Goal: Task Accomplishment & Management: Manage account settings

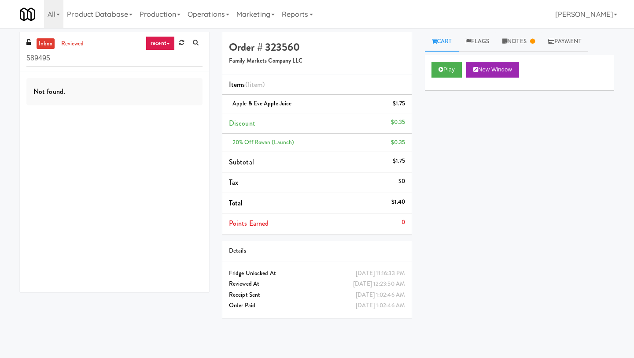
click at [155, 43] on link "recent" at bounding box center [160, 43] width 29 height 14
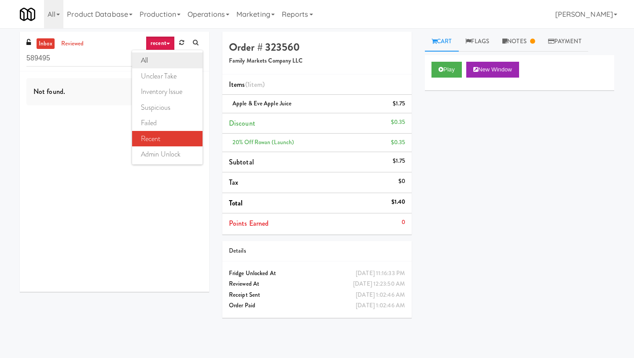
click at [157, 60] on link "all" at bounding box center [167, 60] width 70 height 16
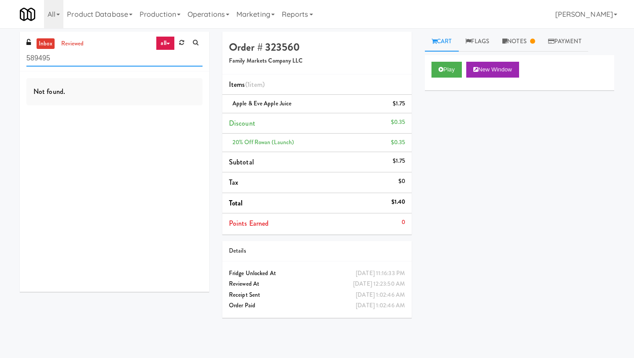
click at [84, 58] on input "589495" at bounding box center [114, 58] width 176 height 16
paste input "Midtown205 - Food and Snacks"
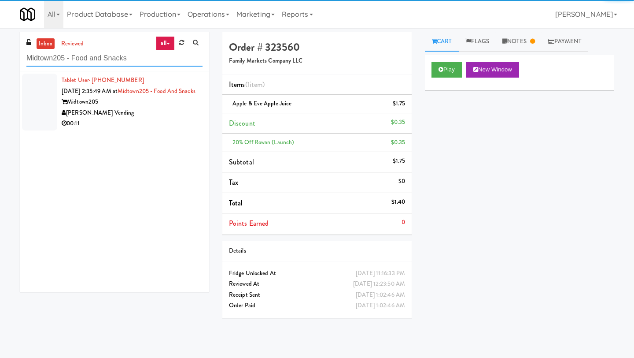
type input "Midtown205 - Food and Snacks"
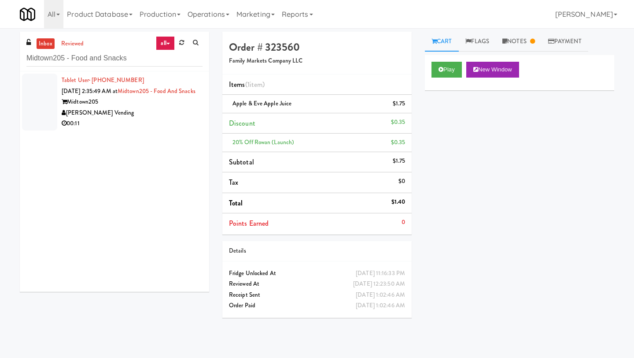
click at [76, 106] on div "Tablet User · (803) 549-6573 [DATE] 2:35:49 AM at Midtown205 - Food and Snacks …" at bounding box center [132, 102] width 141 height 54
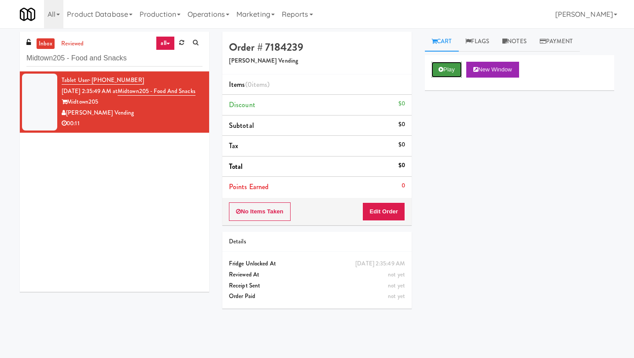
click at [444, 69] on button "Play" at bounding box center [447, 70] width 30 height 16
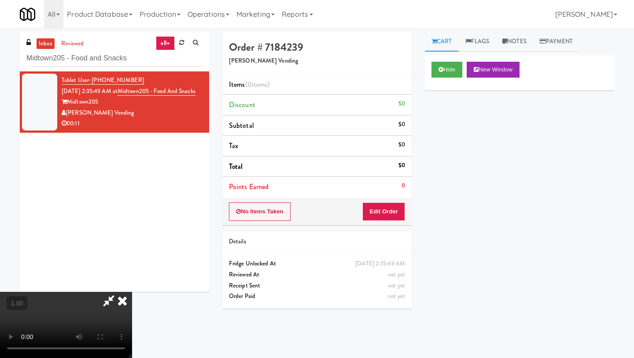
click at [132, 292] on video at bounding box center [66, 325] width 132 height 66
click at [393, 211] on button "Edit Order" at bounding box center [384, 211] width 43 height 19
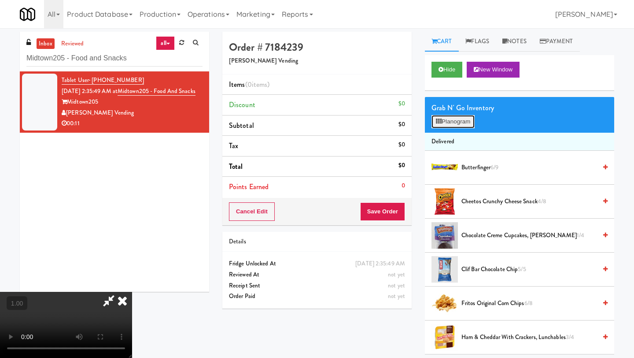
click at [459, 122] on button "Planogram" at bounding box center [453, 121] width 43 height 13
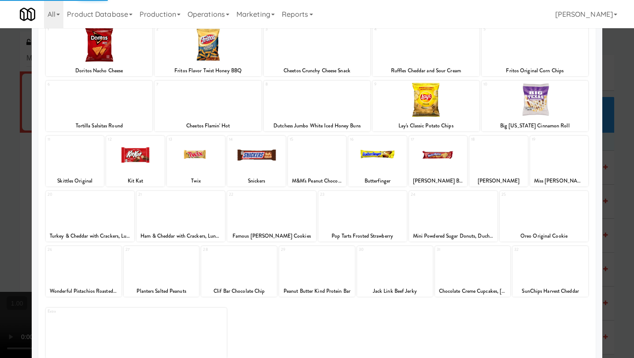
scroll to position [75, 0]
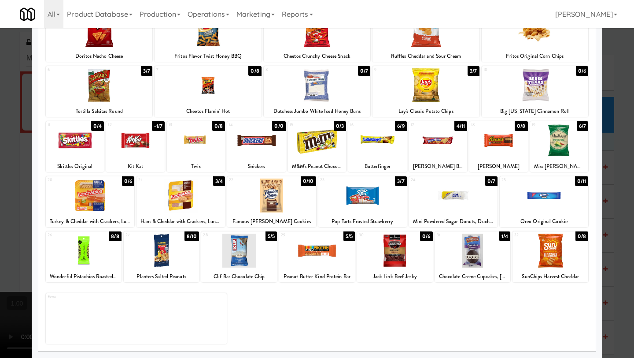
click at [362, 198] on div at bounding box center [362, 195] width 89 height 34
click at [551, 144] on div at bounding box center [559, 140] width 58 height 34
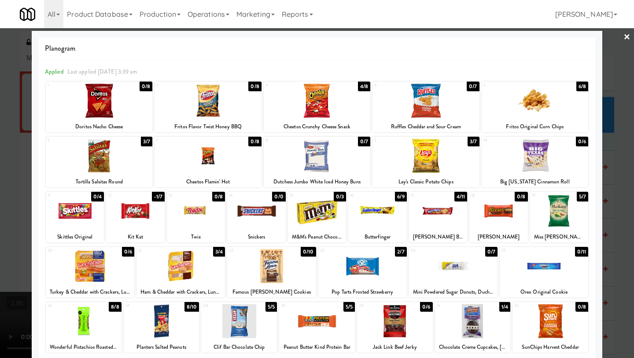
scroll to position [0, 0]
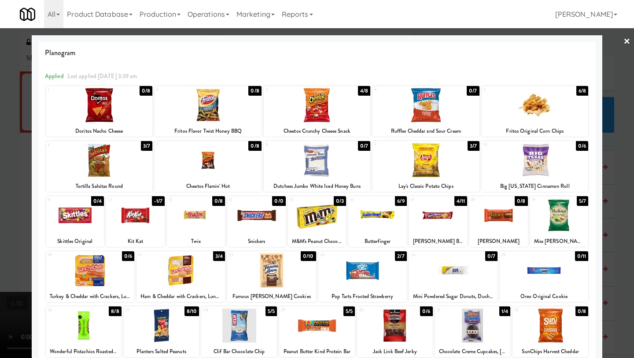
click at [555, 40] on link "×" at bounding box center [627, 41] width 7 height 27
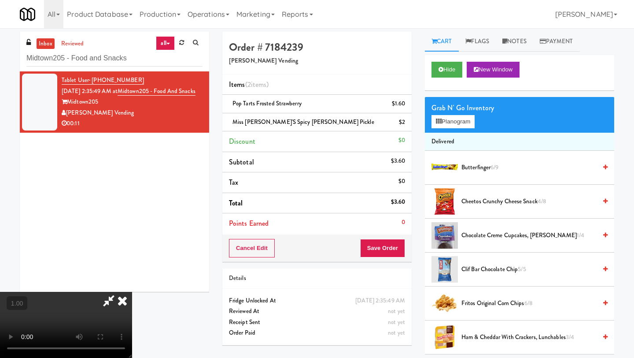
scroll to position [72, 0]
click at [132, 292] on video at bounding box center [66, 325] width 132 height 66
click at [459, 118] on button "Planogram" at bounding box center [453, 121] width 43 height 13
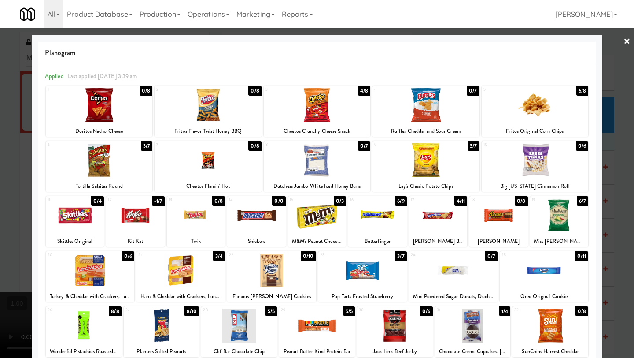
click at [555, 40] on link "×" at bounding box center [627, 41] width 7 height 27
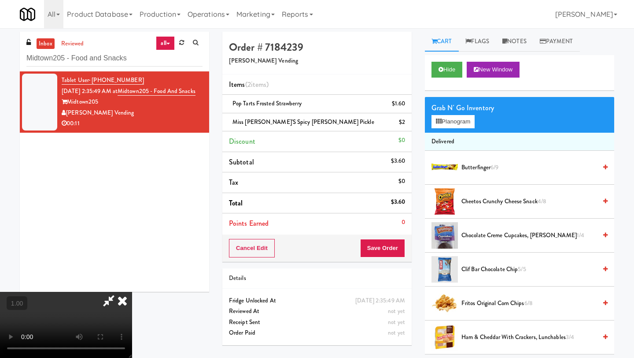
scroll to position [58, 0]
click at [132, 292] on video at bounding box center [66, 325] width 132 height 66
click at [454, 123] on button "Planogram" at bounding box center [453, 121] width 43 height 13
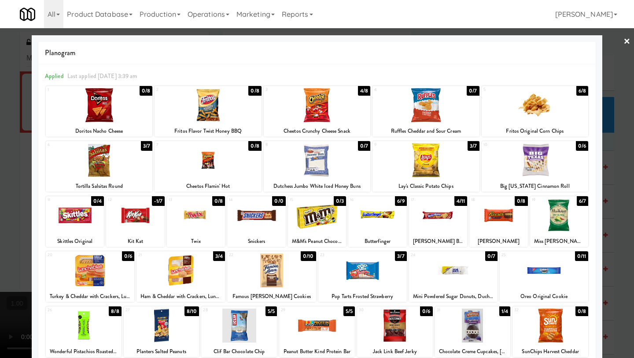
click at [555, 42] on link "×" at bounding box center [627, 41] width 7 height 27
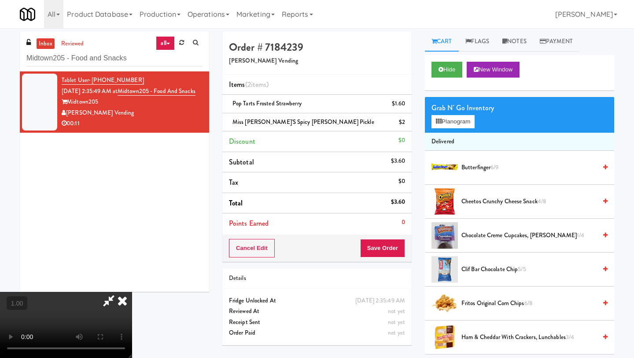
scroll to position [41, 0]
click at [436, 121] on icon at bounding box center [439, 121] width 6 height 6
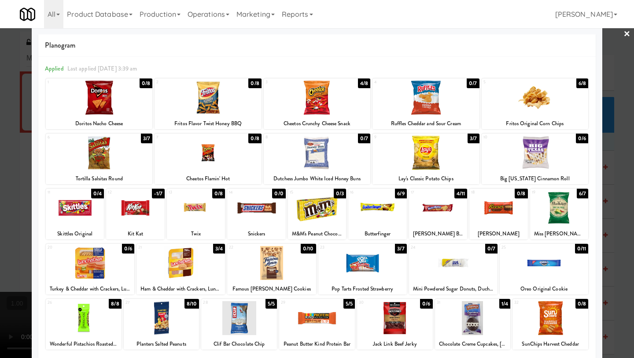
scroll to position [6, 0]
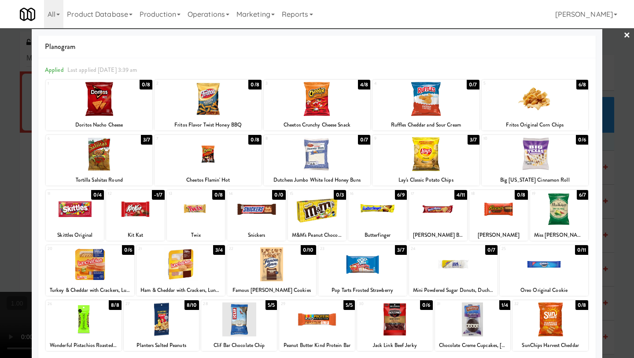
click at [555, 34] on link "×" at bounding box center [627, 35] width 7 height 27
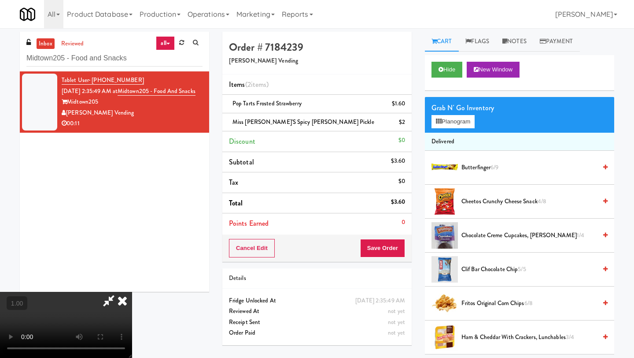
scroll to position [24, 0]
click at [132, 292] on video at bounding box center [66, 325] width 132 height 66
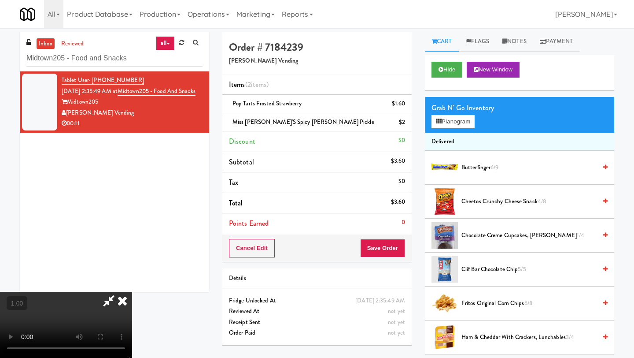
click at [132, 292] on video at bounding box center [66, 325] width 132 height 66
click at [461, 118] on button "Planogram" at bounding box center [453, 121] width 43 height 13
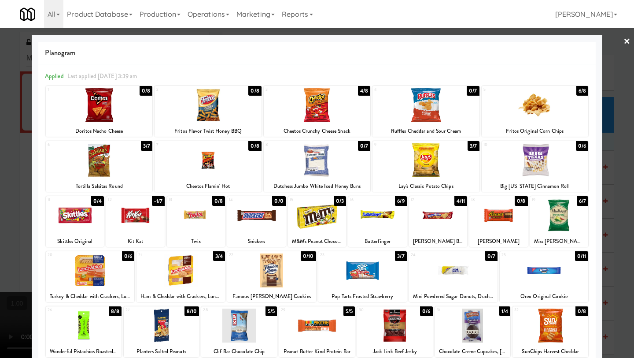
click at [555, 41] on link "×" at bounding box center [627, 41] width 7 height 27
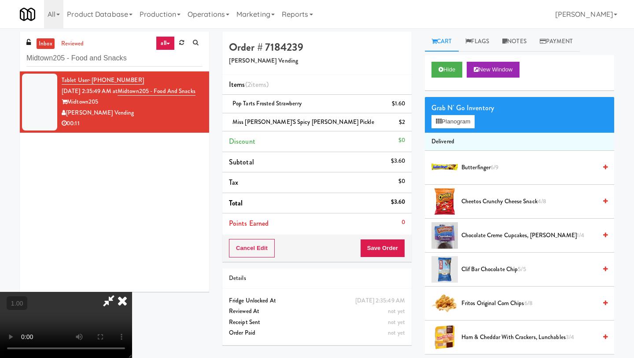
scroll to position [62, 0]
click at [132, 292] on video at bounding box center [66, 325] width 132 height 66
click at [448, 125] on button "Planogram" at bounding box center [453, 121] width 43 height 13
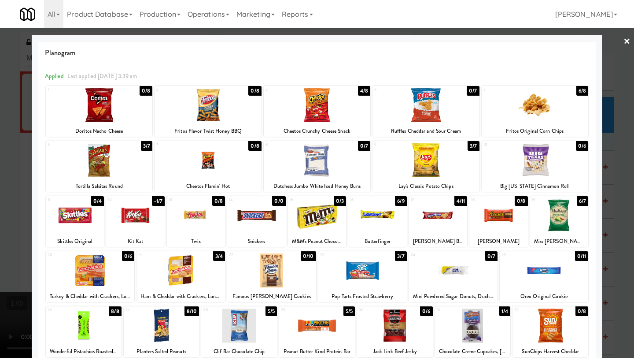
click at [555, 41] on link "×" at bounding box center [627, 41] width 7 height 27
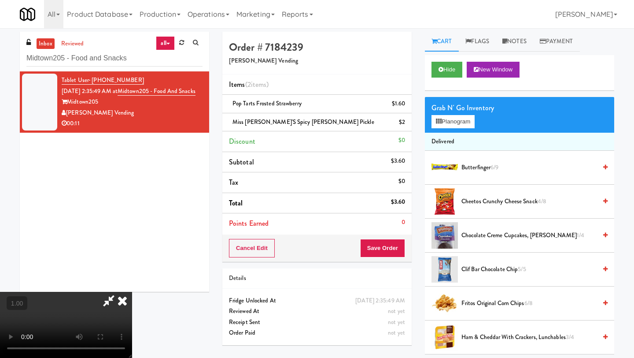
click at [132, 292] on video at bounding box center [66, 325] width 132 height 66
click at [132, 292] on icon at bounding box center [122, 301] width 19 height 18
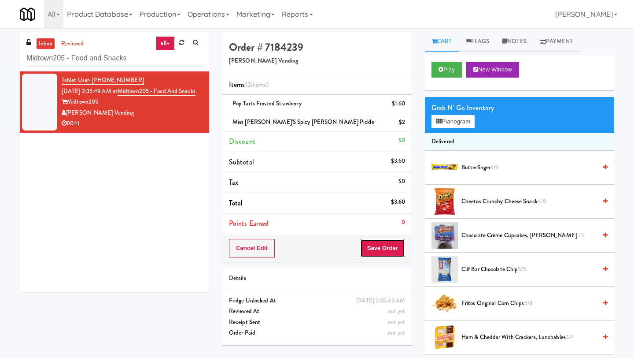
click at [373, 250] on button "Save Order" at bounding box center [382, 248] width 45 height 19
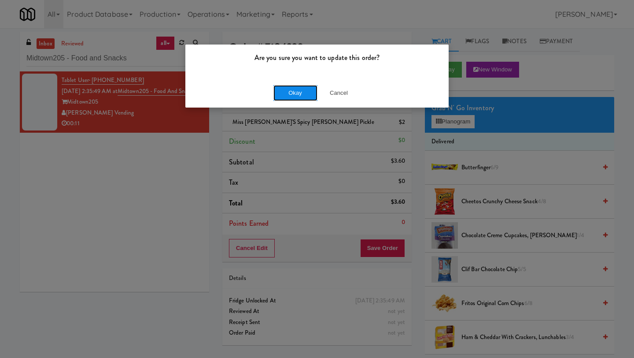
click at [297, 93] on button "Okay" at bounding box center [296, 93] width 44 height 16
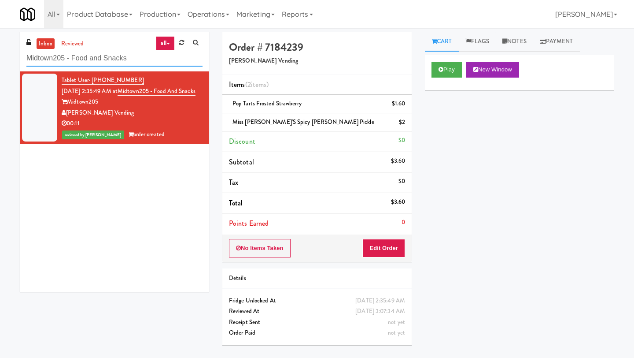
drag, startPoint x: 134, startPoint y: 62, endPoint x: 0, endPoint y: 56, distance: 134.5
click at [0, 56] on div "inbox reviewed all all unclear take inventory issue suspicious failed recent ad…" at bounding box center [317, 193] width 634 height 322
paste input "[PERSON_NAME] - Pantry - Right"
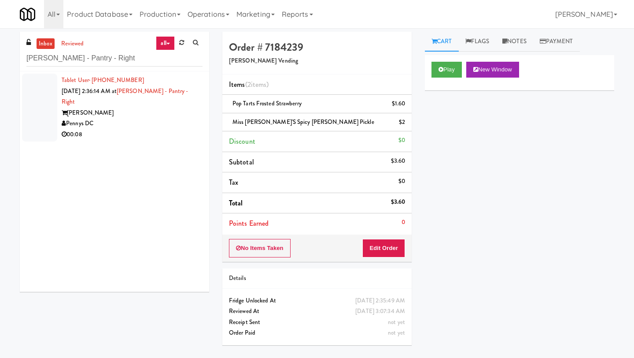
click at [78, 118] on div "Pennys DC" at bounding box center [132, 123] width 141 height 11
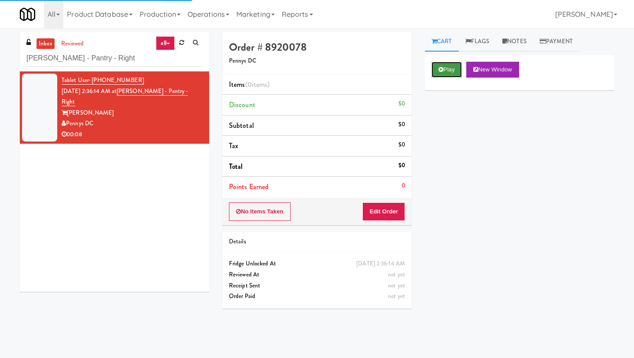
click at [449, 69] on button "Play" at bounding box center [447, 70] width 30 height 16
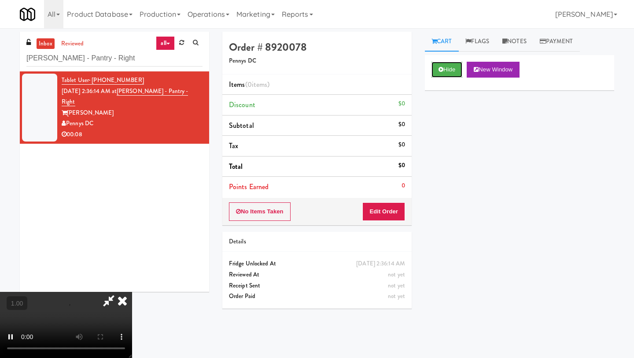
scroll to position [72, 0]
click at [396, 210] on button "Edit Order" at bounding box center [384, 211] width 43 height 19
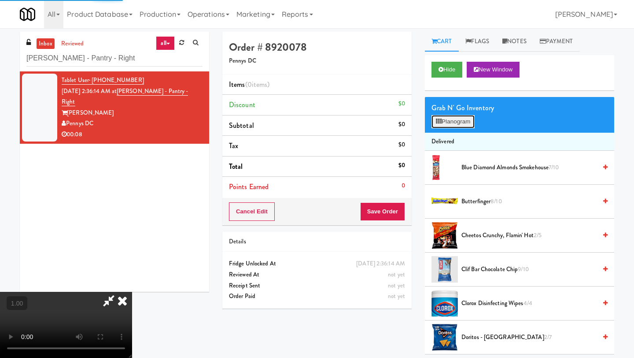
click at [452, 123] on button "Planogram" at bounding box center [453, 121] width 43 height 13
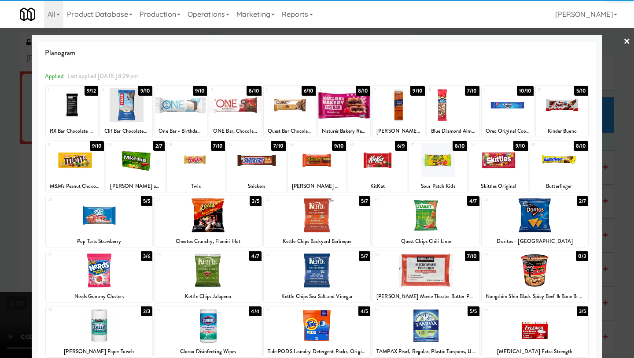
click at [140, 168] on div at bounding box center [135, 160] width 58 height 34
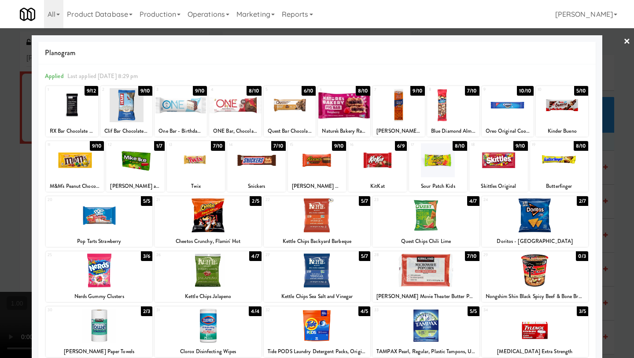
click at [555, 41] on link "×" at bounding box center [627, 41] width 7 height 27
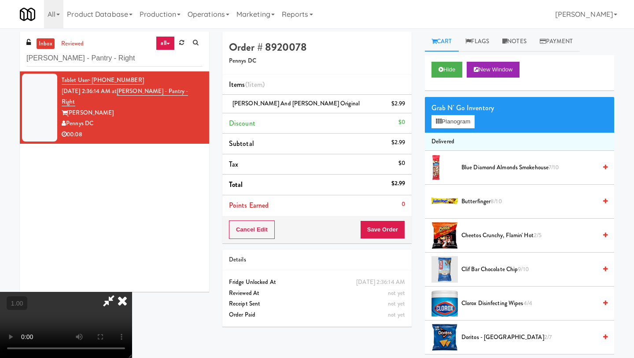
click at [132, 292] on icon at bounding box center [122, 301] width 19 height 18
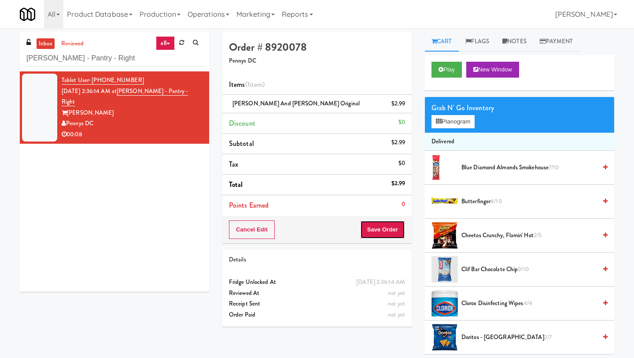
click at [386, 229] on button "Save Order" at bounding box center [382, 229] width 45 height 19
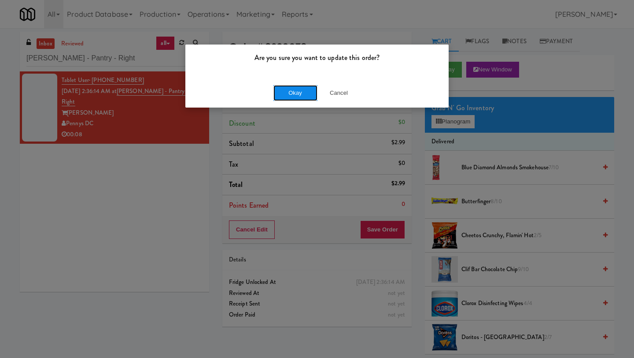
click at [292, 92] on button "Okay" at bounding box center [296, 93] width 44 height 16
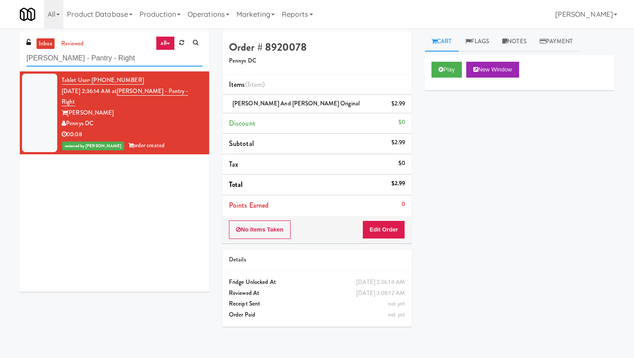
drag, startPoint x: 114, startPoint y: 60, endPoint x: 0, endPoint y: 57, distance: 113.7
click at [0, 57] on div "inbox reviewed all all unclear take inventory issue suspicious failed recent ad…" at bounding box center [317, 193] width 634 height 322
paste input "(Snack & Drink) EWR 5-TB-PUBLIC"
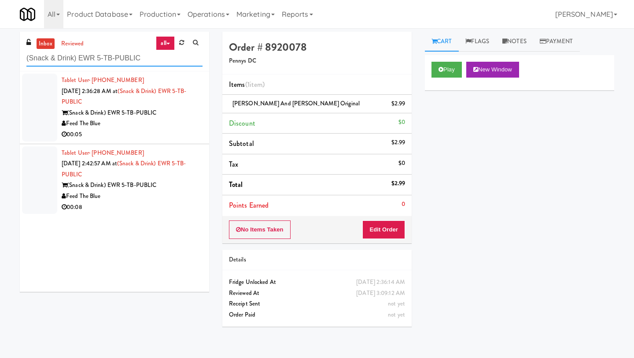
type input "(Snack & Drink) EWR 5-TB-PUBLIC"
click at [96, 107] on div "(Snack & Drink) EWR 5-TB-PUBLIC" at bounding box center [132, 112] width 141 height 11
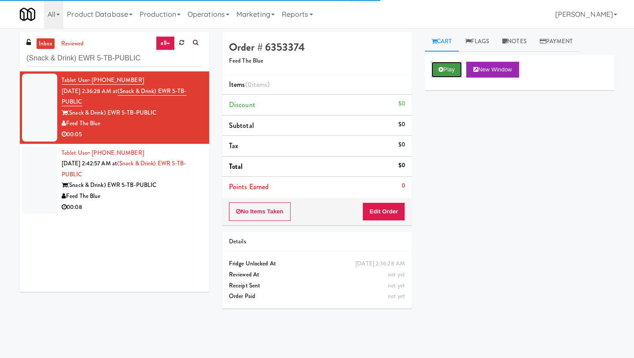
click at [445, 69] on button "Play" at bounding box center [447, 70] width 30 height 16
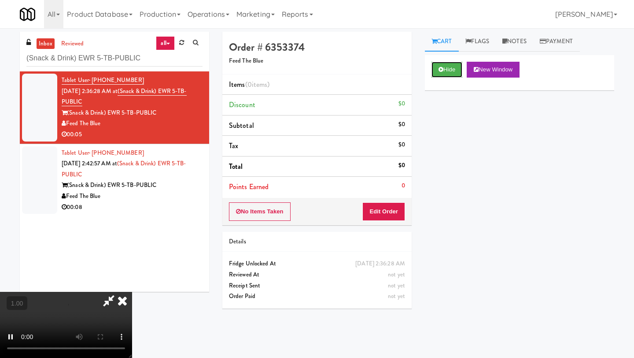
scroll to position [17, 0]
click at [132, 292] on video at bounding box center [66, 325] width 132 height 66
click at [394, 211] on button "Edit Order" at bounding box center [384, 211] width 43 height 19
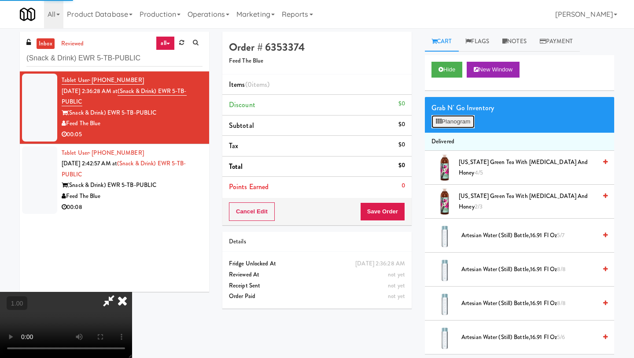
click at [452, 120] on button "Planogram" at bounding box center [453, 121] width 43 height 13
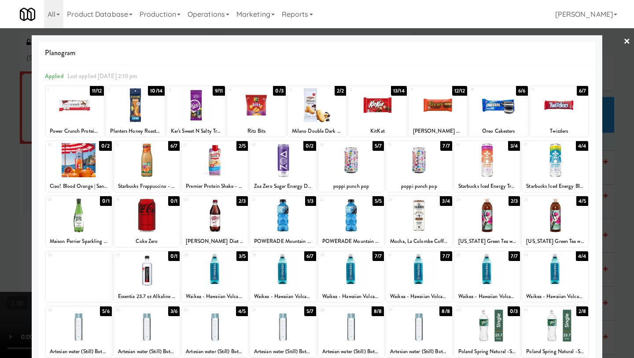
click at [555, 41] on link "×" at bounding box center [627, 41] width 7 height 27
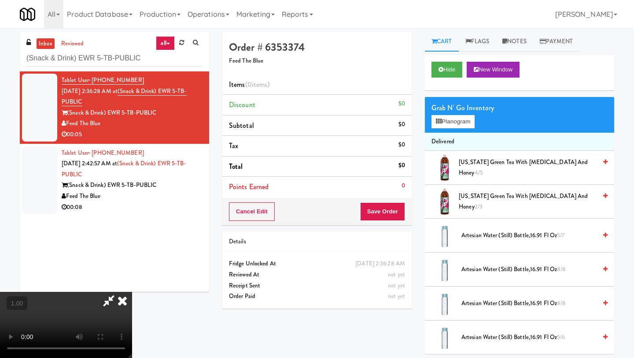
click at [132, 301] on video at bounding box center [66, 325] width 132 height 66
click at [132, 292] on icon at bounding box center [122, 301] width 19 height 18
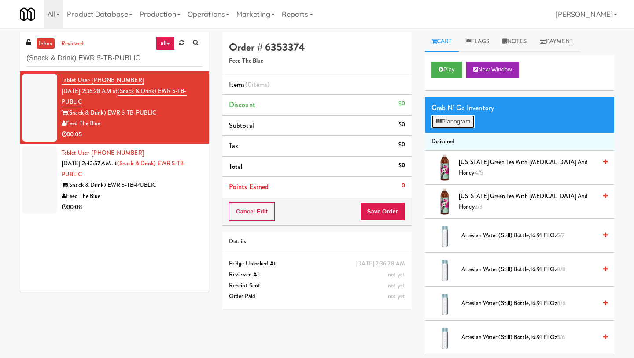
click at [455, 119] on button "Planogram" at bounding box center [453, 121] width 43 height 13
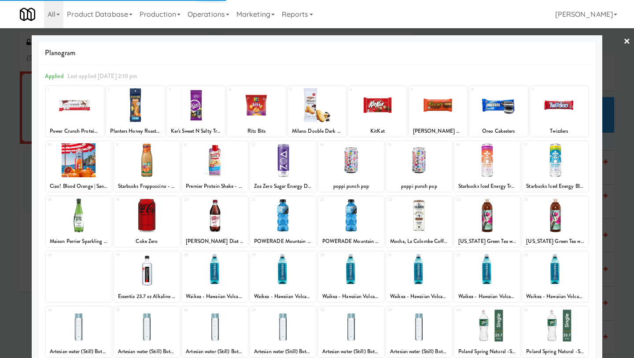
click at [283, 221] on div at bounding box center [283, 215] width 66 height 34
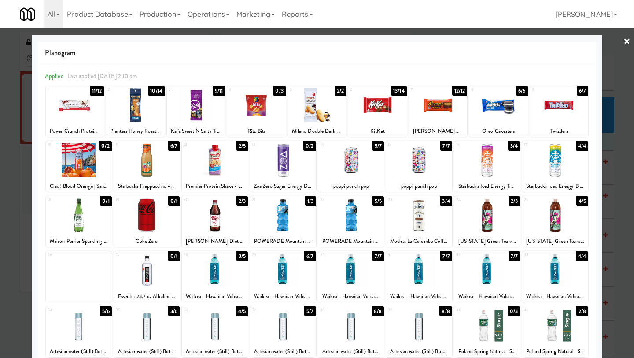
click at [555, 41] on link "×" at bounding box center [627, 41] width 7 height 27
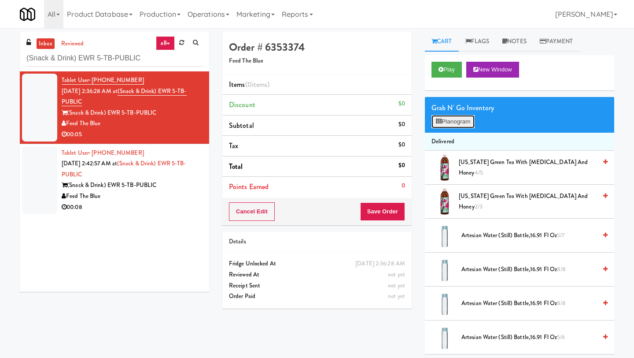
click at [441, 123] on icon at bounding box center [439, 121] width 6 height 6
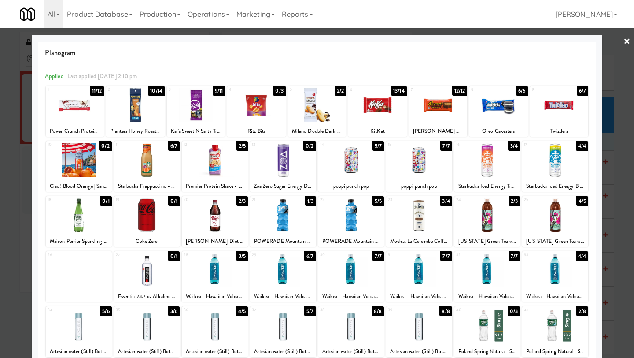
click at [297, 228] on div at bounding box center [283, 215] width 66 height 34
click at [555, 41] on link "×" at bounding box center [627, 41] width 7 height 27
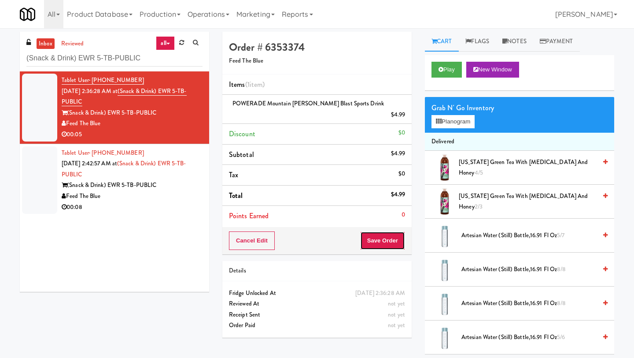
click at [379, 231] on button "Save Order" at bounding box center [382, 240] width 45 height 19
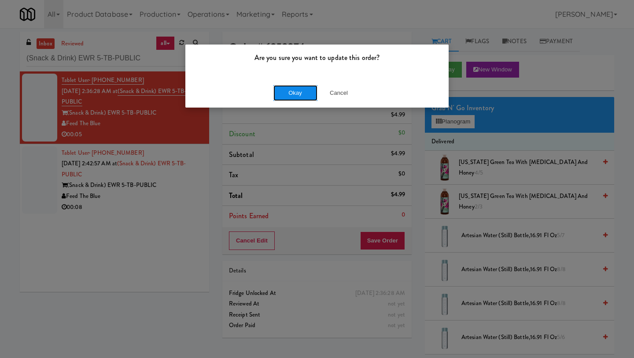
click at [295, 98] on button "Okay" at bounding box center [296, 93] width 44 height 16
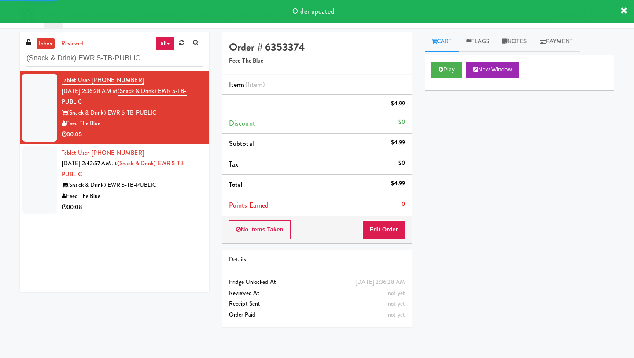
click at [145, 181] on div "(Snack & Drink) EWR 5-TB-PUBLIC" at bounding box center [132, 185] width 141 height 11
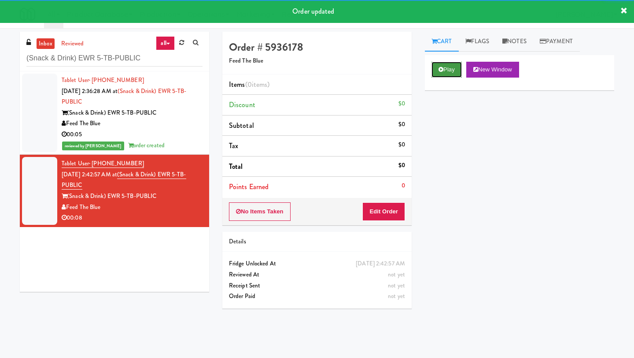
click at [454, 68] on button "Play" at bounding box center [447, 70] width 30 height 16
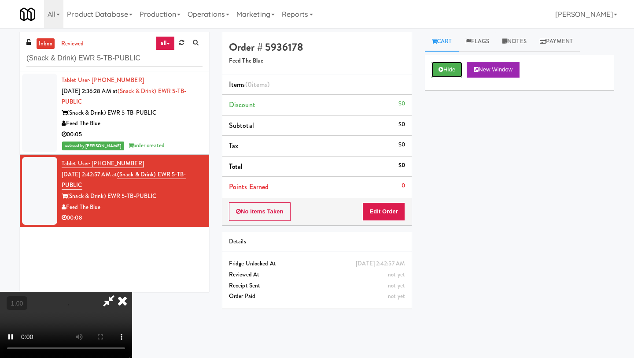
scroll to position [35, 0]
click at [132, 292] on video at bounding box center [66, 325] width 132 height 66
click at [102, 292] on video at bounding box center [66, 325] width 132 height 66
click at [397, 211] on button "Edit Order" at bounding box center [384, 211] width 43 height 19
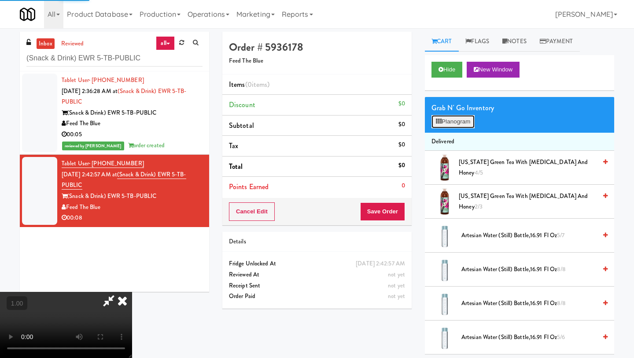
click at [459, 117] on button "Planogram" at bounding box center [453, 121] width 43 height 13
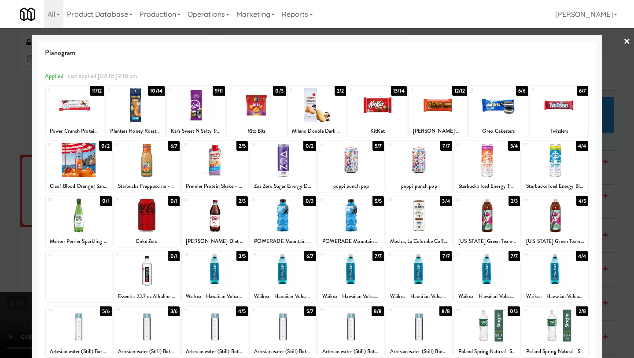
click at [362, 272] on div at bounding box center [351, 270] width 66 height 34
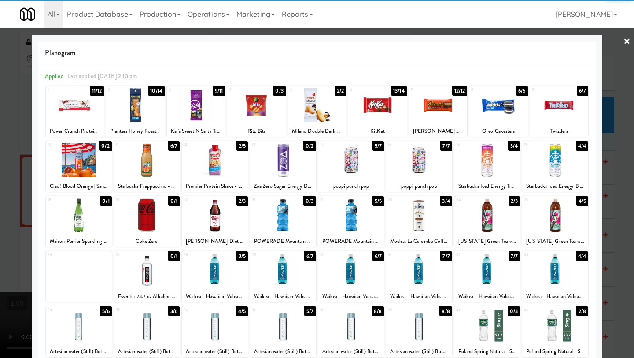
click at [555, 41] on link "×" at bounding box center [627, 41] width 7 height 27
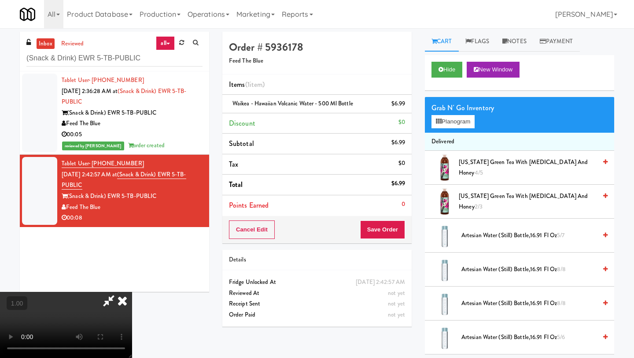
click at [132, 292] on icon at bounding box center [122, 301] width 19 height 18
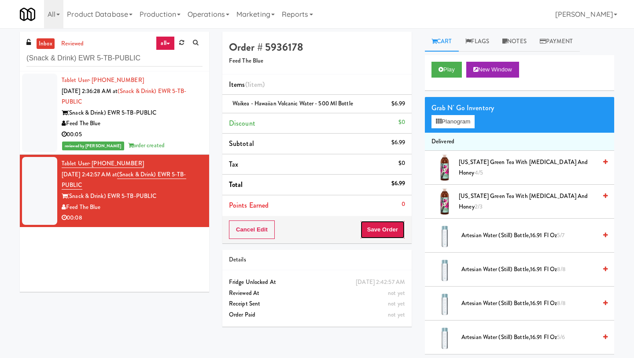
click at [372, 229] on button "Save Order" at bounding box center [382, 229] width 45 height 19
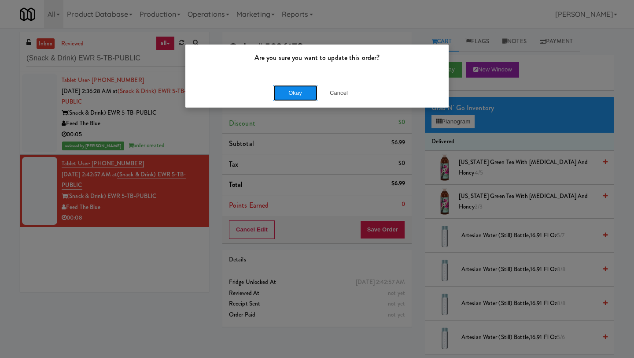
click at [283, 91] on button "Okay" at bounding box center [296, 93] width 44 height 16
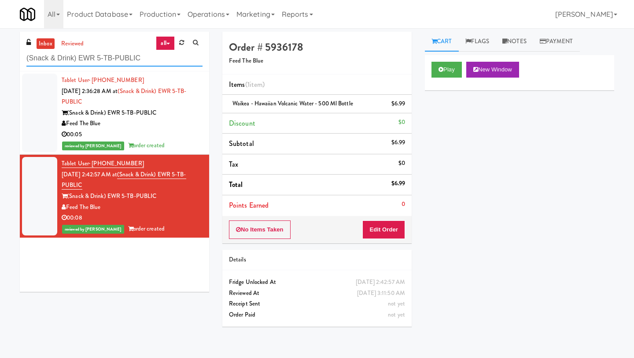
drag, startPoint x: 155, startPoint y: 63, endPoint x: 0, endPoint y: 57, distance: 155.6
click at [0, 57] on div "inbox reviewed all all unclear take inventory issue suspicious failed recent ad…" at bounding box center [317, 193] width 634 height 322
paste input "Encore on Farmer - Fridge"
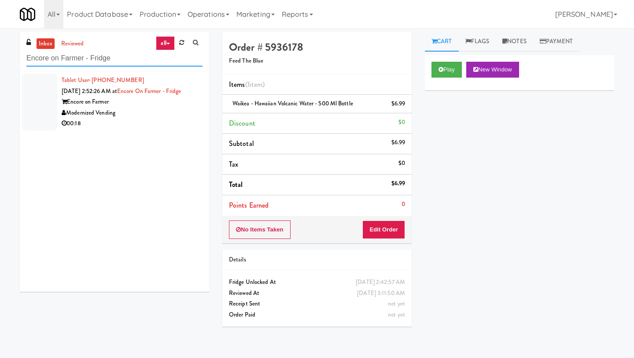
type input "Encore on Farmer - Fridge"
click at [101, 101] on div "Encore on Farmer" at bounding box center [132, 101] width 141 height 11
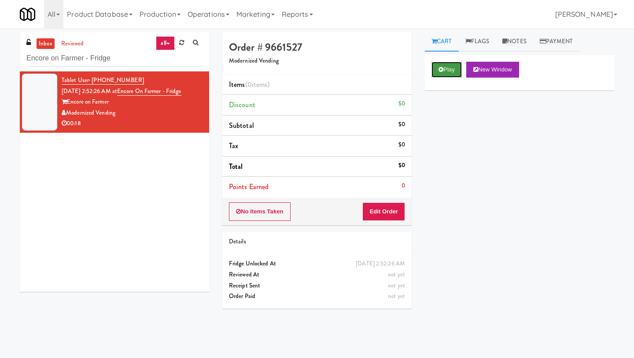
click at [439, 67] on icon at bounding box center [441, 70] width 5 height 6
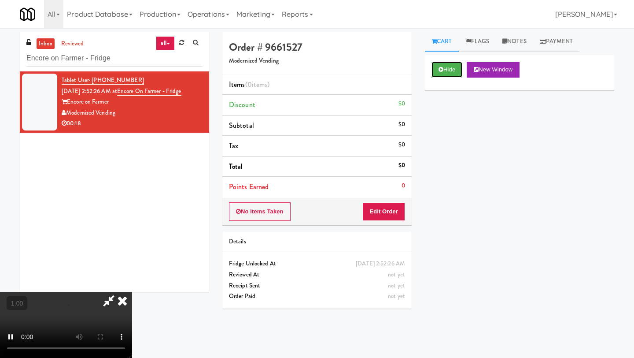
scroll to position [55, 0]
click at [132, 292] on video at bounding box center [66, 325] width 132 height 66
click at [399, 212] on button "Edit Order" at bounding box center [384, 211] width 43 height 19
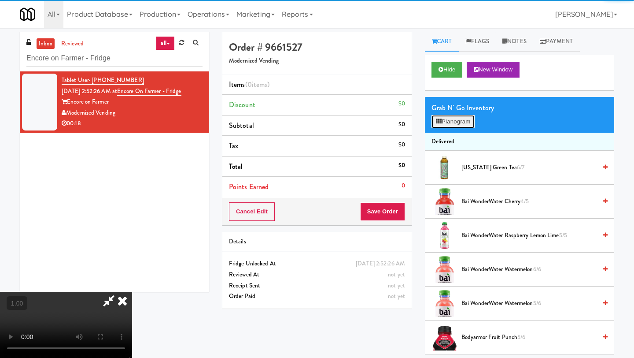
click at [461, 122] on button "Planogram" at bounding box center [453, 121] width 43 height 13
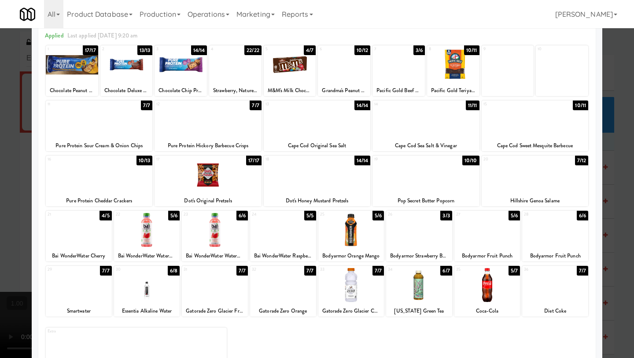
scroll to position [46, 0]
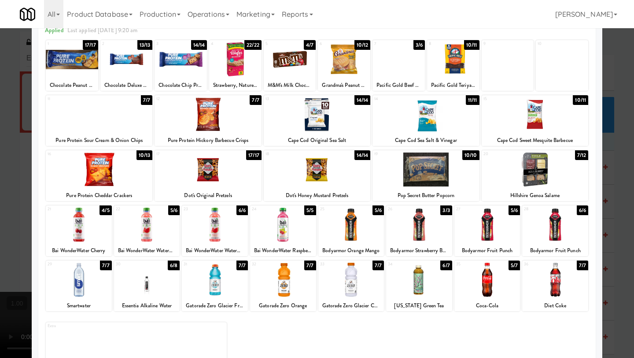
click at [555, 283] on div at bounding box center [555, 280] width 66 height 34
click at [555, 292] on div at bounding box center [555, 280] width 66 height 34
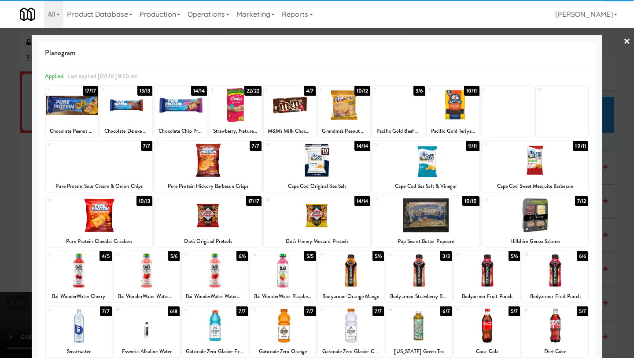
click at [555, 42] on link "×" at bounding box center [627, 41] width 7 height 27
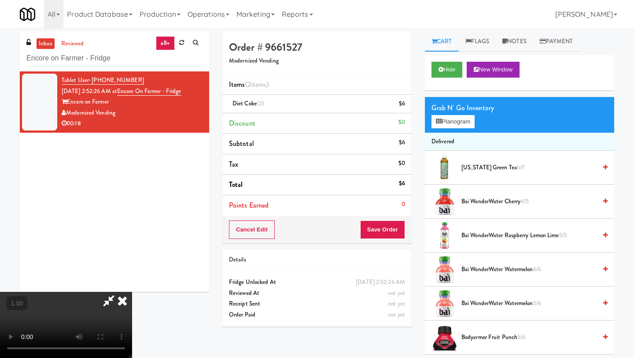
click at [132, 292] on video at bounding box center [66, 325] width 132 height 66
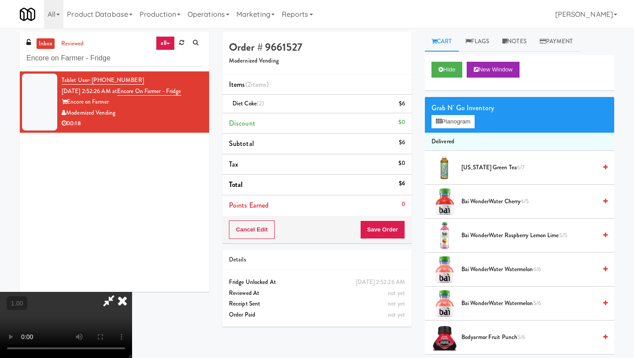
click at [132, 292] on video at bounding box center [66, 325] width 132 height 66
click at [403, 226] on button "Save Order" at bounding box center [382, 229] width 45 height 19
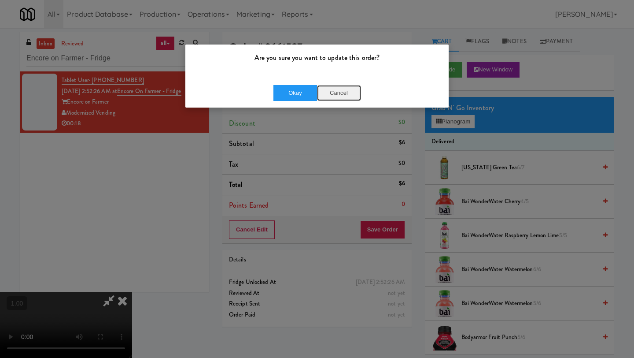
click at [339, 96] on button "Cancel" at bounding box center [339, 93] width 44 height 16
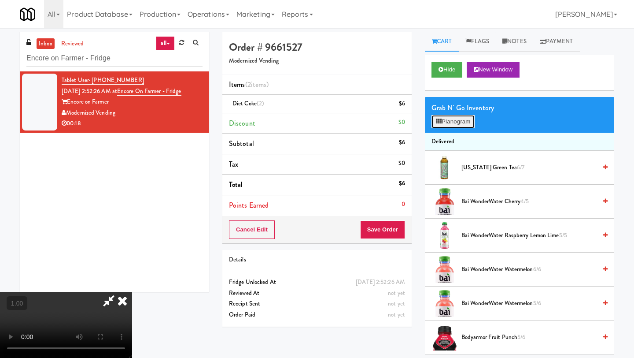
click at [452, 124] on button "Planogram" at bounding box center [453, 121] width 43 height 13
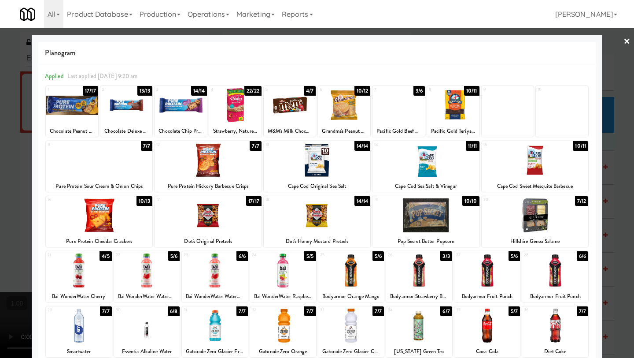
click at [555, 42] on link "×" at bounding box center [627, 41] width 7 height 27
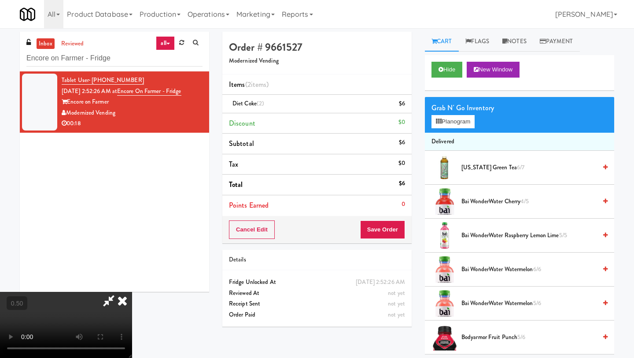
click at [132, 292] on video at bounding box center [66, 325] width 132 height 66
click at [462, 120] on button "Planogram" at bounding box center [453, 121] width 43 height 13
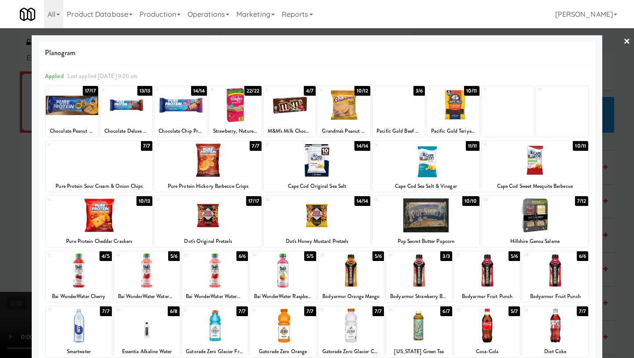
click at [431, 221] on div at bounding box center [426, 215] width 107 height 34
click at [555, 41] on link "×" at bounding box center [627, 41] width 7 height 27
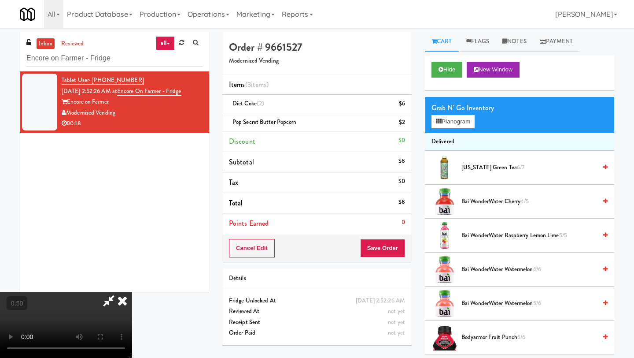
click at [132, 292] on video at bounding box center [66, 325] width 132 height 66
click at [132, 292] on icon at bounding box center [122, 301] width 19 height 18
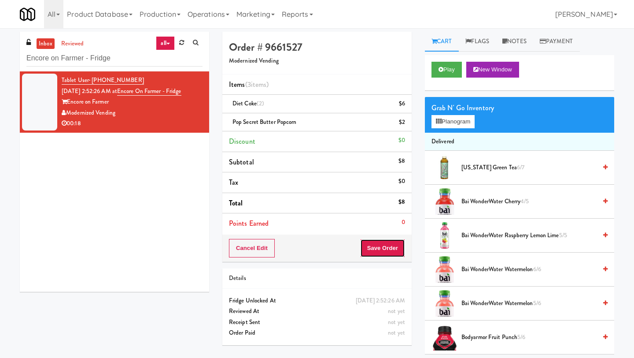
click at [389, 248] on button "Save Order" at bounding box center [382, 248] width 45 height 19
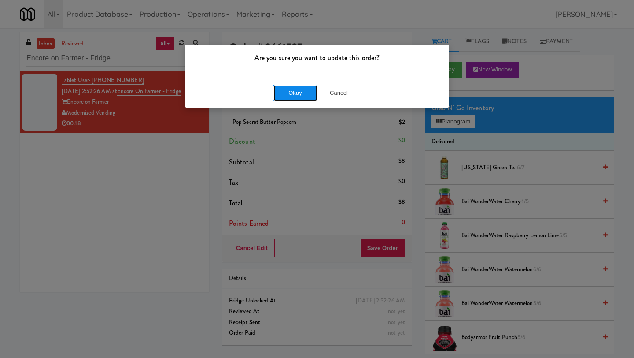
click at [289, 90] on button "Okay" at bounding box center [296, 93] width 44 height 16
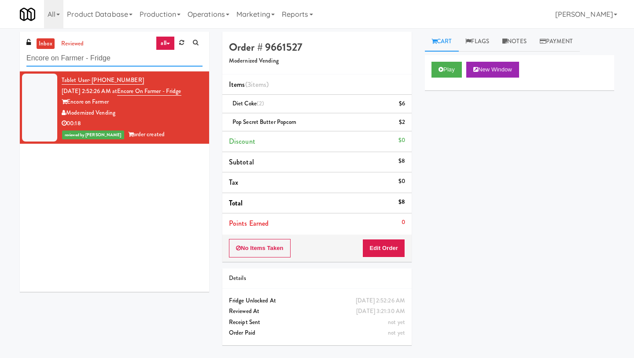
drag, startPoint x: 124, startPoint y: 63, endPoint x: 0, endPoint y: 60, distance: 123.8
click at [0, 60] on div "inbox reviewed all all unclear take inventory issue suspicious failed recent ad…" at bounding box center [317, 193] width 634 height 322
paste input "Ame - Cooler"
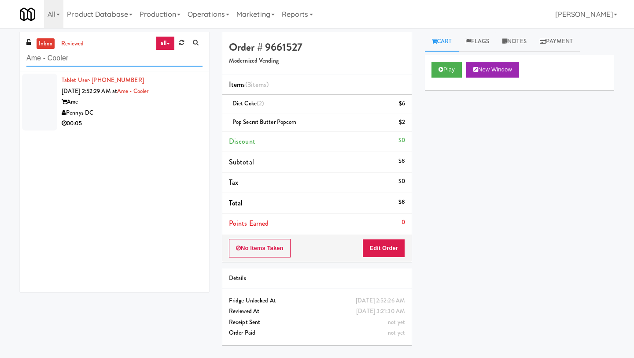
type input "Ame - Cooler"
click at [90, 107] on div "Pennys DC" at bounding box center [132, 112] width 141 height 11
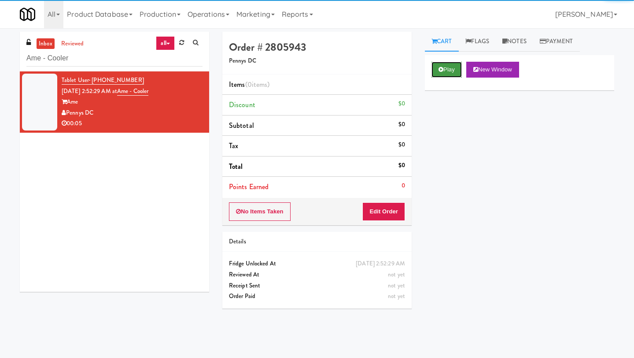
click at [445, 71] on button "Play" at bounding box center [447, 70] width 30 height 16
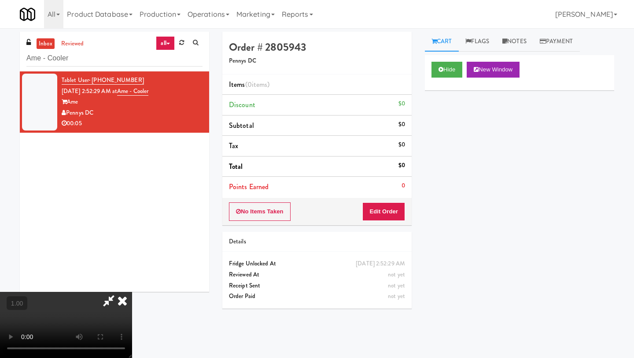
scroll to position [17, 0]
click at [132, 292] on video at bounding box center [66, 325] width 132 height 66
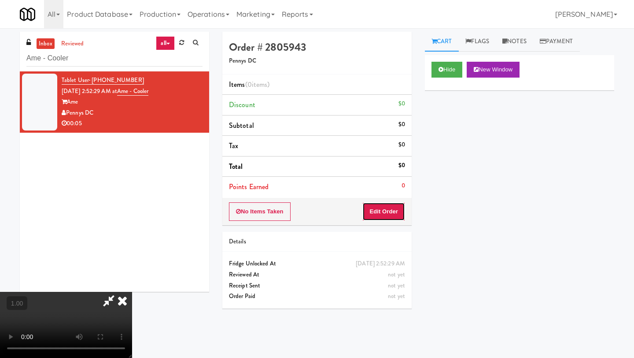
click at [395, 211] on button "Edit Order" at bounding box center [384, 211] width 43 height 19
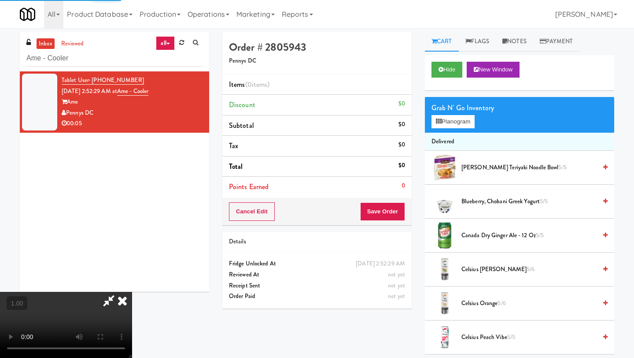
click at [449, 128] on div "Grab N' Go Inventory Planogram" at bounding box center [519, 115] width 189 height 36
click at [449, 122] on button "Planogram" at bounding box center [453, 121] width 43 height 13
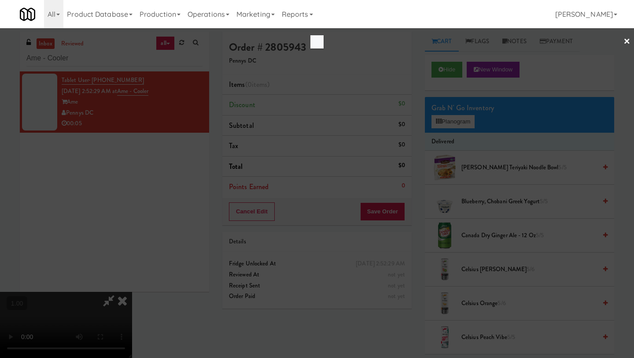
click at [555, 41] on link "×" at bounding box center [627, 41] width 7 height 27
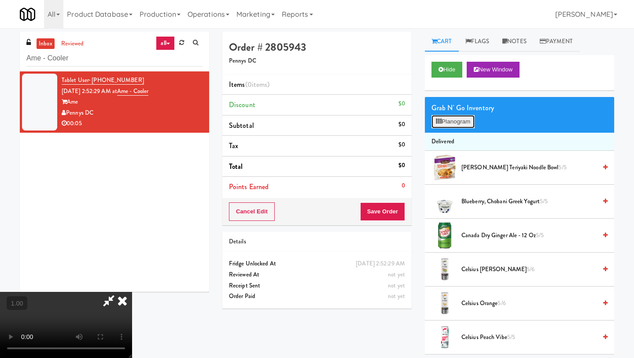
click at [464, 121] on button "Planogram" at bounding box center [453, 121] width 43 height 13
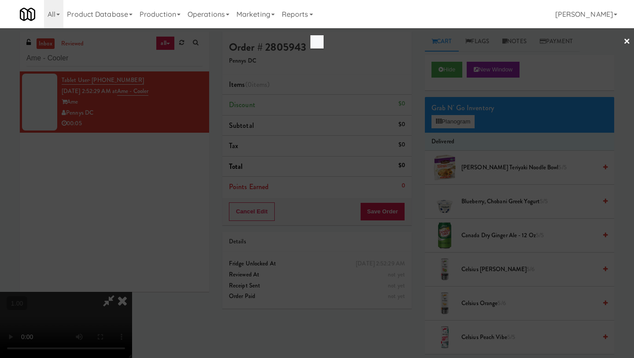
click at [555, 40] on link "×" at bounding box center [627, 41] width 7 height 27
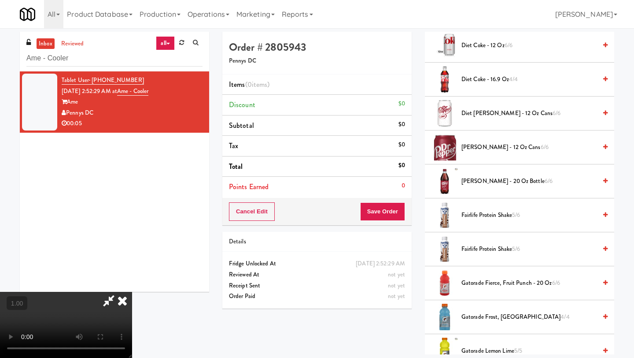
scroll to position [392, 0]
click at [497, 221] on span "Fairlife Protein Shake 5/6" at bounding box center [529, 216] width 135 height 11
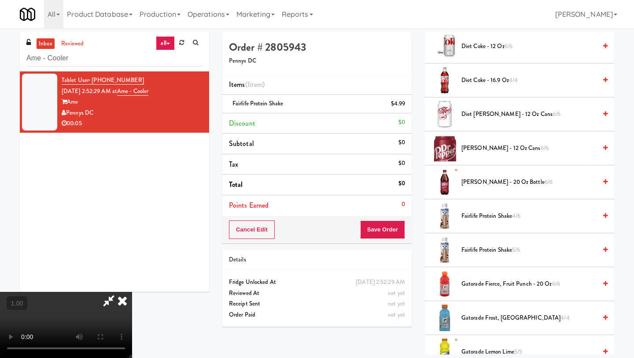
click at [499, 252] on span "Fairlife Protein Shake 5/6" at bounding box center [529, 249] width 135 height 11
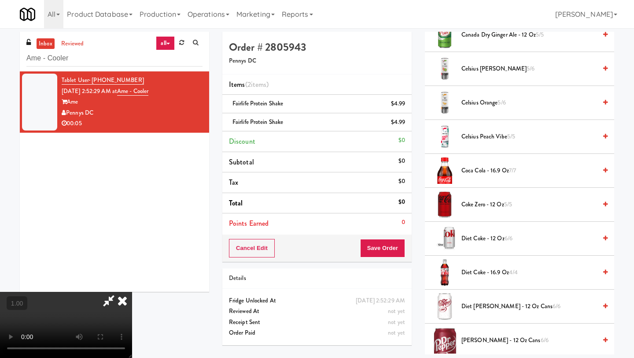
scroll to position [26, 0]
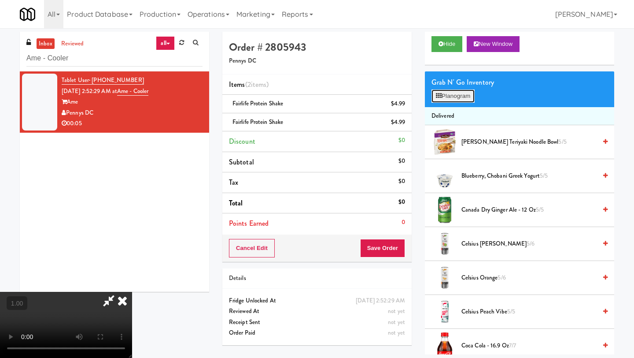
click at [468, 98] on button "Planogram" at bounding box center [453, 95] width 43 height 13
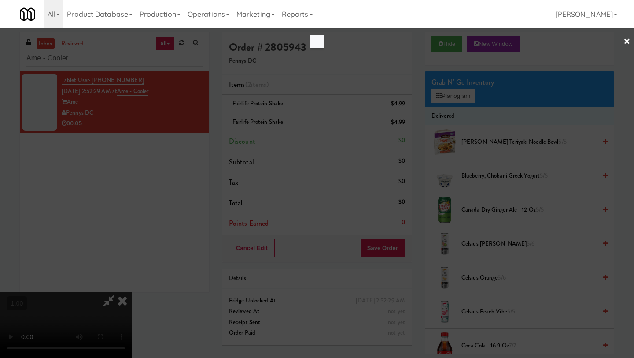
click at [555, 41] on link "×" at bounding box center [627, 41] width 7 height 27
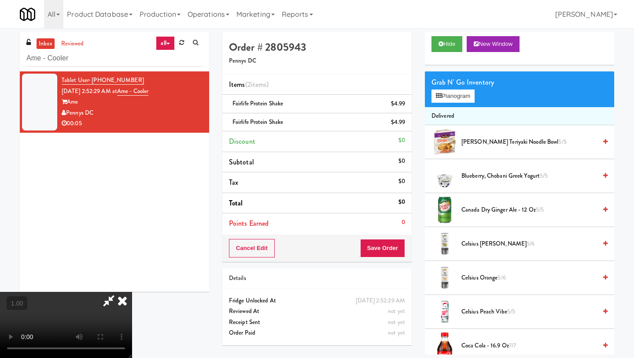
click at [132, 292] on icon at bounding box center [122, 301] width 19 height 18
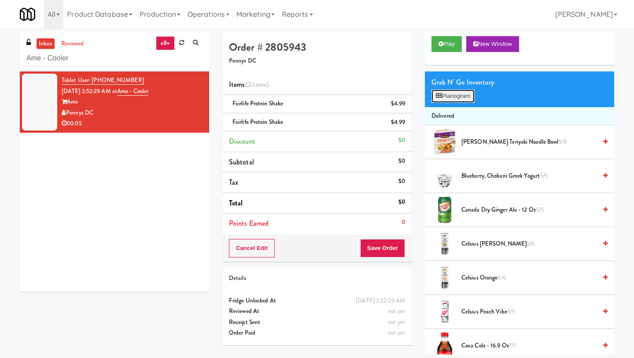
click at [452, 100] on button "Planogram" at bounding box center [453, 95] width 43 height 13
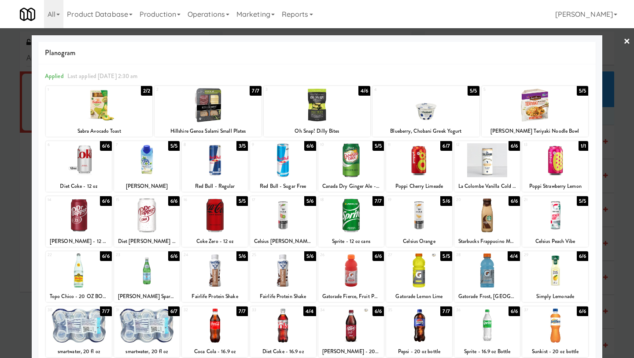
click at [223, 272] on div at bounding box center [215, 270] width 66 height 34
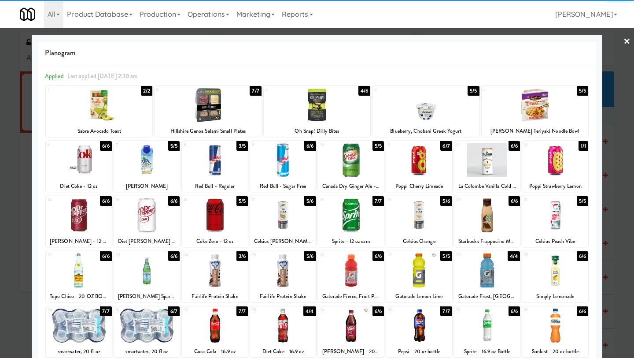
click at [290, 281] on div at bounding box center [283, 270] width 66 height 34
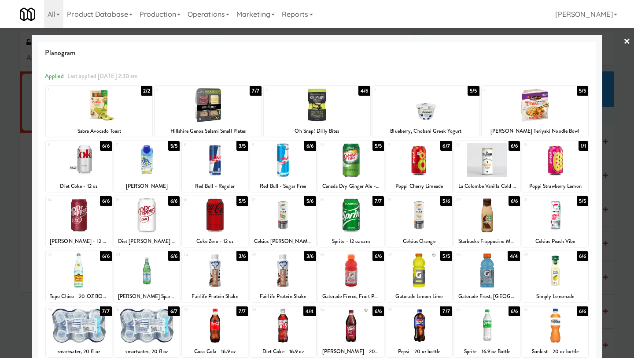
click at [555, 41] on link "×" at bounding box center [627, 41] width 7 height 27
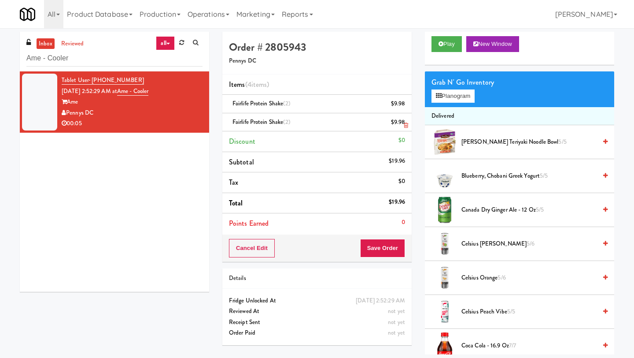
click at [405, 124] on icon at bounding box center [406, 125] width 4 height 6
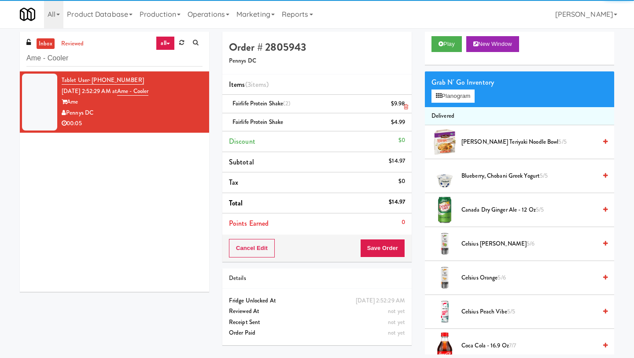
click at [407, 104] on icon at bounding box center [406, 107] width 4 height 6
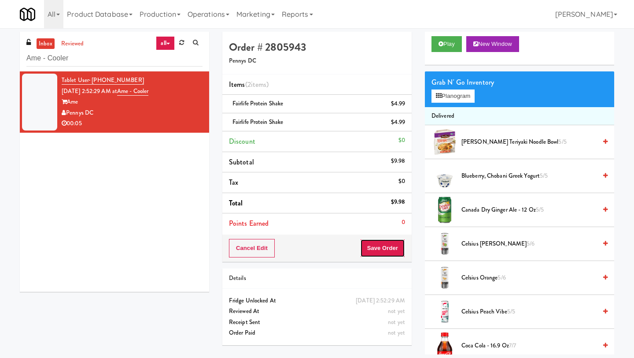
click at [373, 246] on button "Save Order" at bounding box center [382, 248] width 45 height 19
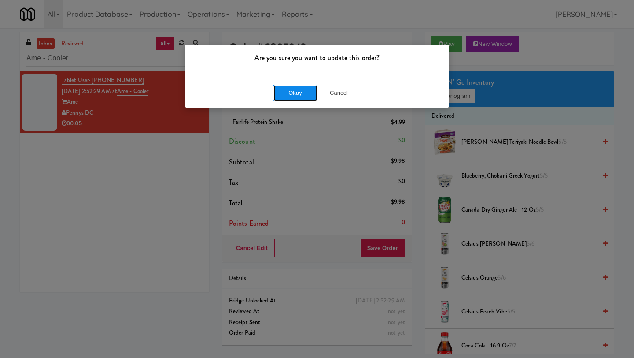
click at [296, 88] on button "Okay" at bounding box center [296, 93] width 44 height 16
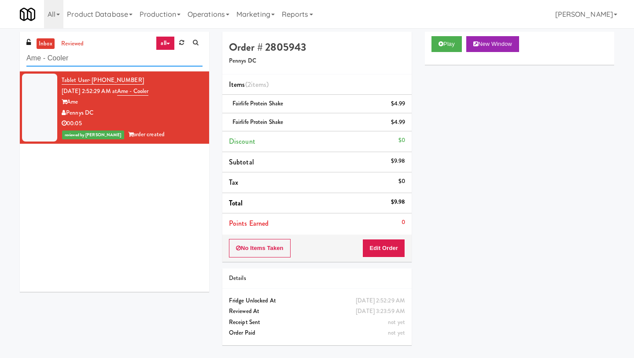
drag, startPoint x: 103, startPoint y: 57, endPoint x: 0, endPoint y: 54, distance: 103.1
click at [0, 54] on div "inbox reviewed all all unclear take inventory issue suspicious failed recent ad…" at bounding box center [317, 193] width 634 height 322
paste input "eLofts - Fridge"
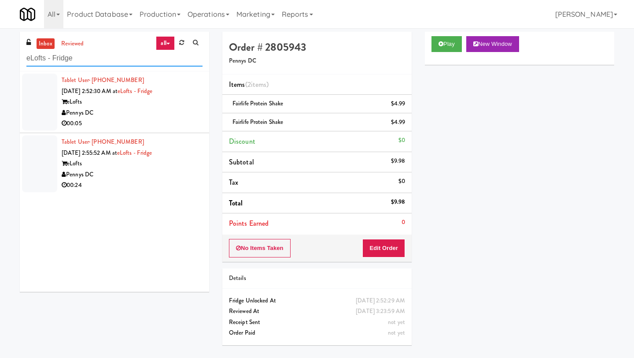
type input "eLofts - Fridge"
click at [104, 107] on div "eLofts" at bounding box center [132, 101] width 141 height 11
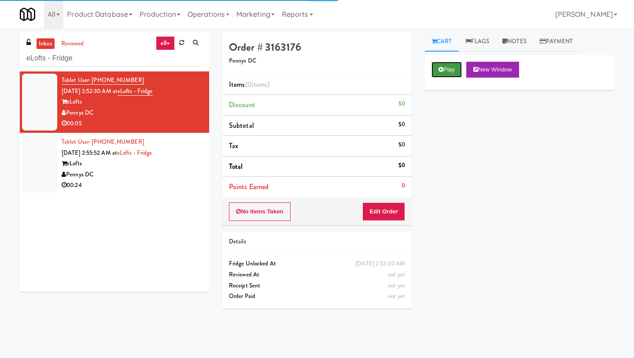
click at [440, 68] on icon at bounding box center [441, 70] width 5 height 6
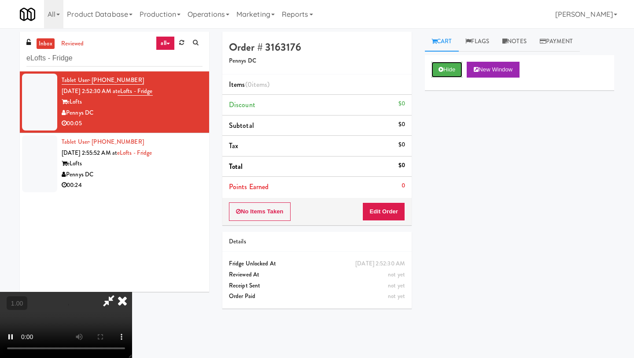
scroll to position [26, 0]
click at [132, 292] on video at bounding box center [66, 325] width 132 height 66
click at [399, 210] on button "Edit Order" at bounding box center [384, 211] width 43 height 19
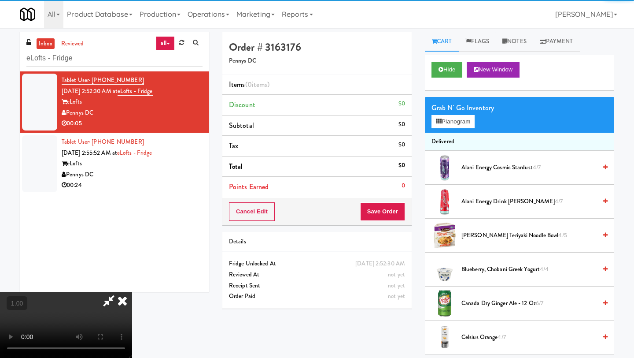
click at [466, 128] on div "Grab N' Go Inventory Planogram" at bounding box center [519, 115] width 189 height 36
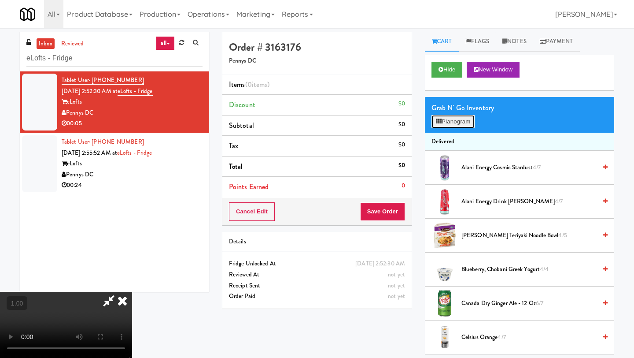
click at [465, 123] on button "Planogram" at bounding box center [453, 121] width 43 height 13
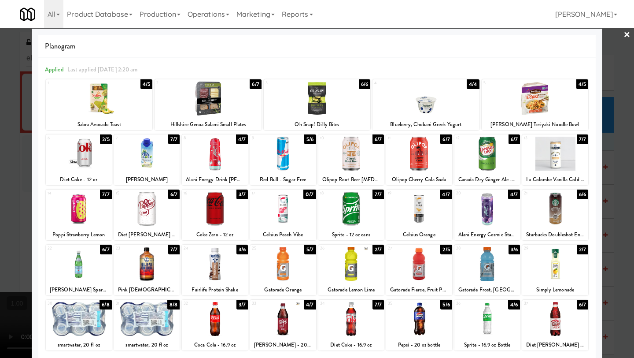
scroll to position [4, 0]
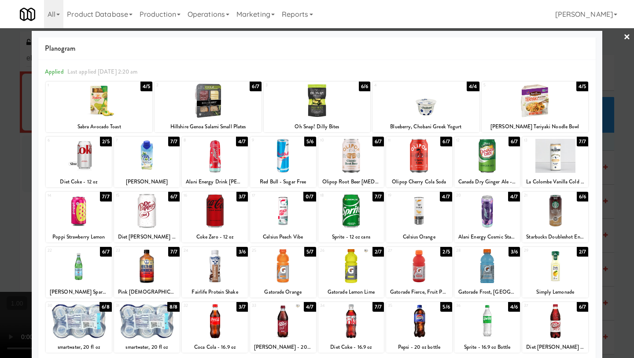
click at [555, 38] on link "×" at bounding box center [627, 37] width 7 height 27
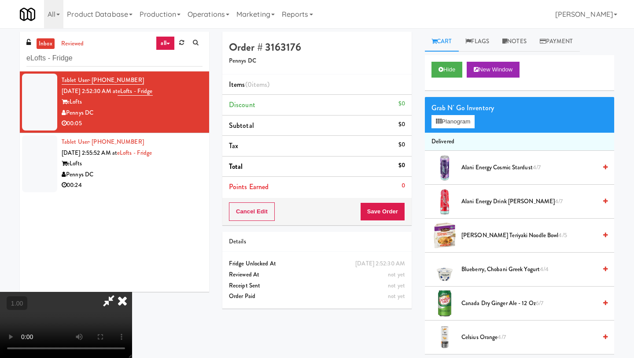
scroll to position [19, 0]
click at [132, 292] on video at bounding box center [66, 325] width 132 height 66
click at [445, 125] on button "Planogram" at bounding box center [453, 121] width 43 height 13
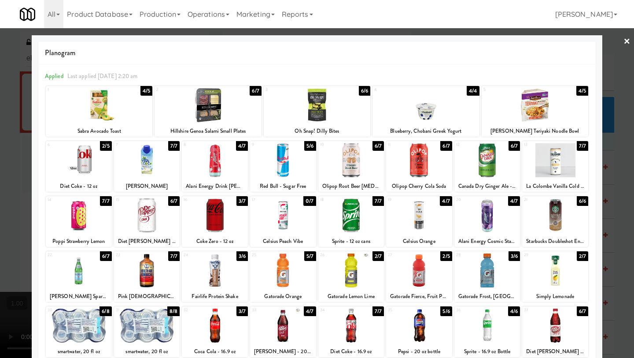
click at [555, 42] on link "×" at bounding box center [627, 41] width 7 height 27
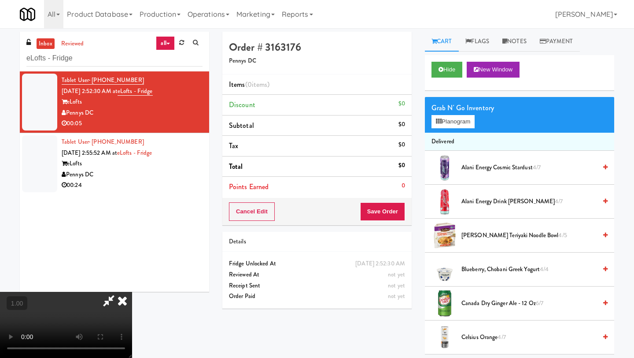
scroll to position [60, 0]
click at [459, 124] on button "Planogram" at bounding box center [453, 121] width 43 height 13
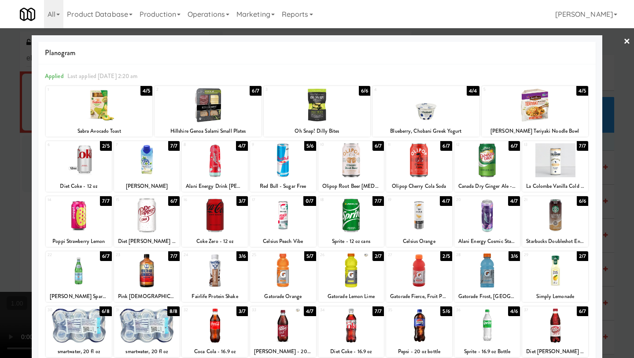
click at [483, 225] on div at bounding box center [488, 215] width 66 height 34
click at [555, 41] on link "×" at bounding box center [627, 41] width 7 height 27
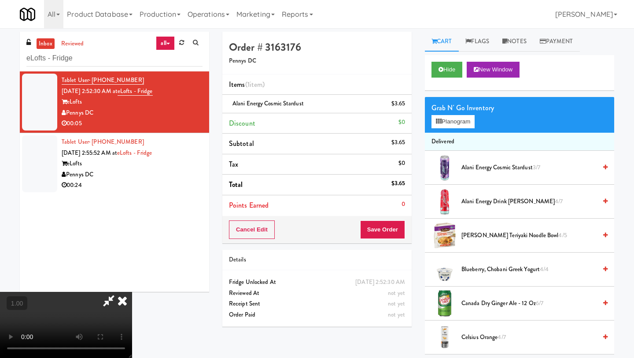
scroll to position [51, 0]
click at [132, 292] on video at bounding box center [66, 325] width 132 height 66
click at [454, 119] on button "Planogram" at bounding box center [453, 121] width 43 height 13
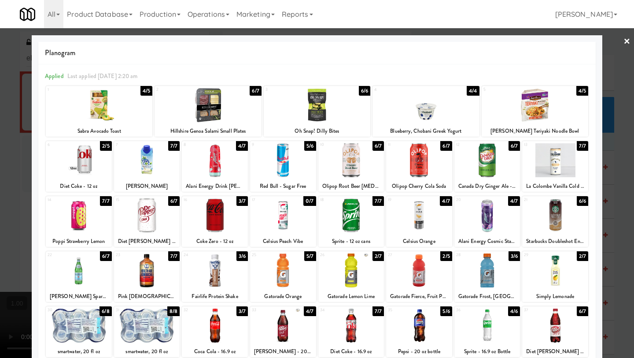
click at [555, 40] on link "×" at bounding box center [627, 41] width 7 height 27
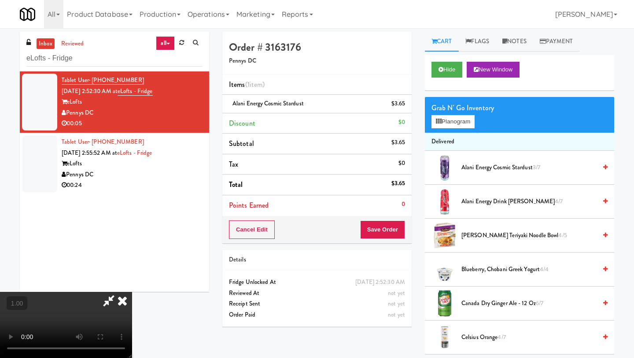
click at [132, 292] on icon at bounding box center [122, 301] width 19 height 18
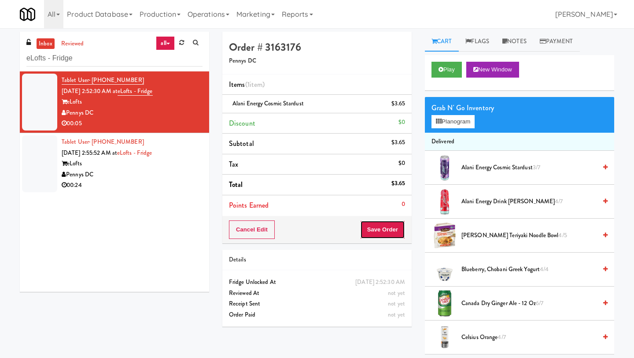
click at [382, 231] on button "Save Order" at bounding box center [382, 229] width 45 height 19
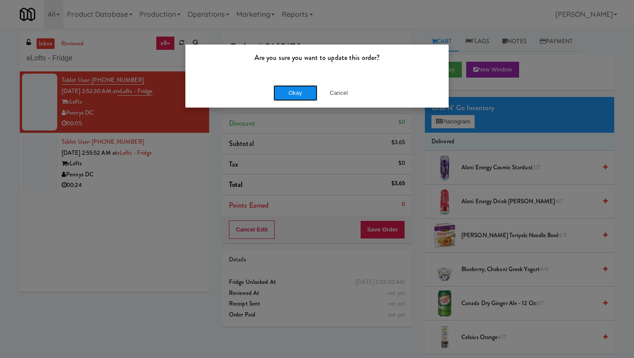
click at [285, 86] on button "Okay" at bounding box center [296, 93] width 44 height 16
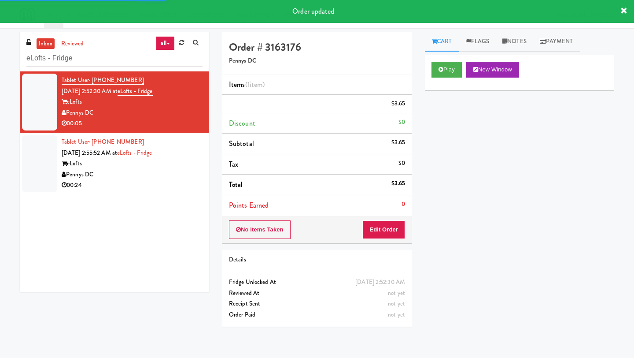
click at [100, 170] on div "Pennys DC" at bounding box center [132, 174] width 141 height 11
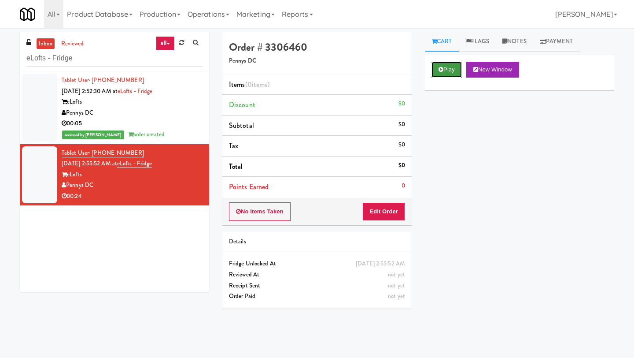
click at [442, 70] on icon at bounding box center [441, 70] width 5 height 6
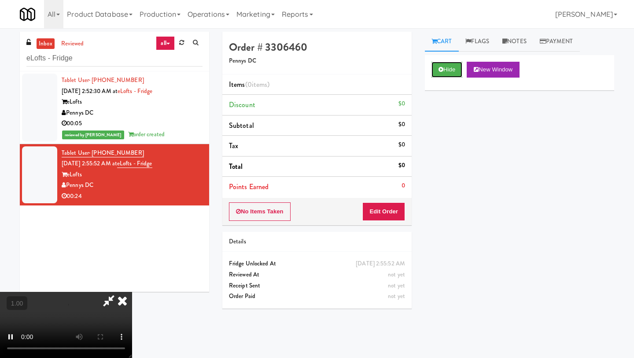
scroll to position [57, 0]
click at [395, 213] on button "Edit Order" at bounding box center [384, 211] width 43 height 19
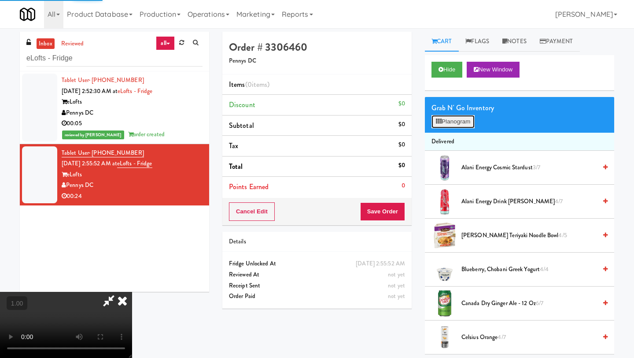
click at [459, 123] on button "Planogram" at bounding box center [453, 121] width 43 height 13
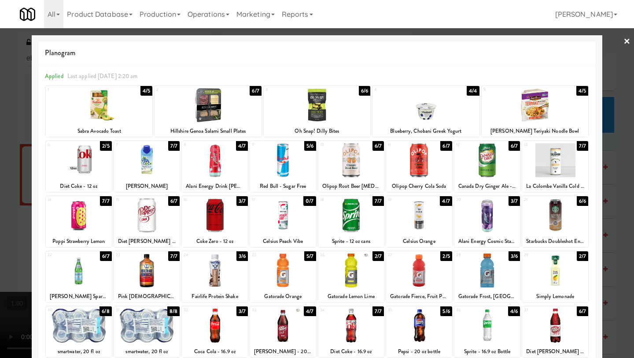
click at [91, 165] on div at bounding box center [79, 160] width 66 height 34
click at [91, 166] on div at bounding box center [79, 160] width 66 height 34
click at [555, 41] on link "×" at bounding box center [627, 41] width 7 height 27
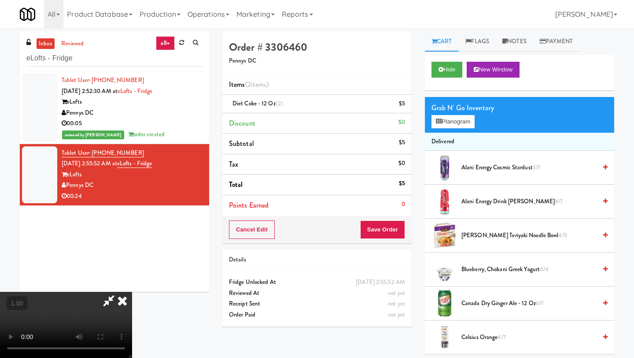
click at [132, 292] on icon at bounding box center [122, 301] width 19 height 18
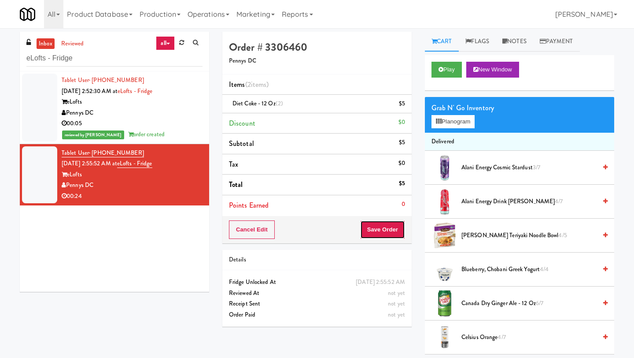
click at [381, 232] on button "Save Order" at bounding box center [382, 229] width 45 height 19
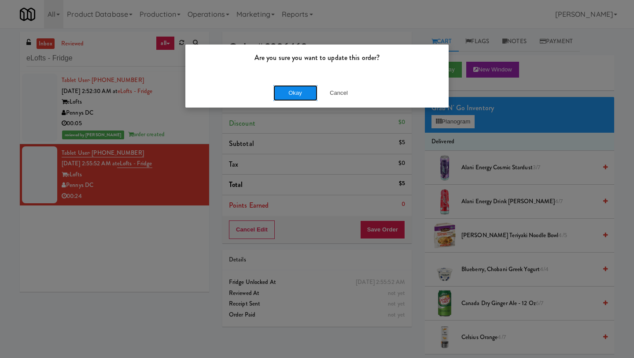
click at [295, 94] on button "Okay" at bounding box center [296, 93] width 44 height 16
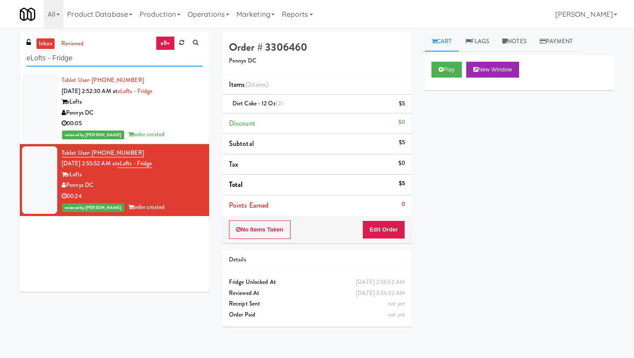
drag, startPoint x: 112, startPoint y: 59, endPoint x: 5, endPoint y: 52, distance: 107.2
click at [5, 52] on div "inbox reviewed all all unclear take inventory issue suspicious failed recent ad…" at bounding box center [317, 193] width 634 height 322
paste input "399 Fremont - Cooler"
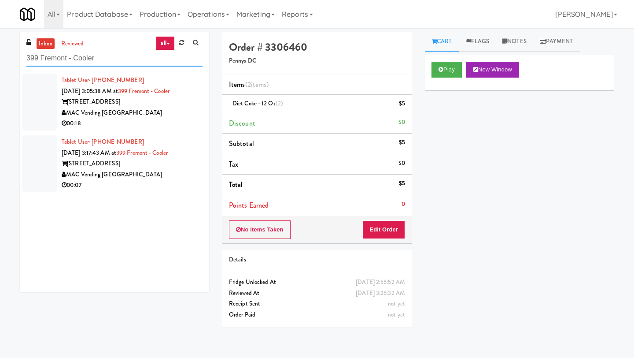
type input "399 Fremont - Cooler"
click at [96, 114] on div "MAC Vending [GEOGRAPHIC_DATA]" at bounding box center [132, 112] width 141 height 11
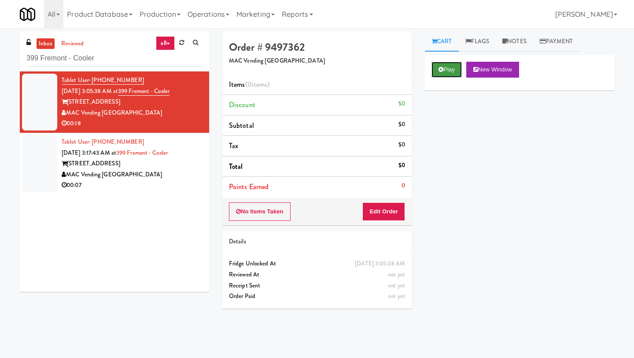
click at [449, 69] on button "Play" at bounding box center [447, 70] width 30 height 16
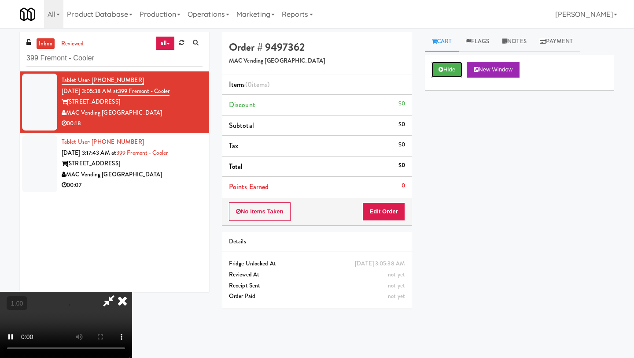
scroll to position [36, 0]
click at [396, 207] on button "Edit Order" at bounding box center [384, 211] width 43 height 19
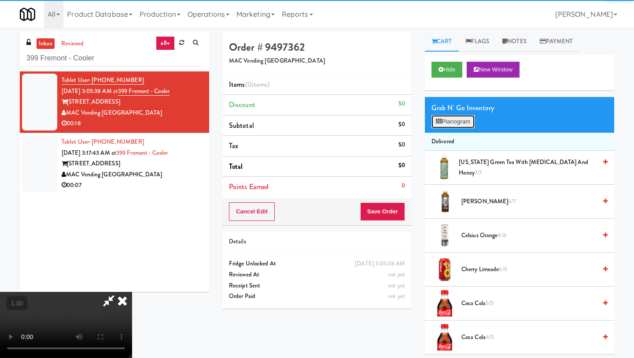
click at [442, 123] on button "Planogram" at bounding box center [453, 121] width 43 height 13
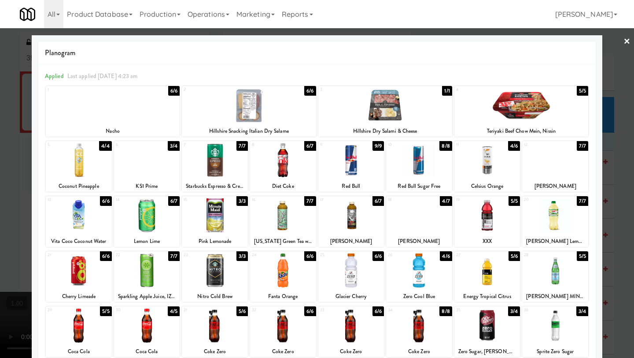
click at [73, 279] on div at bounding box center [79, 270] width 66 height 34
click at [368, 281] on div at bounding box center [351, 270] width 66 height 34
click at [555, 41] on link "×" at bounding box center [627, 41] width 7 height 27
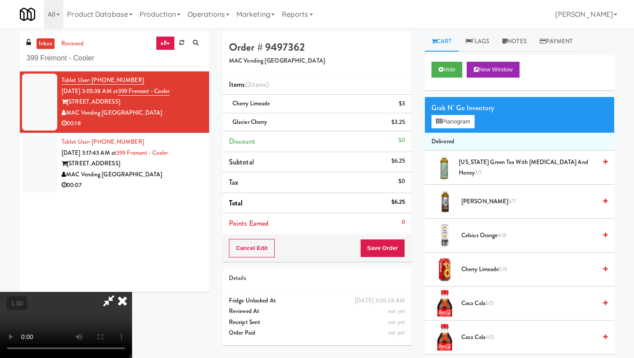
scroll to position [72, 0]
click at [132, 292] on video at bounding box center [66, 325] width 132 height 66
click at [132, 292] on icon at bounding box center [122, 301] width 19 height 18
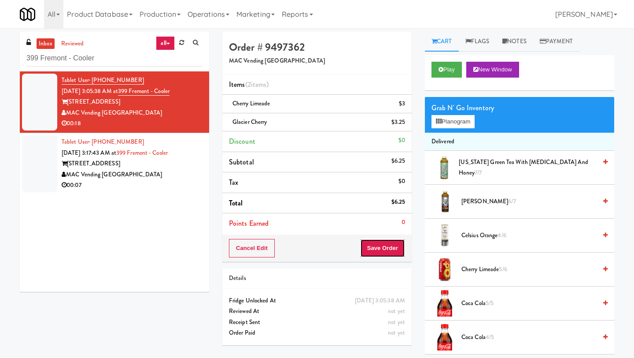
click at [396, 247] on button "Save Order" at bounding box center [382, 248] width 45 height 19
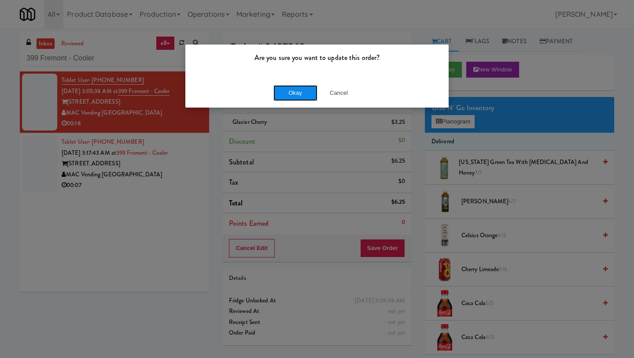
click at [290, 92] on button "Okay" at bounding box center [296, 93] width 44 height 16
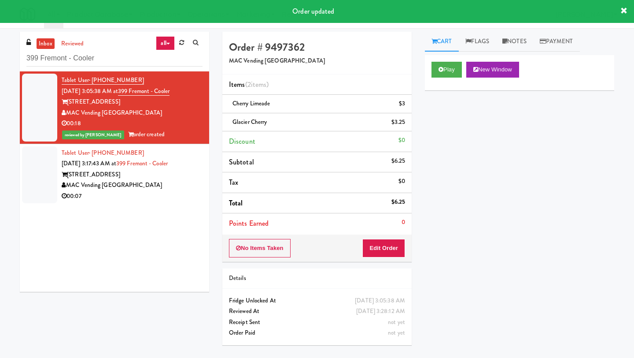
click at [126, 158] on div "Tablet User · (908) 249-3853 [DATE] 3:17:43 AM at [GEOGRAPHIC_DATA] - Cooler [S…" at bounding box center [132, 175] width 141 height 54
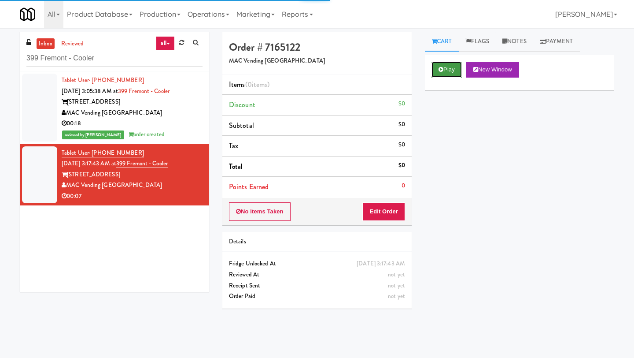
click at [446, 73] on button "Play" at bounding box center [447, 70] width 30 height 16
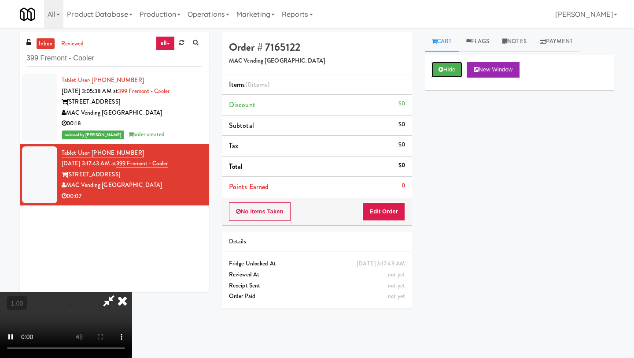
scroll to position [16, 0]
click at [132, 292] on video at bounding box center [66, 325] width 132 height 66
click at [395, 208] on button "Edit Order" at bounding box center [384, 211] width 43 height 19
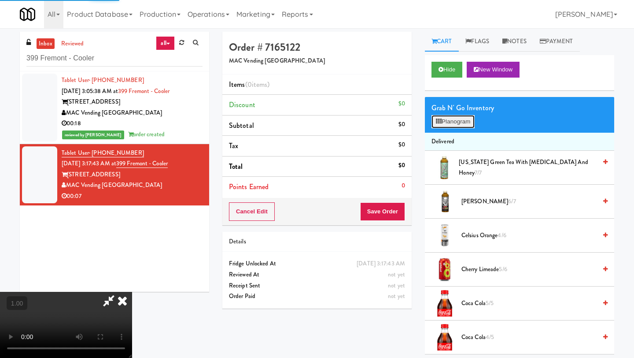
click at [459, 123] on button "Planogram" at bounding box center [453, 121] width 43 height 13
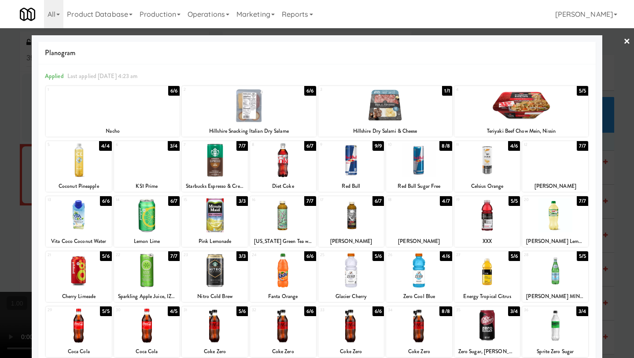
click at [297, 164] on div at bounding box center [283, 160] width 66 height 34
click at [297, 166] on div at bounding box center [283, 160] width 66 height 34
click at [555, 40] on link "×" at bounding box center [627, 41] width 7 height 27
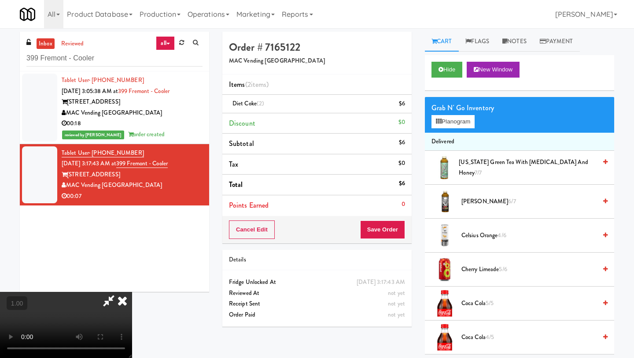
click at [132, 292] on icon at bounding box center [122, 301] width 19 height 18
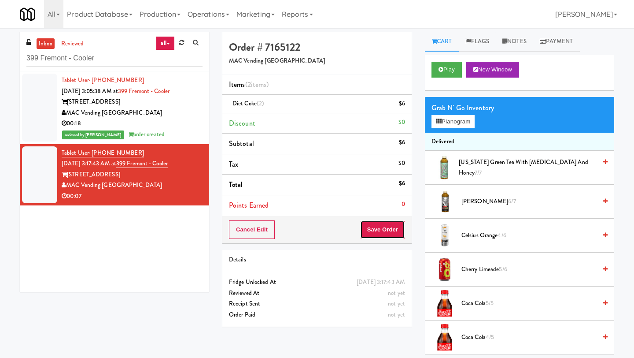
click at [373, 228] on button "Save Order" at bounding box center [382, 229] width 45 height 19
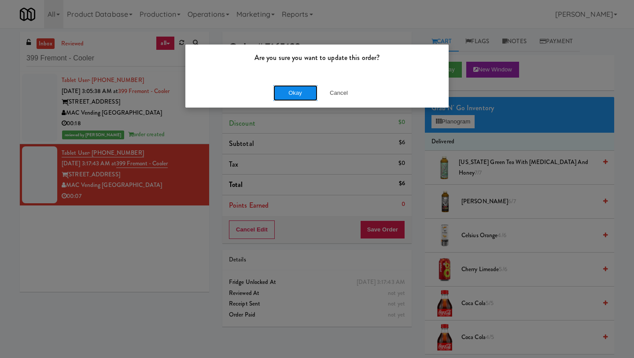
click at [294, 95] on button "Okay" at bounding box center [296, 93] width 44 height 16
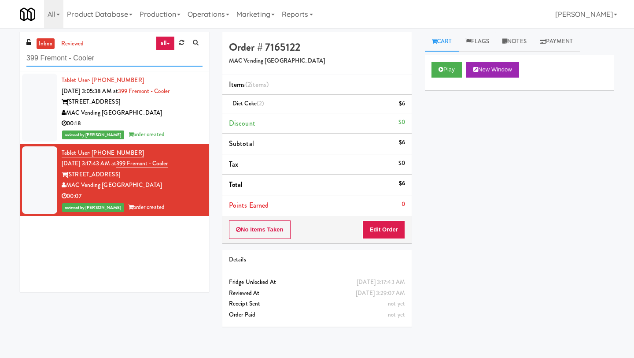
drag, startPoint x: 109, startPoint y: 59, endPoint x: 0, endPoint y: 56, distance: 109.3
click at [0, 56] on div "inbox reviewed all all unclear take inventory issue suspicious failed recent ad…" at bounding box center [317, 193] width 634 height 322
paste input "222 W Erie - Left - Fridge"
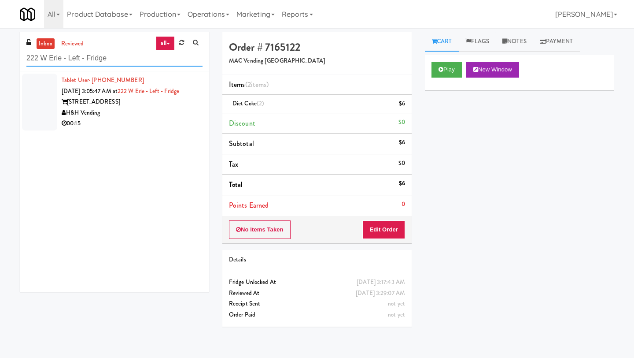
type input "222 W Erie - Left - Fridge"
click at [77, 104] on div "[STREET_ADDRESS]" at bounding box center [132, 101] width 141 height 11
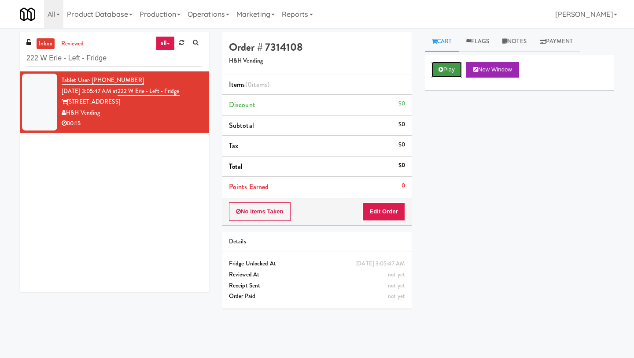
click at [447, 74] on button "Play" at bounding box center [447, 70] width 30 height 16
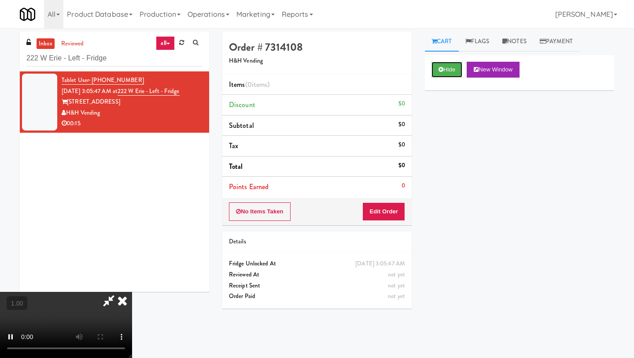
scroll to position [27, 0]
click at [132, 292] on video at bounding box center [66, 325] width 132 height 66
click at [396, 211] on button "Edit Order" at bounding box center [384, 211] width 43 height 19
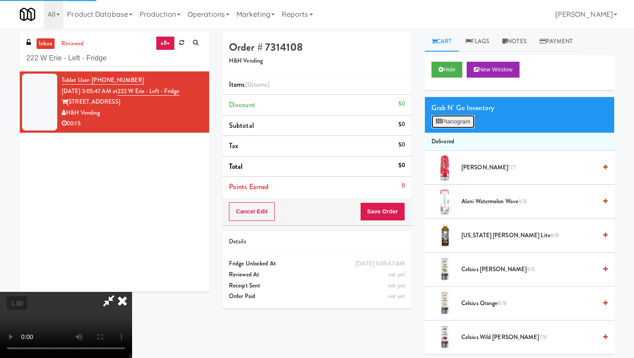
click at [466, 122] on button "Planogram" at bounding box center [453, 121] width 43 height 13
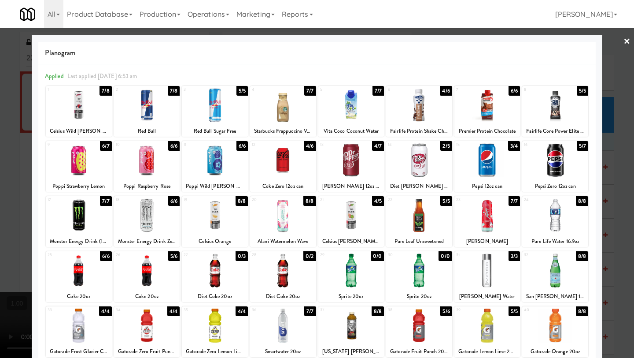
click at [370, 221] on div at bounding box center [351, 215] width 66 height 34
click at [555, 42] on link "×" at bounding box center [627, 41] width 7 height 27
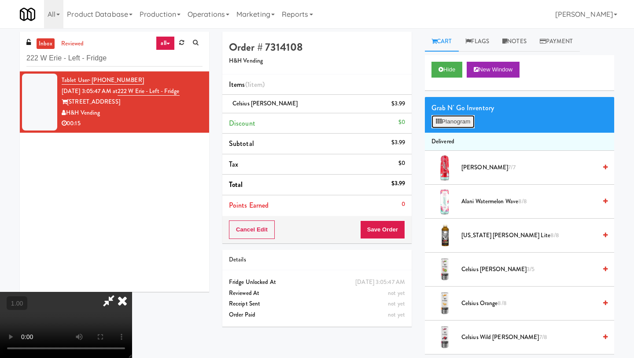
click at [444, 123] on button "Planogram" at bounding box center [453, 121] width 43 height 13
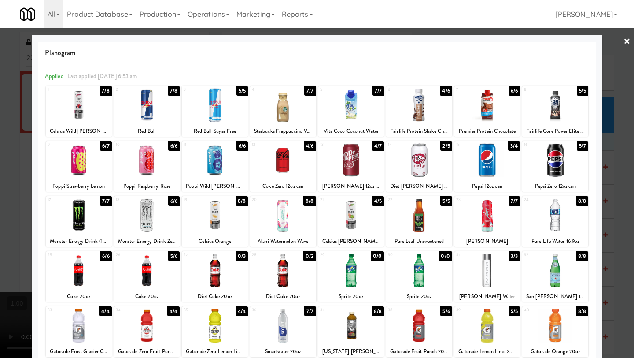
click at [555, 41] on link "×" at bounding box center [627, 41] width 7 height 27
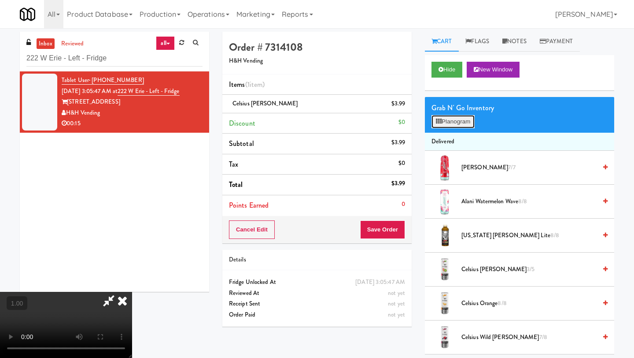
click at [459, 121] on button "Planogram" at bounding box center [453, 121] width 43 height 13
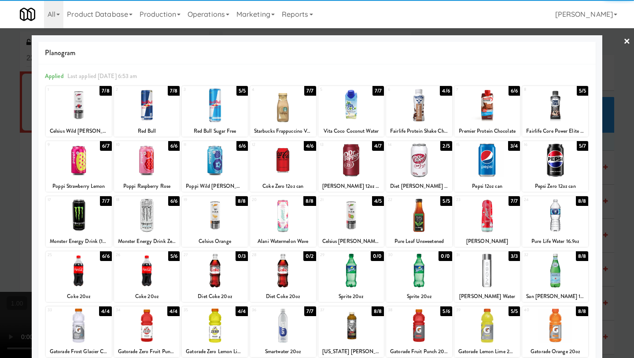
click at [555, 40] on link "×" at bounding box center [627, 41] width 7 height 27
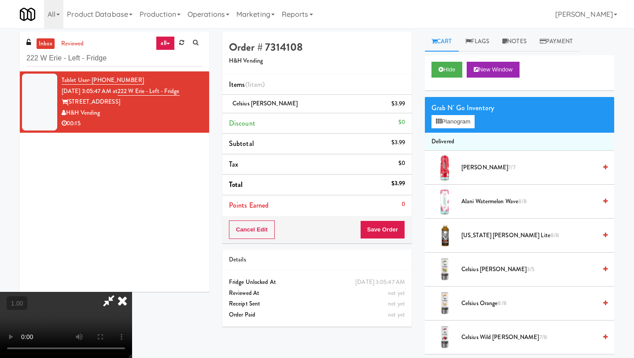
click at [132, 292] on video at bounding box center [66, 325] width 132 height 66
click at [132, 292] on icon at bounding box center [122, 301] width 19 height 18
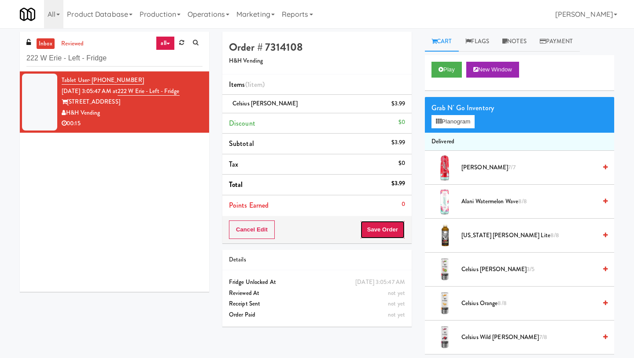
click at [384, 227] on button "Save Order" at bounding box center [382, 229] width 45 height 19
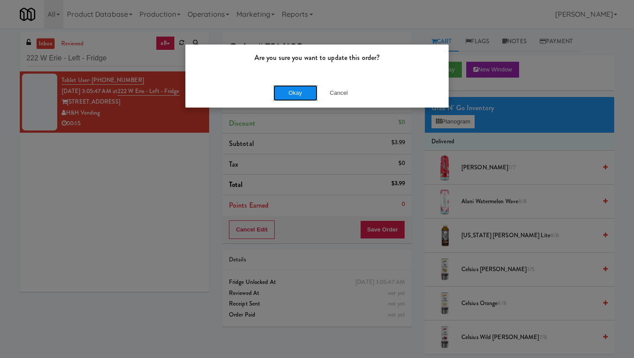
click at [306, 94] on button "Okay" at bounding box center [296, 93] width 44 height 16
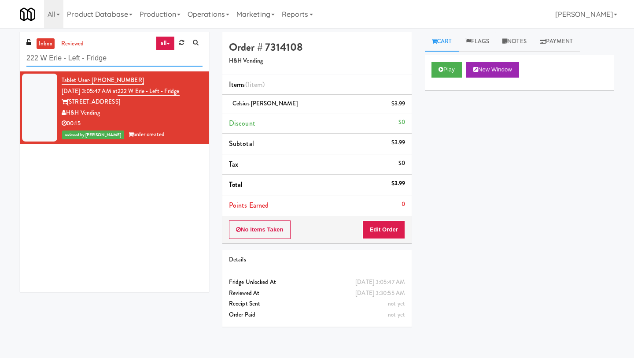
click at [134, 56] on input "222 W Erie - Left - Fridge" at bounding box center [114, 58] width 176 height 16
paste input "Marbella Cooler"
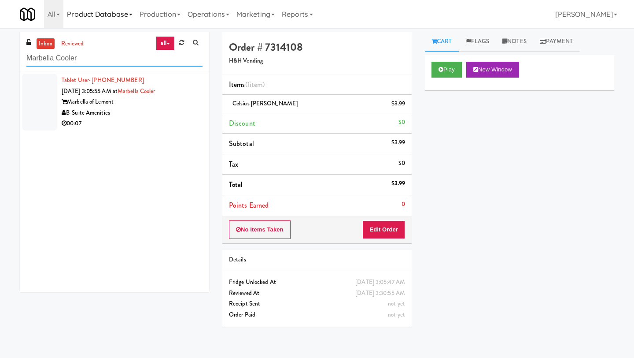
type input "Marbella Cooler"
click at [450, 60] on div "Play New Window" at bounding box center [519, 72] width 189 height 35
click at [446, 69] on button "Play" at bounding box center [447, 70] width 30 height 16
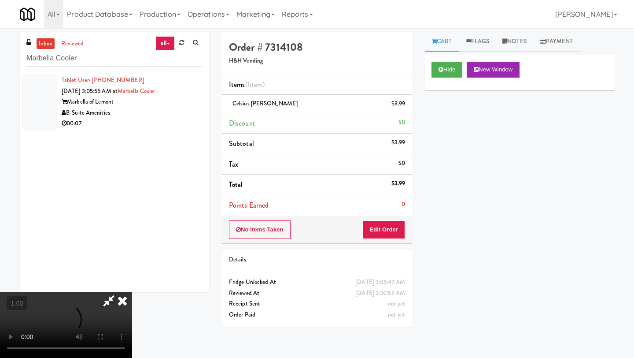
click at [85, 89] on span "[DATE] 3:05:55 AM at" at bounding box center [90, 91] width 56 height 8
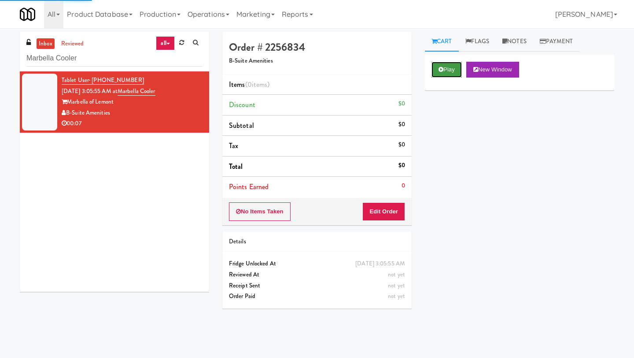
click at [447, 69] on button "Play" at bounding box center [447, 70] width 30 height 16
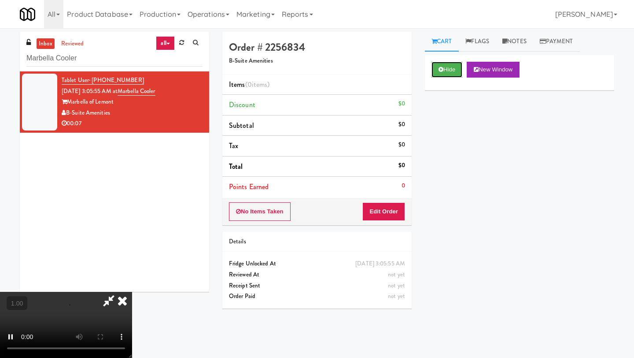
scroll to position [30, 0]
click at [132, 292] on video at bounding box center [66, 325] width 132 height 66
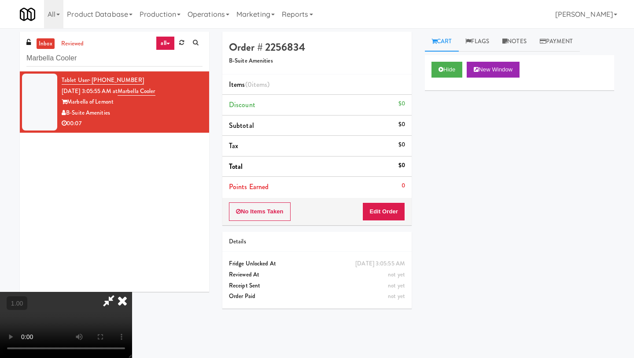
click at [132, 292] on video at bounding box center [66, 325] width 132 height 66
click at [398, 214] on button "Edit Order" at bounding box center [384, 211] width 43 height 19
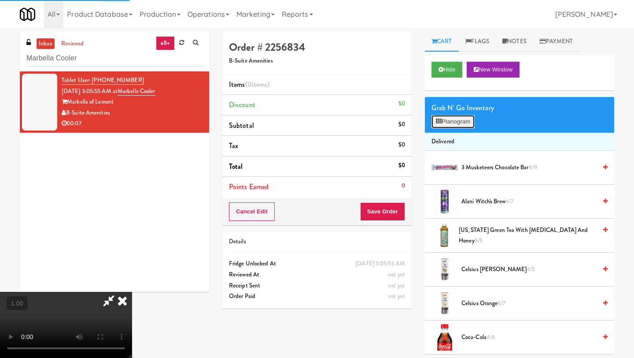
click at [443, 125] on button "Planogram" at bounding box center [453, 121] width 43 height 13
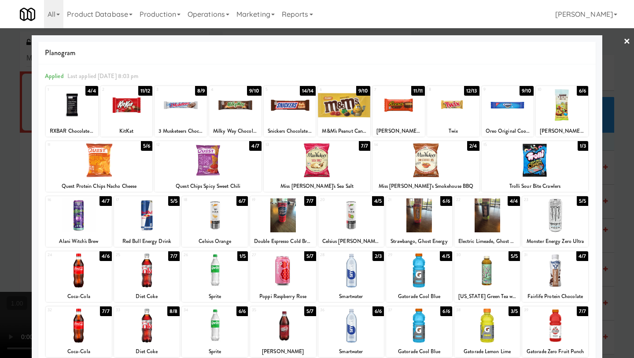
click at [555, 41] on link "×" at bounding box center [627, 41] width 7 height 27
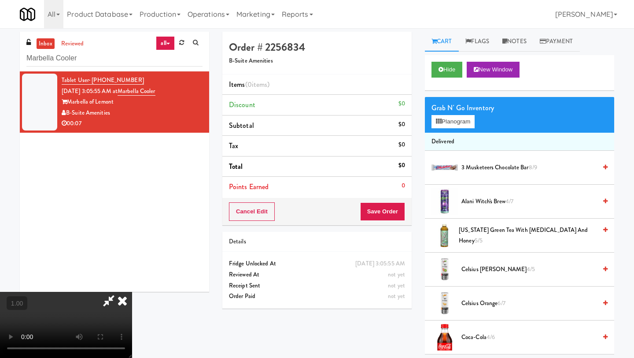
scroll to position [72, 0]
click at [124, 301] on video at bounding box center [66, 325] width 132 height 66
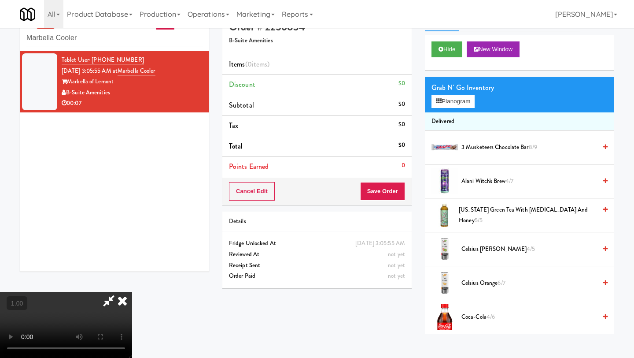
scroll to position [22, 0]
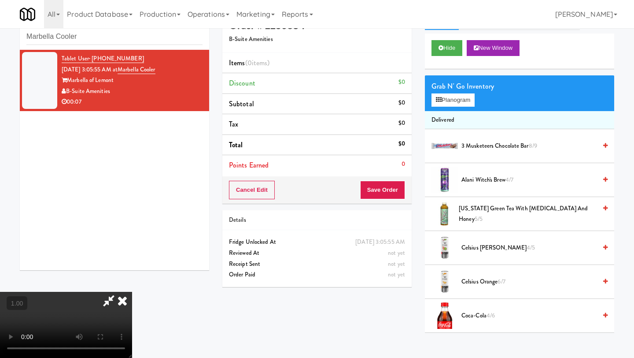
click at [129, 292] on video at bounding box center [66, 325] width 132 height 66
click at [132, 292] on video at bounding box center [66, 325] width 132 height 66
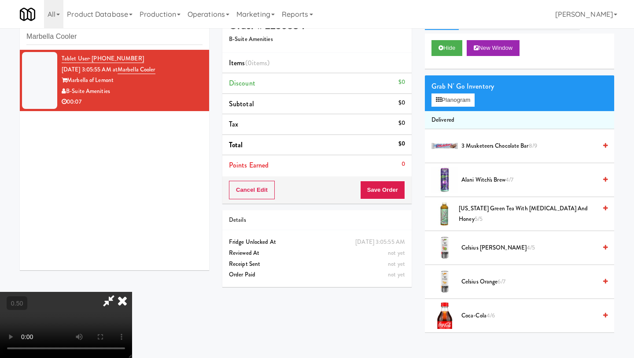
click at [132, 292] on video at bounding box center [66, 325] width 132 height 66
click at [448, 99] on button "Planogram" at bounding box center [453, 99] width 43 height 13
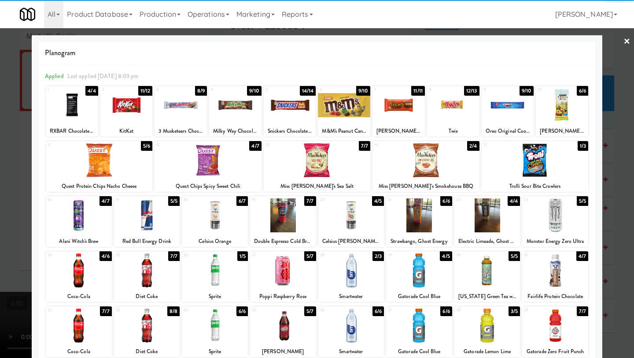
click at [144, 226] on div at bounding box center [147, 215] width 66 height 34
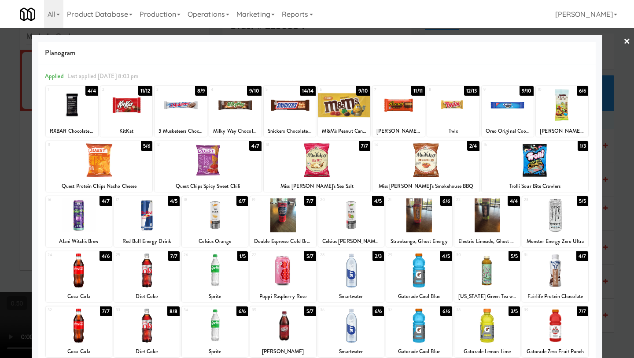
click at [243, 111] on div at bounding box center [235, 105] width 52 height 34
click at [243, 113] on div at bounding box center [235, 105] width 52 height 34
click at [555, 40] on link "×" at bounding box center [627, 41] width 7 height 27
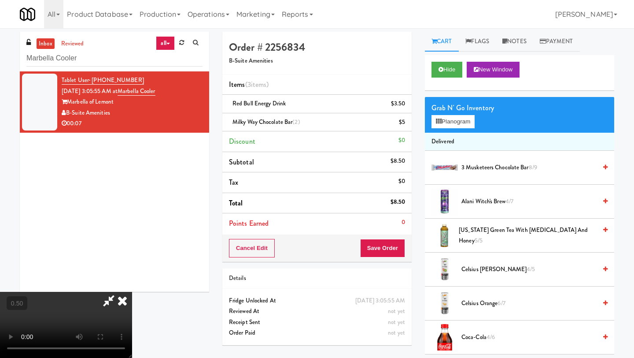
click at [132, 292] on icon at bounding box center [122, 301] width 19 height 18
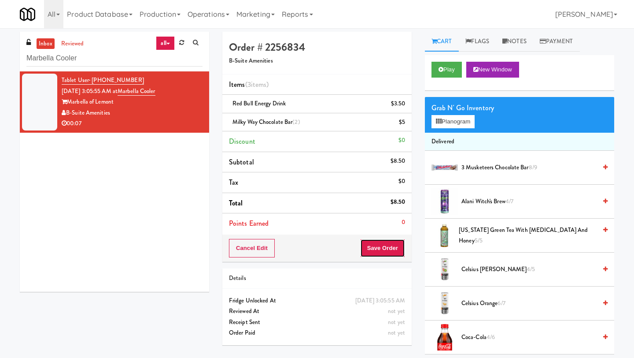
click at [374, 249] on button "Save Order" at bounding box center [382, 248] width 45 height 19
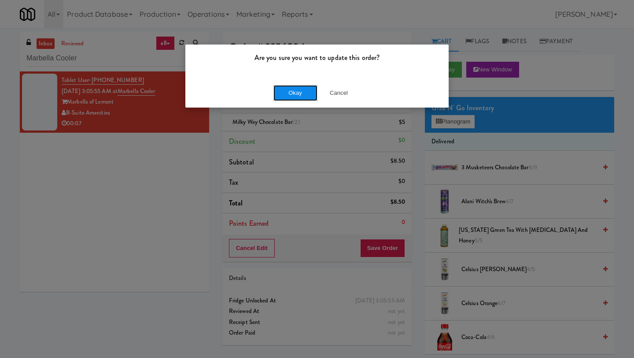
click at [302, 95] on button "Okay" at bounding box center [296, 93] width 44 height 16
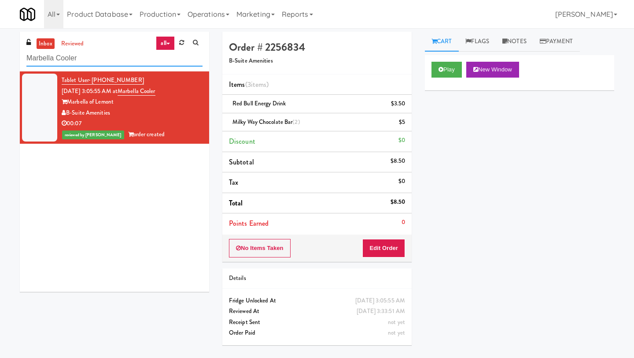
click at [100, 62] on input "Marbella Cooler" at bounding box center [114, 58] width 176 height 16
paste input "Fridge - Building"
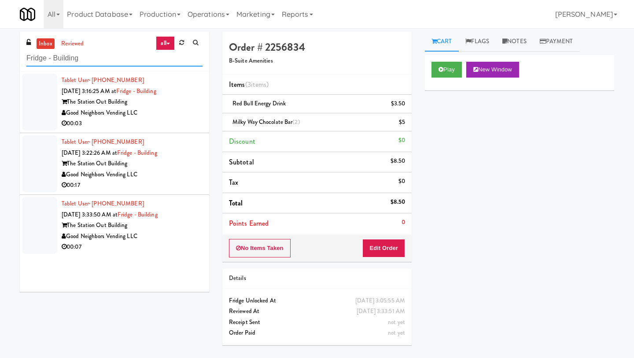
type input "Fridge - Building"
click at [107, 100] on div "The Station Out Building" at bounding box center [132, 101] width 141 height 11
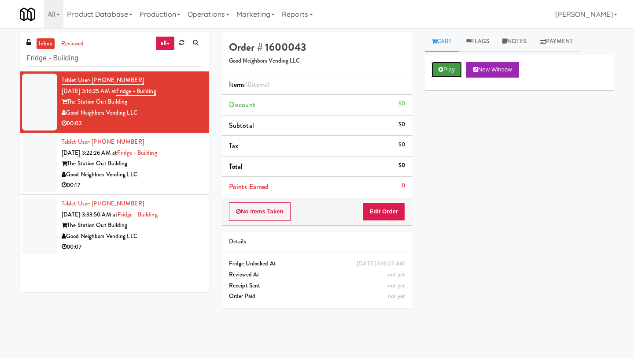
click at [442, 69] on icon at bounding box center [441, 70] width 5 height 6
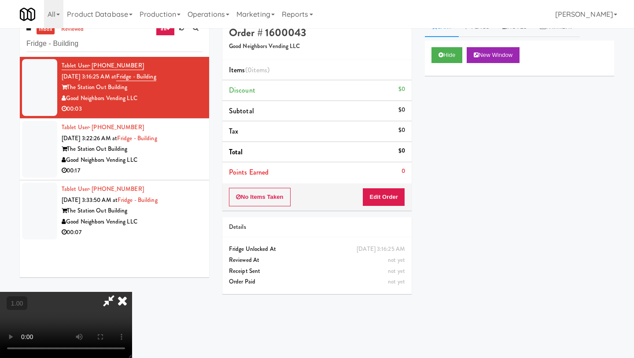
scroll to position [15, 0]
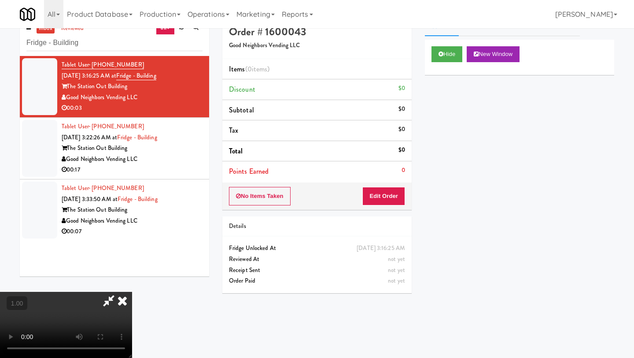
click at [132, 292] on video at bounding box center [66, 325] width 132 height 66
click at [397, 196] on button "Edit Order" at bounding box center [384, 196] width 43 height 19
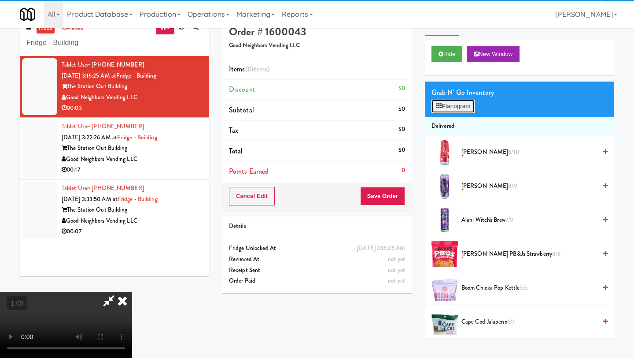
click at [454, 104] on button "Planogram" at bounding box center [453, 106] width 43 height 13
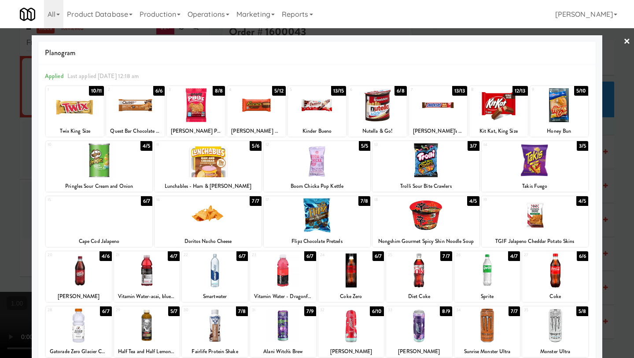
click at [118, 221] on div at bounding box center [99, 215] width 107 height 34
click at [555, 41] on link "×" at bounding box center [627, 41] width 7 height 27
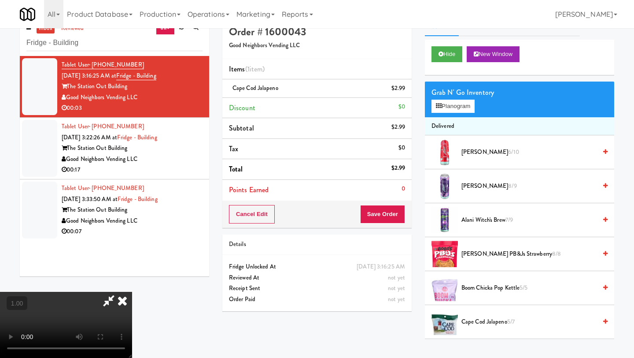
scroll to position [28, 0]
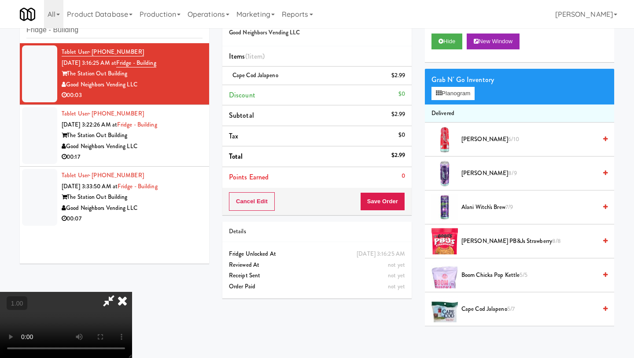
click at [132, 297] on video at bounding box center [66, 325] width 132 height 66
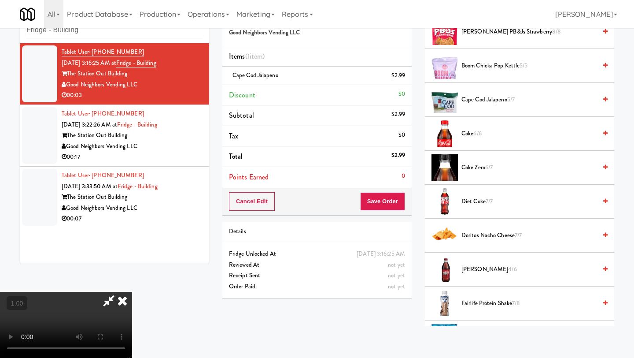
scroll to position [198, 0]
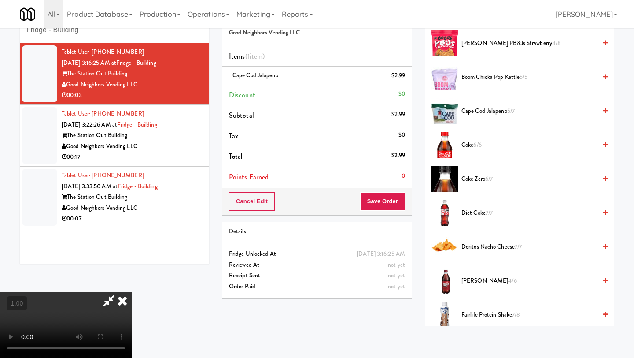
click at [132, 292] on icon at bounding box center [122, 301] width 19 height 18
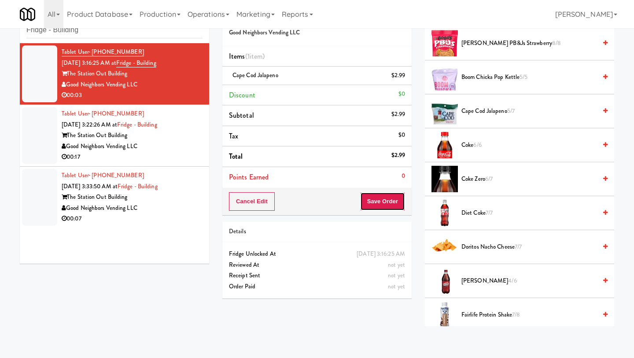
click at [396, 205] on button "Save Order" at bounding box center [382, 201] width 45 height 19
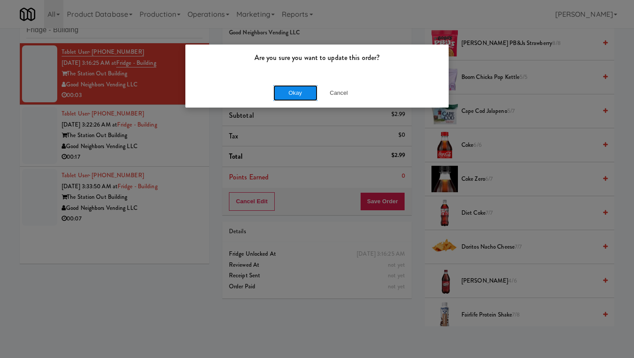
click at [282, 95] on button "Okay" at bounding box center [296, 93] width 44 height 16
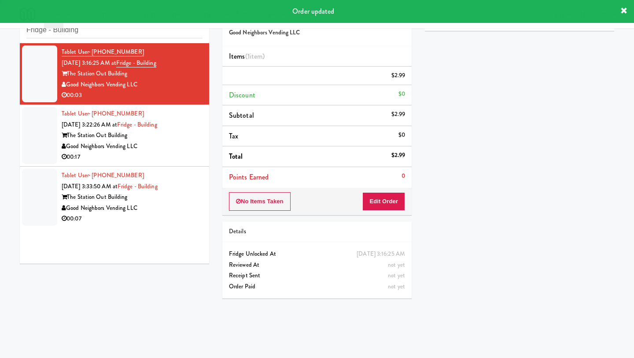
scroll to position [31, 0]
click at [119, 144] on div "Good Neighbors Vending LLC" at bounding box center [132, 146] width 141 height 11
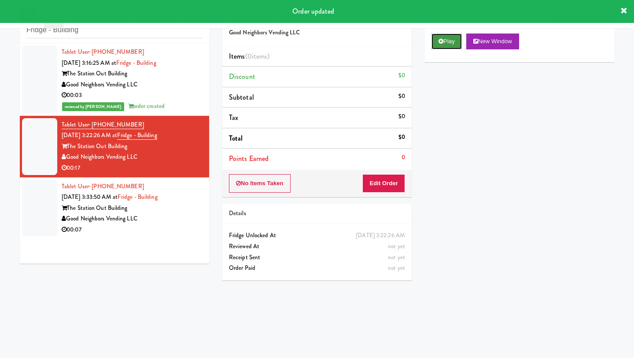
click at [440, 44] on button "Play" at bounding box center [447, 41] width 30 height 16
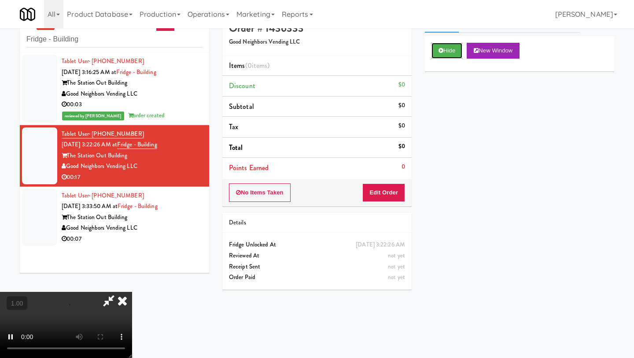
scroll to position [16, 0]
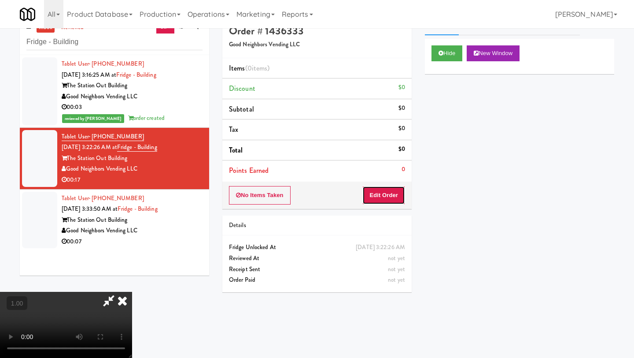
click at [394, 197] on button "Edit Order" at bounding box center [384, 195] width 43 height 19
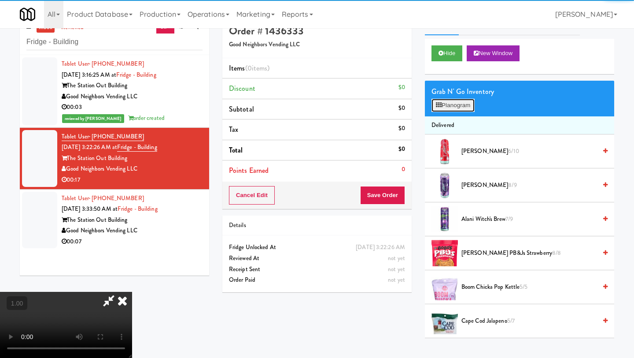
click at [459, 104] on button "Planogram" at bounding box center [453, 105] width 43 height 13
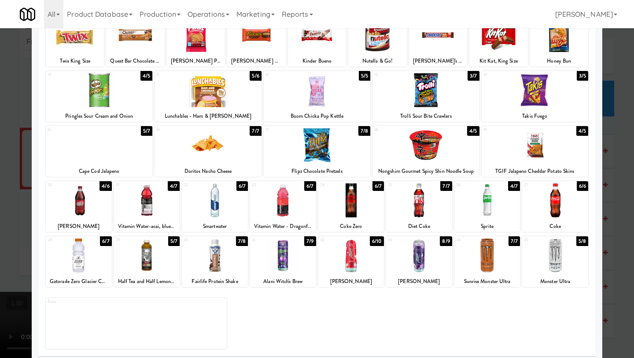
scroll to position [75, 0]
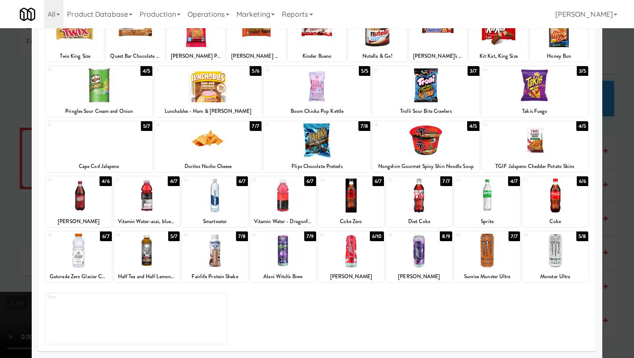
click at [277, 260] on div at bounding box center [283, 250] width 66 height 34
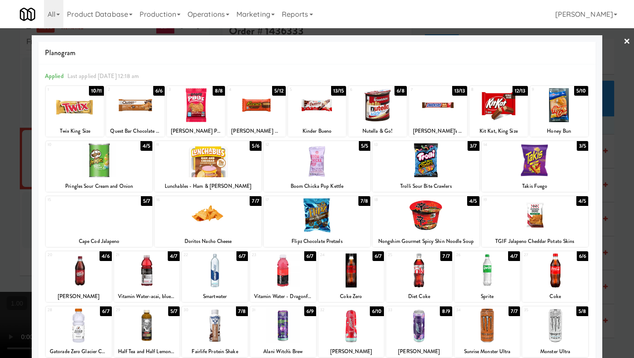
click at [555, 41] on link "×" at bounding box center [627, 41] width 7 height 27
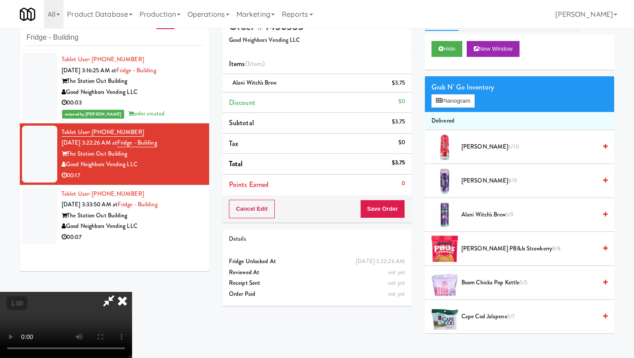
scroll to position [22, 0]
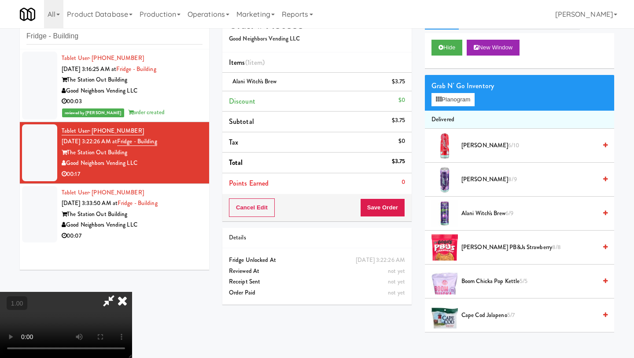
click at [132, 292] on video at bounding box center [66, 325] width 132 height 66
click at [132, 292] on icon at bounding box center [122, 301] width 19 height 18
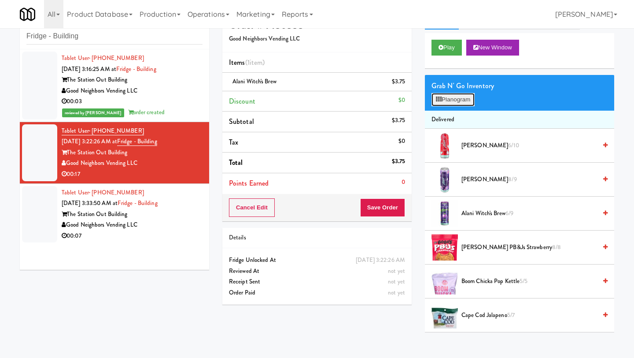
click at [445, 100] on button "Planogram" at bounding box center [453, 99] width 43 height 13
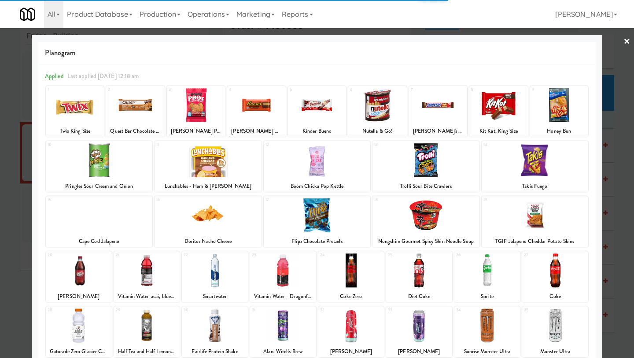
click at [555, 43] on link "×" at bounding box center [627, 41] width 7 height 27
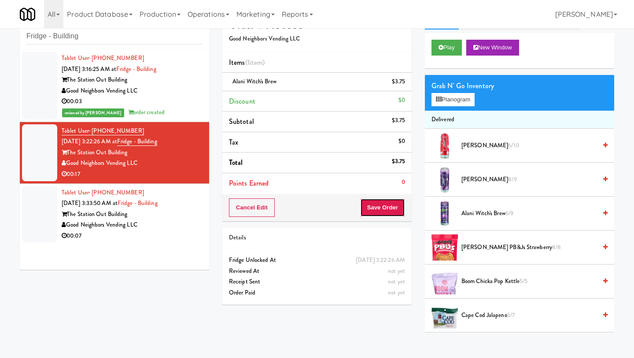
click at [383, 204] on button "Save Order" at bounding box center [382, 207] width 45 height 19
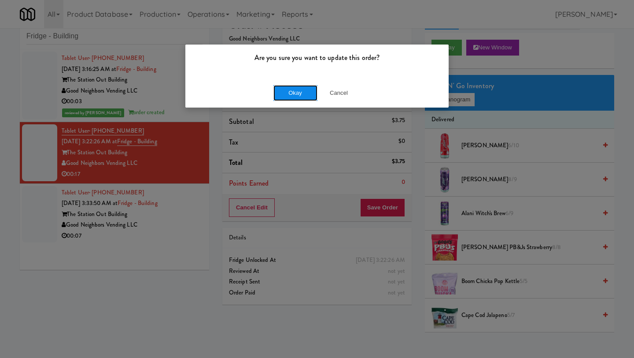
click at [290, 94] on button "Okay" at bounding box center [296, 93] width 44 height 16
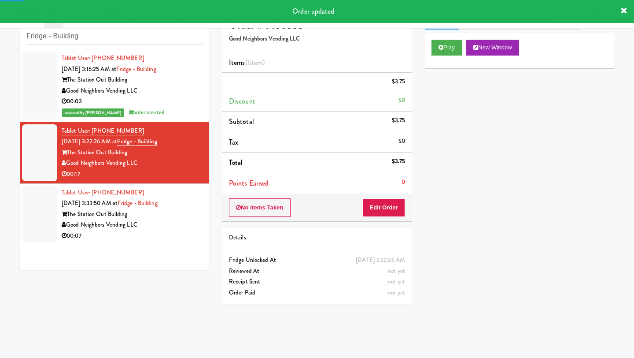
click at [122, 209] on div "The Station Out Building" at bounding box center [132, 214] width 141 height 11
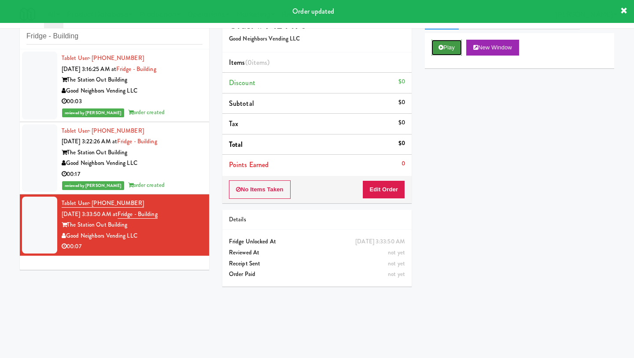
click at [441, 43] on button "Play" at bounding box center [447, 48] width 30 height 16
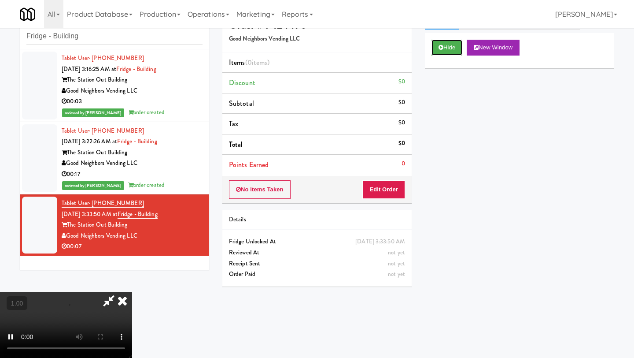
scroll to position [28, 0]
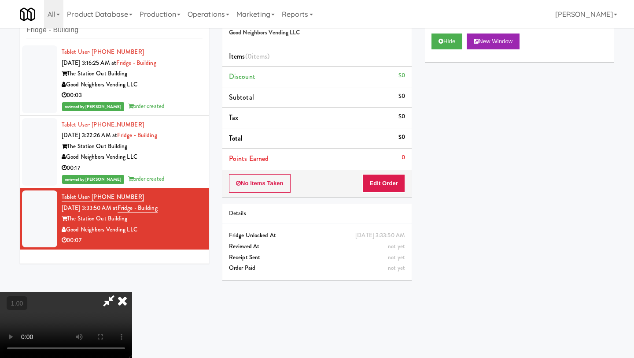
click at [132, 292] on video at bounding box center [66, 325] width 132 height 66
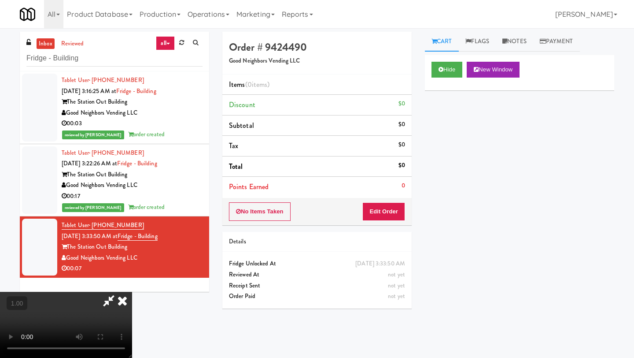
click at [132, 292] on video at bounding box center [66, 325] width 132 height 66
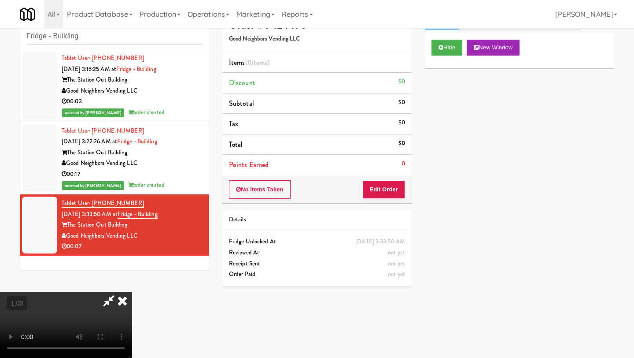
scroll to position [23, 0]
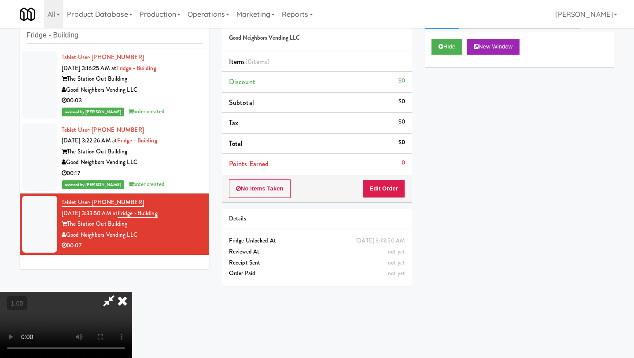
click at [132, 292] on video at bounding box center [66, 325] width 132 height 66
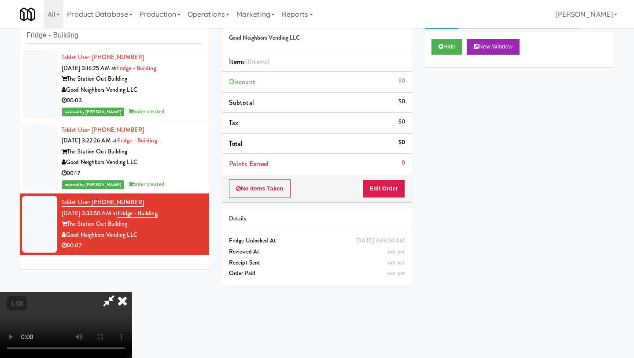
click at [132, 292] on video at bounding box center [66, 325] width 132 height 66
click at [391, 190] on button "Edit Order" at bounding box center [384, 188] width 43 height 19
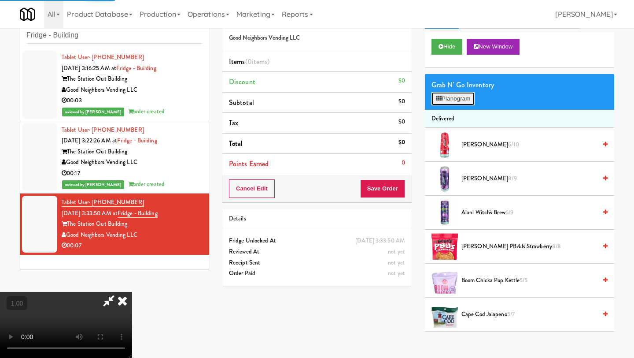
click at [460, 99] on button "Planogram" at bounding box center [453, 98] width 43 height 13
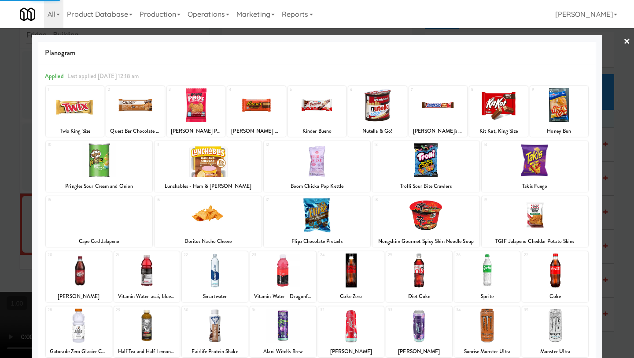
click at [280, 301] on div at bounding box center [283, 325] width 66 height 34
click at [261, 103] on div at bounding box center [256, 105] width 58 height 34
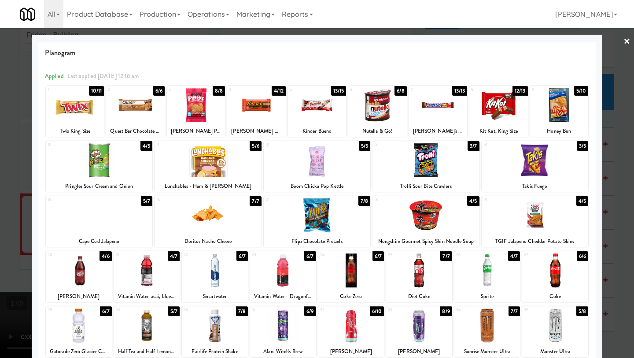
click at [555, 41] on link "×" at bounding box center [627, 41] width 7 height 27
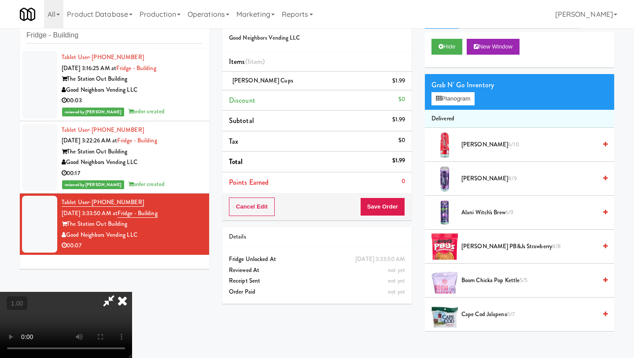
click at [132, 292] on video at bounding box center [66, 325] width 132 height 66
click at [443, 100] on button "Planogram" at bounding box center [453, 98] width 43 height 13
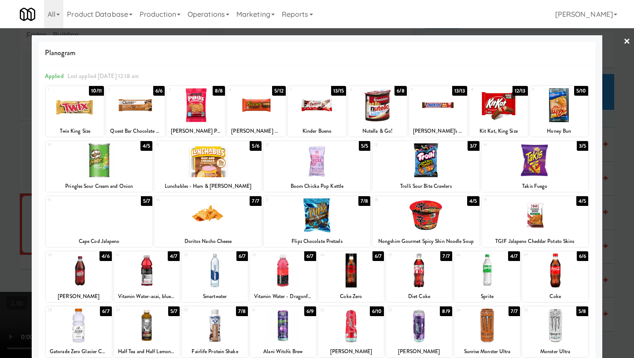
click at [555, 42] on link "×" at bounding box center [627, 41] width 7 height 27
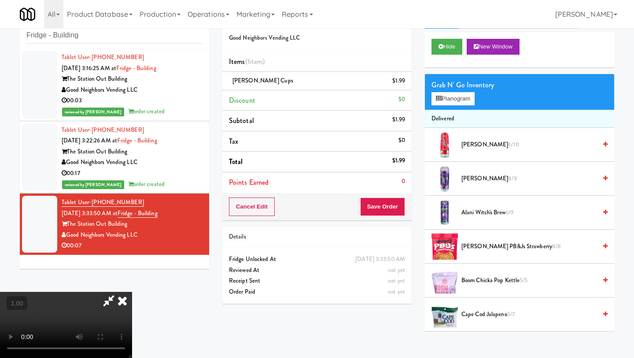
click at [132, 292] on icon at bounding box center [122, 301] width 19 height 18
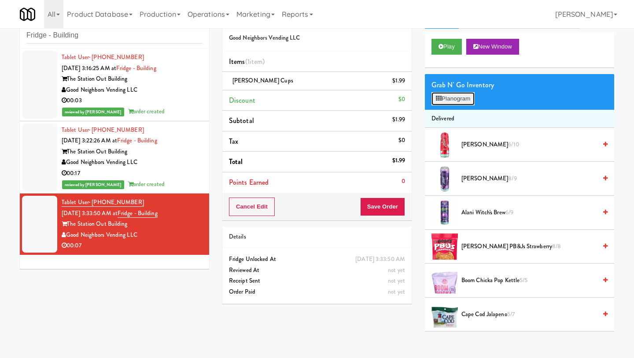
click at [451, 102] on button "Planogram" at bounding box center [453, 98] width 43 height 13
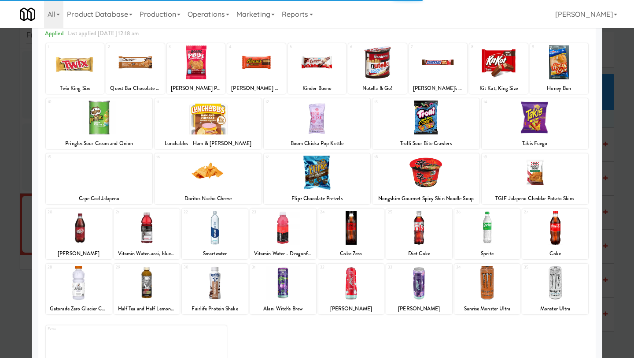
scroll to position [75, 0]
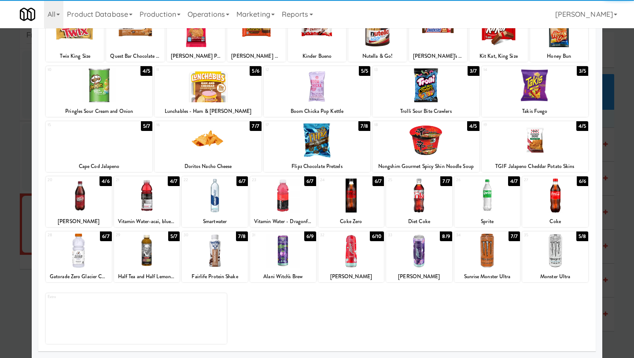
click at [282, 262] on div at bounding box center [283, 250] width 66 height 34
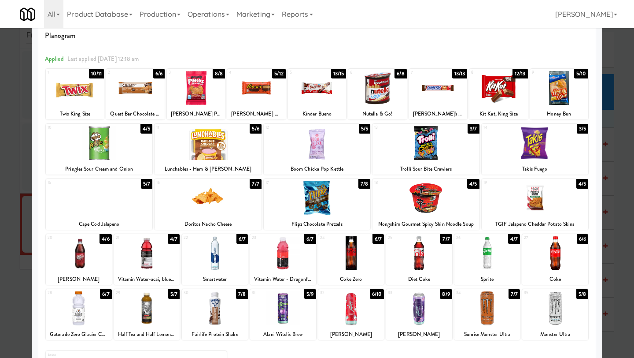
scroll to position [0, 0]
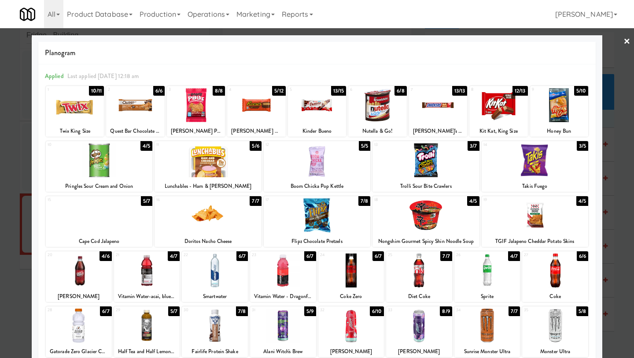
click at [555, 41] on link "×" at bounding box center [627, 41] width 7 height 27
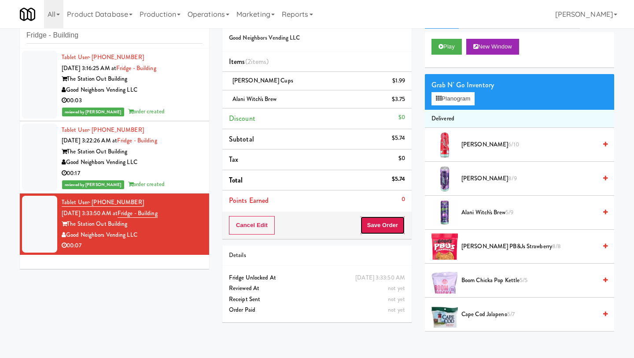
click at [373, 227] on button "Save Order" at bounding box center [382, 225] width 45 height 19
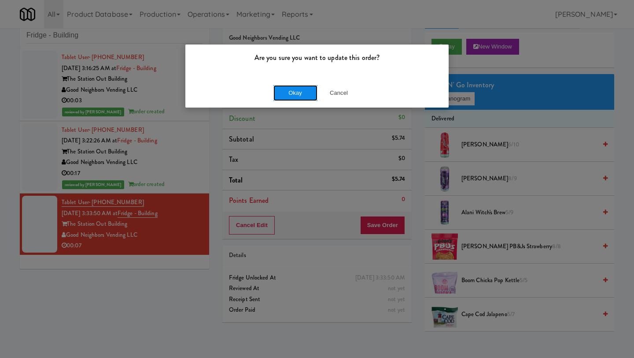
click at [294, 93] on button "Okay" at bounding box center [296, 93] width 44 height 16
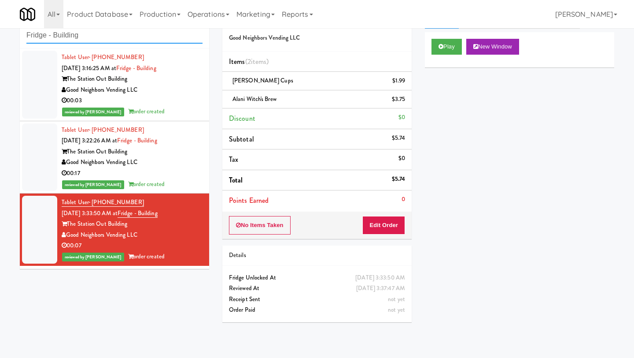
click at [109, 36] on input "Fridge - Building" at bounding box center [114, 35] width 176 height 16
paste input "Uptown 550 Ambient"
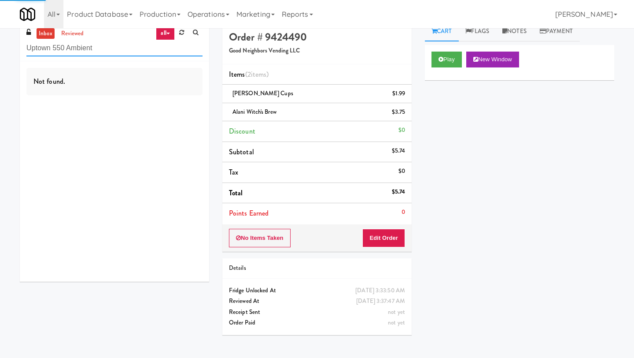
scroll to position [7, 0]
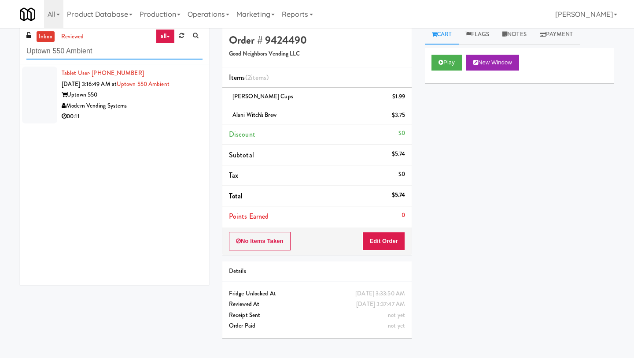
type input "Uptown 550 Ambient"
click at [98, 106] on div "Modern Vending Systems" at bounding box center [132, 105] width 141 height 11
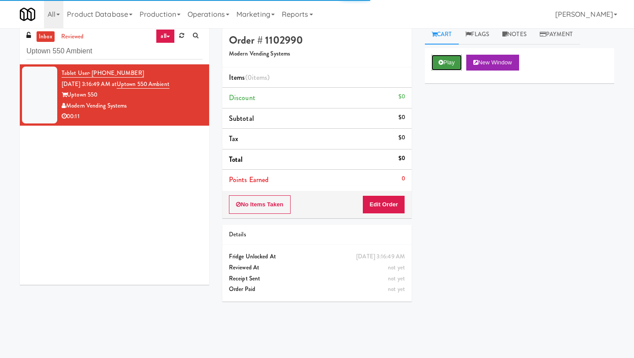
click at [443, 60] on icon at bounding box center [441, 62] width 5 height 6
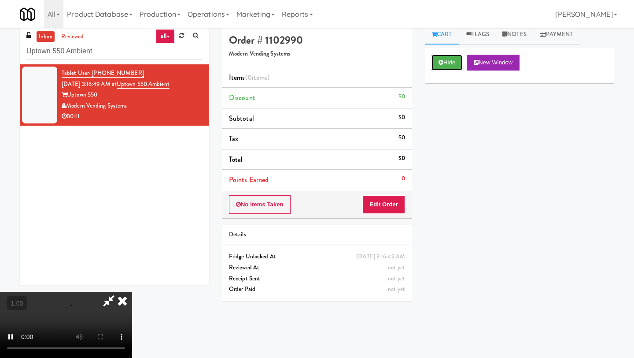
scroll to position [56, 0]
click at [132, 292] on video at bounding box center [66, 325] width 132 height 66
click at [396, 202] on button "Edit Order" at bounding box center [384, 204] width 43 height 19
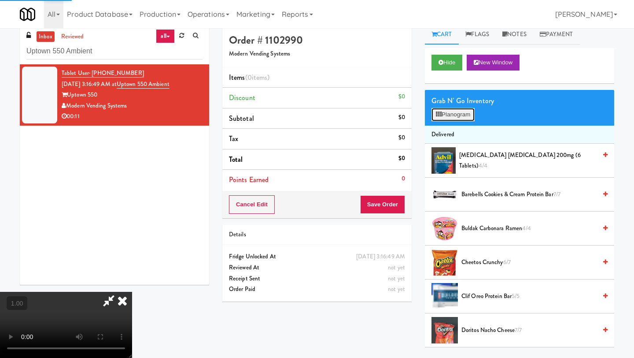
click at [455, 112] on button "Planogram" at bounding box center [453, 114] width 43 height 13
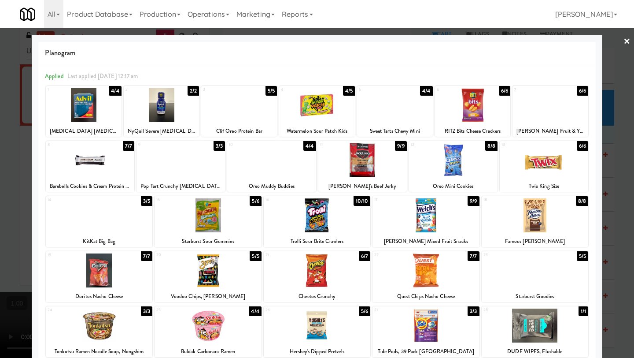
click at [225, 221] on div at bounding box center [208, 215] width 107 height 34
click at [555, 41] on link "×" at bounding box center [627, 41] width 7 height 27
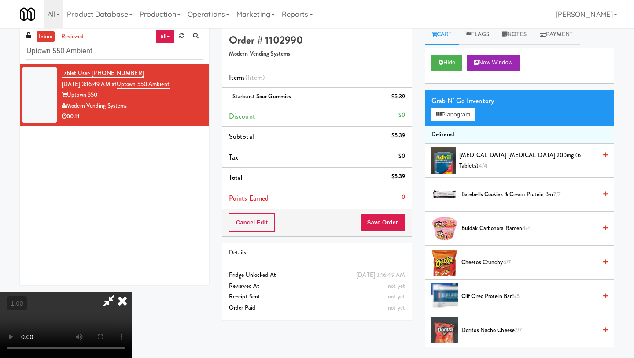
scroll to position [50, 0]
click at [132, 292] on video at bounding box center [66, 325] width 132 height 66
click at [454, 115] on button "Planogram" at bounding box center [453, 114] width 43 height 13
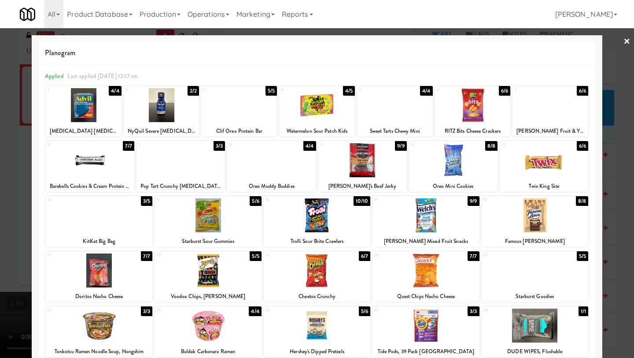
click at [329, 217] on div at bounding box center [317, 215] width 107 height 34
click at [555, 41] on link "×" at bounding box center [627, 41] width 7 height 27
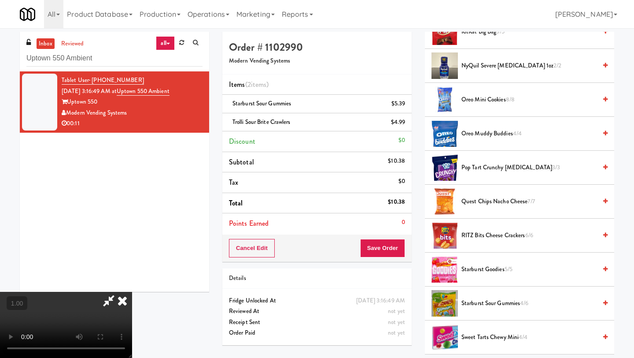
scroll to position [72, 0]
click at [132, 292] on video at bounding box center [66, 325] width 132 height 66
click at [132, 292] on icon at bounding box center [122, 301] width 19 height 18
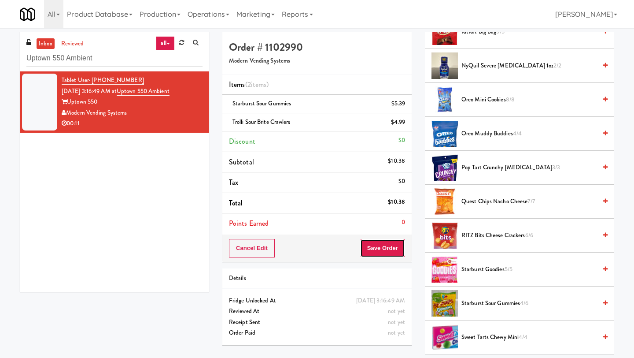
click at [379, 252] on button "Save Order" at bounding box center [382, 248] width 45 height 19
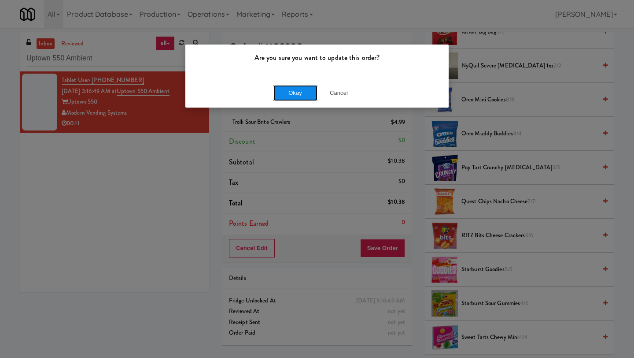
click at [291, 92] on button "Okay" at bounding box center [296, 93] width 44 height 16
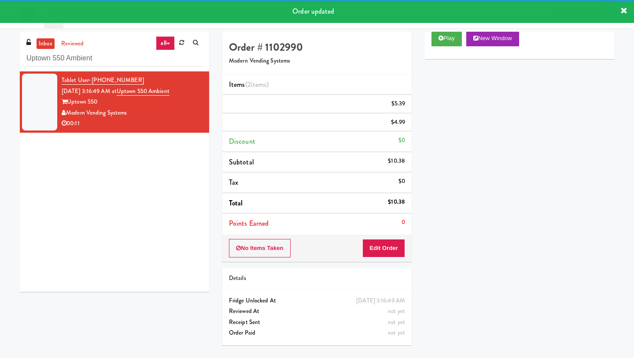
scroll to position [31, 0]
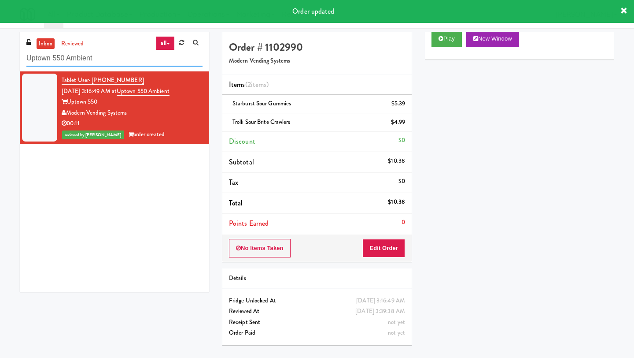
click at [126, 59] on input "Uptown 550 Ambient" at bounding box center [114, 58] width 176 height 16
paste input "(Food, Snack & Drink) South Brunswick Police Departm"
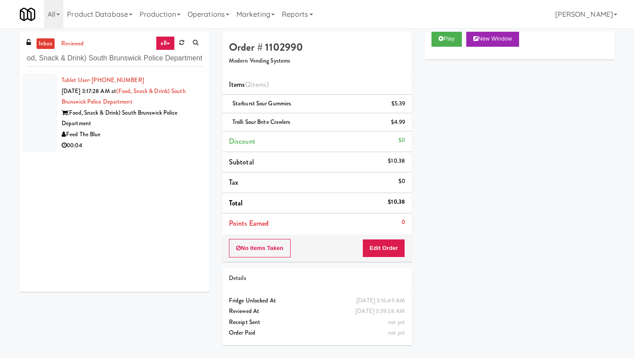
scroll to position [0, 0]
click at [114, 92] on span "[DATE] 3:17:28 AM at" at bounding box center [89, 91] width 55 height 8
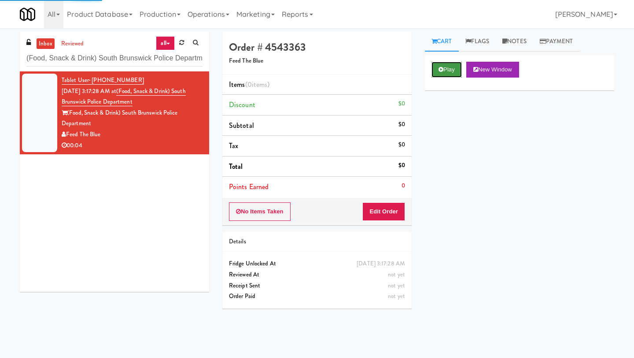
click at [446, 68] on button "Play" at bounding box center [447, 70] width 30 height 16
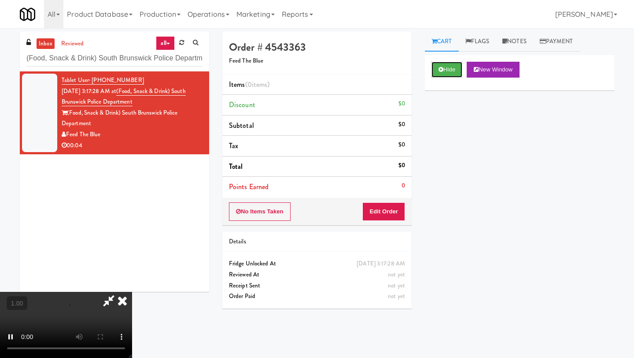
scroll to position [33, 0]
click at [392, 206] on button "Edit Order" at bounding box center [384, 211] width 43 height 19
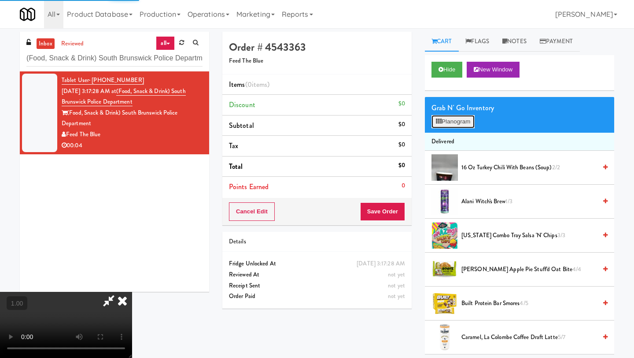
click at [444, 123] on button "Planogram" at bounding box center [453, 121] width 43 height 13
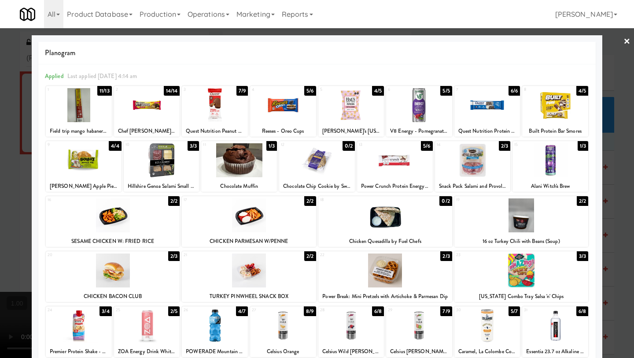
click at [242, 163] on div at bounding box center [239, 160] width 76 height 34
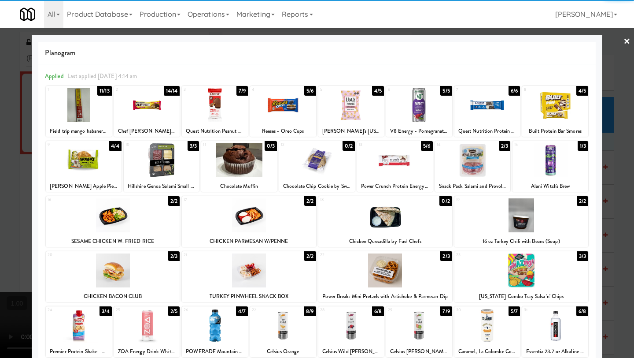
click at [555, 39] on link "×" at bounding box center [627, 41] width 7 height 27
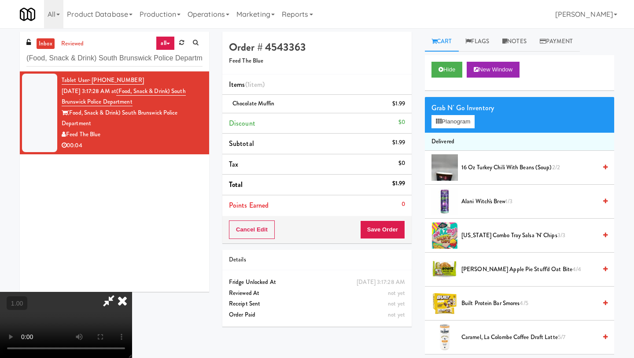
scroll to position [72, 0]
click at [132, 292] on video at bounding box center [66, 325] width 132 height 66
click at [445, 121] on button "Planogram" at bounding box center [453, 121] width 43 height 13
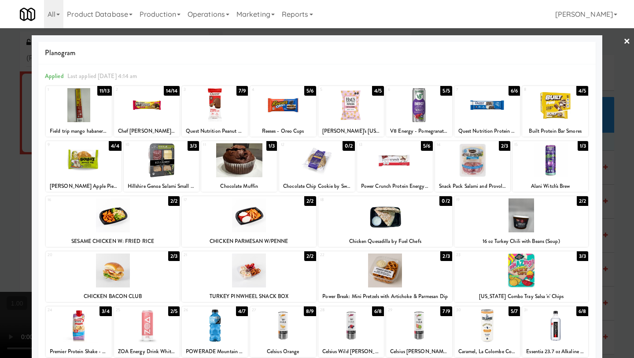
click at [555, 40] on link "×" at bounding box center [627, 41] width 7 height 27
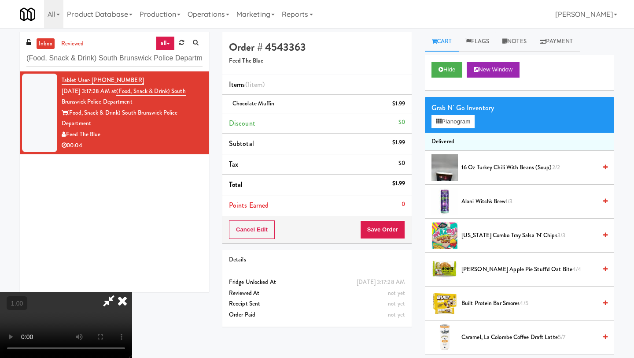
click at [132, 292] on icon at bounding box center [122, 301] width 19 height 18
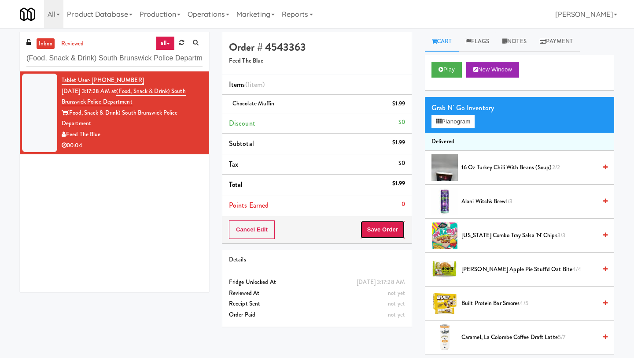
click at [385, 227] on button "Save Order" at bounding box center [382, 229] width 45 height 19
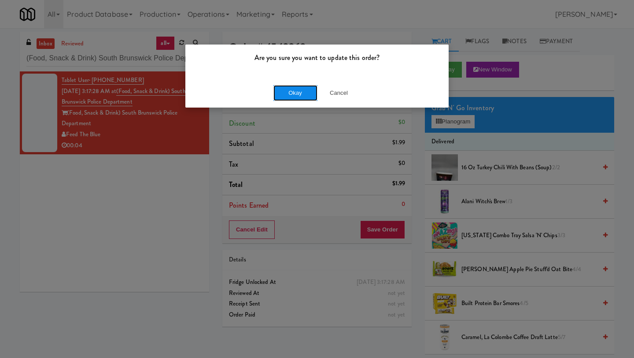
click at [287, 91] on button "Okay" at bounding box center [296, 93] width 44 height 16
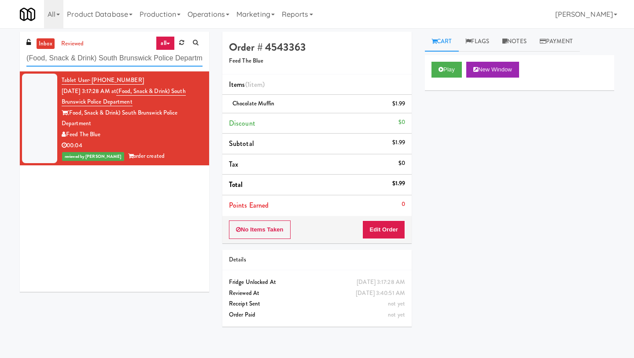
click at [126, 57] on input "(Food, Snack & Drink) South Brunswick Police Department" at bounding box center [114, 58] width 176 height 16
paste input "Westgate on University - Drink"
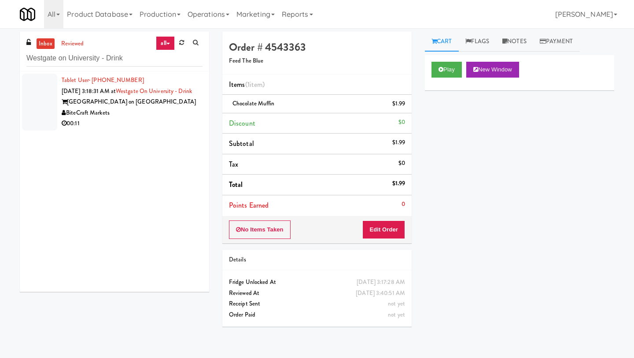
click at [137, 84] on div "Tablet User · (786) 734-1913 [DATE] 3:18:31 AM at [GEOGRAPHIC_DATA] - [GEOGRAPH…" at bounding box center [132, 102] width 141 height 54
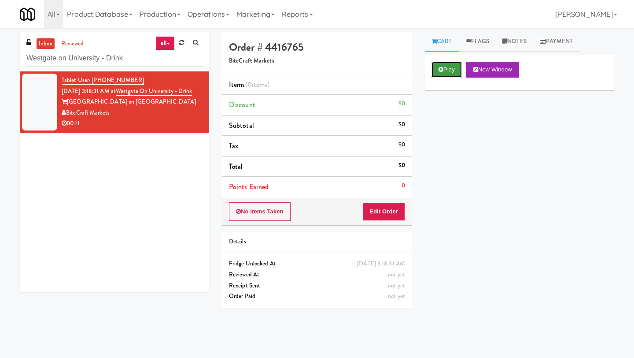
click at [446, 66] on button "Play" at bounding box center [447, 70] width 30 height 16
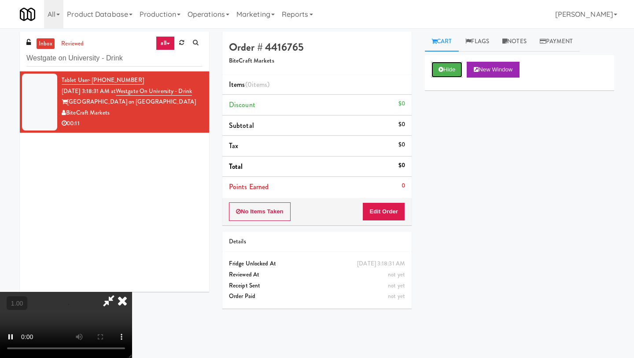
scroll to position [56, 0]
click at [398, 210] on button "Edit Order" at bounding box center [384, 211] width 43 height 19
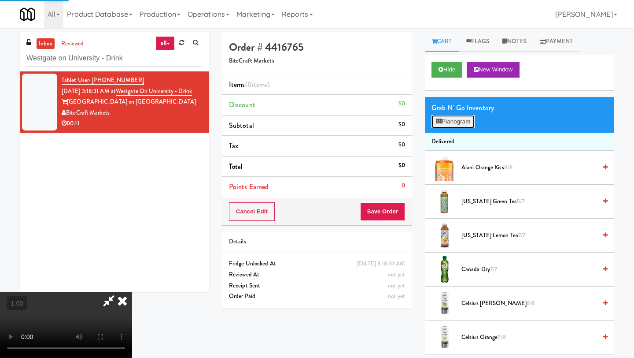
click at [466, 119] on button "Planogram" at bounding box center [453, 121] width 43 height 13
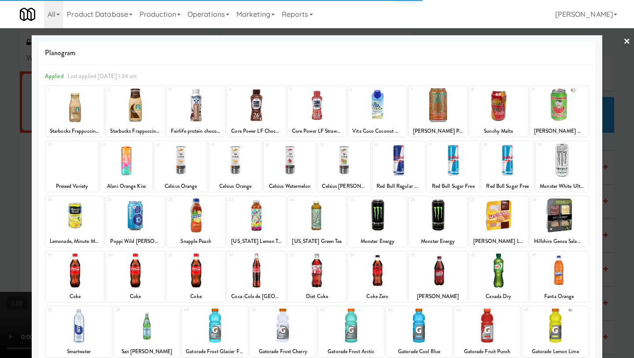
click at [548, 268] on div at bounding box center [559, 270] width 58 height 34
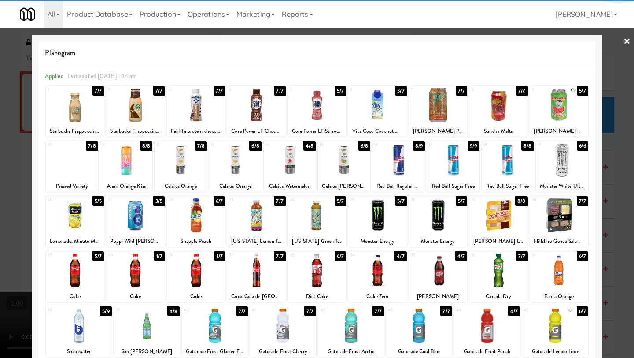
click at [555, 42] on link "×" at bounding box center [627, 41] width 7 height 27
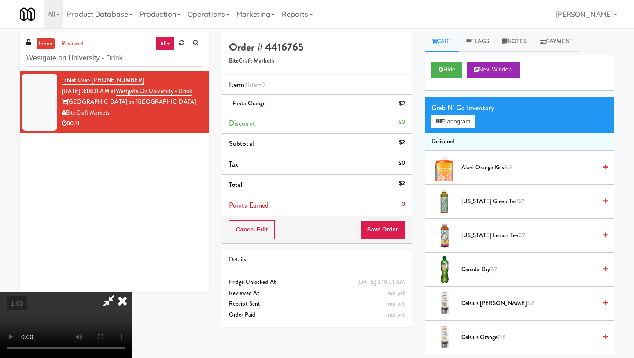
click at [132, 292] on icon at bounding box center [122, 301] width 19 height 18
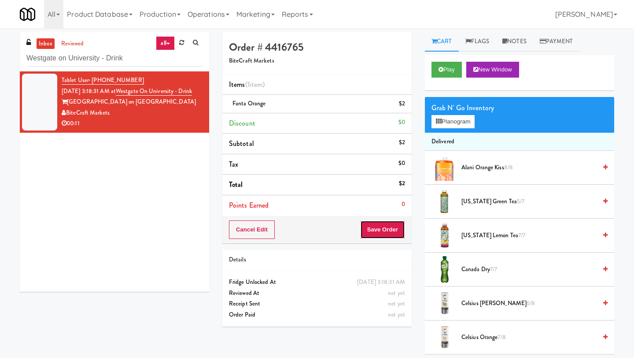
click at [374, 229] on button "Save Order" at bounding box center [382, 229] width 45 height 19
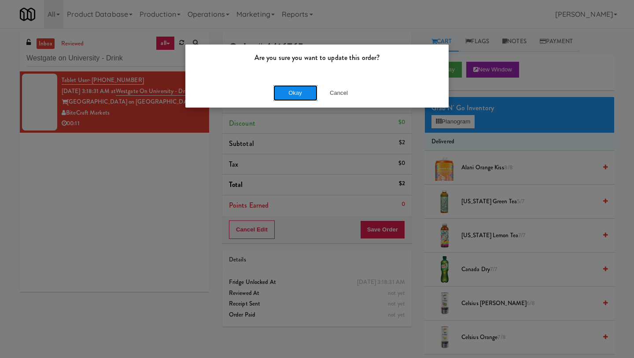
click at [285, 99] on button "Okay" at bounding box center [296, 93] width 44 height 16
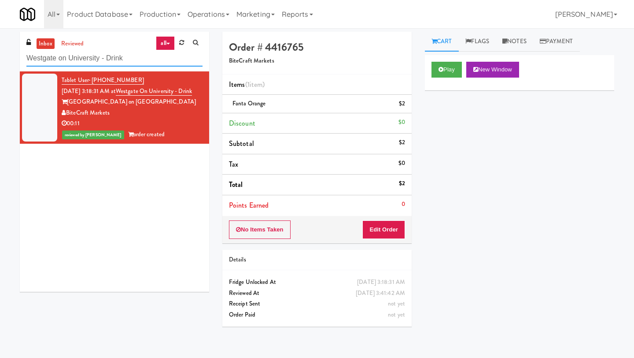
click at [117, 53] on input "Westgate on University - Drink" at bounding box center [114, 58] width 176 height 16
paste input "The Mo - Pantry"
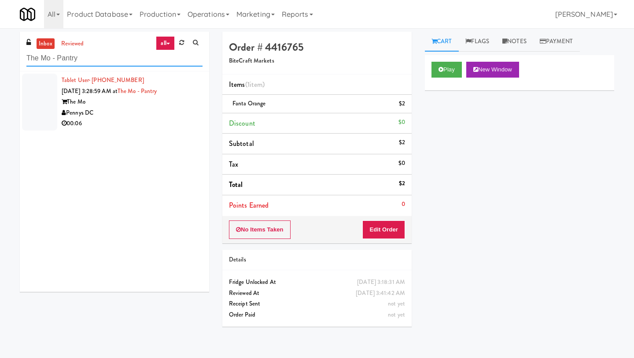
type input "The Mo - Pantry"
click at [89, 97] on div "The Mo" at bounding box center [132, 101] width 141 height 11
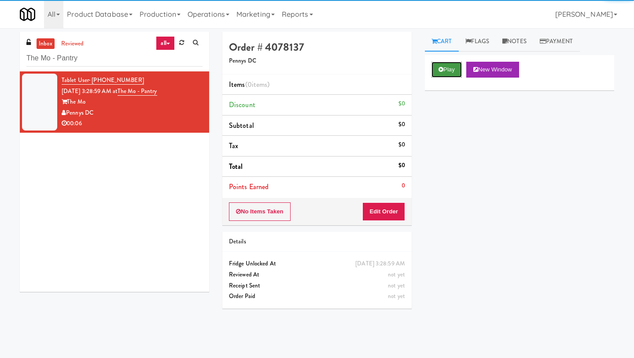
click at [447, 65] on button "Play" at bounding box center [447, 70] width 30 height 16
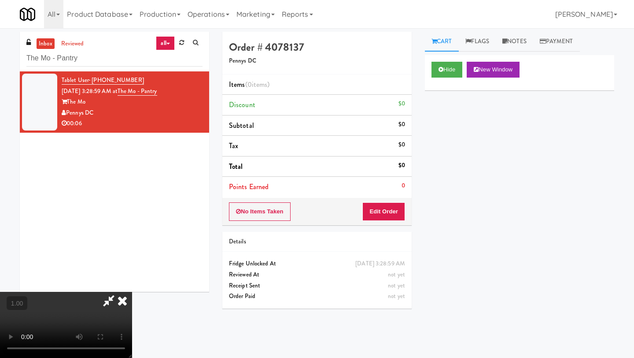
scroll to position [11, 0]
click at [132, 292] on video at bounding box center [66, 325] width 132 height 66
click at [395, 211] on button "Edit Order" at bounding box center [384, 211] width 43 height 19
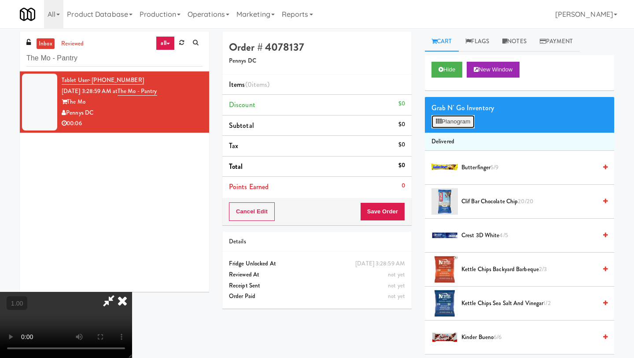
click at [455, 123] on button "Planogram" at bounding box center [453, 121] width 43 height 13
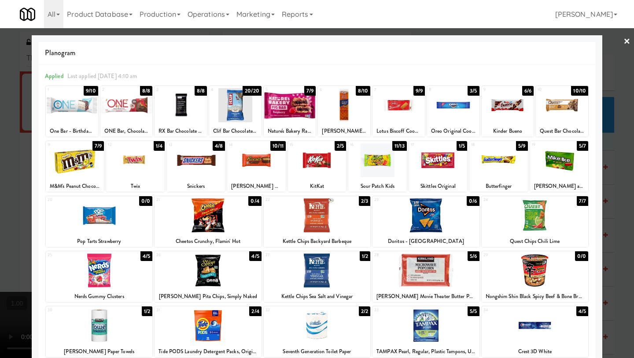
click at [239, 112] on div at bounding box center [235, 105] width 52 height 34
click at [338, 115] on div at bounding box center [344, 105] width 52 height 34
click at [555, 42] on link "×" at bounding box center [627, 41] width 7 height 27
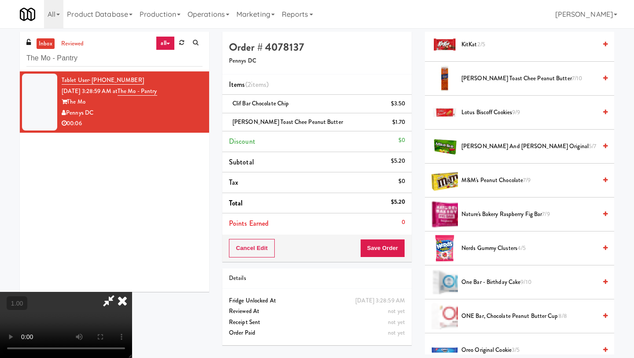
scroll to position [45, 0]
click at [132, 292] on video at bounding box center [66, 325] width 132 height 66
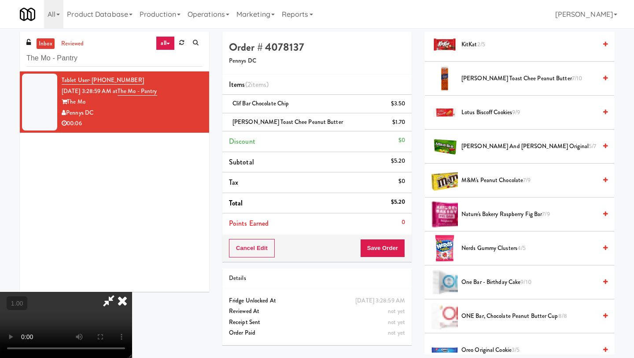
click at [132, 292] on video at bounding box center [66, 325] width 132 height 66
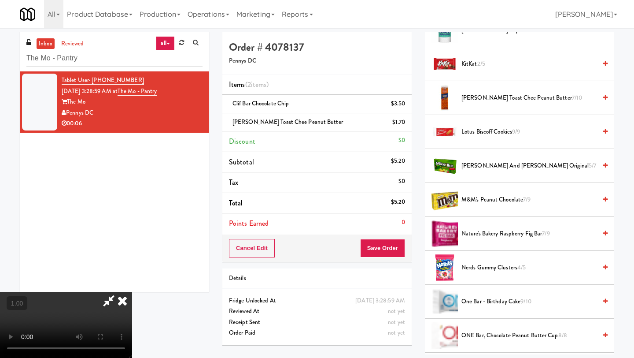
scroll to position [375, 0]
click at [132, 292] on icon at bounding box center [122, 301] width 19 height 18
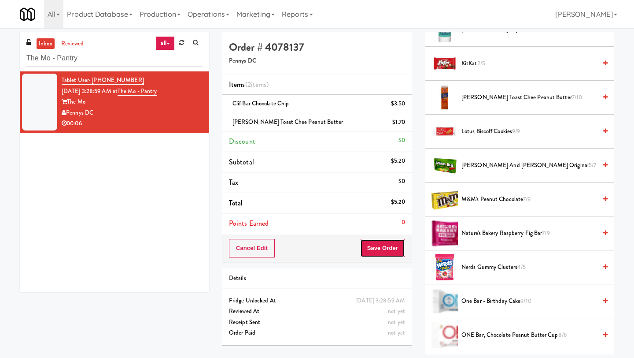
click at [383, 249] on button "Save Order" at bounding box center [382, 248] width 45 height 19
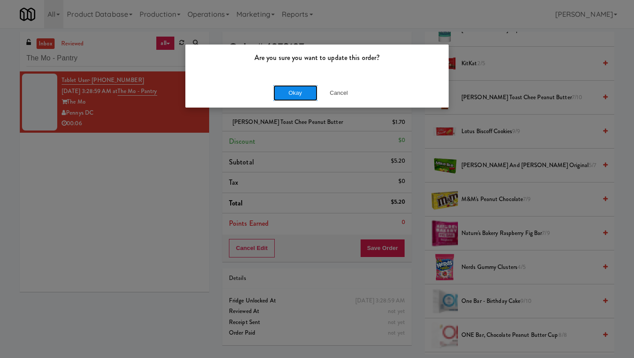
click at [307, 88] on button "Okay" at bounding box center [296, 93] width 44 height 16
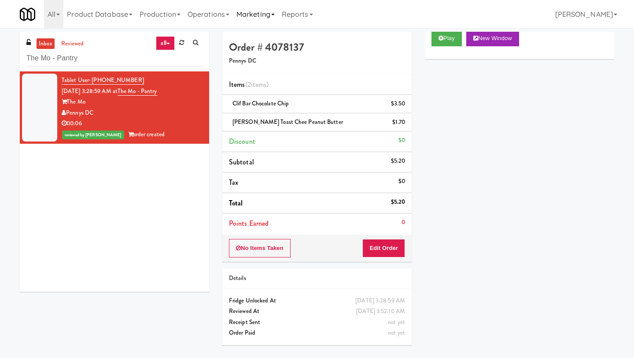
scroll to position [31, 0]
click at [92, 63] on input "The Mo - Pantry" at bounding box center [114, 58] width 176 height 16
paste input "Fridge"
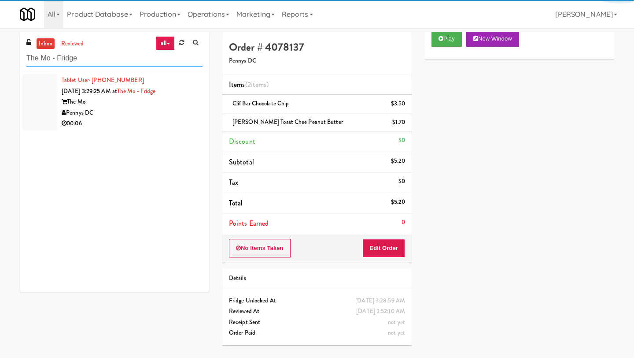
type input "The Mo - Fridge"
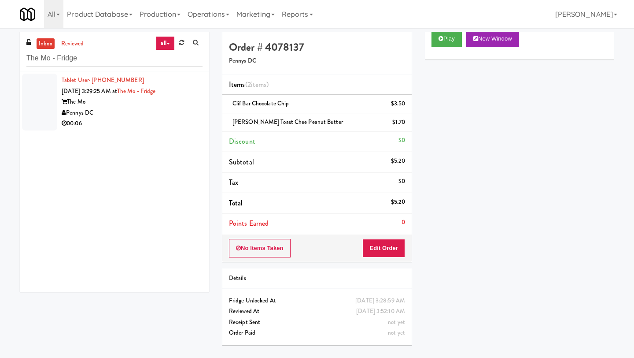
click at [87, 96] on div "Tablet User · (585) 309-0867 [DATE] 3:29:25 AM at [GEOGRAPHIC_DATA] The Mo Penn…" at bounding box center [132, 102] width 141 height 54
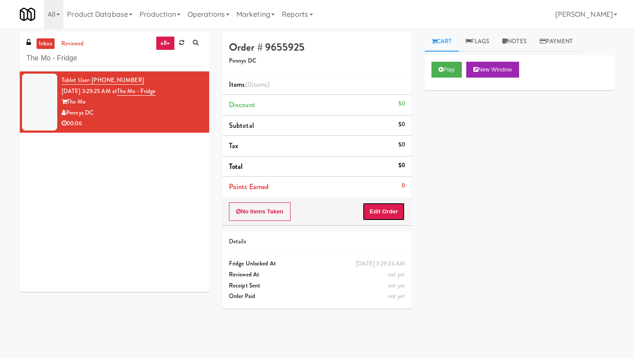
click at [385, 211] on button "Edit Order" at bounding box center [384, 211] width 43 height 19
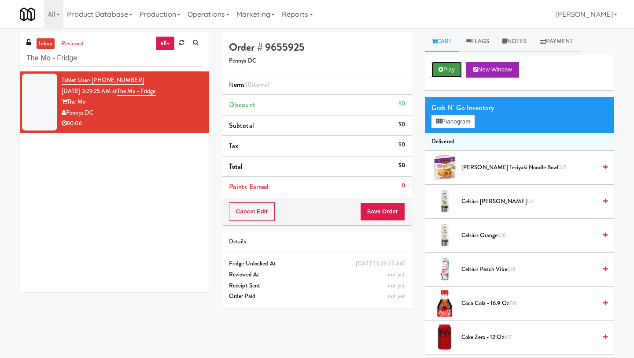
click at [442, 71] on icon at bounding box center [441, 70] width 5 height 6
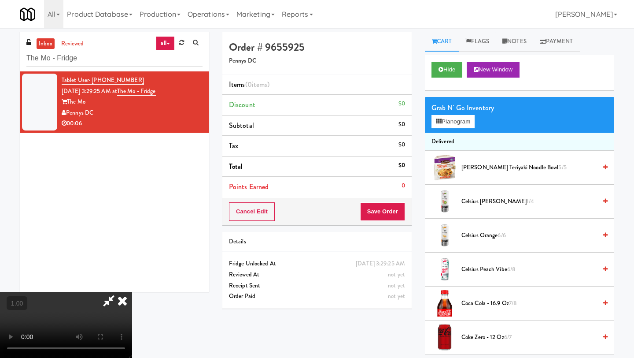
scroll to position [50, 0]
click at [132, 292] on video at bounding box center [66, 325] width 132 height 66
click at [400, 208] on button "Save Order" at bounding box center [382, 211] width 45 height 19
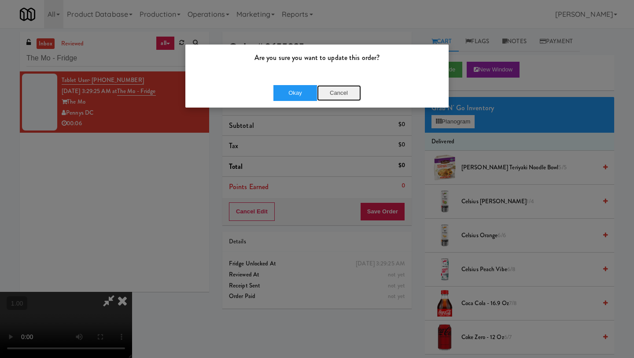
click at [342, 91] on button "Cancel" at bounding box center [339, 93] width 44 height 16
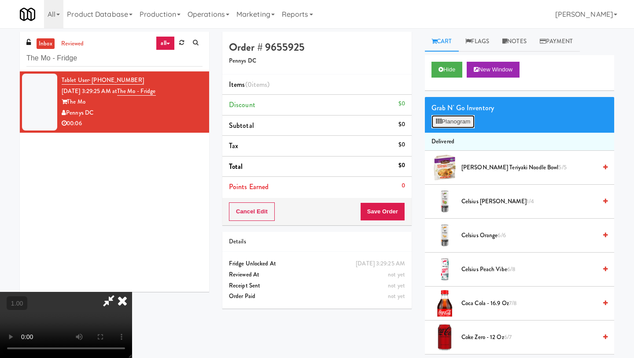
click at [456, 124] on button "Planogram" at bounding box center [453, 121] width 43 height 13
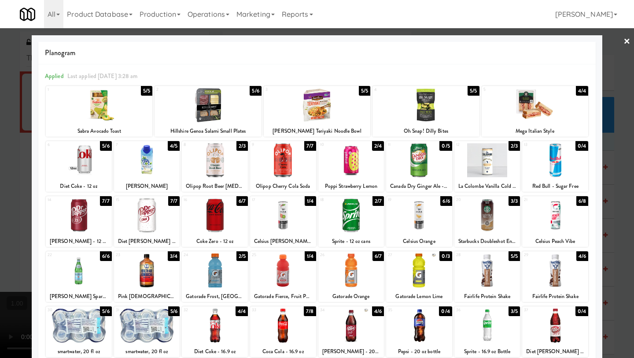
click at [226, 219] on div at bounding box center [215, 215] width 66 height 34
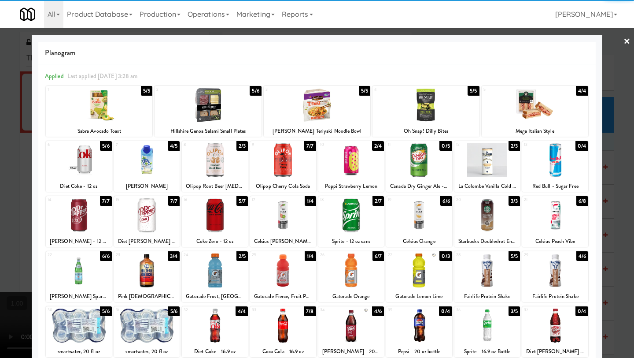
click at [555, 39] on link "×" at bounding box center [627, 41] width 7 height 27
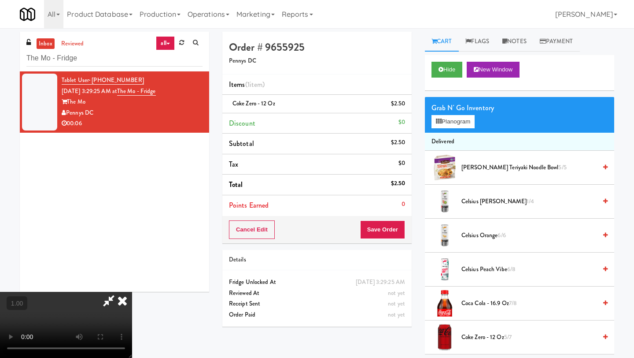
click at [132, 292] on video at bounding box center [66, 325] width 132 height 66
click at [455, 125] on button "Planogram" at bounding box center [453, 121] width 43 height 13
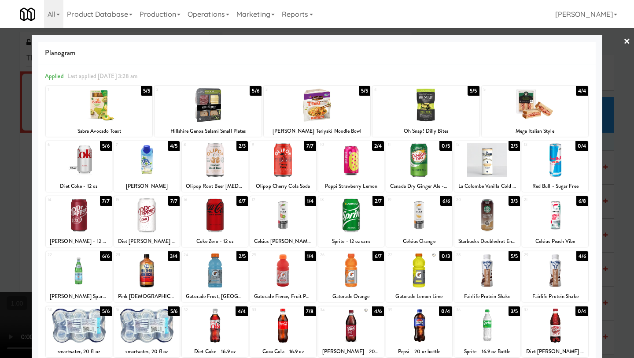
click at [146, 271] on div at bounding box center [147, 270] width 66 height 34
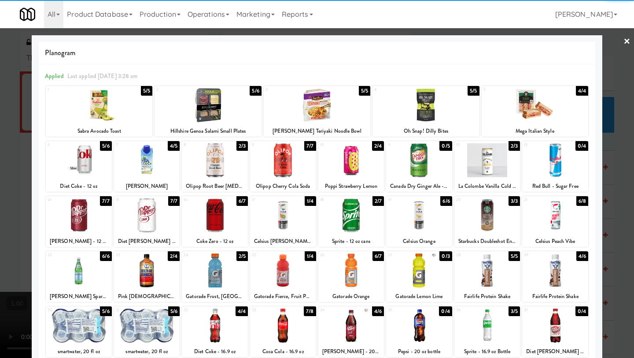
click at [555, 42] on link "×" at bounding box center [627, 41] width 7 height 27
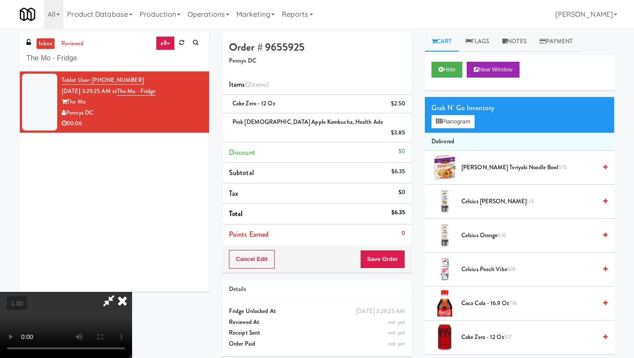
scroll to position [33, 0]
click at [111, 292] on video at bounding box center [66, 325] width 132 height 66
click at [132, 292] on video at bounding box center [66, 325] width 132 height 66
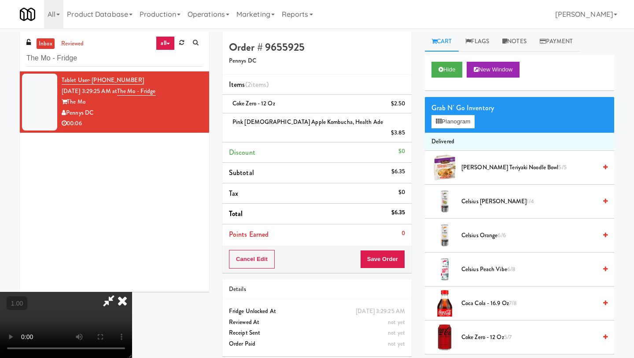
scroll to position [67, 0]
click at [132, 292] on video at bounding box center [66, 325] width 132 height 66
click at [464, 122] on button "Planogram" at bounding box center [453, 121] width 43 height 13
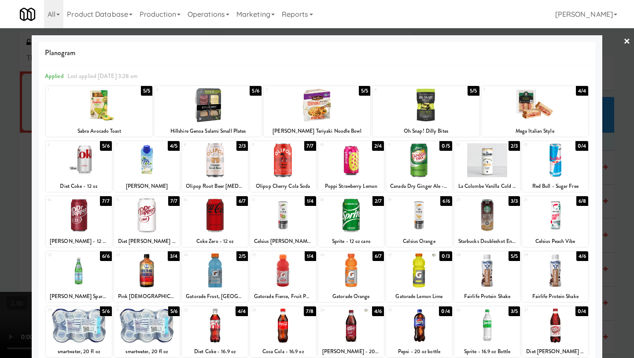
click at [555, 41] on div at bounding box center [317, 179] width 634 height 358
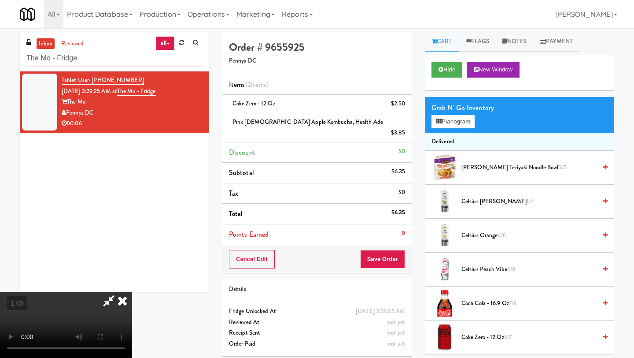
click at [132, 292] on video at bounding box center [66, 325] width 132 height 66
click at [132, 301] on video at bounding box center [66, 325] width 132 height 66
click at [132, 292] on video at bounding box center [66, 325] width 132 height 66
click at [458, 121] on button "Planogram" at bounding box center [453, 121] width 43 height 13
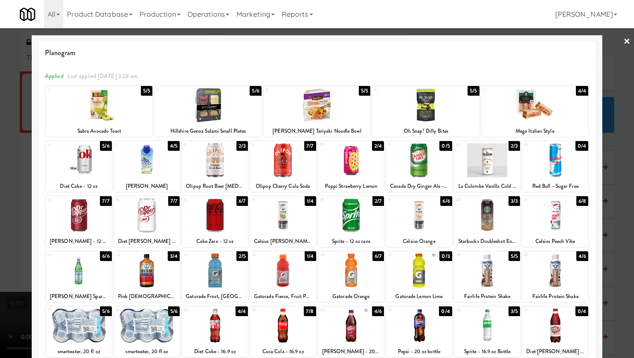
click at [555, 42] on link "×" at bounding box center [627, 41] width 7 height 27
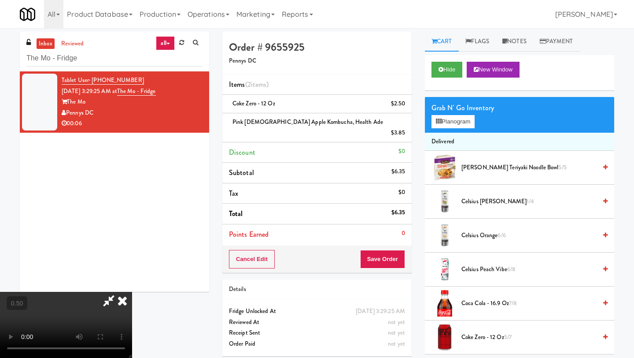
click at [132, 292] on video at bounding box center [66, 325] width 132 height 66
click at [448, 124] on button "Planogram" at bounding box center [453, 121] width 43 height 13
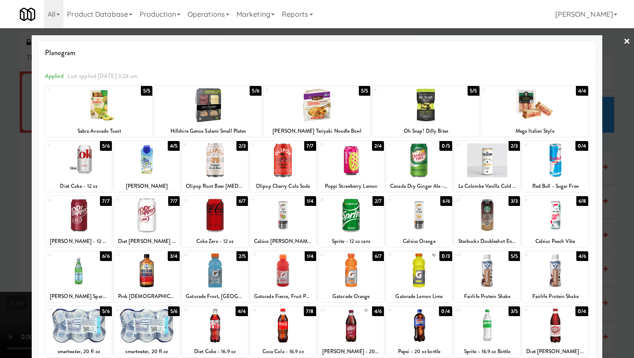
click at [555, 41] on link "×" at bounding box center [627, 41] width 7 height 27
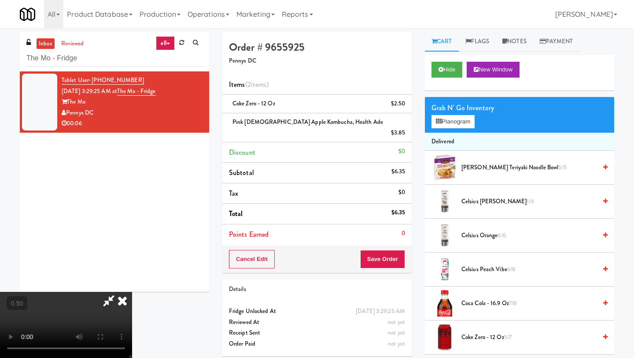
click at [132, 292] on icon at bounding box center [122, 301] width 19 height 18
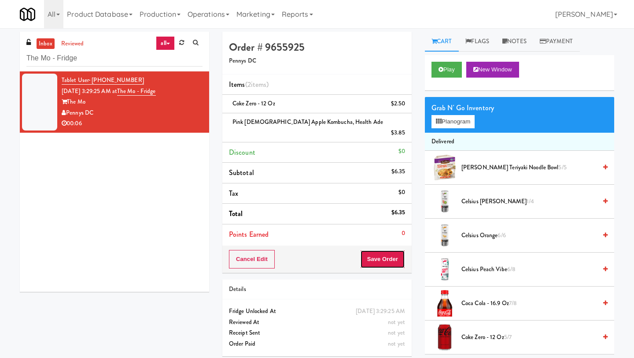
click at [383, 250] on button "Save Order" at bounding box center [382, 259] width 45 height 19
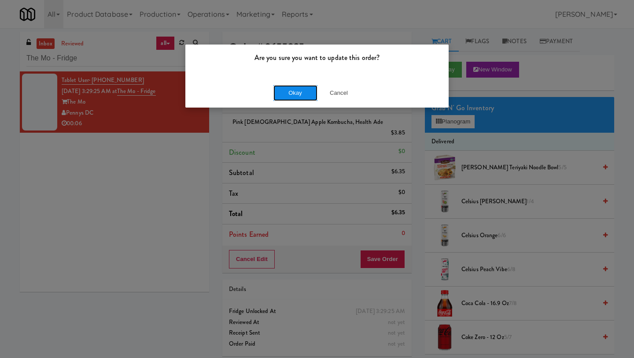
click at [285, 90] on button "Okay" at bounding box center [296, 93] width 44 height 16
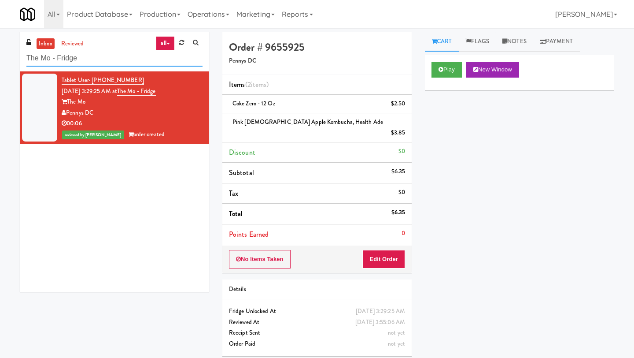
click at [120, 60] on input "The Mo - Fridge" at bounding box center [114, 58] width 176 height 16
paste input "Alameda West - Drink"
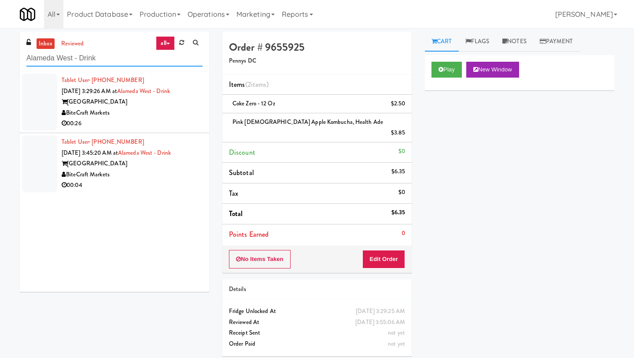
type input "Alameda West - Drink"
click at [107, 96] on div "[GEOGRAPHIC_DATA]" at bounding box center [132, 101] width 141 height 11
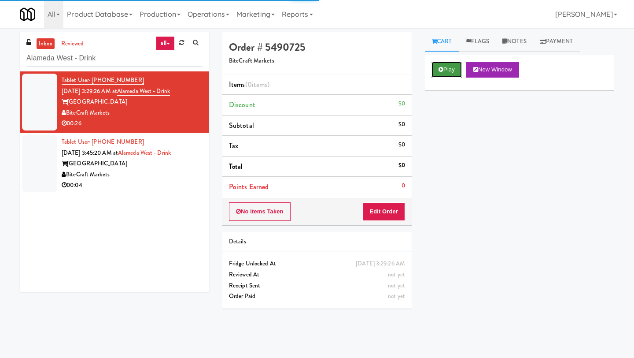
click at [449, 71] on button "Play" at bounding box center [447, 70] width 30 height 16
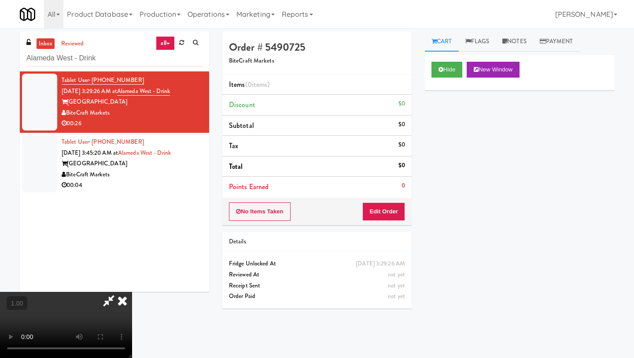
scroll to position [19, 0]
click at [132, 292] on video at bounding box center [66, 325] width 132 height 66
click at [390, 209] on button "Edit Order" at bounding box center [384, 211] width 43 height 19
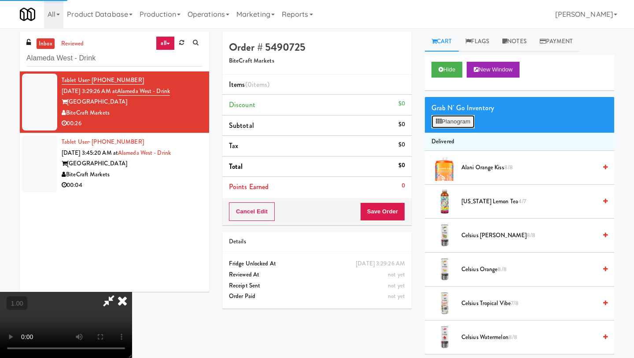
click at [443, 124] on button "Planogram" at bounding box center [453, 121] width 43 height 13
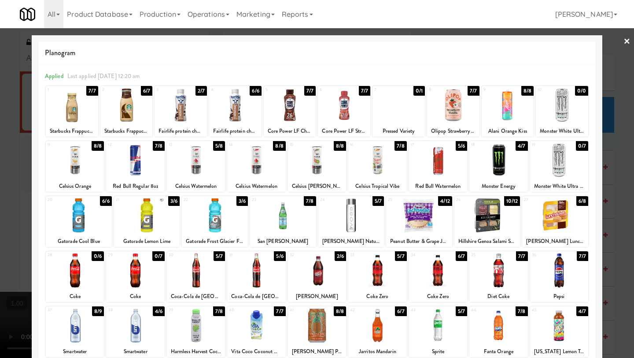
click at [443, 169] on div at bounding box center [438, 160] width 58 height 34
click at [555, 43] on link "×" at bounding box center [627, 41] width 7 height 27
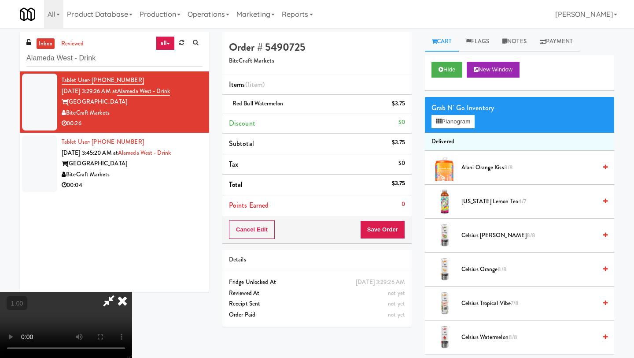
click at [132, 292] on video at bounding box center [66, 325] width 132 height 66
click at [399, 228] on button "Save Order" at bounding box center [382, 229] width 45 height 19
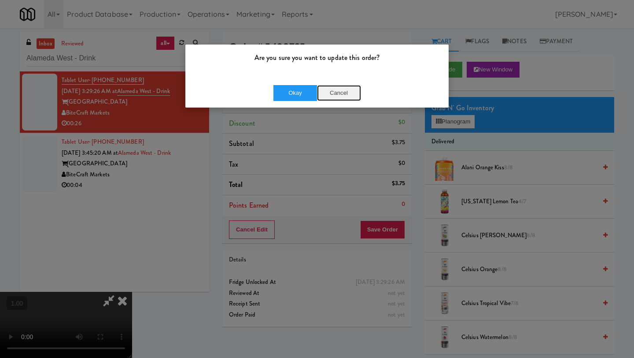
click at [346, 93] on button "Cancel" at bounding box center [339, 93] width 44 height 16
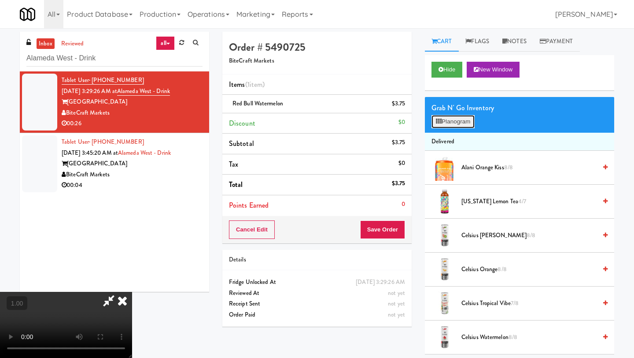
click at [457, 123] on button "Planogram" at bounding box center [453, 121] width 43 height 13
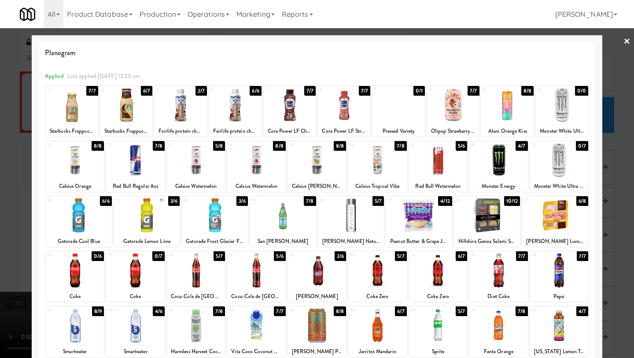
click at [555, 39] on link "×" at bounding box center [627, 41] width 7 height 27
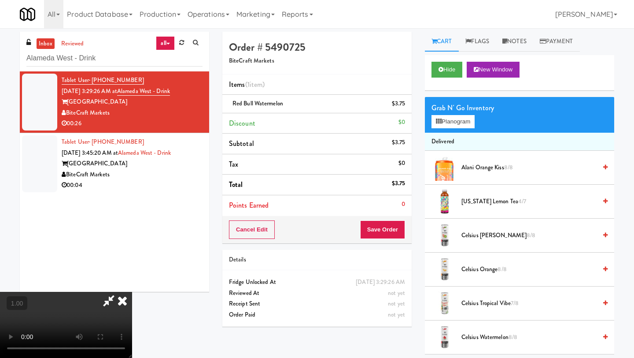
click at [132, 292] on video at bounding box center [66, 325] width 132 height 66
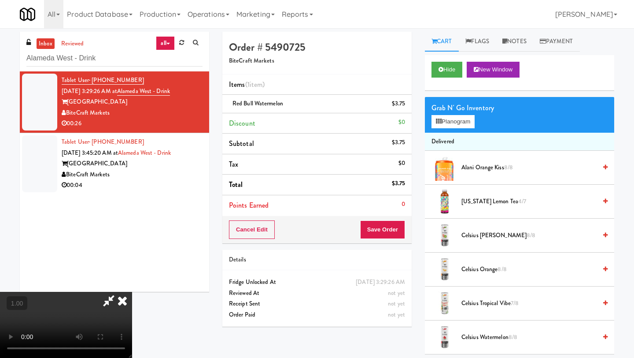
click at [132, 292] on video at bounding box center [66, 325] width 132 height 66
click at [463, 120] on button "Planogram" at bounding box center [453, 121] width 43 height 13
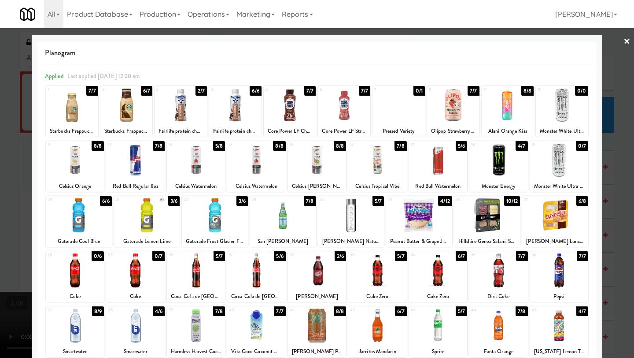
click at [419, 225] on div at bounding box center [419, 215] width 66 height 34
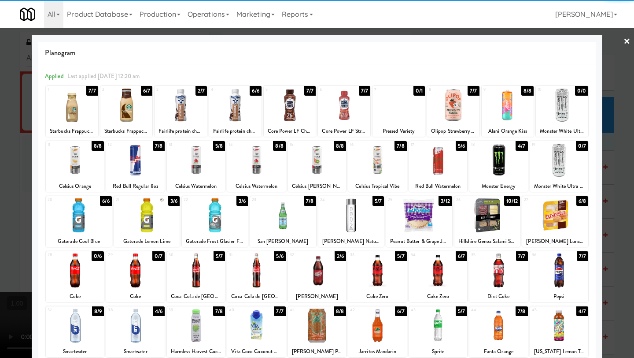
click at [492, 229] on div at bounding box center [488, 215] width 66 height 34
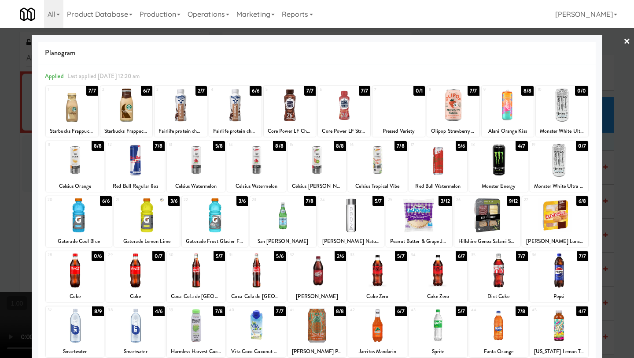
click at [555, 42] on link "×" at bounding box center [627, 41] width 7 height 27
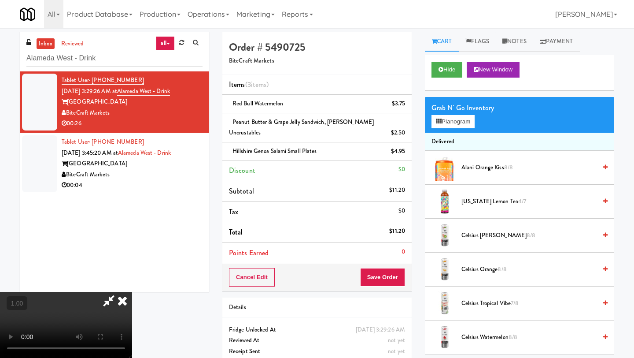
click at [132, 292] on video at bounding box center [66, 325] width 132 height 66
click at [517, 41] on link "Notes" at bounding box center [514, 42] width 37 height 20
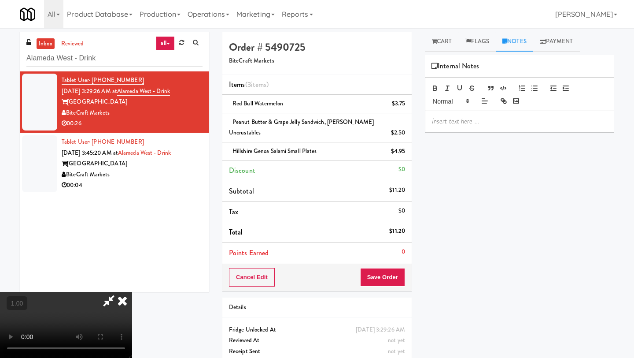
click at [451, 122] on p at bounding box center [519, 121] width 175 height 10
click at [433, 141] on p "different variant. Charged according to planogram placement." at bounding box center [519, 141] width 175 height 10
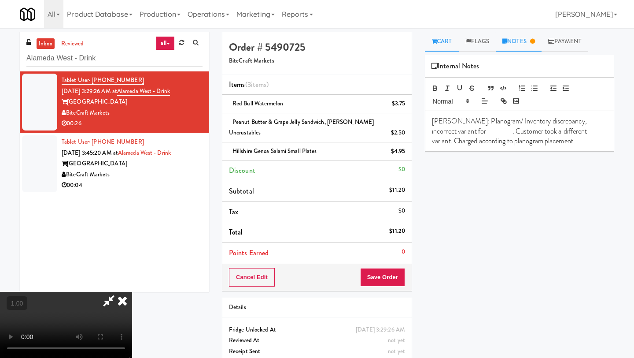
click at [442, 41] on link "Cart" at bounding box center [442, 42] width 34 height 20
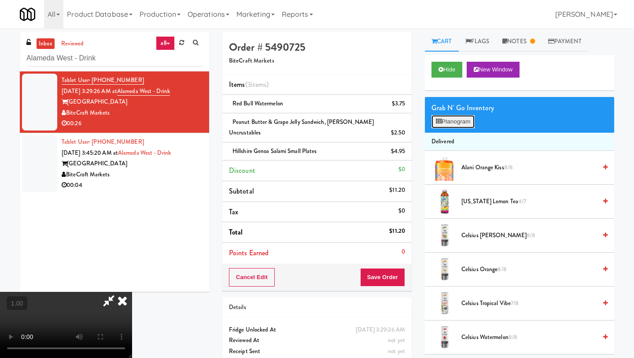
click at [456, 119] on button "Planogram" at bounding box center [453, 121] width 43 height 13
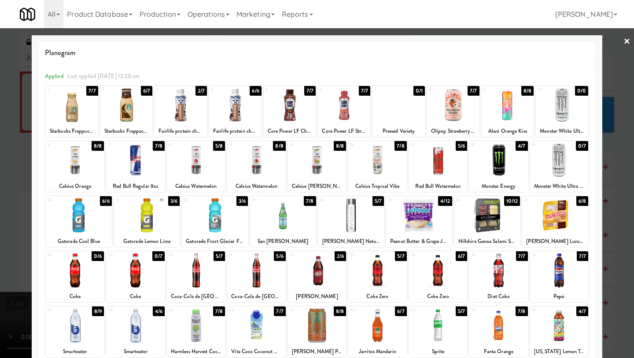
click at [555, 40] on link "×" at bounding box center [627, 41] width 7 height 27
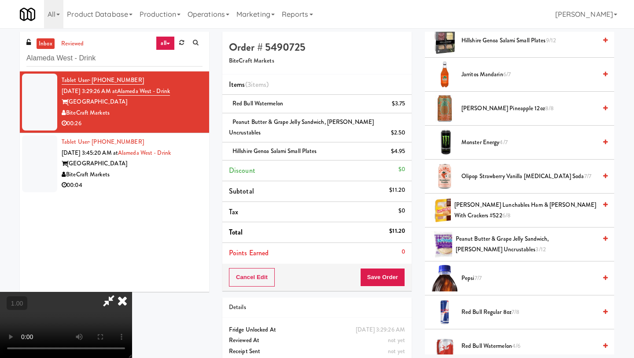
scroll to position [880, 0]
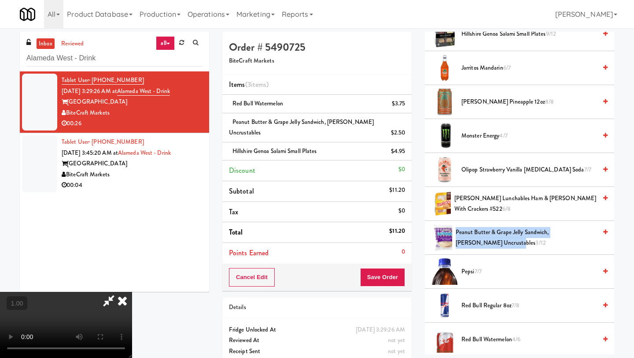
drag, startPoint x: 457, startPoint y: 230, endPoint x: 488, endPoint y: 245, distance: 34.3
click at [488, 245] on div "Peanut Butter & Grape Jelly Sandwich, [PERSON_NAME] Uncrustables 3/12" at bounding box center [529, 238] width 155 height 22
copy span "Peanut Butter & Grape Jelly Sandwich, [PERSON_NAME] Uncrustables"
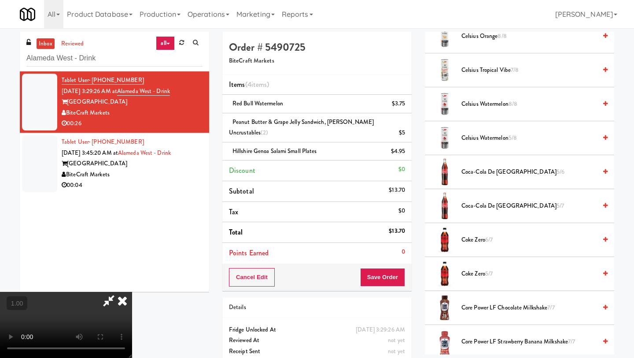
scroll to position [0, 0]
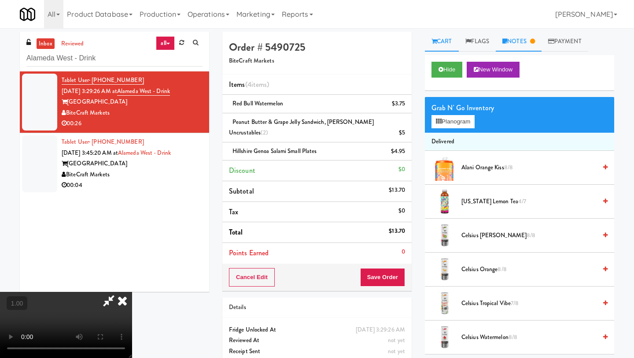
click at [518, 43] on link "Notes" at bounding box center [519, 42] width 46 height 20
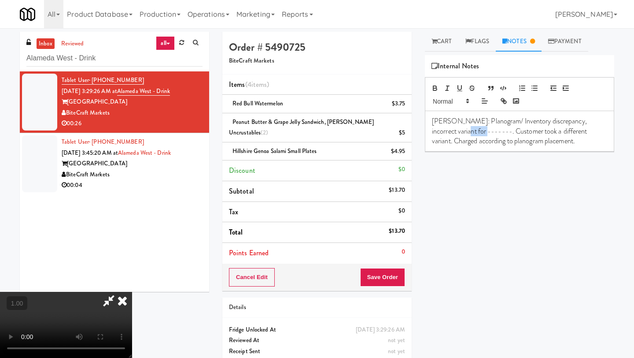
drag, startPoint x: 466, startPoint y: 131, endPoint x: 443, endPoint y: 131, distance: 23.8
click at [443, 131] on p "[PERSON_NAME]: Planogram/ Inventory discrepancy, incorrect variant for -------.…" at bounding box center [519, 131] width 175 height 30
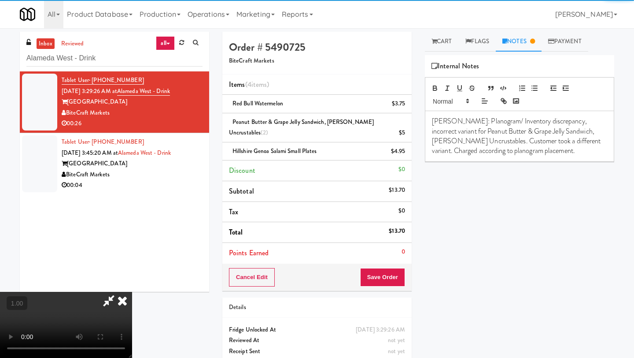
click at [546, 152] on p "[PERSON_NAME]: Planogram/ Inventory discrepancy, incorrect variant for Peanut B…" at bounding box center [519, 136] width 175 height 40
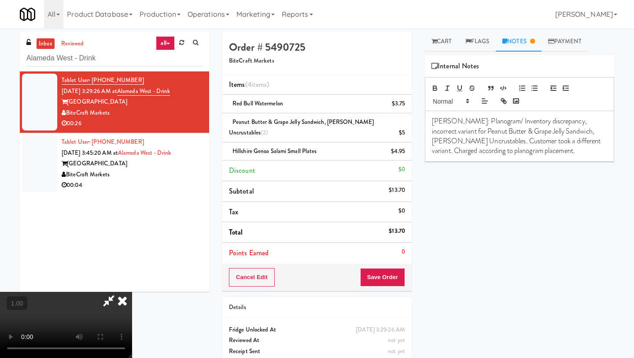
click at [555, 151] on p "[PERSON_NAME]: Planogram/ Inventory discrepancy, incorrect variant for Peanut B…" at bounding box center [519, 136] width 175 height 40
click at [132, 292] on icon at bounding box center [122, 301] width 19 height 18
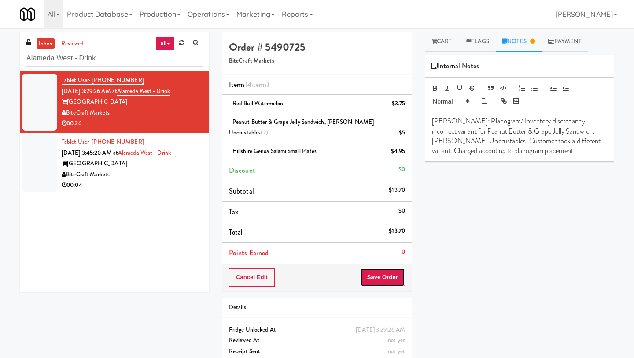
click at [389, 280] on button "Save Order" at bounding box center [382, 277] width 45 height 19
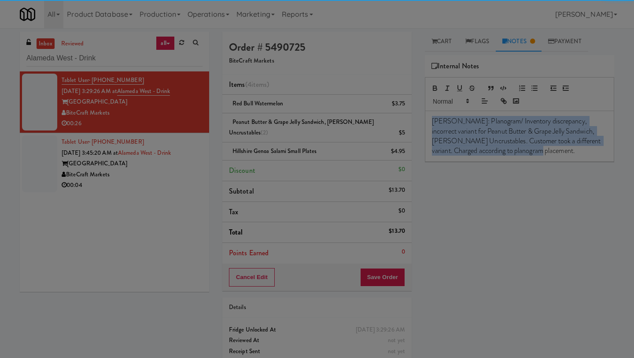
drag, startPoint x: 537, startPoint y: 152, endPoint x: 423, endPoint y: 116, distance: 120.0
click at [423, 116] on body "Are you sure you want to update this order? Okay Cancel Okay Are you sure you w…" at bounding box center [317, 207] width 634 height 358
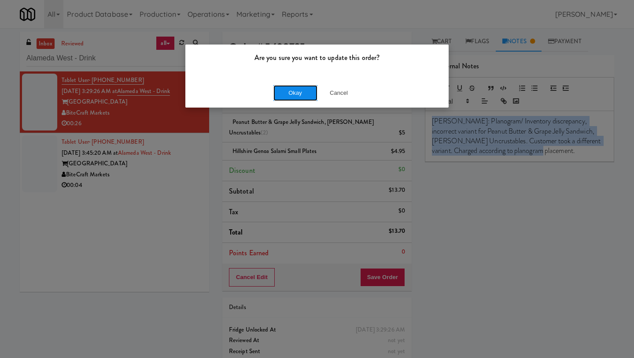
click at [291, 91] on button "Okay" at bounding box center [296, 93] width 44 height 16
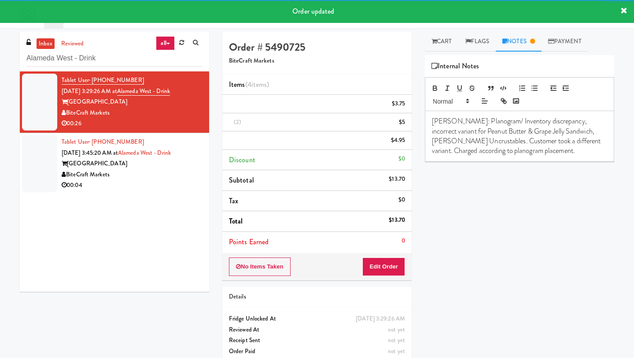
click at [538, 152] on p "[PERSON_NAME]: Planogram/ Inventory discrepancy, incorrect variant for Peanut B…" at bounding box center [519, 136] width 175 height 40
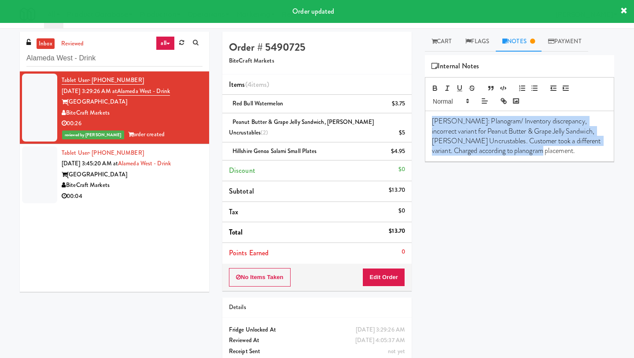
click at [538, 152] on p "[PERSON_NAME]: Planogram/ Inventory discrepancy, incorrect variant for Peanut B…" at bounding box center [519, 136] width 175 height 40
copy p "[PERSON_NAME]: Planogram/ Inventory discrepancy, incorrect variant for Peanut B…"
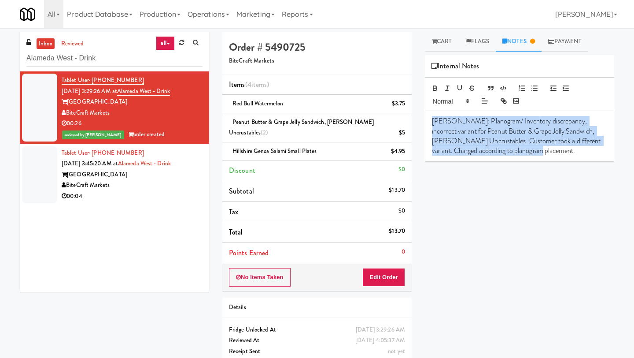
drag, startPoint x: 115, startPoint y: 112, endPoint x: 68, endPoint y: 114, distance: 46.7
click at [68, 114] on div "BiteCraft Markets" at bounding box center [132, 112] width 141 height 11
copy div "BiteCraft Markets"
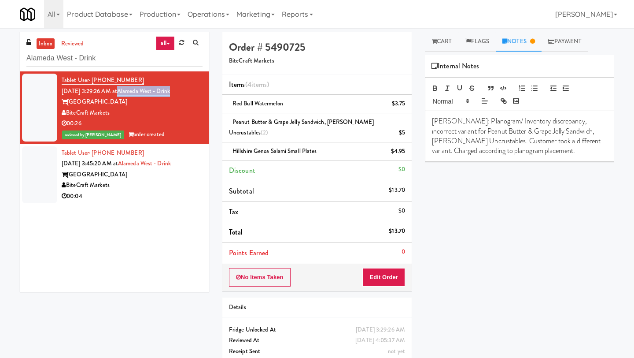
drag, startPoint x: 189, startPoint y: 92, endPoint x: 133, endPoint y: 92, distance: 55.5
click at [133, 92] on div "Tablet User · (786) 886-6071 [DATE] 3:29:26 AM at [GEOGRAPHIC_DATA] Markets 00:…" at bounding box center [132, 107] width 141 height 65
copy link "Alameda West - Drink"
click at [442, 44] on link "Cart" at bounding box center [442, 42] width 34 height 20
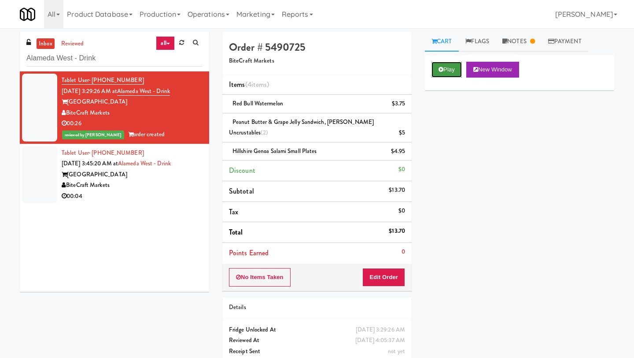
click at [449, 70] on button "Play" at bounding box center [447, 70] width 30 height 16
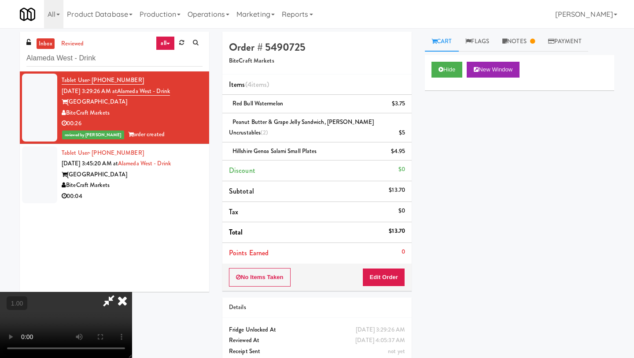
scroll to position [21, 0]
click at [132, 292] on video at bounding box center [66, 325] width 132 height 66
click at [132, 293] on video at bounding box center [66, 325] width 132 height 66
click at [132, 292] on video at bounding box center [66, 325] width 132 height 66
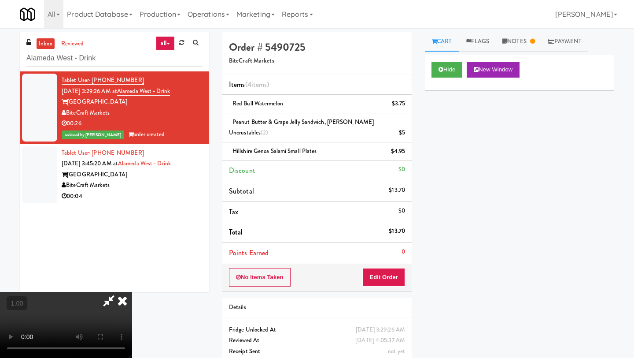
click at [132, 292] on video at bounding box center [66, 325] width 132 height 66
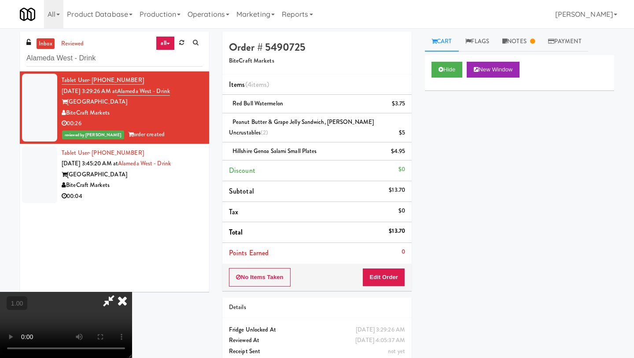
click at [132, 292] on icon at bounding box center [122, 301] width 19 height 18
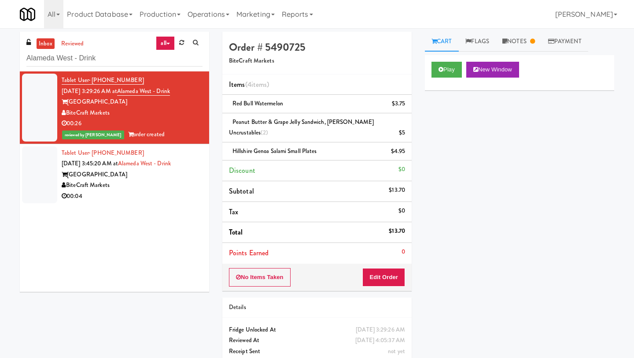
click at [440, 41] on link "Cart" at bounding box center [442, 42] width 34 height 20
click at [381, 281] on button "Edit Order" at bounding box center [384, 277] width 43 height 19
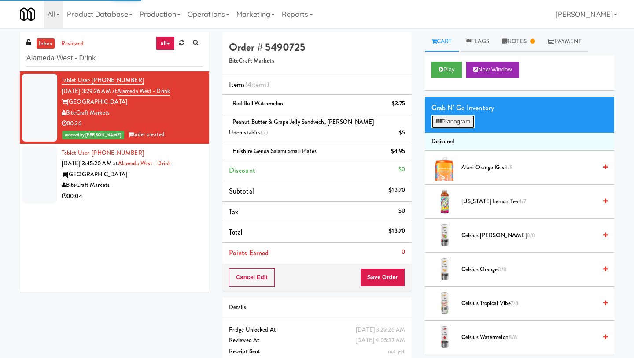
click at [452, 123] on button "Planogram" at bounding box center [453, 121] width 43 height 13
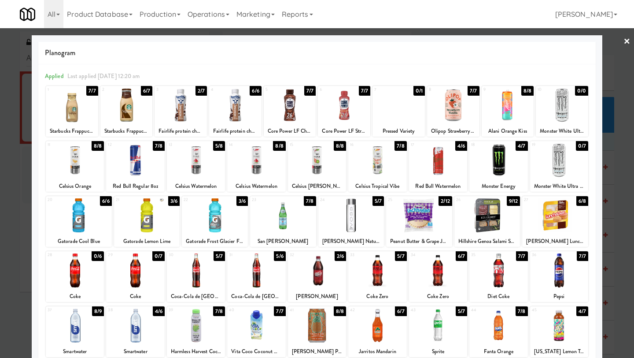
click at [555, 40] on link "×" at bounding box center [627, 41] width 7 height 27
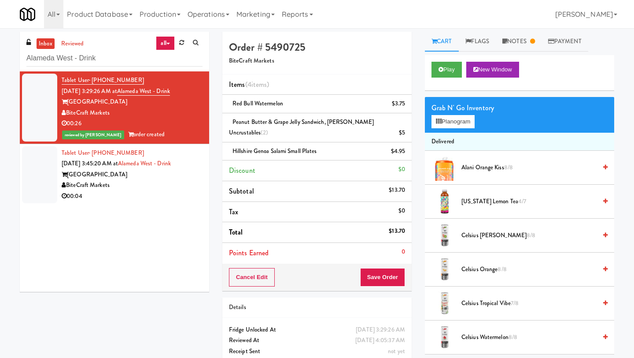
click at [122, 174] on div "[GEOGRAPHIC_DATA]" at bounding box center [132, 174] width 141 height 11
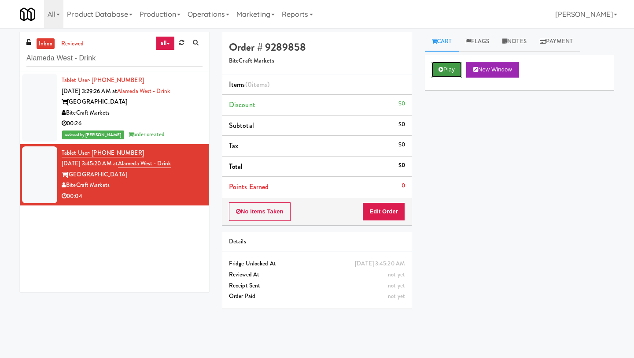
click at [444, 71] on button "Play" at bounding box center [447, 70] width 30 height 16
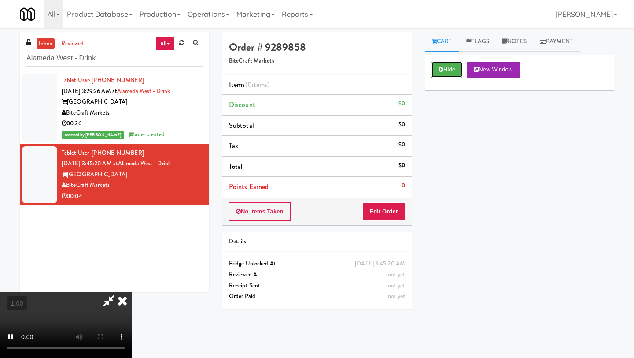
scroll to position [3, 0]
click at [401, 210] on button "Edit Order" at bounding box center [384, 211] width 43 height 19
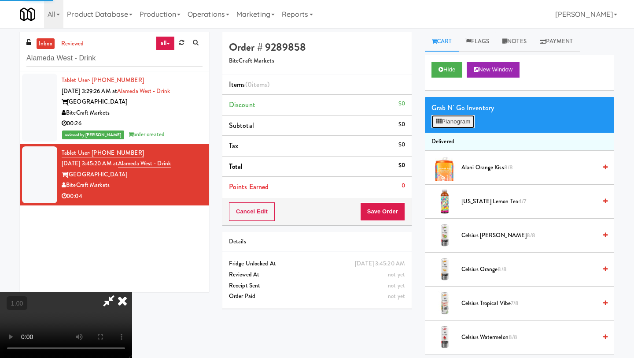
click at [448, 119] on button "Planogram" at bounding box center [453, 121] width 43 height 13
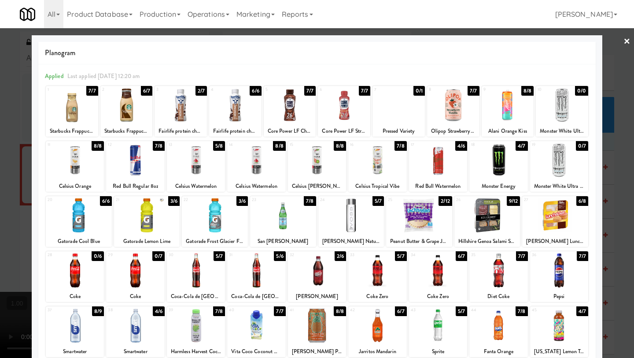
click at [177, 115] on div at bounding box center [181, 105] width 52 height 34
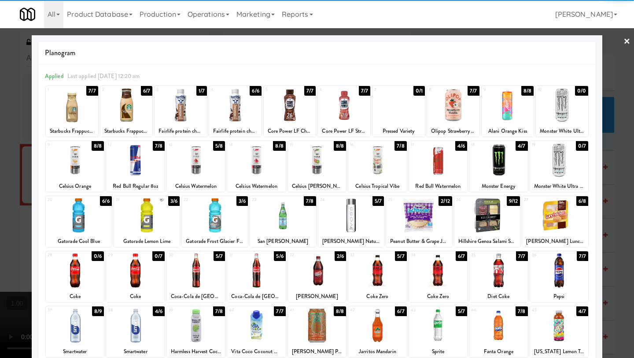
click at [555, 40] on link "×" at bounding box center [627, 41] width 7 height 27
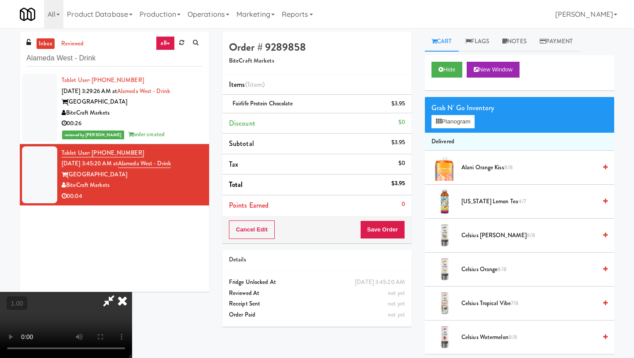
click at [132, 292] on icon at bounding box center [122, 301] width 19 height 18
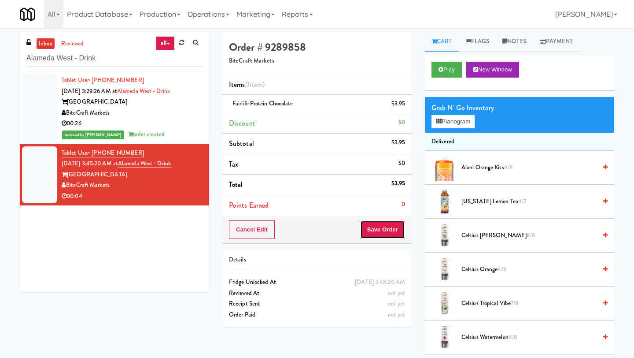
click at [386, 229] on button "Save Order" at bounding box center [382, 229] width 45 height 19
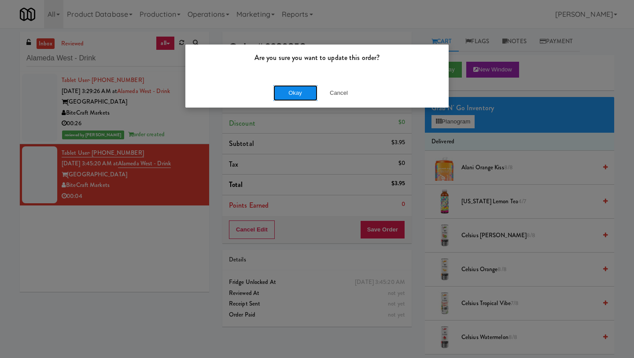
click at [297, 94] on button "Okay" at bounding box center [296, 93] width 44 height 16
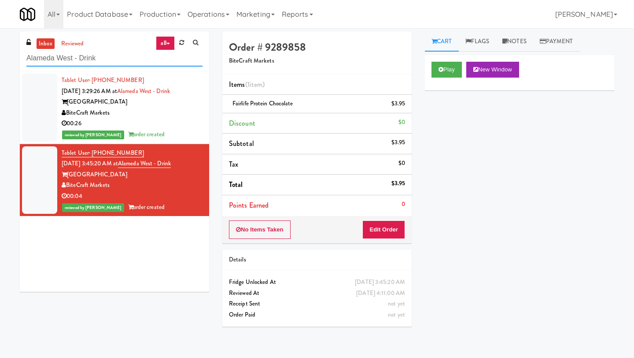
click at [116, 56] on input "Alameda West - Drink" at bounding box center [114, 58] width 176 height 16
paste input "OHS - Fridge A"
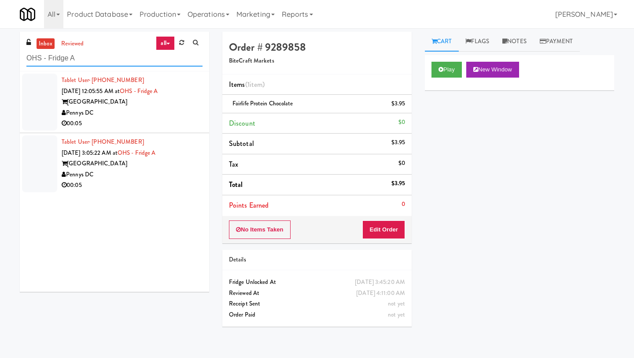
type input "OHS - Fridge A"
click at [101, 99] on div "[GEOGRAPHIC_DATA]" at bounding box center [132, 101] width 141 height 11
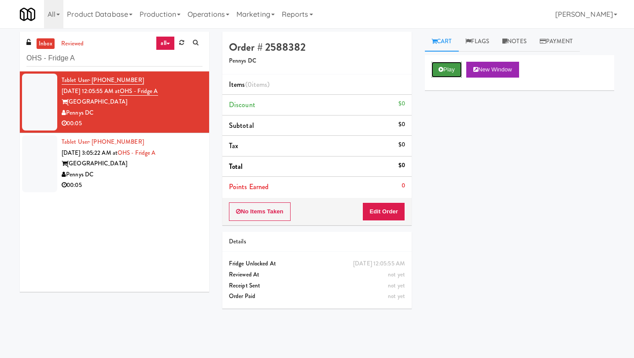
click at [441, 70] on icon at bounding box center [441, 70] width 5 height 6
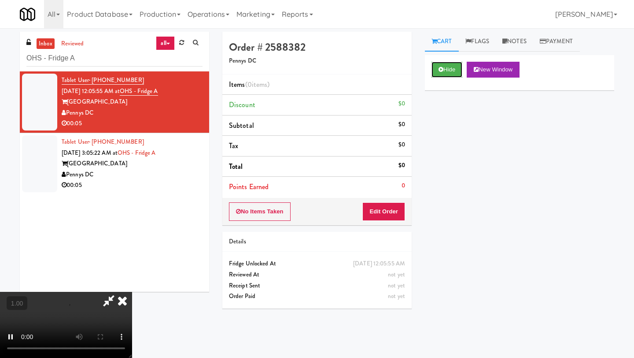
scroll to position [56, 0]
click at [396, 210] on button "Edit Order" at bounding box center [384, 211] width 43 height 19
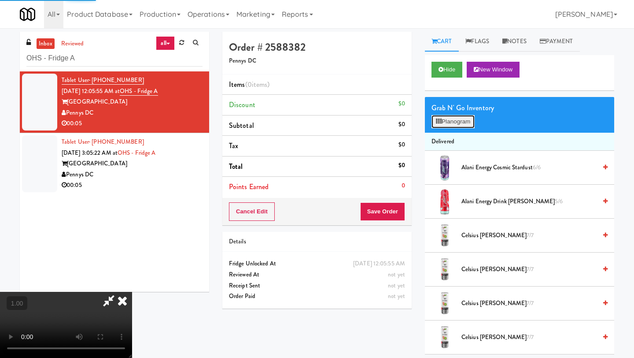
click at [454, 124] on button "Planogram" at bounding box center [453, 121] width 43 height 13
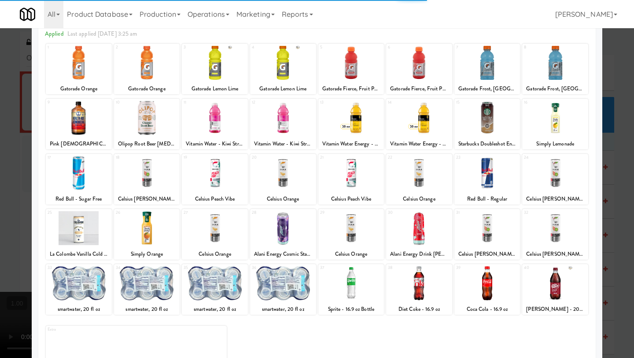
scroll to position [48, 0]
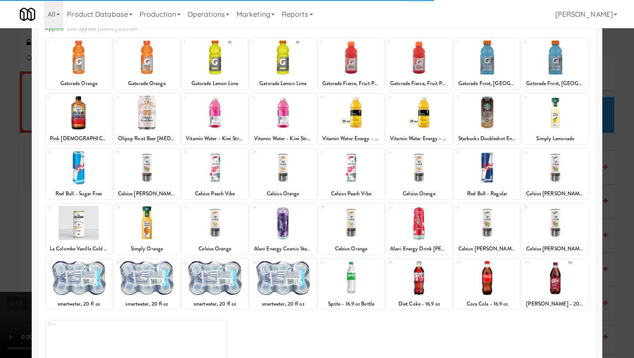
click at [432, 278] on div at bounding box center [419, 278] width 66 height 34
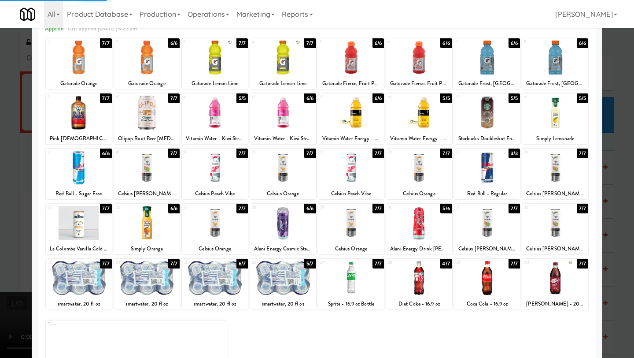
scroll to position [0, 0]
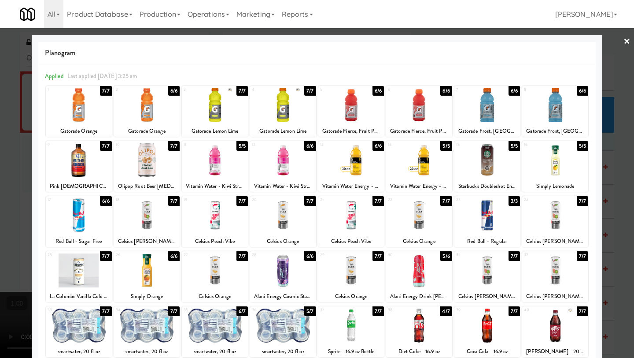
click at [555, 41] on link "×" at bounding box center [627, 41] width 7 height 27
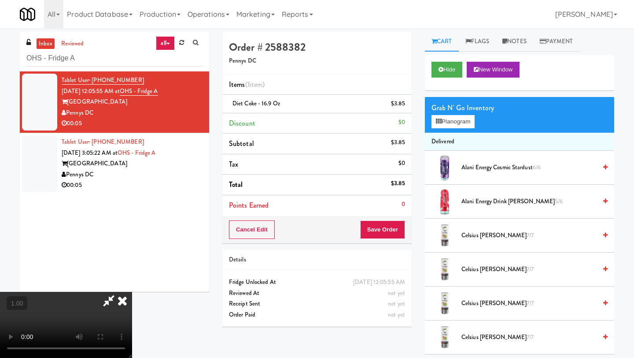
click at [132, 292] on video at bounding box center [66, 325] width 132 height 66
click at [132, 292] on icon at bounding box center [122, 301] width 19 height 18
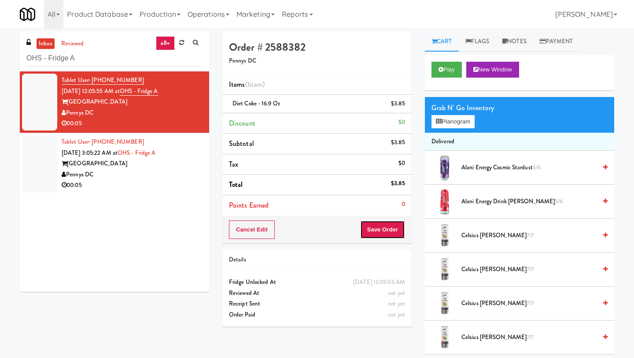
click at [389, 228] on button "Save Order" at bounding box center [382, 229] width 45 height 19
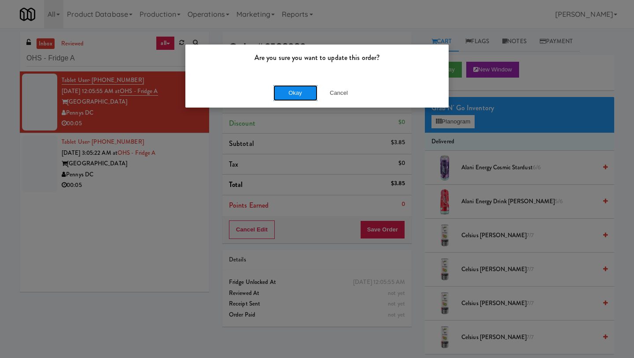
click at [297, 93] on button "Okay" at bounding box center [296, 93] width 44 height 16
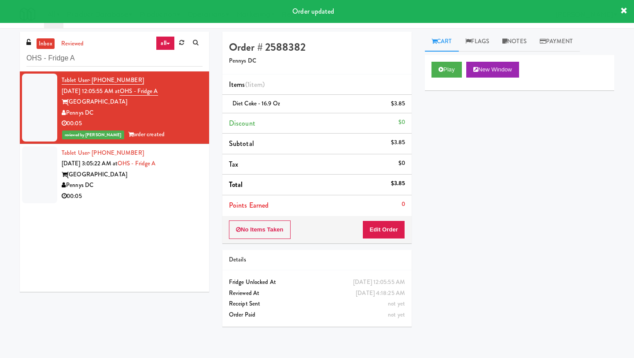
click at [115, 168] on div "Tablet User · (248) 828-5074 [DATE] 3:05:22 AM at [GEOGRAPHIC_DATA] A One Hill …" at bounding box center [132, 175] width 141 height 54
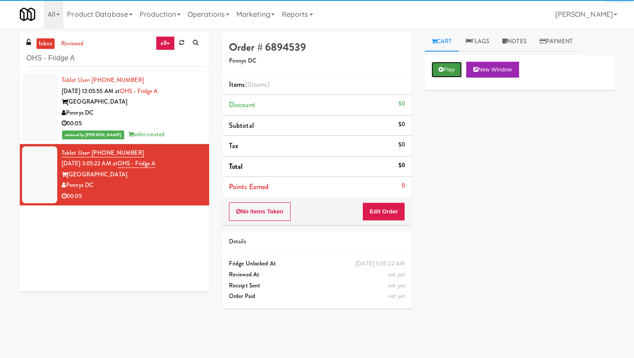
click at [439, 74] on button "Play" at bounding box center [447, 70] width 30 height 16
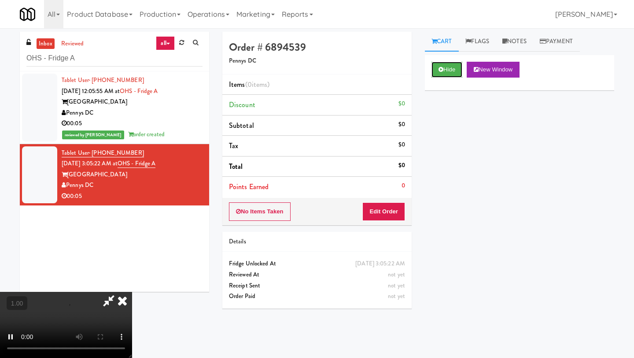
scroll to position [30, 0]
click at [396, 210] on button "Edit Order" at bounding box center [384, 211] width 43 height 19
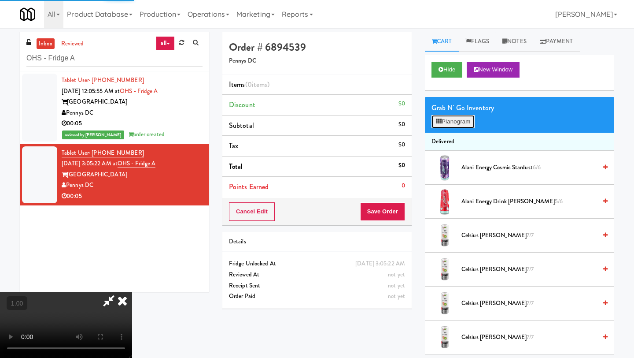
click at [446, 122] on button "Planogram" at bounding box center [453, 121] width 43 height 13
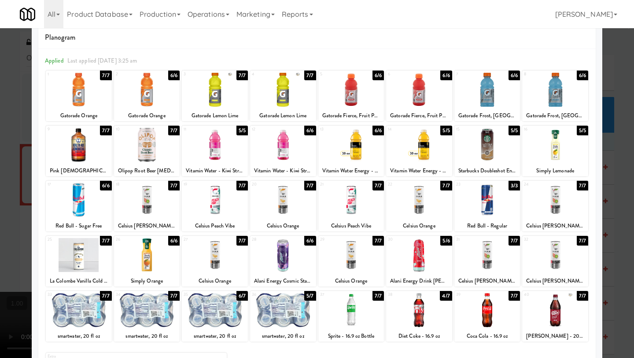
scroll to position [15, 0]
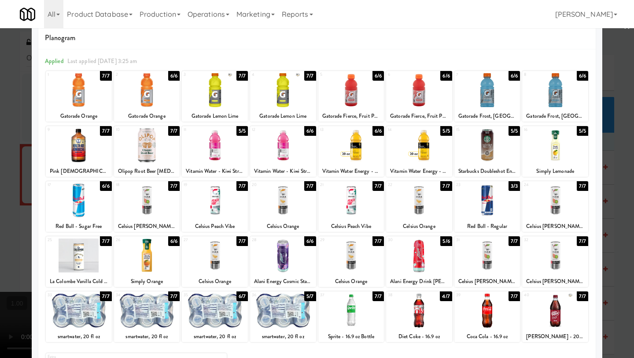
click at [78, 200] on div at bounding box center [79, 200] width 66 height 34
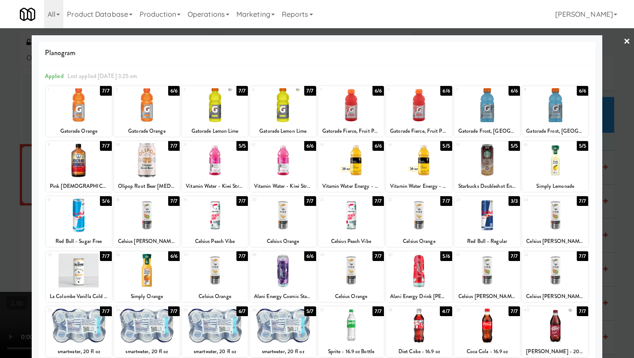
click at [555, 43] on link "×" at bounding box center [627, 41] width 7 height 27
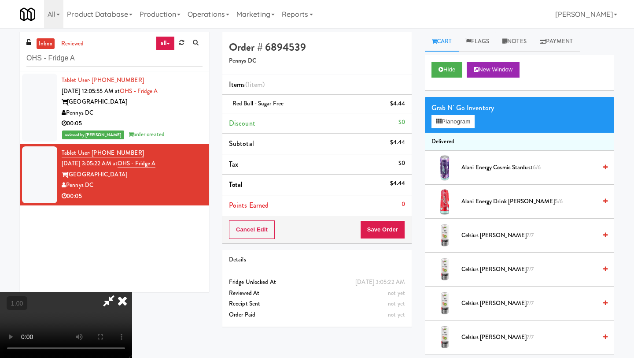
scroll to position [56, 0]
click at [453, 122] on button "Planogram" at bounding box center [453, 121] width 43 height 13
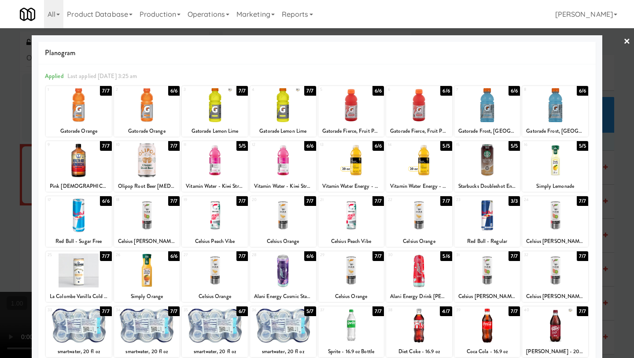
click at [555, 40] on link "×" at bounding box center [627, 41] width 7 height 27
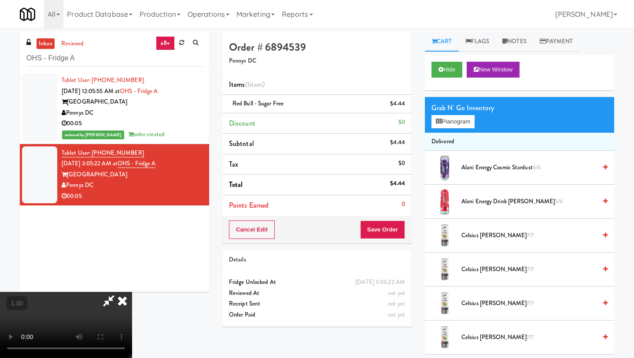
scroll to position [72, 0]
click at [132, 292] on video at bounding box center [66, 325] width 132 height 66
click at [115, 292] on video at bounding box center [66, 325] width 132 height 66
click at [127, 292] on video at bounding box center [66, 325] width 132 height 66
click at [132, 292] on video at bounding box center [66, 325] width 132 height 66
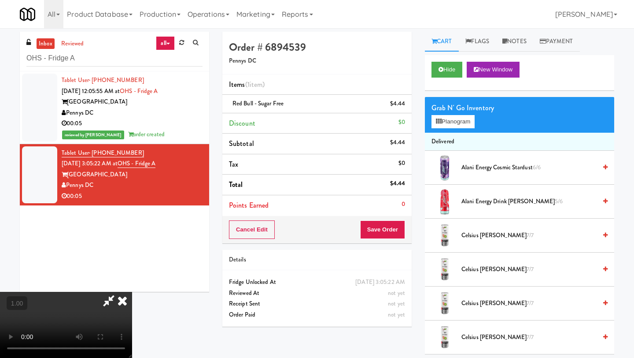
scroll to position [0, 0]
click at [132, 292] on icon at bounding box center [122, 301] width 19 height 18
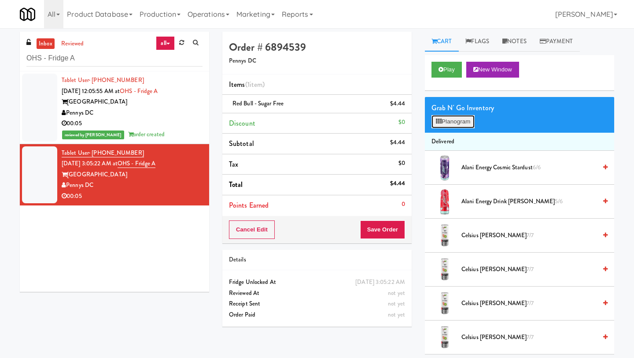
click at [445, 122] on button "Planogram" at bounding box center [453, 121] width 43 height 13
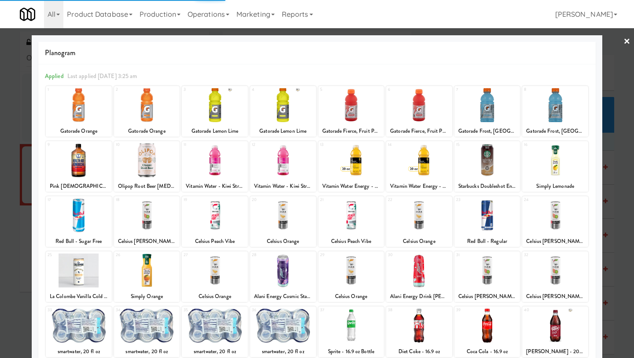
click at [419, 301] on div at bounding box center [419, 325] width 66 height 34
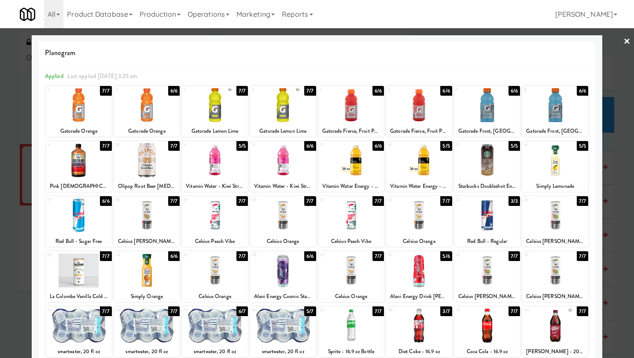
click at [555, 42] on link "×" at bounding box center [627, 41] width 7 height 27
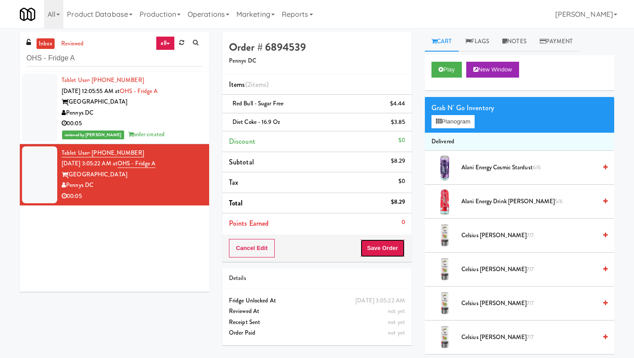
click at [375, 248] on button "Save Order" at bounding box center [382, 248] width 45 height 19
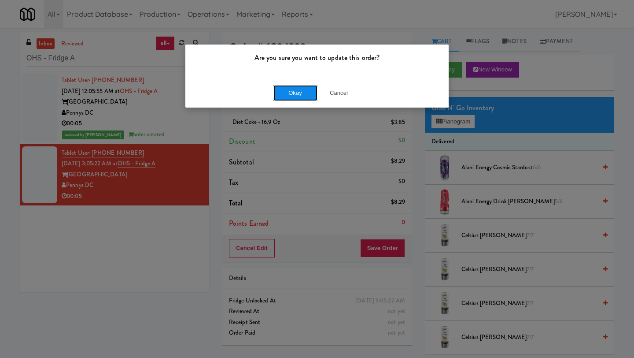
click at [289, 95] on button "Okay" at bounding box center [296, 93] width 44 height 16
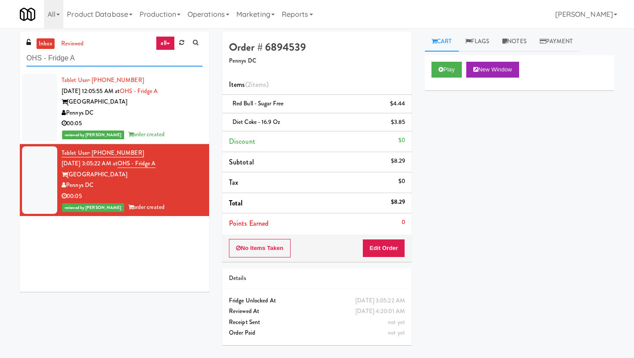
click at [98, 55] on input "OHS - Fridge A" at bounding box center [114, 58] width 176 height 16
paste input "PANTRY"
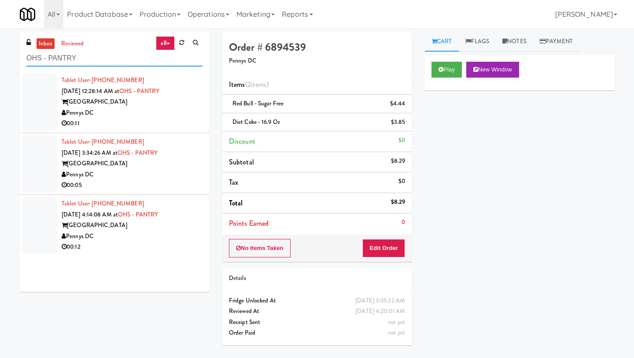
type input "OHS - PANTRY"
click at [87, 95] on span "[DATE] 12:28:14 AM at" at bounding box center [91, 91] width 58 height 8
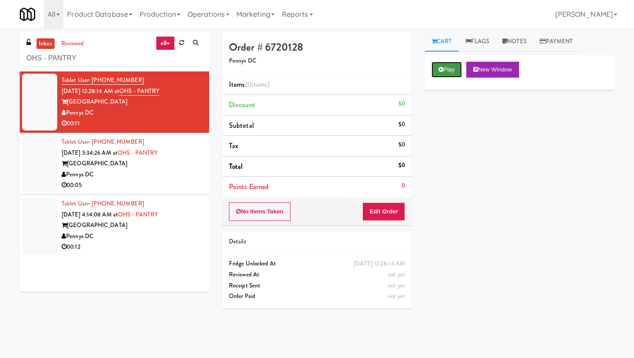
click at [447, 72] on button "Play" at bounding box center [447, 70] width 30 height 16
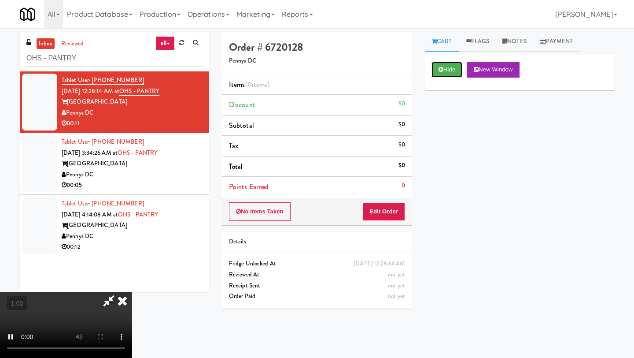
scroll to position [3, 0]
click at [396, 211] on button "Edit Order" at bounding box center [384, 211] width 43 height 19
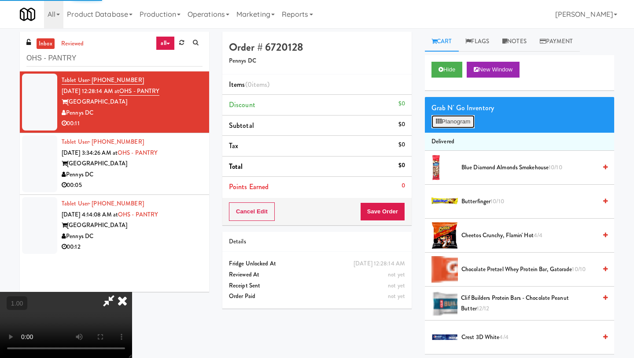
click at [463, 122] on button "Planogram" at bounding box center [453, 121] width 43 height 13
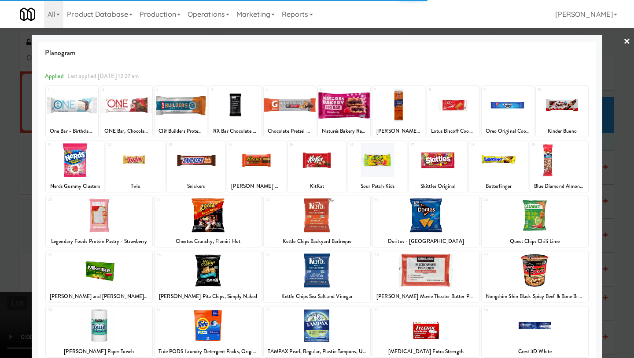
click at [460, 102] on div at bounding box center [453, 105] width 52 height 34
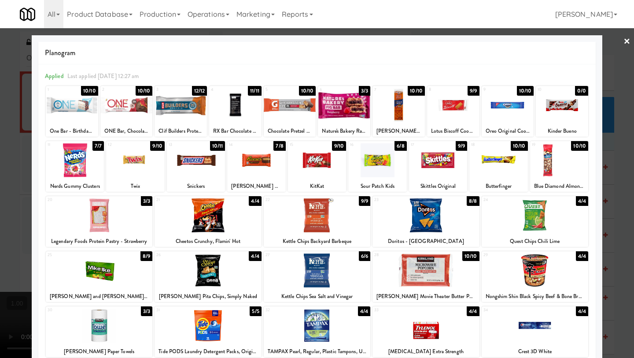
click at [555, 43] on link "×" at bounding box center [627, 41] width 7 height 27
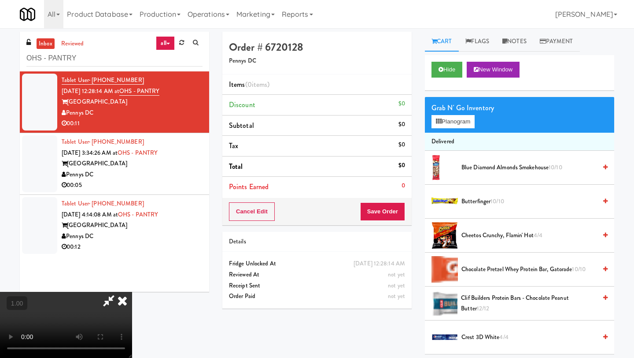
click at [132, 292] on icon at bounding box center [122, 301] width 19 height 18
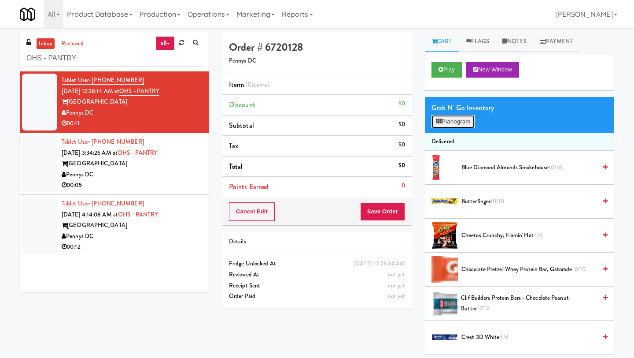
click at [453, 122] on button "Planogram" at bounding box center [453, 121] width 43 height 13
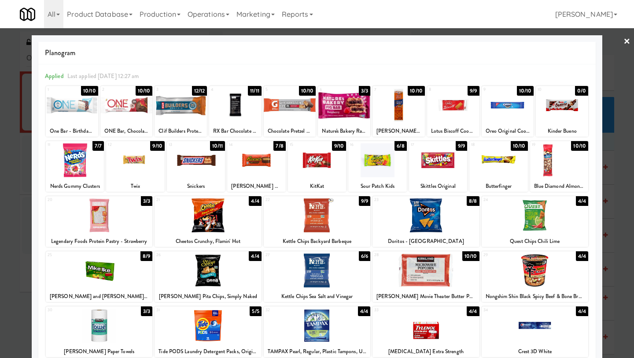
click at [458, 108] on div at bounding box center [453, 105] width 52 height 34
click at [555, 42] on link "×" at bounding box center [627, 41] width 7 height 27
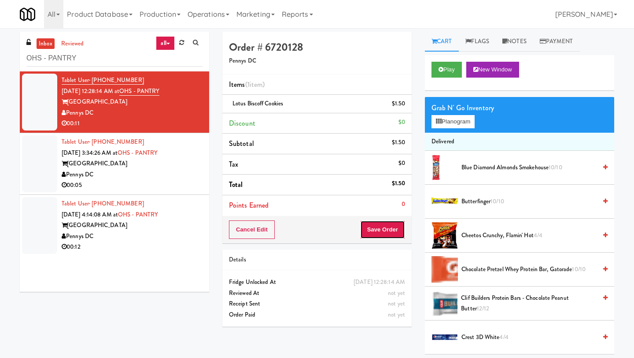
click at [384, 226] on button "Save Order" at bounding box center [382, 229] width 45 height 19
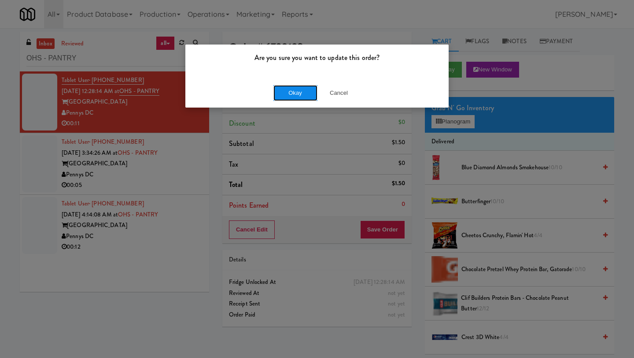
click at [296, 89] on button "Okay" at bounding box center [296, 93] width 44 height 16
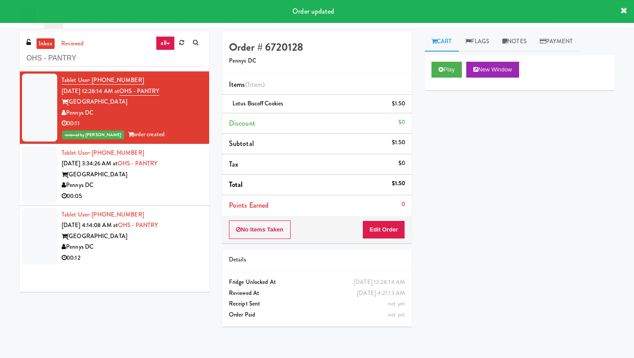
click at [95, 171] on div "[GEOGRAPHIC_DATA]" at bounding box center [132, 174] width 141 height 11
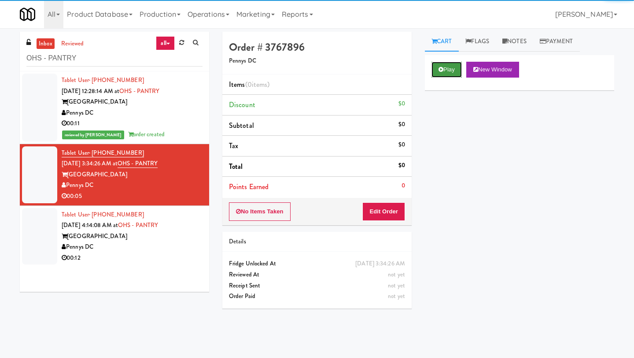
click at [444, 70] on button "Play" at bounding box center [447, 70] width 30 height 16
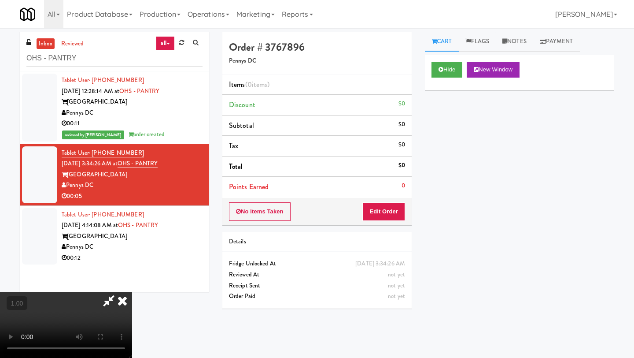
click at [132, 292] on video at bounding box center [66, 325] width 132 height 66
click at [395, 208] on button "Edit Order" at bounding box center [384, 211] width 43 height 19
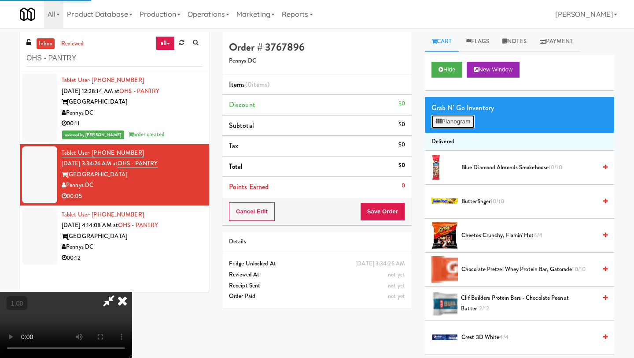
click at [457, 116] on button "Planogram" at bounding box center [453, 121] width 43 height 13
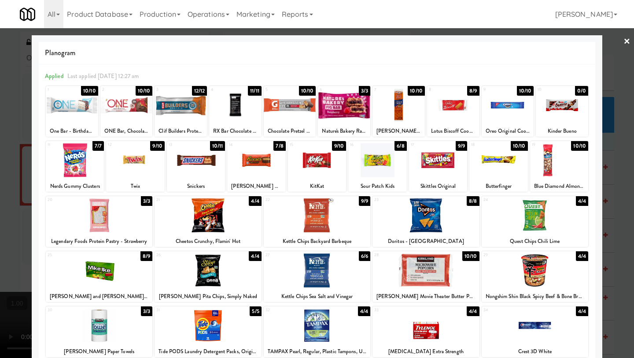
click at [88, 221] on div at bounding box center [99, 215] width 107 height 34
click at [555, 42] on link "×" at bounding box center [627, 41] width 7 height 27
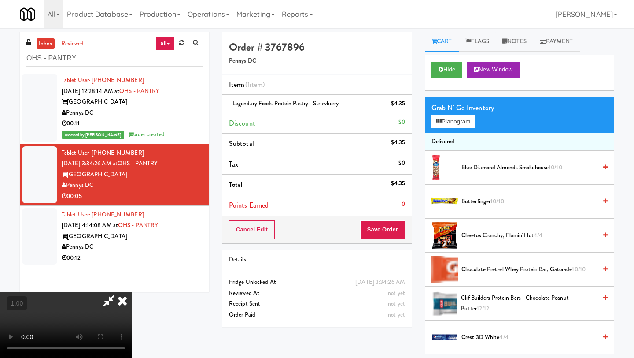
scroll to position [68, 0]
click at [132, 292] on video at bounding box center [66, 325] width 132 height 66
click at [132, 292] on icon at bounding box center [122, 301] width 19 height 18
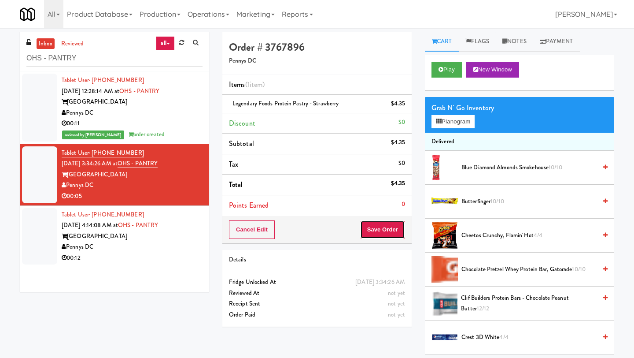
click at [377, 231] on button "Save Order" at bounding box center [382, 229] width 45 height 19
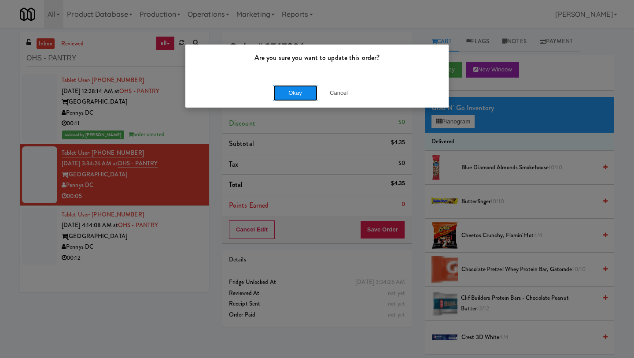
click at [274, 96] on button "Okay" at bounding box center [296, 93] width 44 height 16
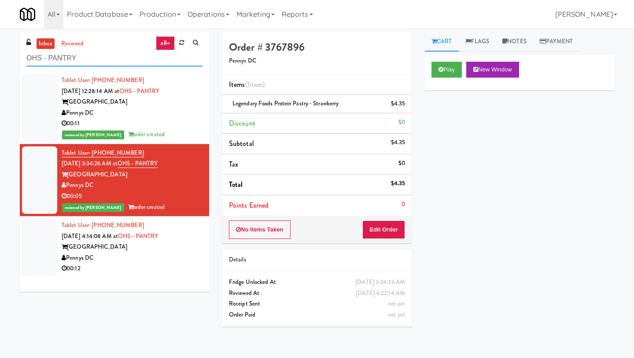
click at [109, 56] on input "OHS - PANTRY" at bounding box center [114, 58] width 176 height 16
click at [105, 249] on div "[GEOGRAPHIC_DATA]" at bounding box center [132, 246] width 141 height 11
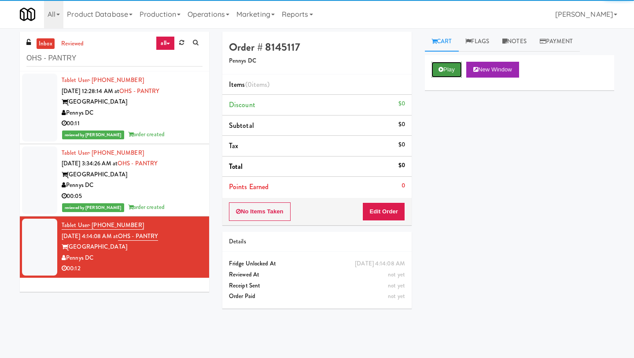
click at [445, 69] on button "Play" at bounding box center [447, 70] width 30 height 16
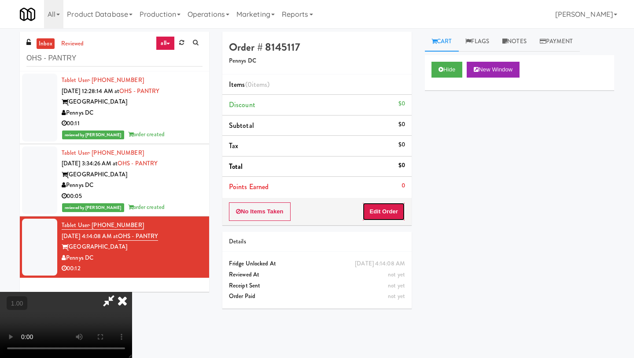
click at [398, 210] on button "Edit Order" at bounding box center [384, 211] width 43 height 19
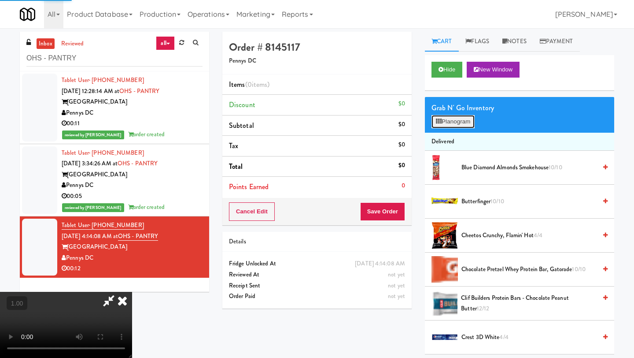
click at [454, 126] on button "Planogram" at bounding box center [453, 121] width 43 height 13
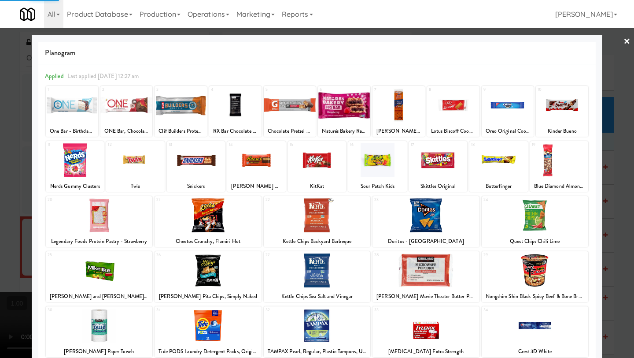
click at [102, 212] on div at bounding box center [99, 215] width 107 height 34
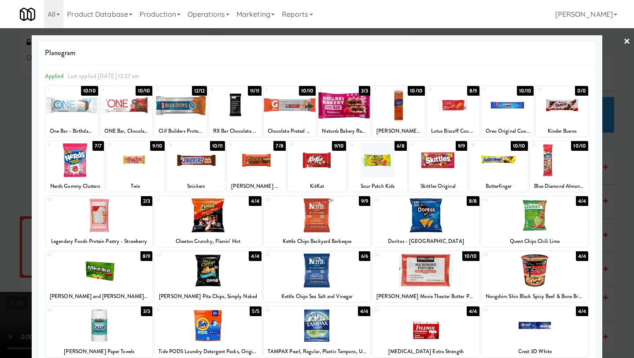
click at [555, 39] on link "×" at bounding box center [627, 41] width 7 height 27
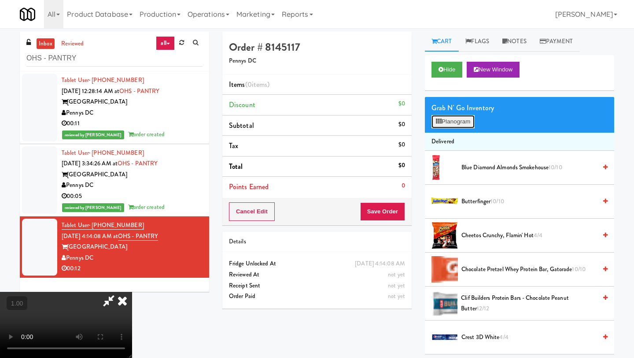
click at [444, 119] on button "Planogram" at bounding box center [453, 121] width 43 height 13
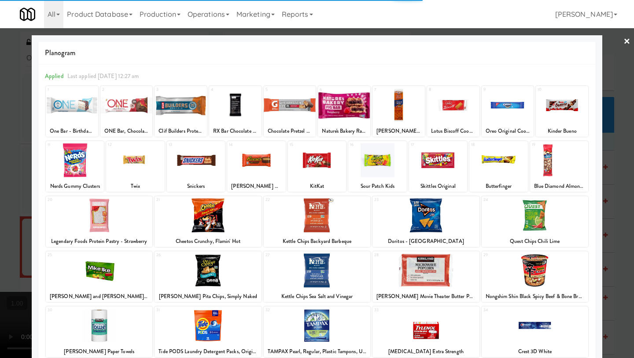
click at [129, 224] on div at bounding box center [99, 215] width 107 height 34
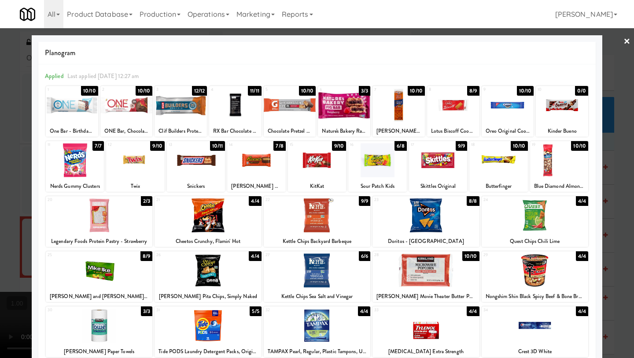
click at [129, 224] on div at bounding box center [99, 215] width 107 height 34
click at [555, 43] on link "×" at bounding box center [627, 41] width 7 height 27
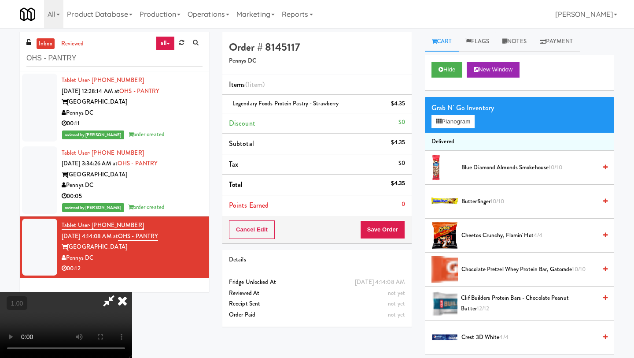
click at [132, 292] on icon at bounding box center [122, 301] width 19 height 18
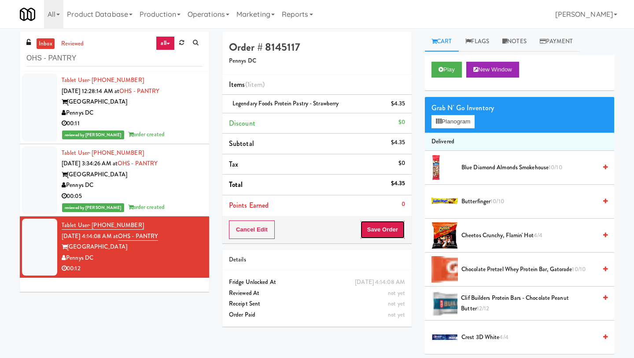
click at [389, 233] on button "Save Order" at bounding box center [382, 229] width 45 height 19
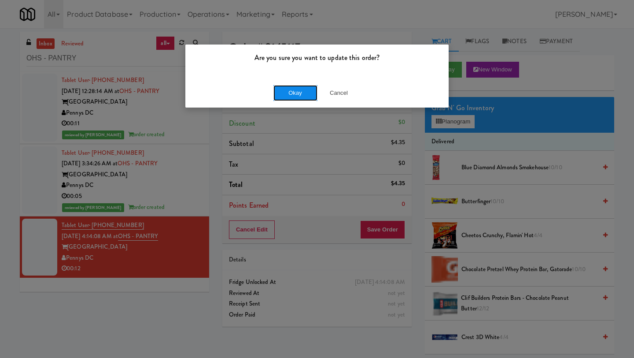
click at [299, 91] on button "Okay" at bounding box center [296, 93] width 44 height 16
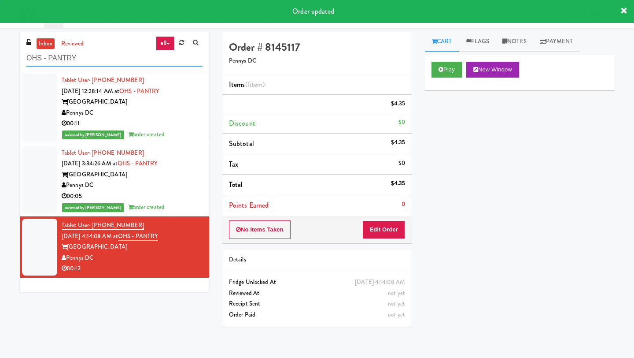
click at [107, 59] on input "OHS - PANTRY" at bounding box center [114, 58] width 176 height 16
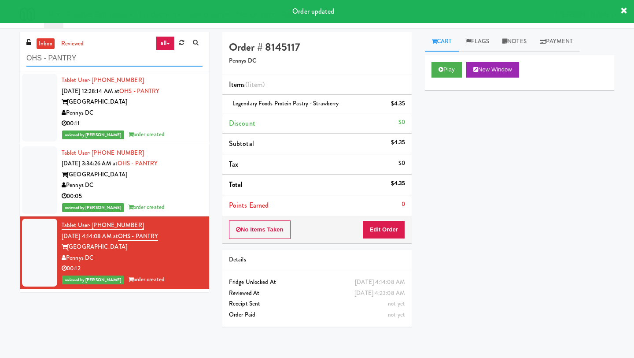
paste input "Fridge - B"
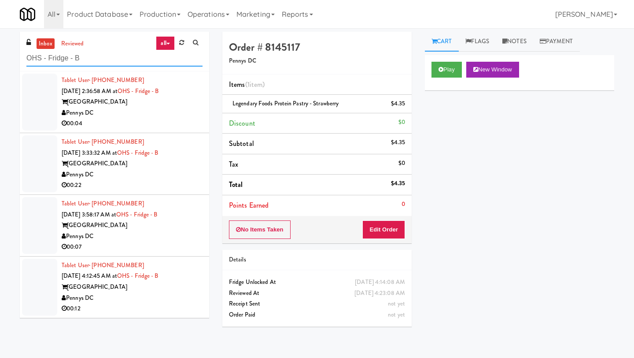
type input "OHS - Fridge - B"
click at [111, 104] on div "[GEOGRAPHIC_DATA]" at bounding box center [132, 101] width 141 height 11
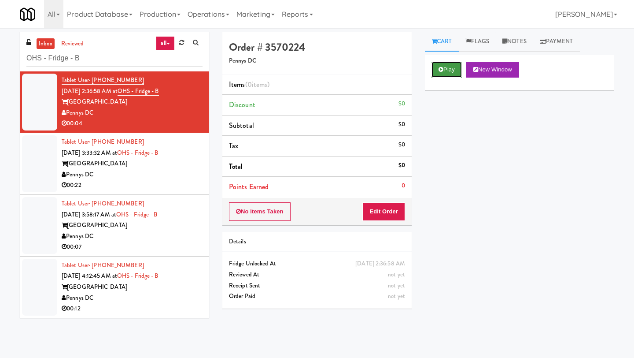
click at [446, 69] on button "Play" at bounding box center [447, 70] width 30 height 16
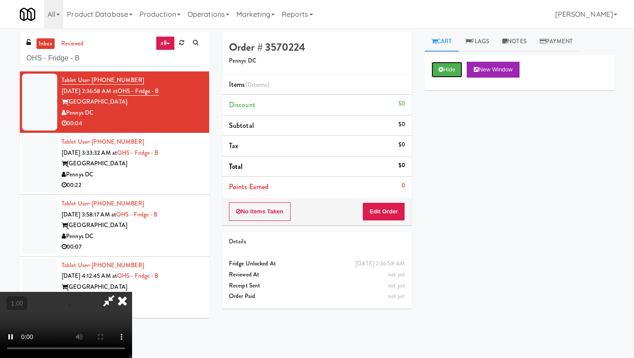
scroll to position [17, 0]
click at [132, 292] on video at bounding box center [66, 325] width 132 height 66
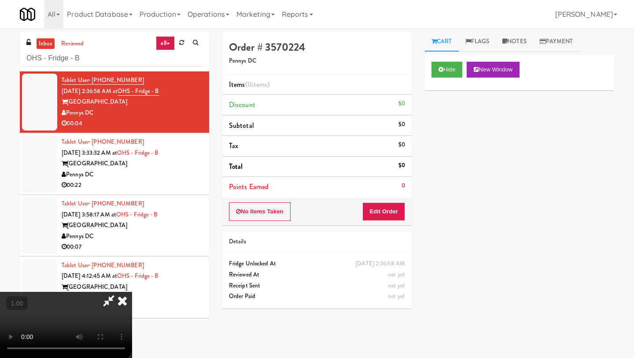
click at [132, 292] on video at bounding box center [66, 325] width 132 height 66
click at [397, 211] on button "Edit Order" at bounding box center [384, 211] width 43 height 19
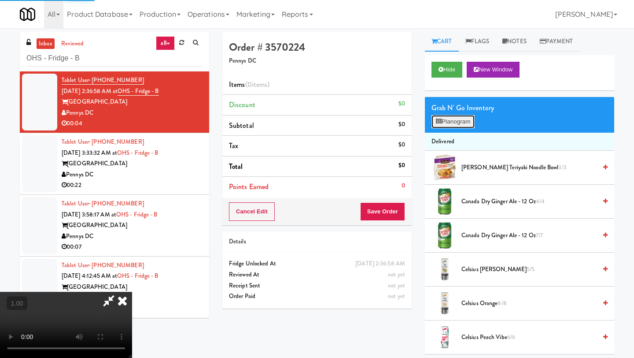
click at [455, 123] on button "Planogram" at bounding box center [453, 121] width 43 height 13
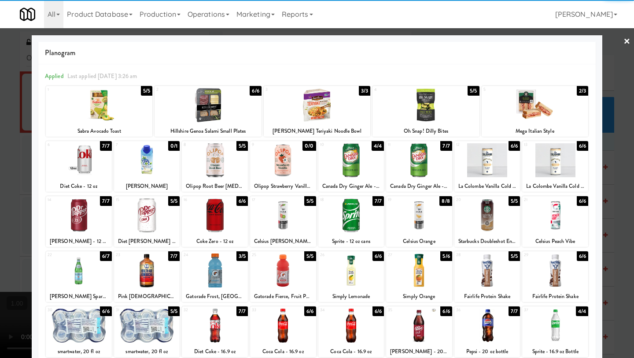
click at [292, 224] on div at bounding box center [283, 215] width 66 height 34
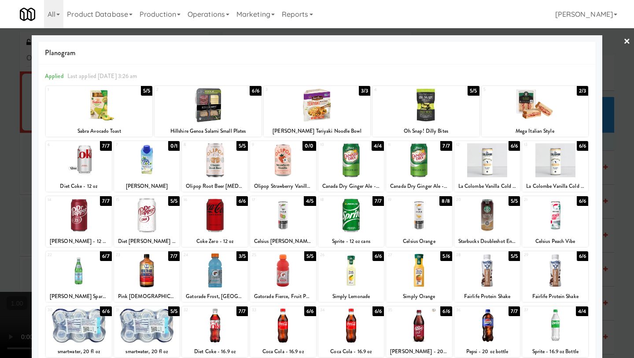
click at [555, 40] on link "×" at bounding box center [627, 41] width 7 height 27
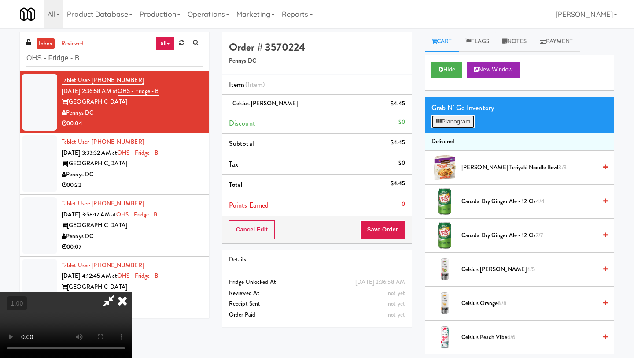
click at [458, 121] on button "Planogram" at bounding box center [453, 121] width 43 height 13
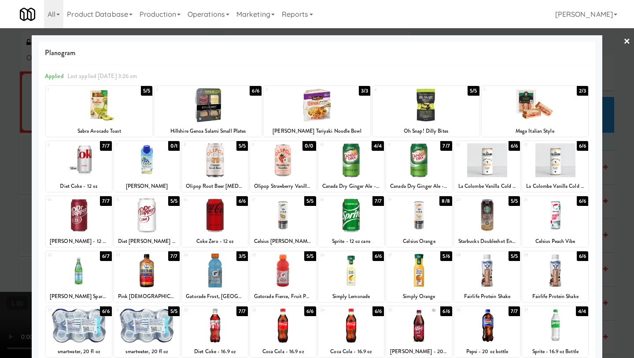
click at [555, 41] on link "×" at bounding box center [627, 41] width 7 height 27
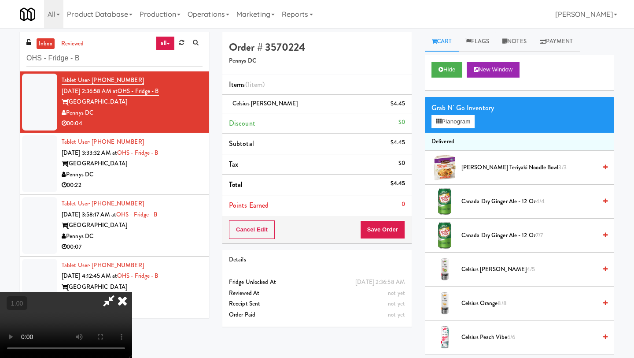
click at [132, 292] on icon at bounding box center [122, 301] width 19 height 18
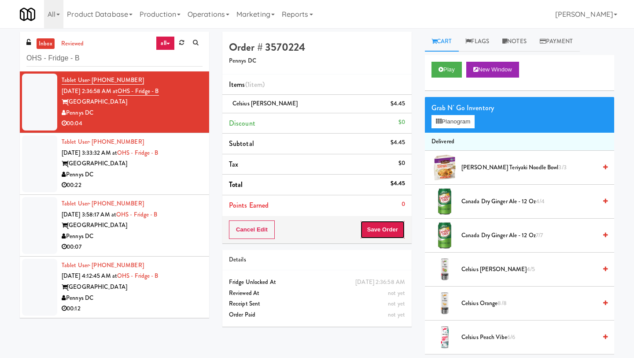
click at [385, 227] on button "Save Order" at bounding box center [382, 229] width 45 height 19
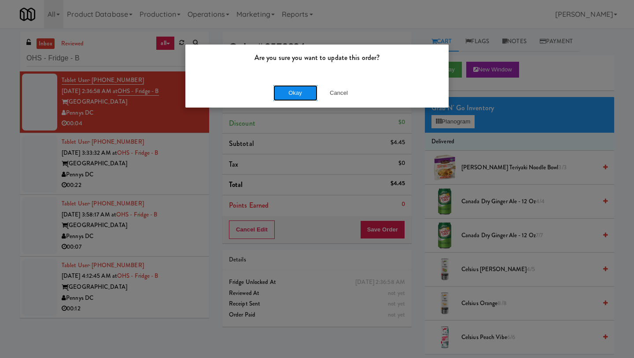
click at [299, 89] on button "Okay" at bounding box center [296, 93] width 44 height 16
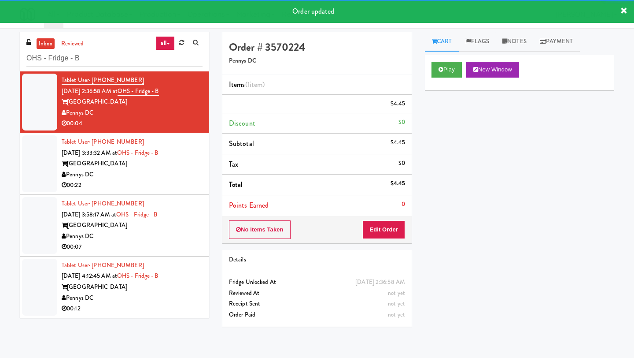
click at [135, 157] on div "Tablet User · (432) 638-6790 [DATE] 3:33:32 AM at [GEOGRAPHIC_DATA] 00:22" at bounding box center [132, 164] width 141 height 54
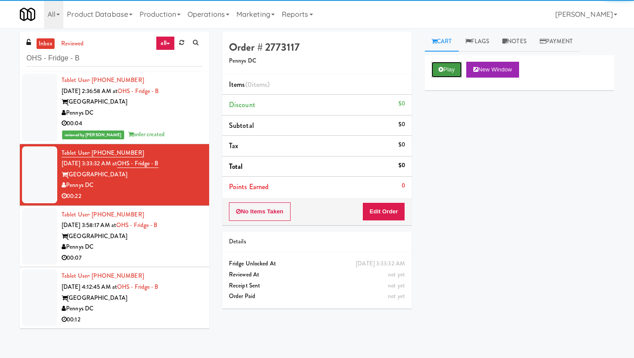
click at [455, 67] on button "Play" at bounding box center [447, 70] width 30 height 16
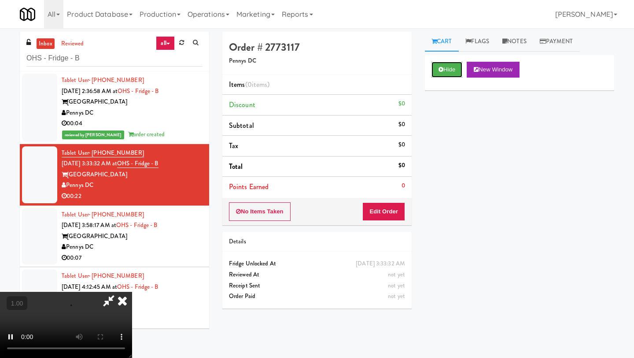
scroll to position [11, 0]
click at [132, 292] on video at bounding box center [66, 325] width 132 height 66
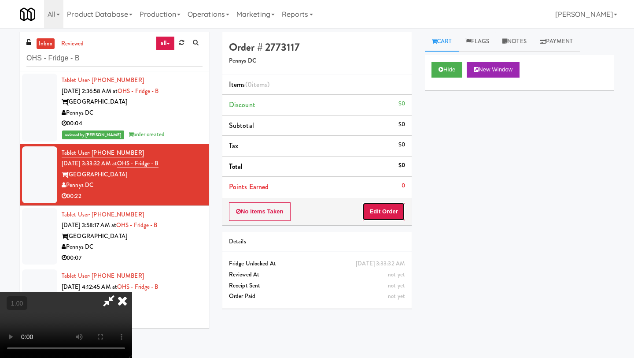
click at [397, 209] on button "Edit Order" at bounding box center [384, 211] width 43 height 19
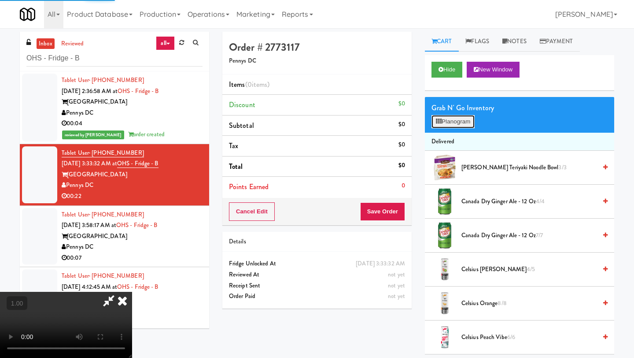
click at [449, 126] on button "Planogram" at bounding box center [453, 121] width 43 height 13
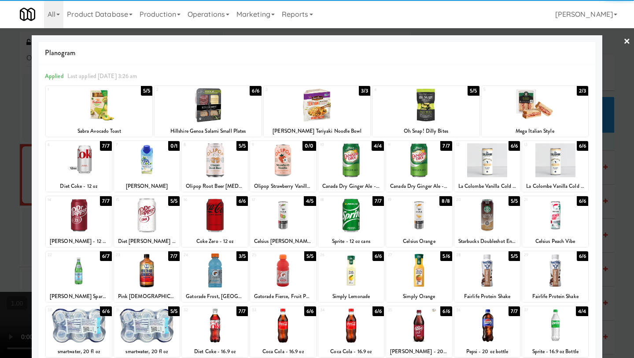
click at [438, 118] on div at bounding box center [426, 105] width 107 height 34
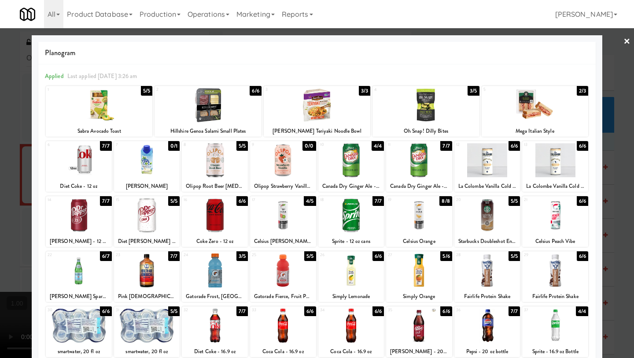
click at [215, 169] on div at bounding box center [215, 160] width 66 height 34
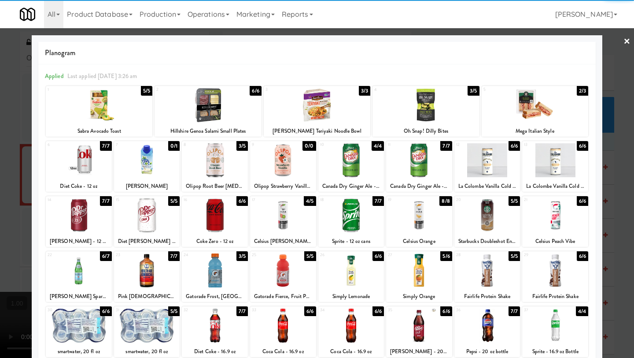
click at [555, 41] on link "×" at bounding box center [627, 41] width 7 height 27
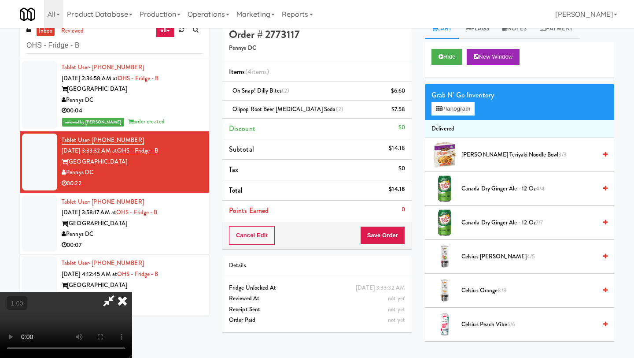
scroll to position [28, 0]
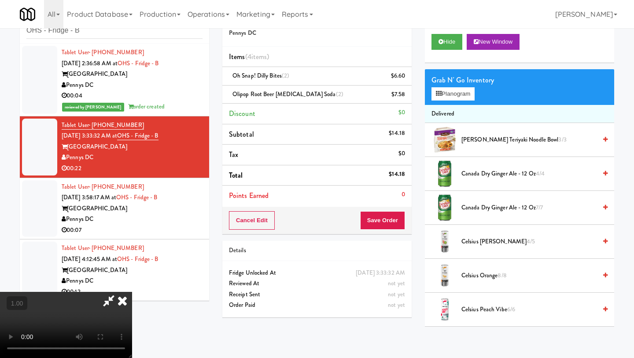
click at [132, 292] on video at bounding box center [66, 325] width 132 height 66
click at [70, 292] on video at bounding box center [66, 325] width 132 height 66
click at [132, 292] on video at bounding box center [66, 325] width 132 height 66
click at [459, 93] on button "Planogram" at bounding box center [453, 93] width 43 height 13
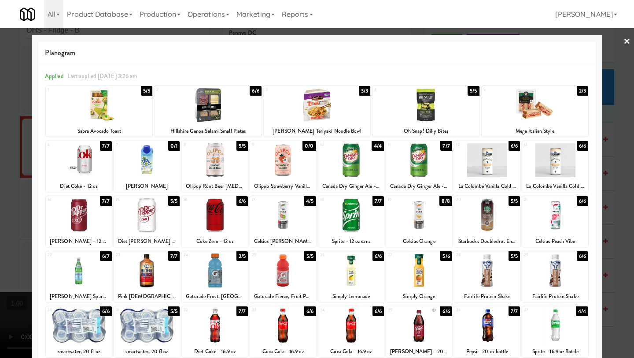
click at [555, 41] on link "×" at bounding box center [627, 41] width 7 height 27
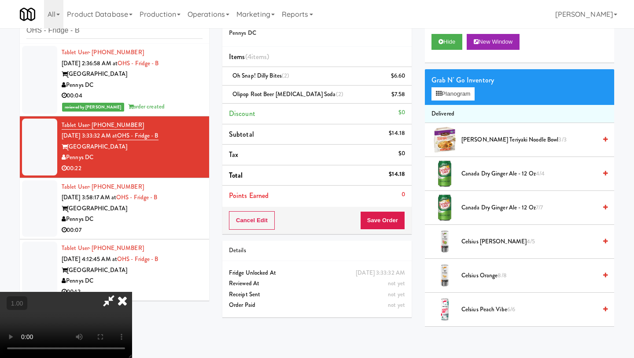
click at [132, 292] on icon at bounding box center [122, 301] width 19 height 18
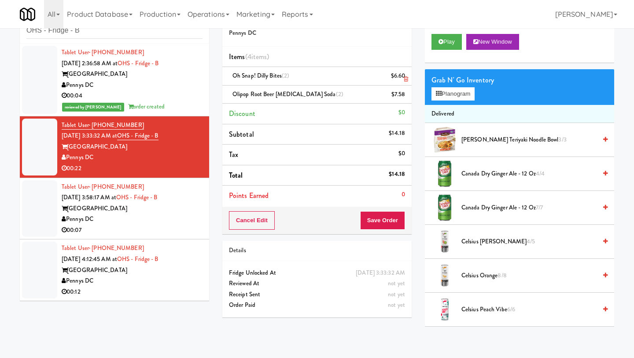
click at [406, 78] on icon at bounding box center [406, 79] width 4 height 6
click at [378, 221] on button "Save Order" at bounding box center [382, 220] width 45 height 19
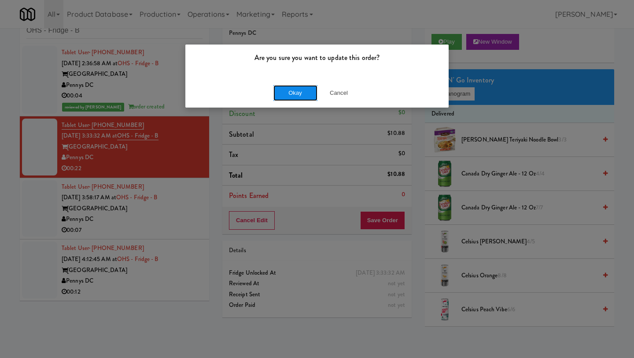
click at [293, 94] on button "Okay" at bounding box center [296, 93] width 44 height 16
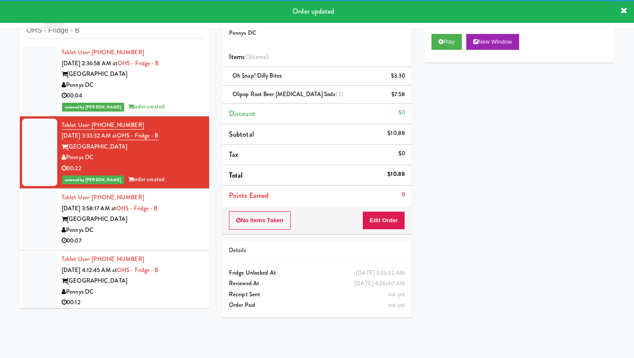
click at [116, 208] on span "[DATE] 3:58:17 AM at" at bounding box center [89, 208] width 55 height 8
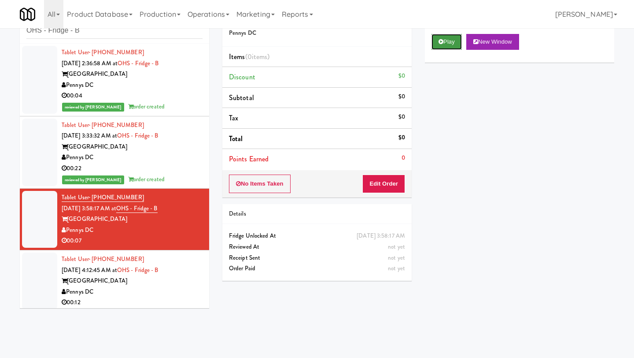
click at [442, 41] on icon at bounding box center [441, 42] width 5 height 6
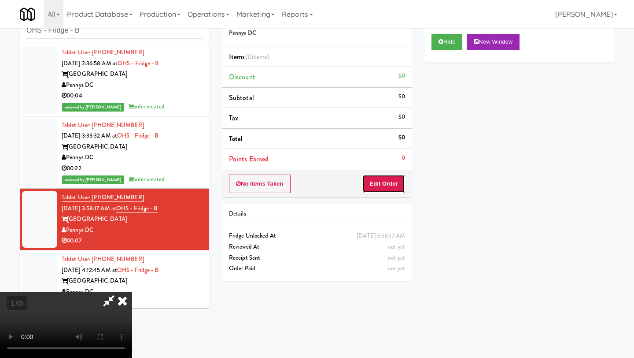
click at [391, 180] on button "Edit Order" at bounding box center [384, 183] width 43 height 19
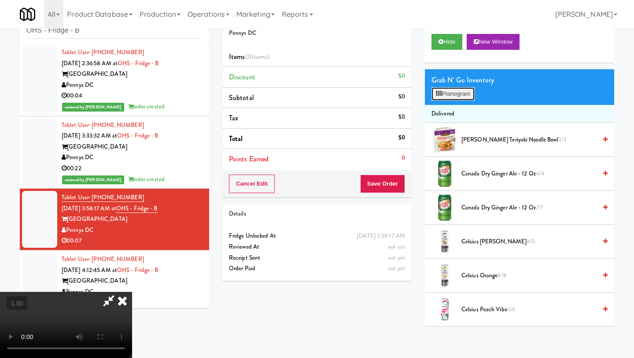
click at [446, 93] on button "Planogram" at bounding box center [453, 93] width 43 height 13
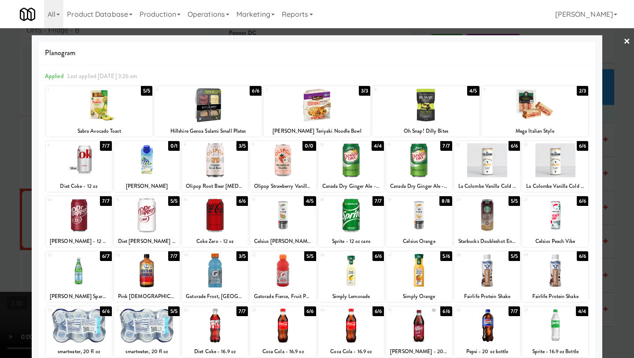
click at [83, 226] on div at bounding box center [79, 215] width 66 height 34
click at [555, 43] on link "×" at bounding box center [627, 41] width 7 height 27
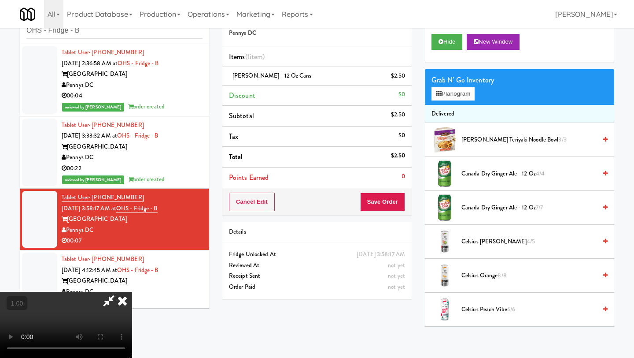
click at [132, 292] on icon at bounding box center [122, 301] width 19 height 18
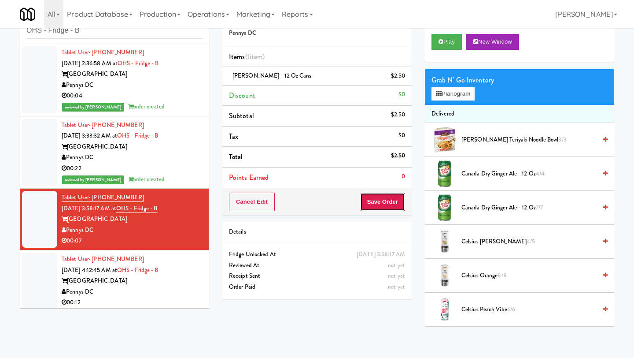
click at [388, 200] on button "Save Order" at bounding box center [382, 201] width 45 height 19
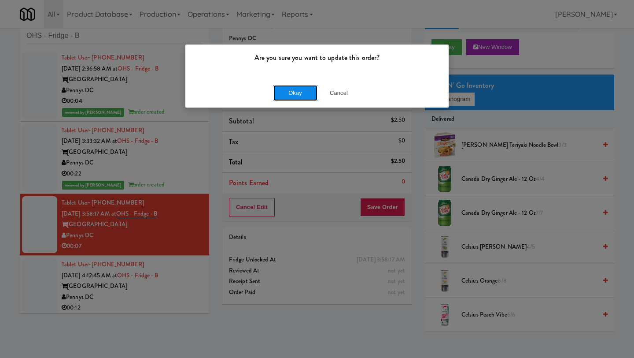
click at [295, 90] on button "Okay" at bounding box center [296, 93] width 44 height 16
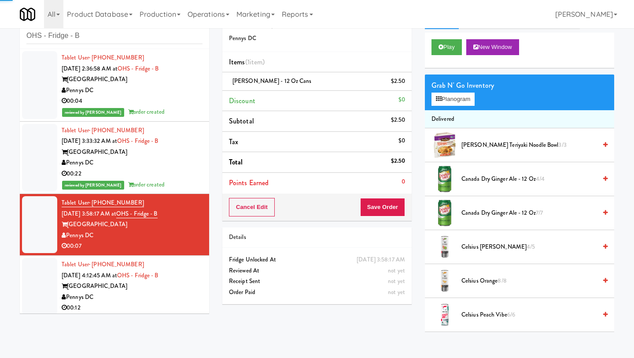
scroll to position [0, 0]
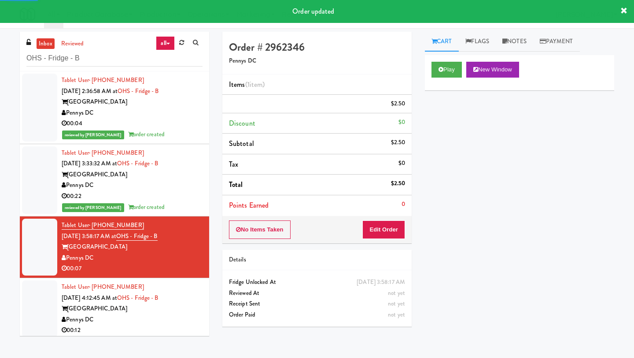
click at [100, 301] on div "[GEOGRAPHIC_DATA]" at bounding box center [132, 308] width 141 height 11
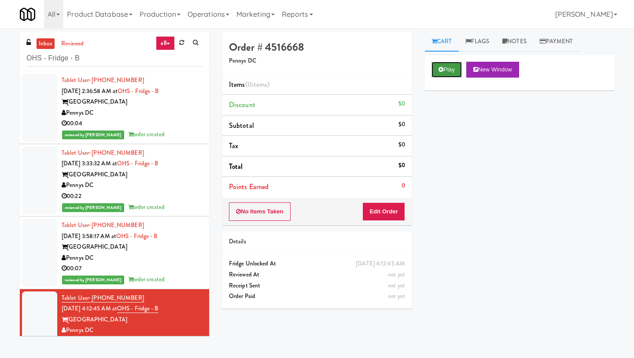
click at [445, 70] on button "Play" at bounding box center [447, 70] width 30 height 16
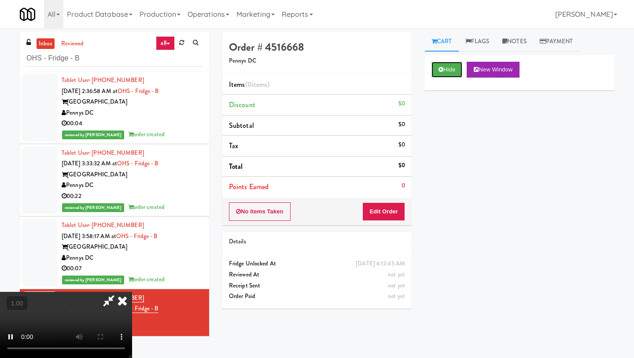
scroll to position [62, 0]
click at [396, 211] on button "Edit Order" at bounding box center [384, 211] width 43 height 19
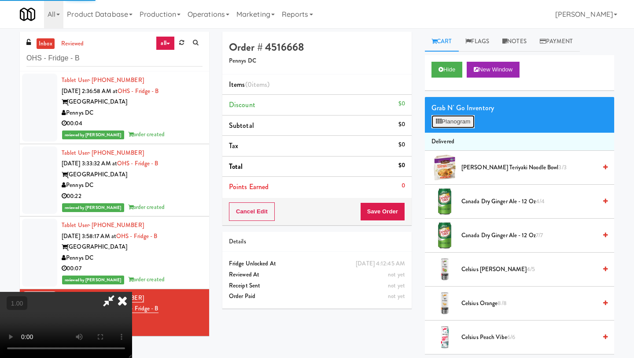
click at [450, 123] on button "Planogram" at bounding box center [453, 121] width 43 height 13
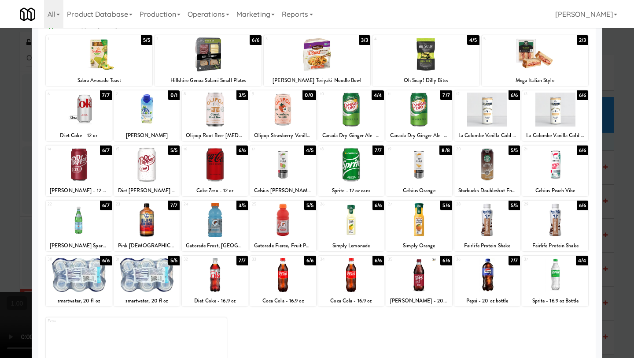
scroll to position [53, 0]
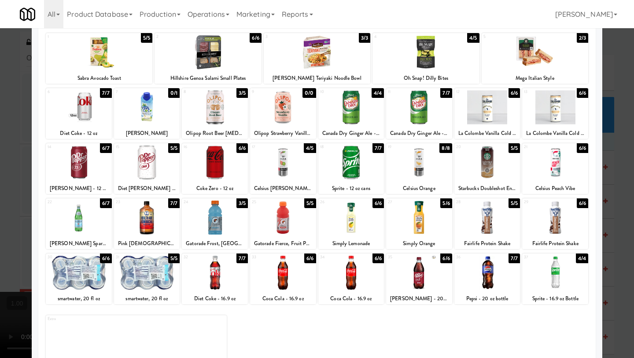
click at [226, 289] on div at bounding box center [215, 272] width 66 height 34
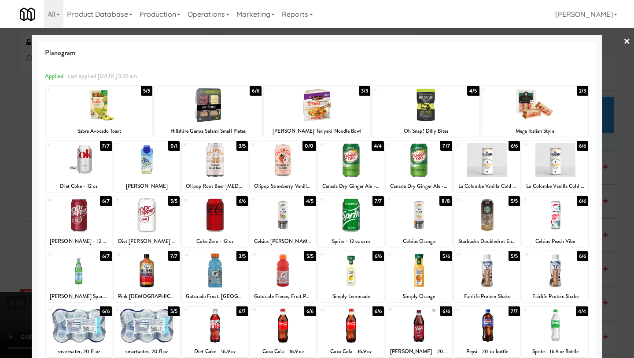
click at [555, 42] on link "×" at bounding box center [627, 41] width 7 height 27
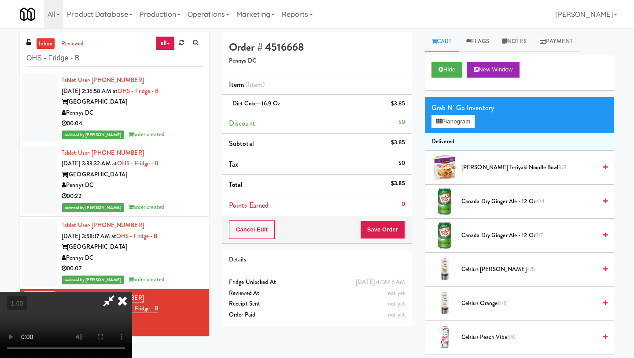
click at [132, 292] on icon at bounding box center [122, 301] width 19 height 18
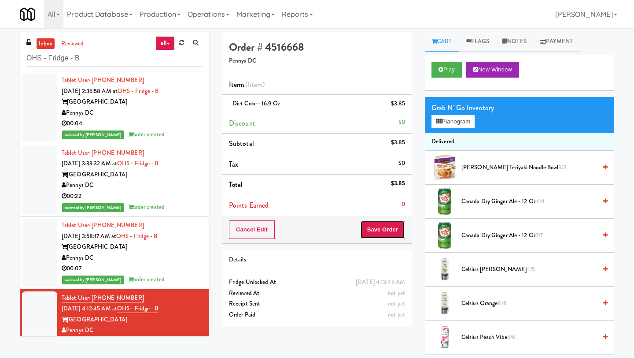
click at [371, 226] on button "Save Order" at bounding box center [382, 229] width 45 height 19
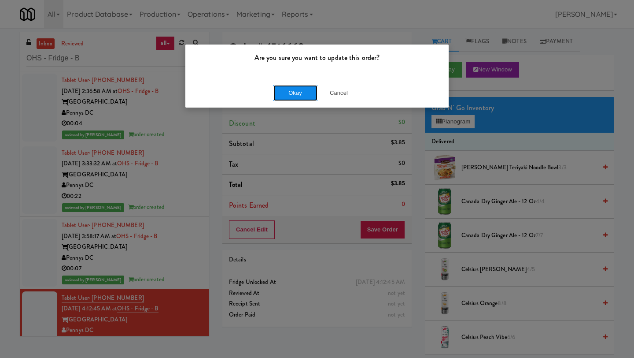
click at [304, 89] on button "Okay" at bounding box center [296, 93] width 44 height 16
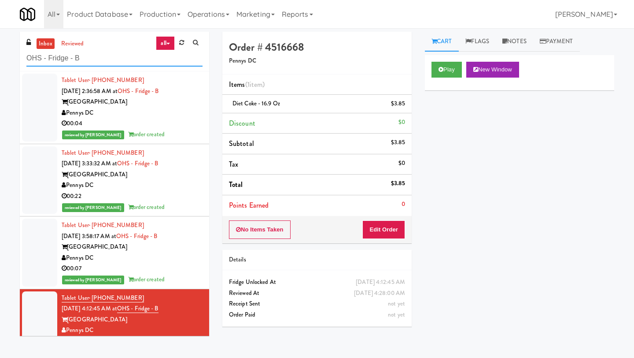
click at [110, 60] on input "OHS - Fridge - B" at bounding box center [114, 58] width 176 height 16
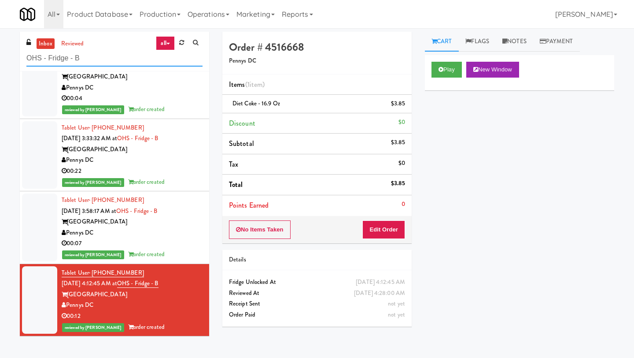
click at [107, 57] on input "OHS - Fridge - B" at bounding box center [114, 58] width 176 height 16
paste input "(Snack & Drink) EWR 5-TB-PUBLIC"
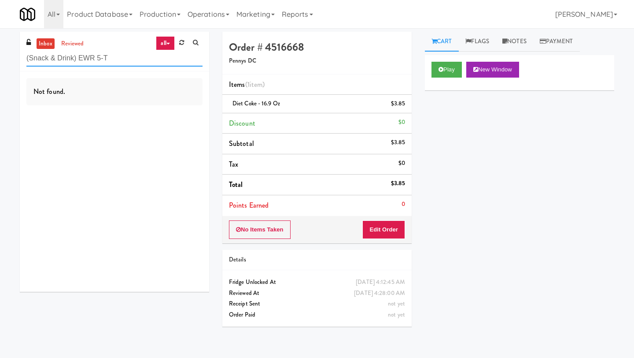
drag, startPoint x: 79, startPoint y: 59, endPoint x: 1, endPoint y: 51, distance: 78.4
click at [1, 51] on div "inbox reviewed all all unclear take inventory issue suspicious failed recent ad…" at bounding box center [317, 193] width 634 height 322
click at [64, 59] on input "EWR 5-T" at bounding box center [114, 58] width 176 height 16
click at [112, 64] on input "EWR 5-T" at bounding box center [114, 58] width 176 height 16
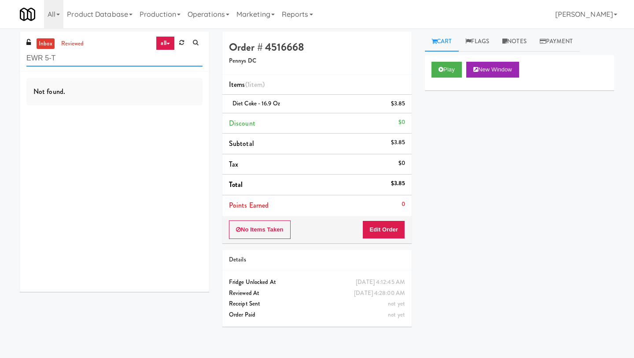
click at [112, 64] on input "EWR 5-T" at bounding box center [114, 58] width 176 height 16
paste input "B-PUBLIC"
click at [103, 59] on input "EWR 5-TB-PUBLIC" at bounding box center [114, 58] width 176 height 16
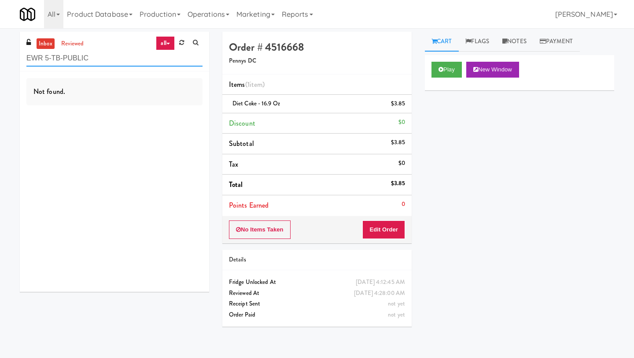
paste input "AVIA College - Fridge"
click at [111, 51] on input "AVIA College - Fr" at bounding box center [114, 58] width 176 height 16
click at [111, 52] on input "AVIA College - Fr" at bounding box center [114, 58] width 176 height 16
click at [111, 53] on input "AVIA College - Fr" at bounding box center [114, 58] width 176 height 16
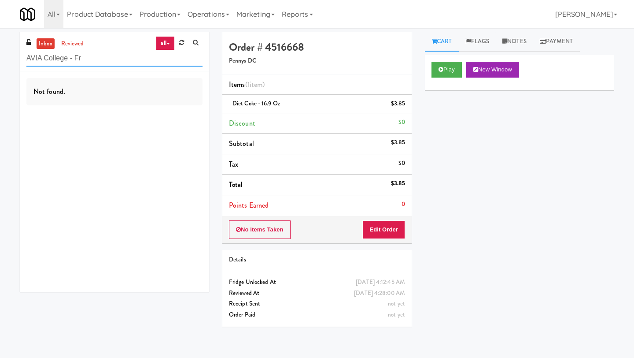
click at [111, 53] on input "AVIA College - Fr" at bounding box center [114, 58] width 176 height 16
paste input "Estate - Cooler - Left"
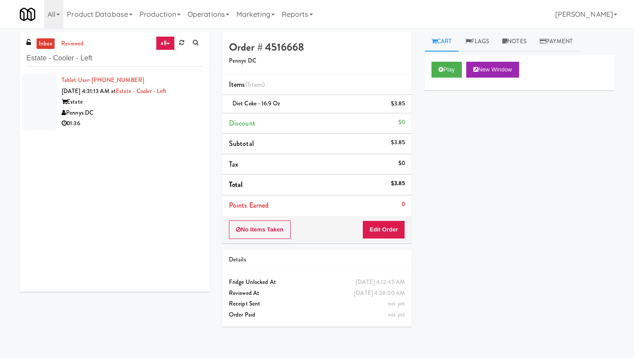
click at [89, 100] on div "Estate" at bounding box center [132, 101] width 141 height 11
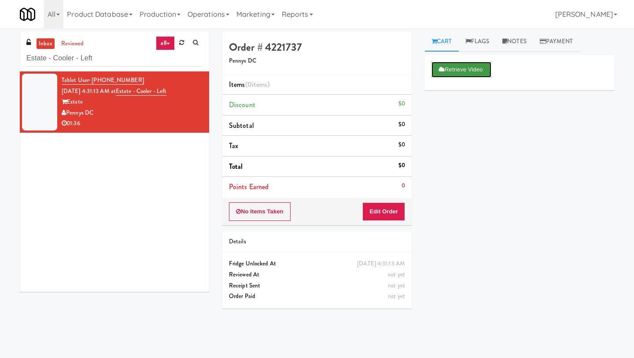
click at [450, 70] on button "Retrieve Video" at bounding box center [462, 70] width 60 height 16
click at [450, 70] on button "Play" at bounding box center [447, 70] width 30 height 16
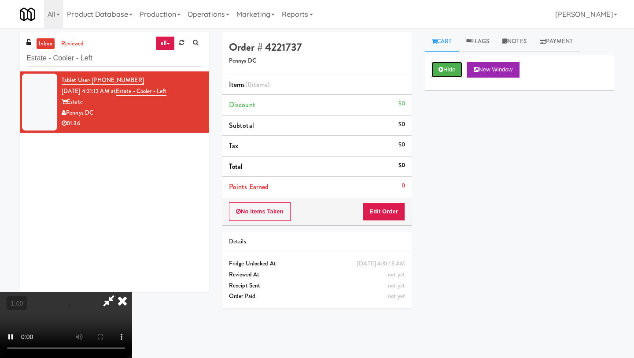
scroll to position [48, 0]
click at [132, 292] on video at bounding box center [66, 325] width 132 height 66
click at [398, 210] on button "Edit Order" at bounding box center [384, 211] width 43 height 19
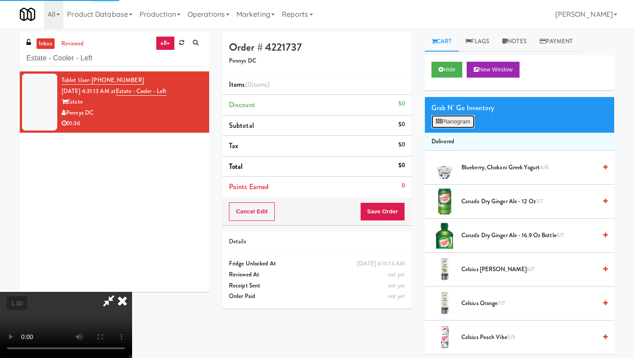
click at [460, 122] on button "Planogram" at bounding box center [453, 121] width 43 height 13
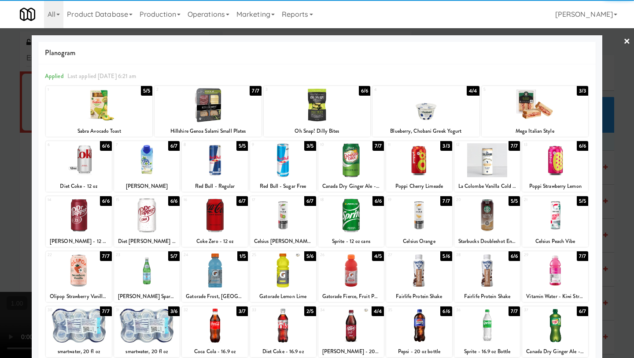
click at [437, 162] on div at bounding box center [419, 160] width 66 height 34
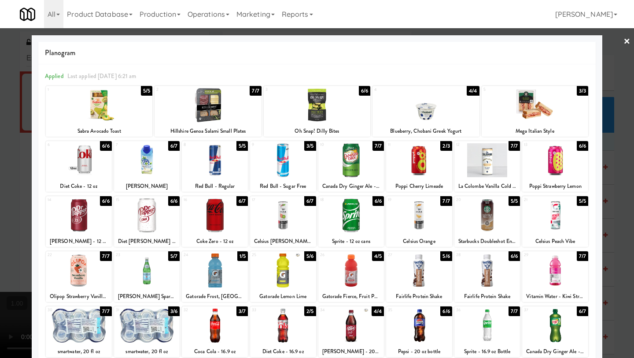
click at [555, 41] on link "×" at bounding box center [627, 41] width 7 height 27
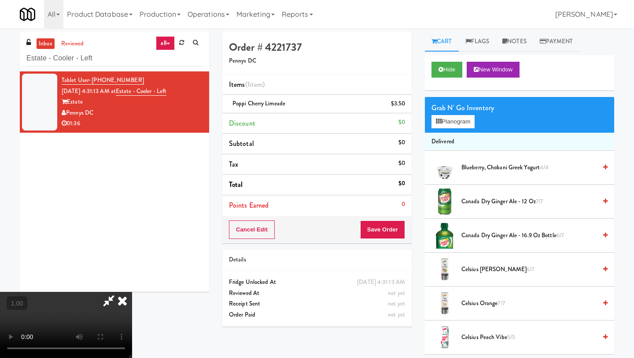
click at [537, 56] on div "Hide New Window" at bounding box center [519, 72] width 189 height 35
click at [132, 292] on video at bounding box center [66, 325] width 132 height 66
click at [448, 123] on button "Planogram" at bounding box center [453, 121] width 43 height 13
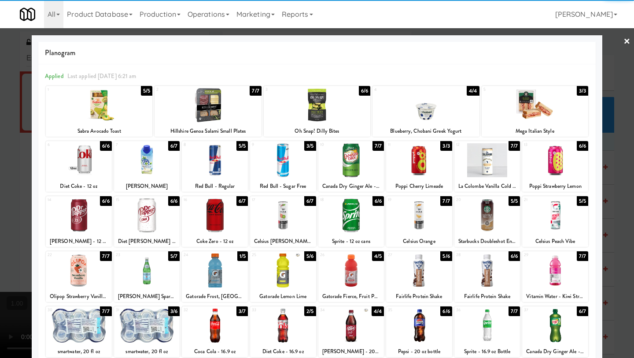
click at [555, 165] on div at bounding box center [555, 160] width 66 height 34
click at [555, 42] on link "×" at bounding box center [627, 41] width 7 height 27
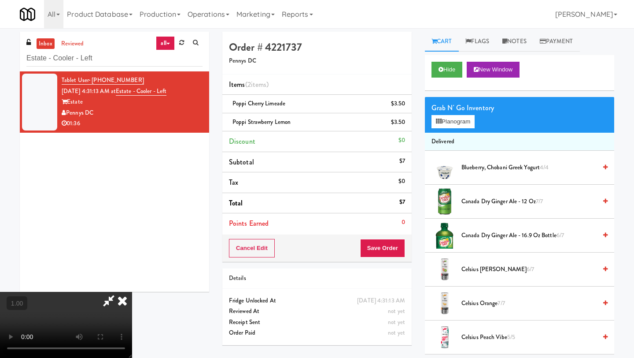
click at [132, 292] on icon at bounding box center [122, 301] width 19 height 18
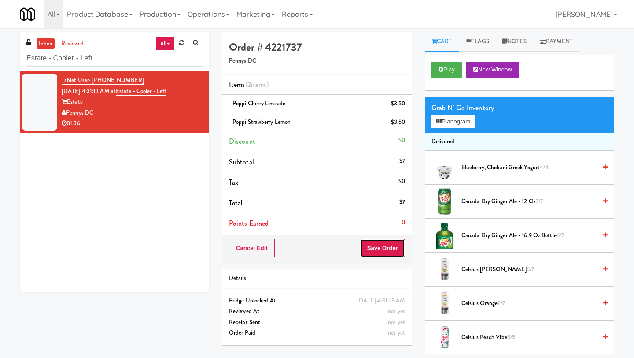
click at [378, 247] on button "Save Order" at bounding box center [382, 248] width 45 height 19
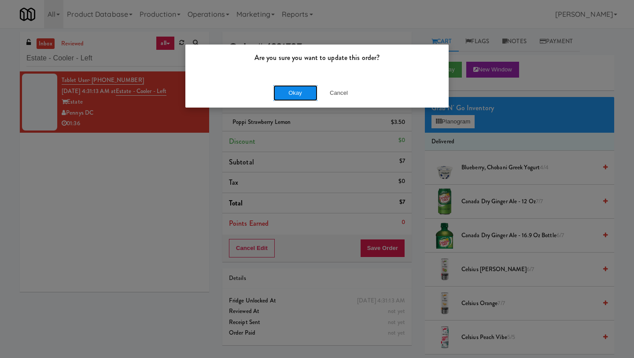
click at [287, 92] on button "Okay" at bounding box center [296, 93] width 44 height 16
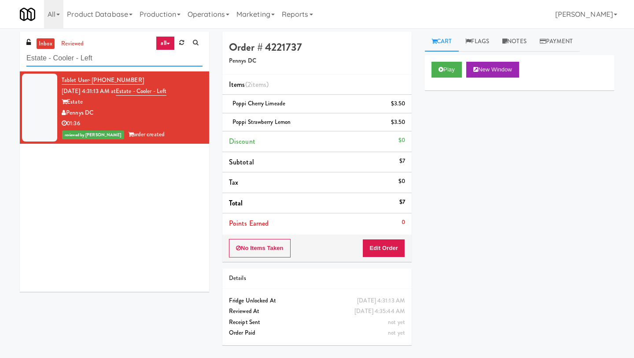
click at [134, 60] on input "Estate - Cooler - Left" at bounding box center [114, 58] width 176 height 16
paste input "Park on First - Mailroom 2 - Cooler"
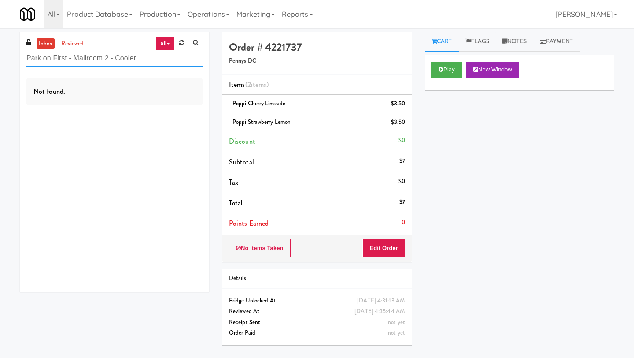
drag, startPoint x: 147, startPoint y: 61, endPoint x: 4, endPoint y: 62, distance: 143.2
click at [4, 62] on div "inbox reviewed all all unclear take inventory issue suspicious failed recent ad…" at bounding box center [317, 193] width 634 height 322
click at [70, 43] on link "reviewed" at bounding box center [72, 43] width 27 height 11
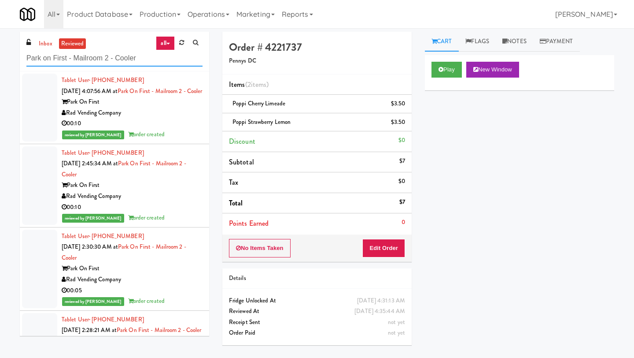
click at [142, 56] on input "Park on First - Mailroom 2 - Cooler" at bounding box center [114, 58] width 176 height 16
click at [41, 44] on link "inbox" at bounding box center [46, 43] width 18 height 11
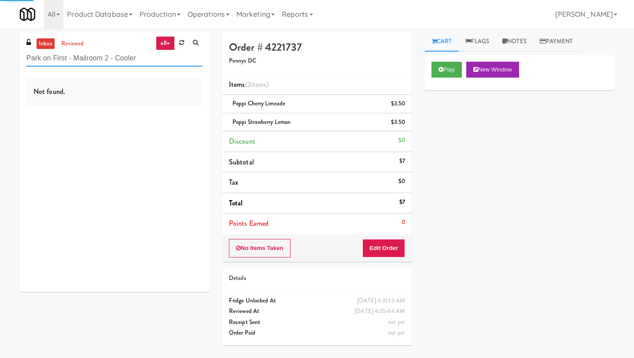
click at [53, 61] on input "Park on First - Mailroom 2 - Cooler" at bounding box center [114, 58] width 176 height 16
paste input "St. [PERSON_NAME]"
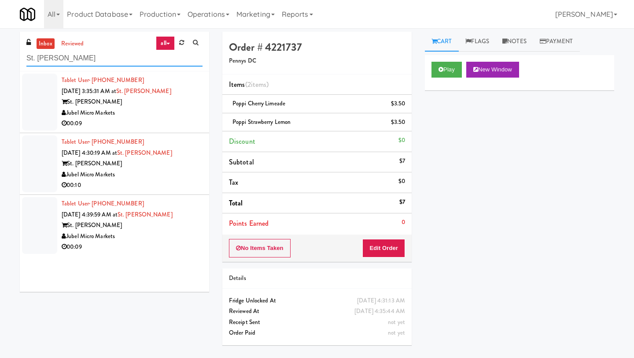
type input "St. [PERSON_NAME]"
click at [81, 104] on div "St. [PERSON_NAME]" at bounding box center [132, 101] width 141 height 11
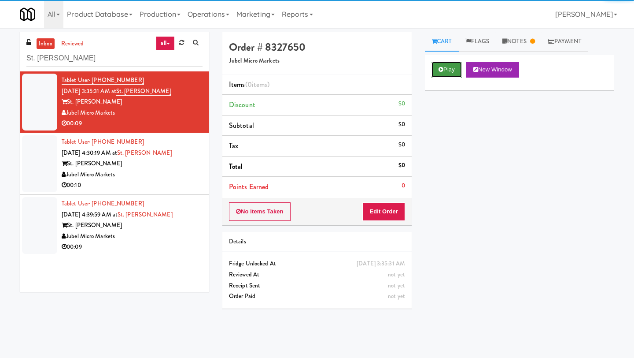
click at [452, 70] on button "Play" at bounding box center [447, 70] width 30 height 16
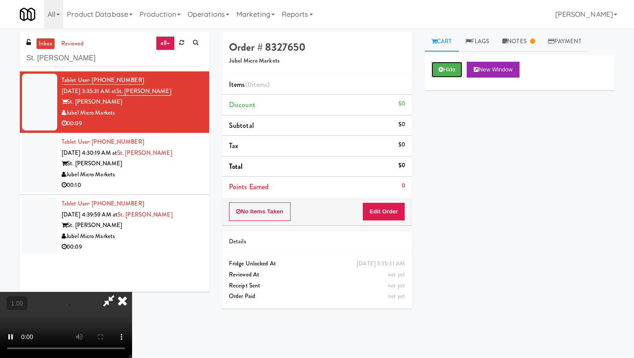
scroll to position [35, 0]
click at [393, 211] on button "Edit Order" at bounding box center [384, 211] width 43 height 19
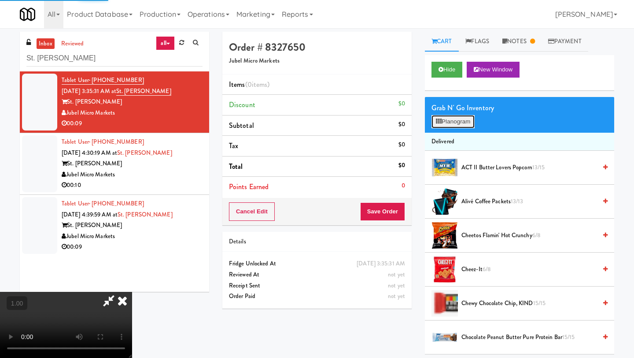
click at [462, 122] on button "Planogram" at bounding box center [453, 121] width 43 height 13
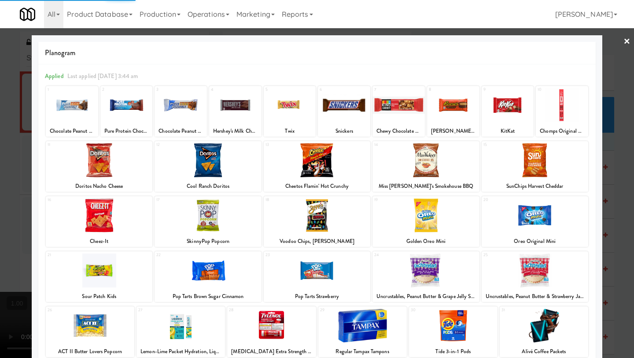
click at [450, 219] on div at bounding box center [426, 215] width 107 height 34
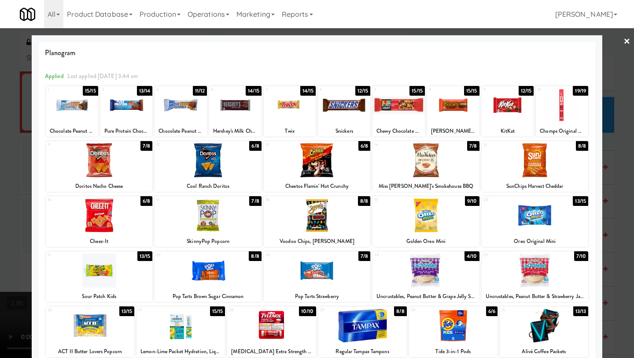
click at [536, 225] on div at bounding box center [535, 215] width 107 height 34
click at [462, 222] on div at bounding box center [426, 215] width 107 height 34
click at [555, 44] on link "×" at bounding box center [627, 41] width 7 height 27
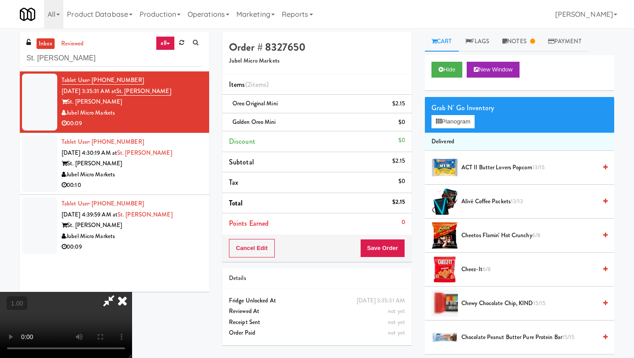
click at [132, 292] on icon at bounding box center [122, 301] width 19 height 18
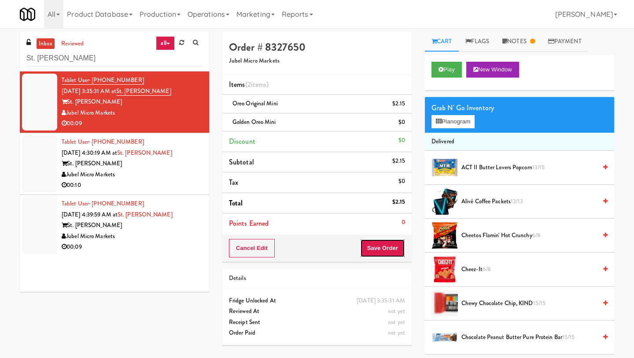
click at [375, 247] on button "Save Order" at bounding box center [382, 248] width 45 height 19
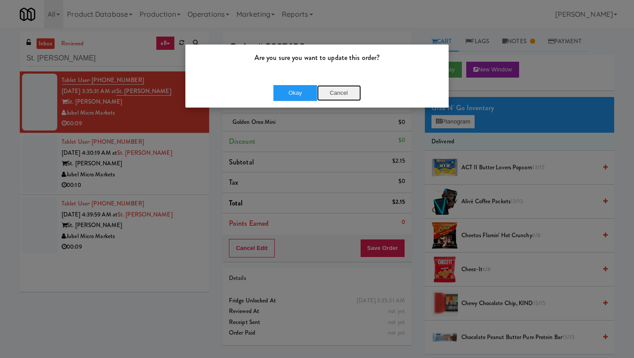
click at [338, 91] on button "Cancel" at bounding box center [339, 93] width 44 height 16
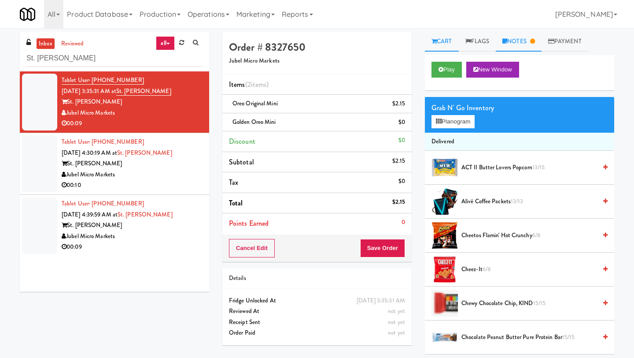
click at [519, 42] on link "Notes" at bounding box center [519, 42] width 46 height 20
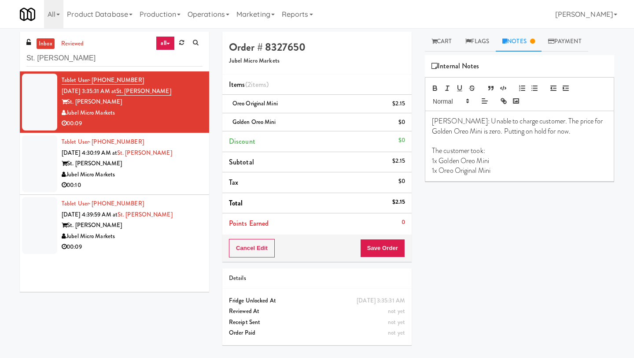
click at [108, 166] on div "St. [PERSON_NAME]" at bounding box center [132, 163] width 141 height 11
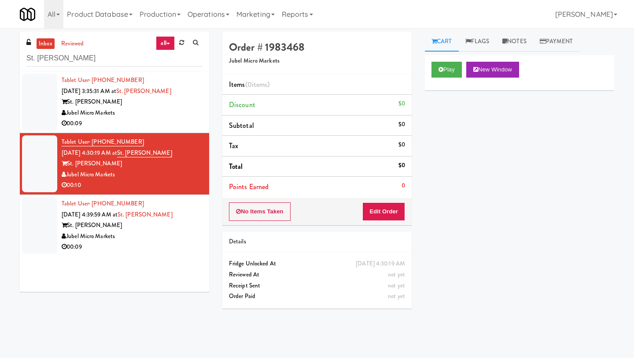
click at [186, 107] on div "St. [PERSON_NAME]" at bounding box center [132, 101] width 141 height 11
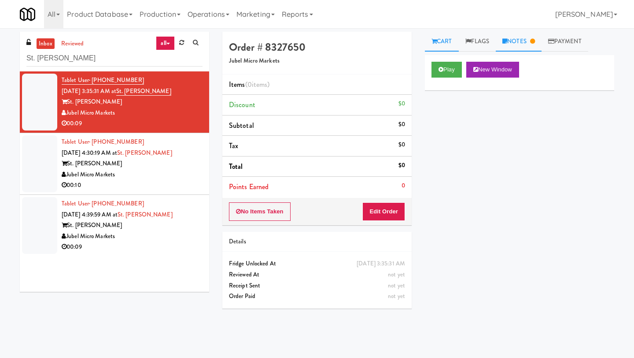
click at [514, 38] on link "Notes" at bounding box center [519, 42] width 46 height 20
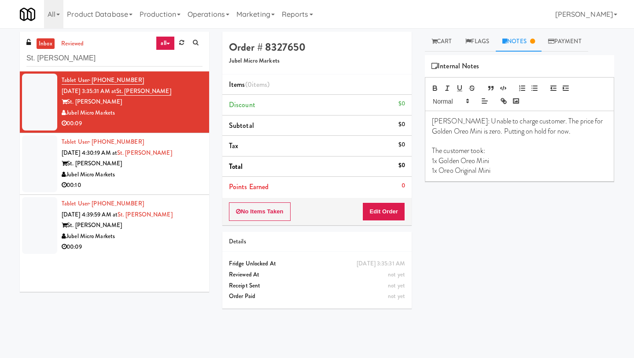
click at [89, 146] on div "Tablet User · (443) 602-5173 [DATE] 4:30:19 AM at [GEOGRAPHIC_DATA][PERSON_NAME…" at bounding box center [132, 164] width 141 height 54
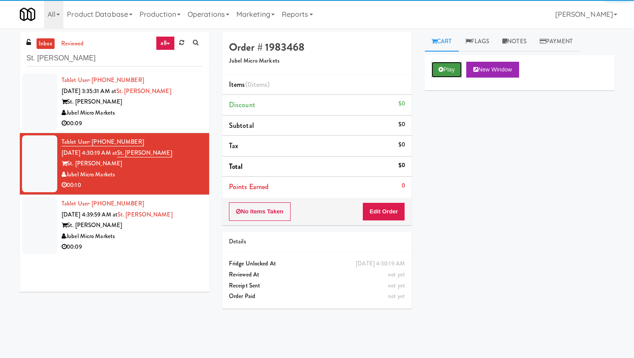
click at [446, 67] on button "Play" at bounding box center [447, 70] width 30 height 16
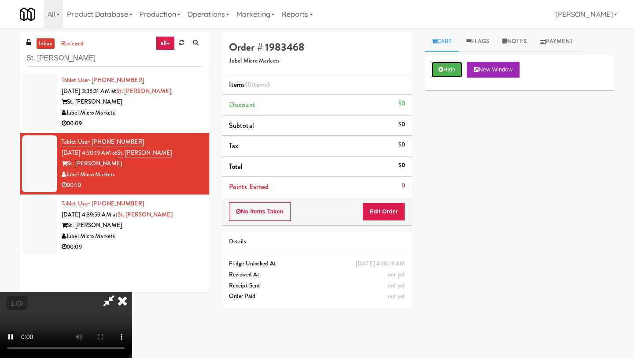
scroll to position [33, 0]
click at [132, 292] on video at bounding box center [66, 325] width 132 height 66
click at [117, 292] on video at bounding box center [66, 325] width 132 height 66
click at [132, 292] on video at bounding box center [66, 325] width 132 height 66
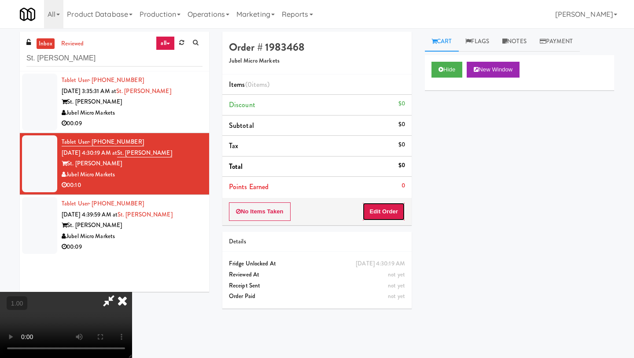
click at [396, 211] on button "Edit Order" at bounding box center [384, 211] width 43 height 19
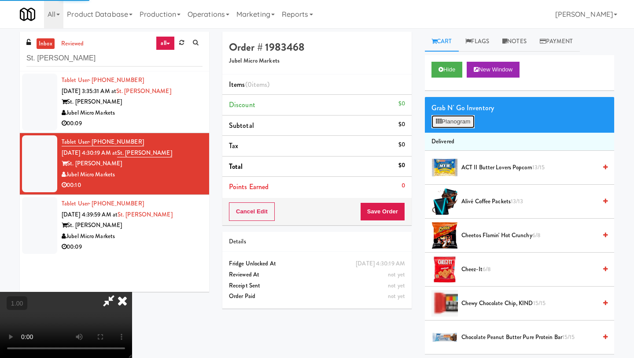
click at [453, 122] on button "Planogram" at bounding box center [453, 121] width 43 height 13
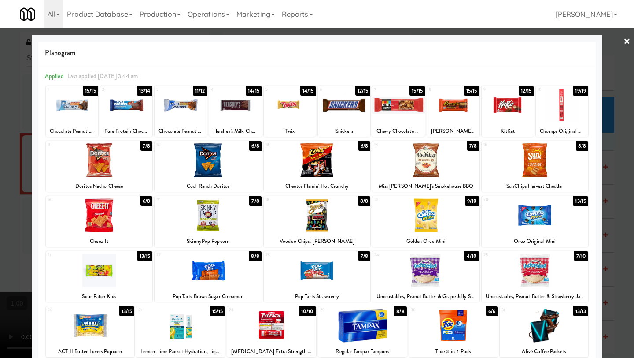
click at [555, 42] on link "×" at bounding box center [627, 41] width 7 height 27
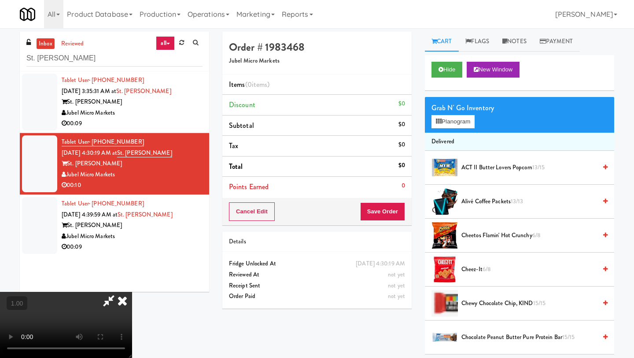
click at [132, 292] on video at bounding box center [66, 325] width 132 height 66
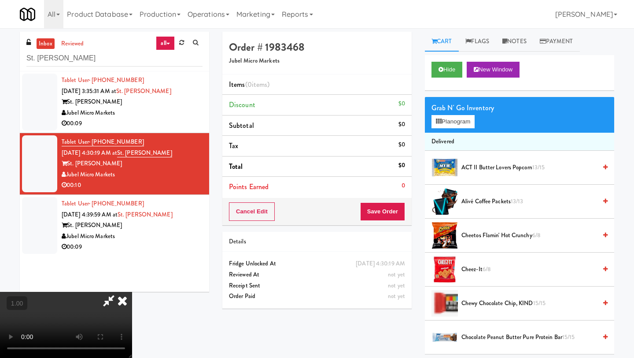
click at [132, 292] on video at bounding box center [66, 325] width 132 height 66
click at [458, 122] on button "Planogram" at bounding box center [453, 121] width 43 height 13
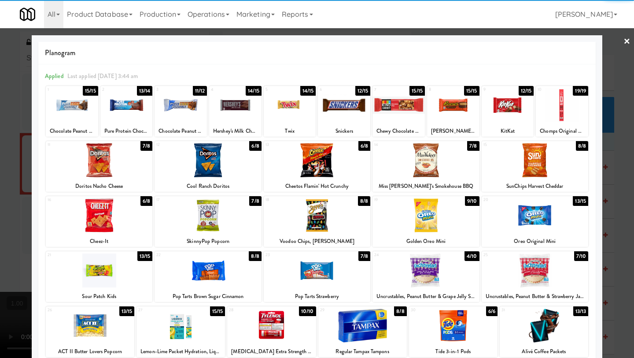
scroll to position [13, 0]
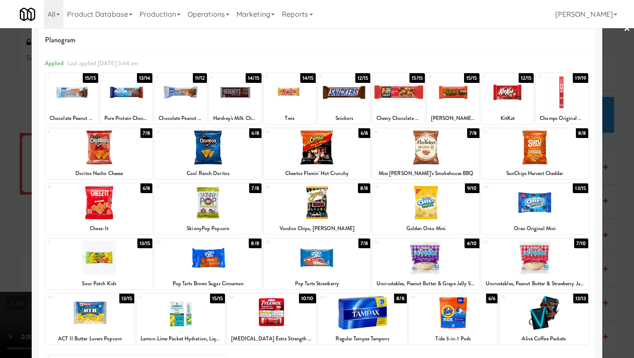
click at [555, 30] on link "×" at bounding box center [627, 28] width 7 height 27
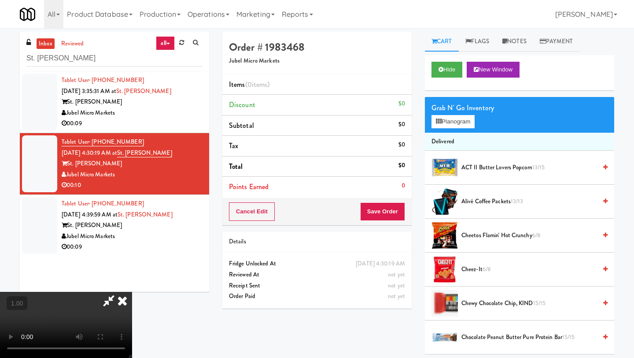
scroll to position [61, 0]
click at [132, 292] on video at bounding box center [66, 325] width 132 height 66
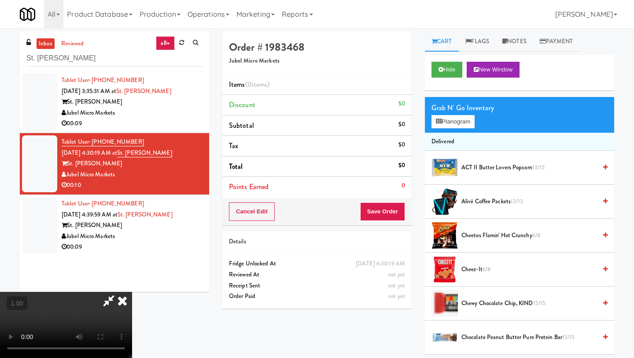
click at [132, 292] on video at bounding box center [66, 325] width 132 height 66
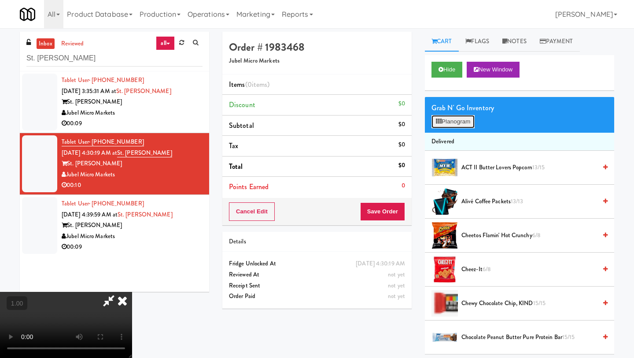
click at [444, 123] on button "Planogram" at bounding box center [453, 121] width 43 height 13
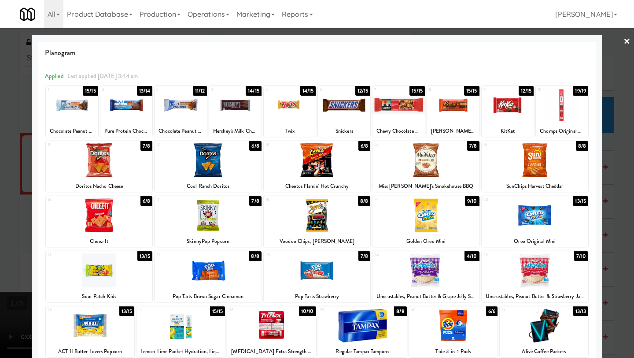
click at [326, 278] on div at bounding box center [317, 270] width 107 height 34
click at [555, 42] on link "×" at bounding box center [627, 41] width 7 height 27
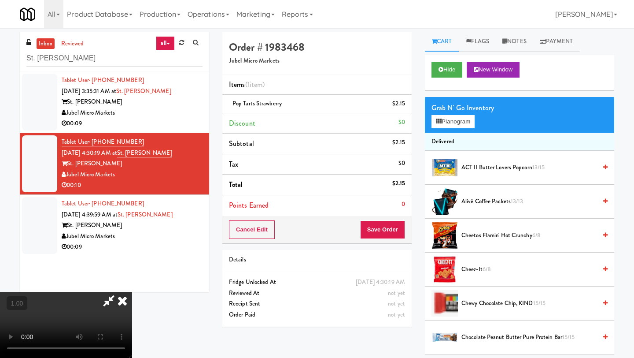
click at [132, 292] on video at bounding box center [66, 325] width 132 height 66
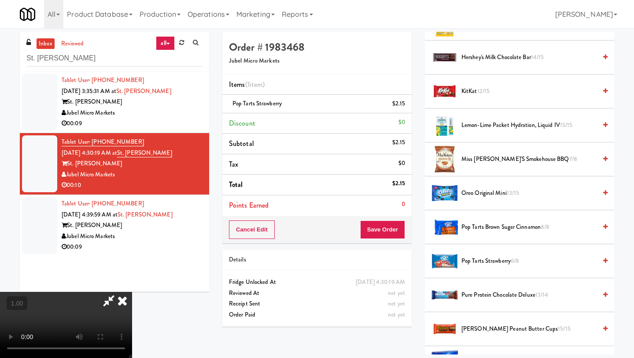
scroll to position [488, 0]
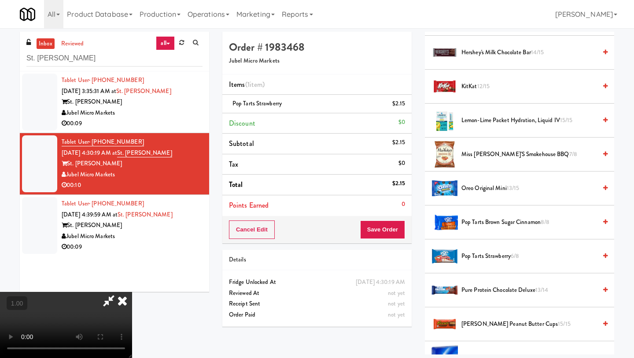
click at [132, 292] on video at bounding box center [66, 325] width 132 height 66
click at [132, 292] on icon at bounding box center [122, 301] width 19 height 18
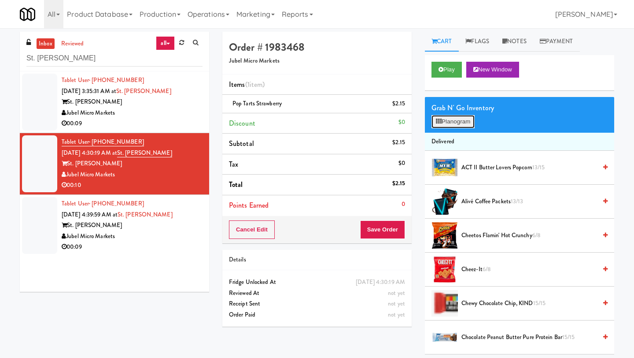
click at [451, 119] on button "Planogram" at bounding box center [453, 121] width 43 height 13
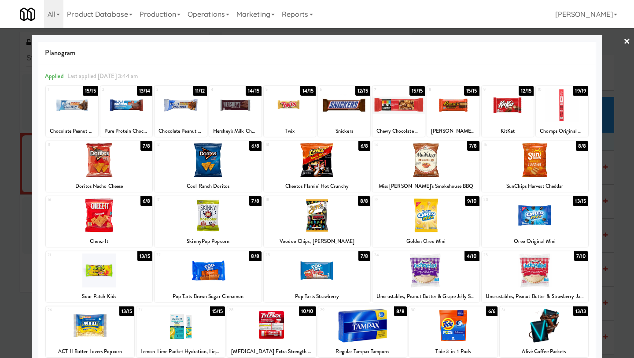
click at [555, 42] on link "×" at bounding box center [627, 41] width 7 height 27
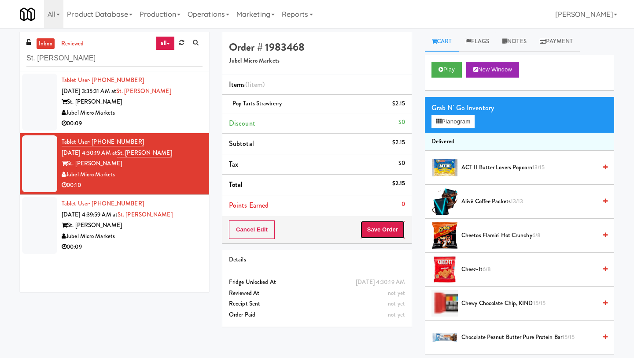
click at [389, 228] on button "Save Order" at bounding box center [382, 229] width 45 height 19
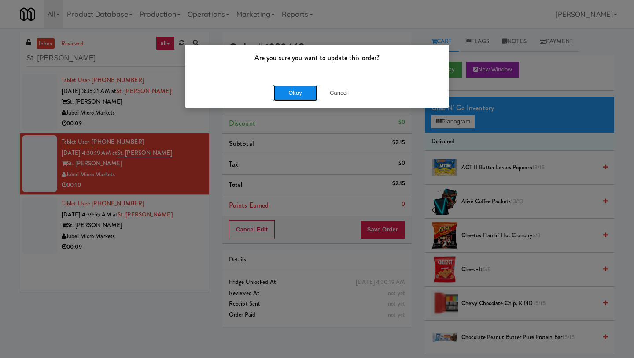
click at [302, 91] on button "Okay" at bounding box center [296, 93] width 44 height 16
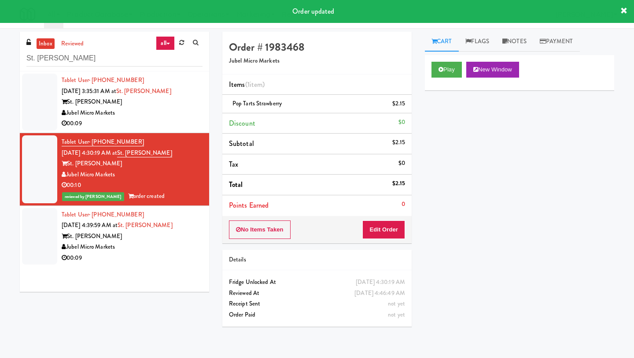
click at [115, 226] on span "[DATE] 4:39:59 AM at" at bounding box center [90, 225] width 56 height 8
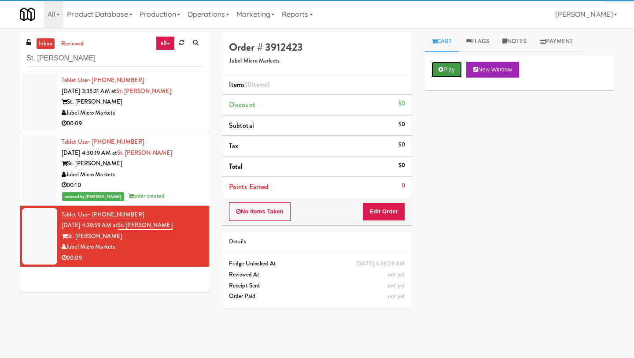
click at [440, 69] on icon at bounding box center [441, 70] width 5 height 6
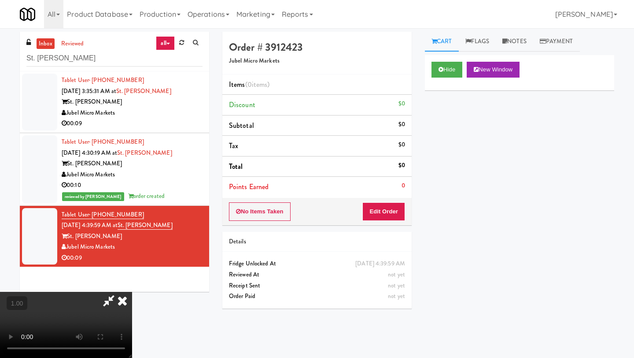
scroll to position [48, 0]
click at [132, 292] on video at bounding box center [66, 325] width 132 height 66
click at [397, 210] on button "Edit Order" at bounding box center [384, 211] width 43 height 19
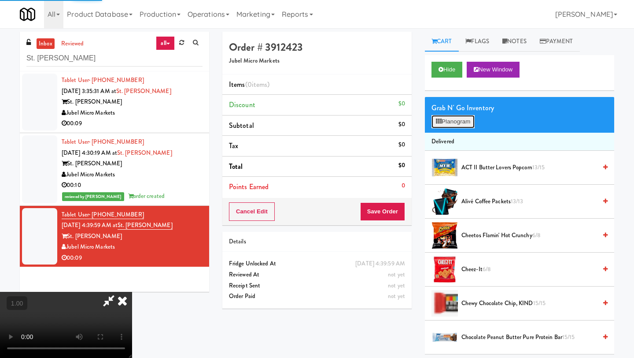
click at [452, 119] on button "Planogram" at bounding box center [453, 121] width 43 height 13
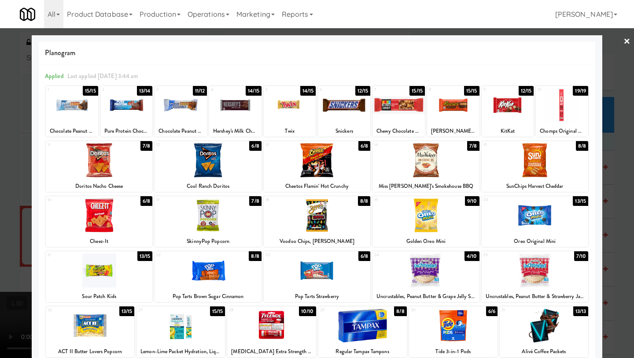
click at [341, 167] on div at bounding box center [317, 160] width 107 height 34
click at [555, 39] on link "×" at bounding box center [627, 41] width 7 height 27
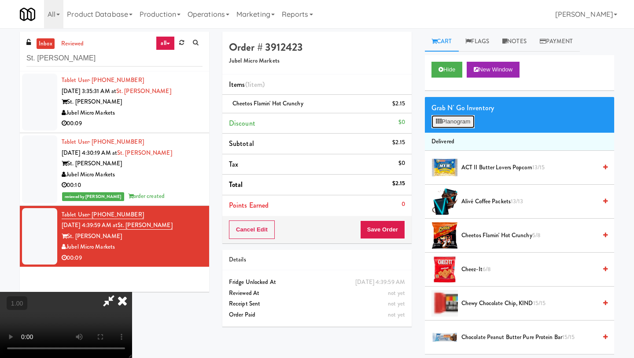
click at [452, 122] on button "Planogram" at bounding box center [453, 121] width 43 height 13
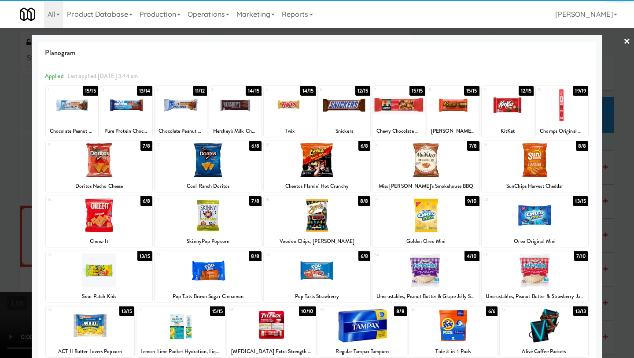
click at [510, 119] on div at bounding box center [508, 105] width 52 height 34
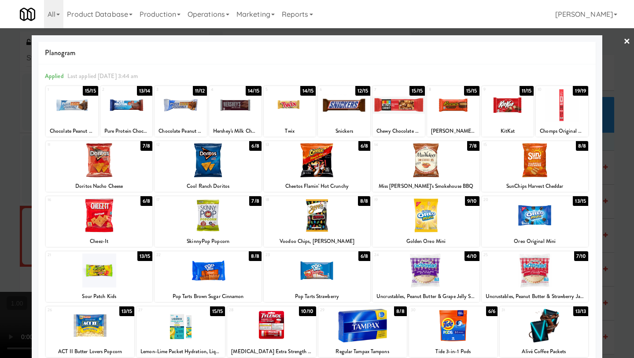
click at [555, 42] on link "×" at bounding box center [627, 41] width 7 height 27
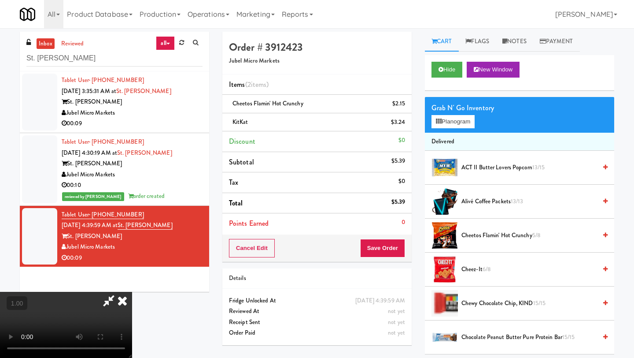
click at [132, 292] on video at bounding box center [66, 325] width 132 height 66
click at [132, 292] on icon at bounding box center [122, 301] width 19 height 18
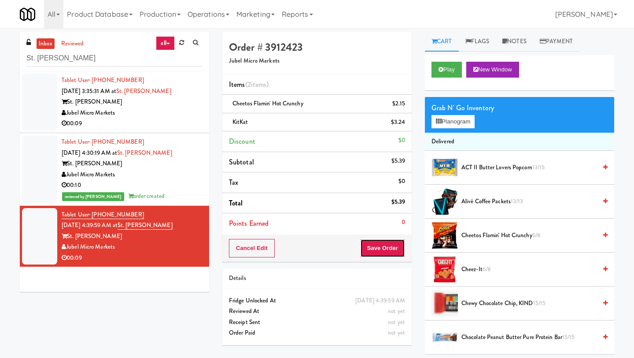
click at [376, 248] on button "Save Order" at bounding box center [382, 248] width 45 height 19
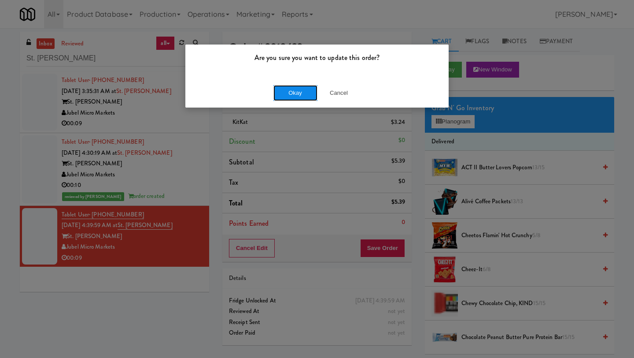
click at [309, 93] on button "Okay" at bounding box center [296, 93] width 44 height 16
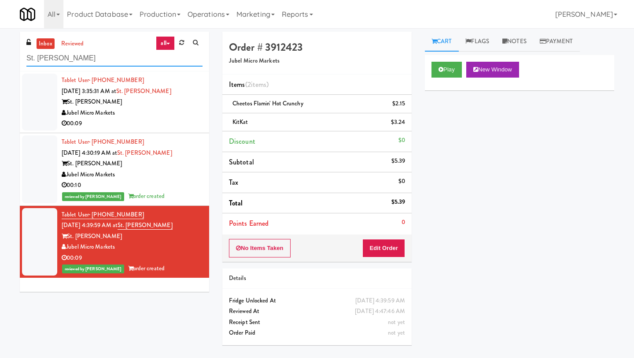
click at [125, 58] on input "St. [PERSON_NAME]" at bounding box center [114, 58] width 176 height 16
paste input "111 W [PERSON_NAME] - Left -"
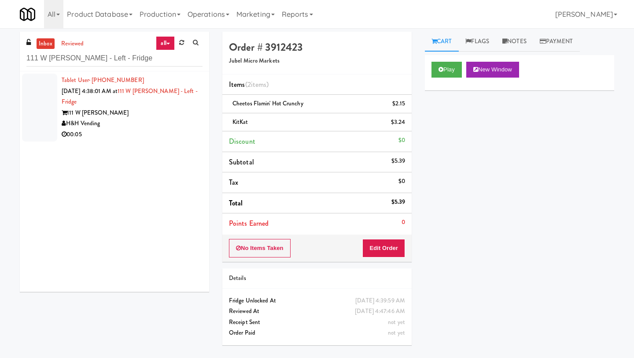
click at [107, 92] on span "[DATE] 4:38:01 AM at" at bounding box center [90, 91] width 56 height 8
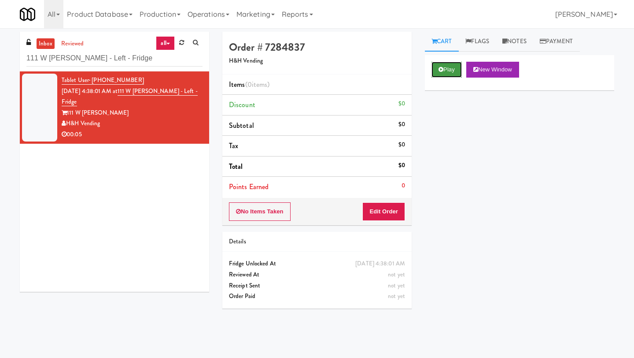
click at [452, 73] on button "Play" at bounding box center [447, 70] width 30 height 16
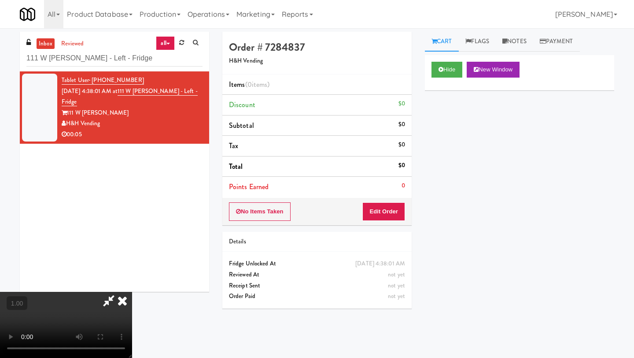
click at [132, 292] on video at bounding box center [66, 325] width 132 height 66
click at [390, 206] on button "Edit Order" at bounding box center [384, 211] width 43 height 19
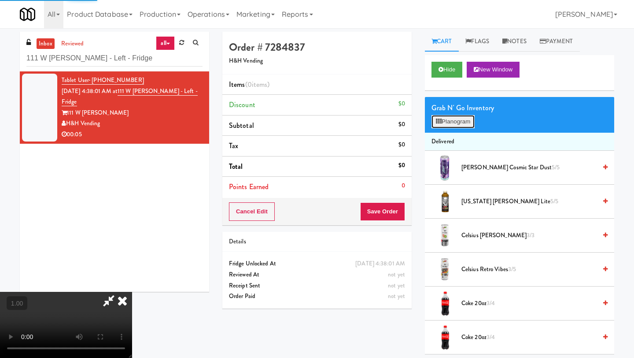
click at [465, 121] on button "Planogram" at bounding box center [453, 121] width 43 height 13
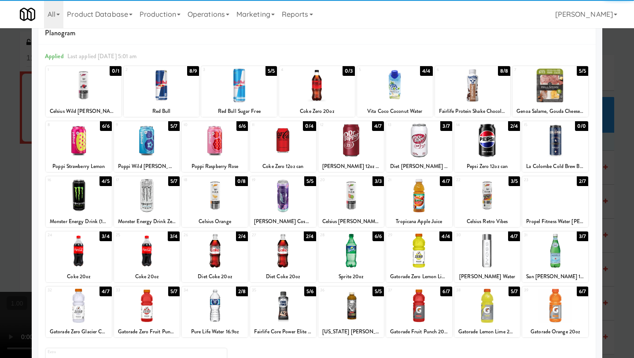
scroll to position [19, 0]
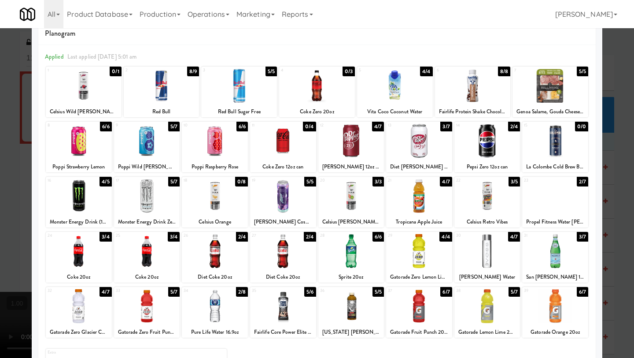
click at [553, 255] on div at bounding box center [555, 251] width 66 height 34
click at [552, 258] on div at bounding box center [555, 251] width 66 height 34
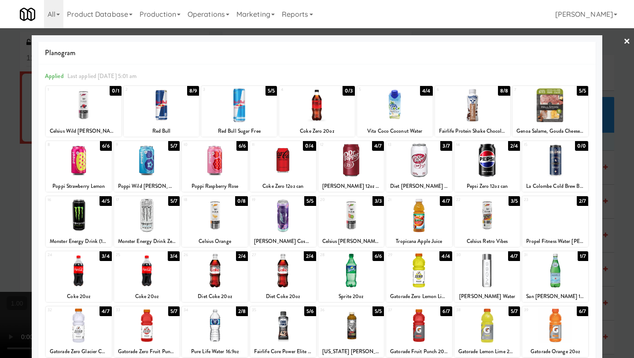
click at [555, 42] on link "×" at bounding box center [627, 41] width 7 height 27
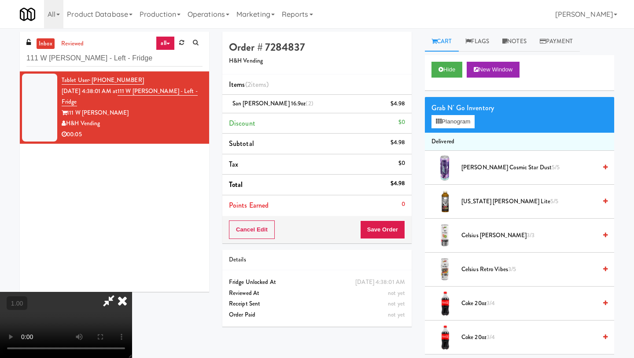
click at [132, 292] on video at bounding box center [66, 325] width 132 height 66
click at [132, 292] on icon at bounding box center [122, 301] width 19 height 18
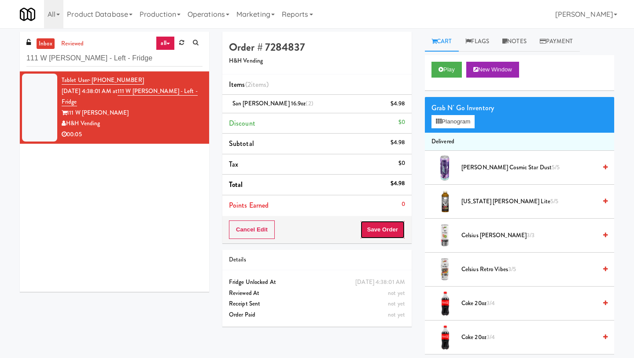
click at [378, 230] on button "Save Order" at bounding box center [382, 229] width 45 height 19
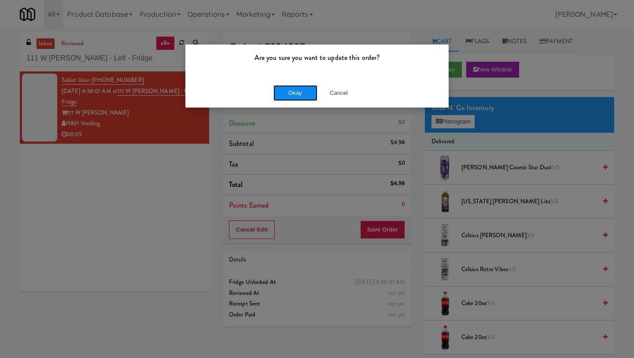
click at [288, 87] on button "Okay" at bounding box center [296, 93] width 44 height 16
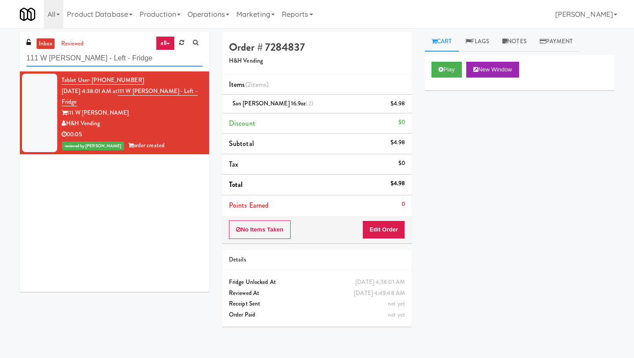
click at [137, 65] on input "111 W [PERSON_NAME] - Left - Fridge" at bounding box center [114, 58] width 176 height 16
paste input "000 S [PERSON_NAME]"
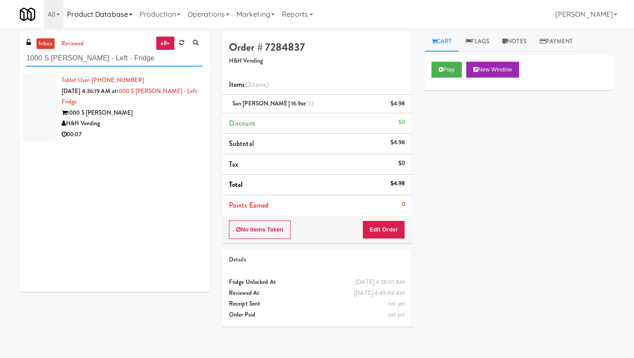
type input "1000 S [PERSON_NAME] - Left - Fridge"
click at [142, 129] on div "00:07" at bounding box center [132, 134] width 141 height 11
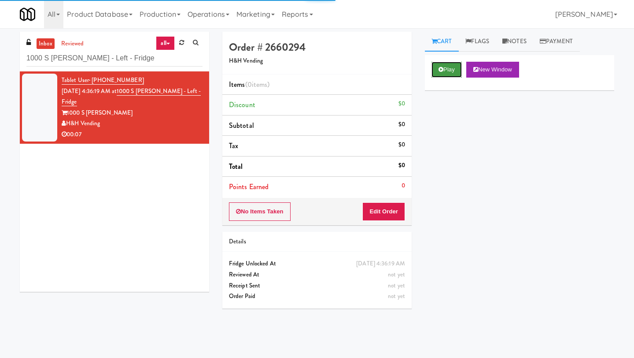
click at [446, 69] on button "Play" at bounding box center [447, 70] width 30 height 16
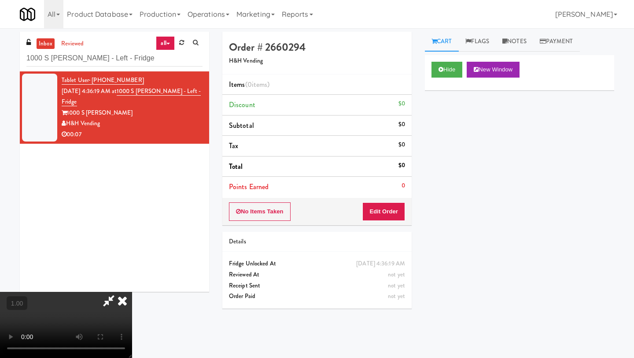
click at [132, 292] on video at bounding box center [66, 325] width 132 height 66
click at [396, 207] on button "Edit Order" at bounding box center [384, 211] width 43 height 19
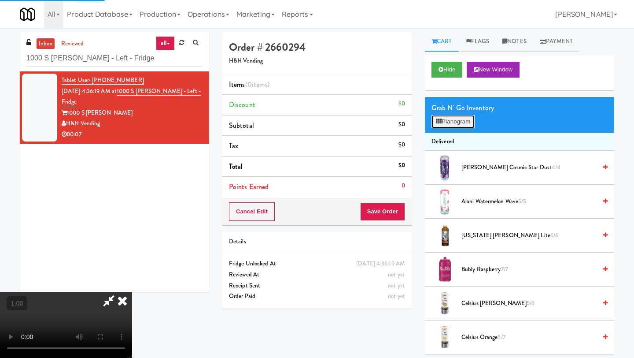
click at [451, 126] on button "Planogram" at bounding box center [453, 121] width 43 height 13
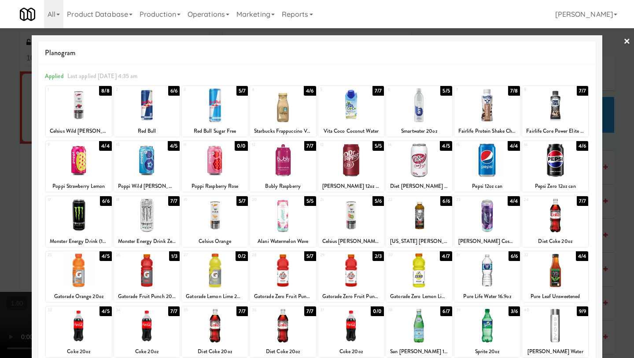
click at [158, 104] on div at bounding box center [147, 105] width 66 height 34
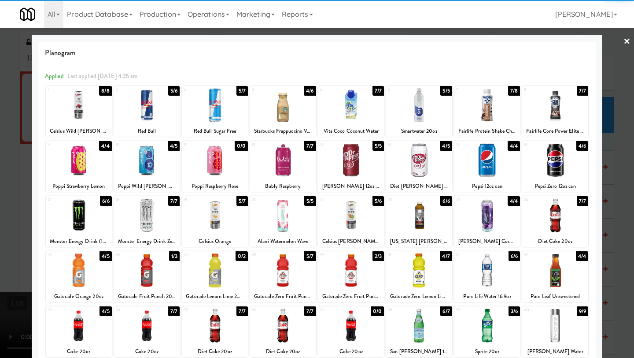
click at [555, 41] on link "×" at bounding box center [627, 41] width 7 height 27
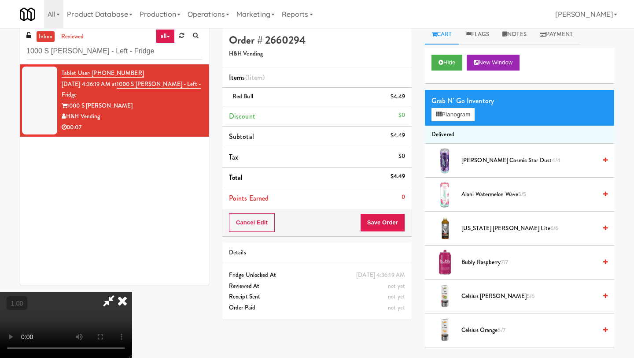
scroll to position [7, 0]
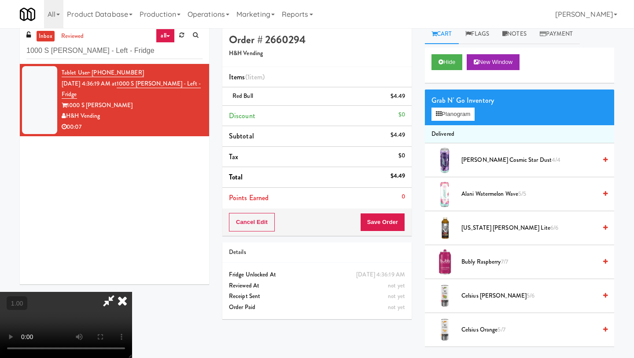
click at [132, 292] on video at bounding box center [66, 325] width 132 height 66
click at [132, 292] on icon at bounding box center [122, 301] width 19 height 18
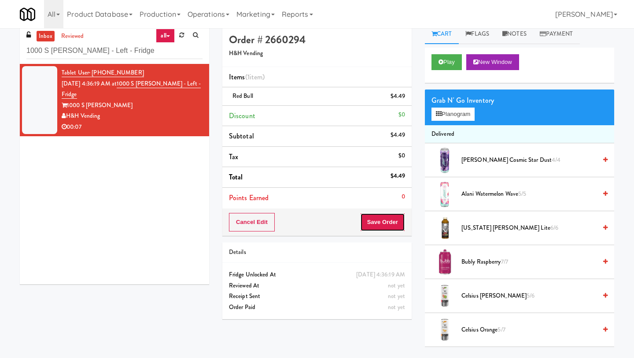
click at [380, 217] on button "Save Order" at bounding box center [382, 222] width 45 height 19
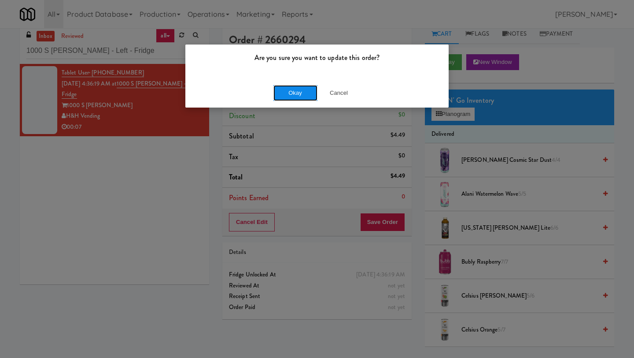
click at [300, 91] on button "Okay" at bounding box center [296, 93] width 44 height 16
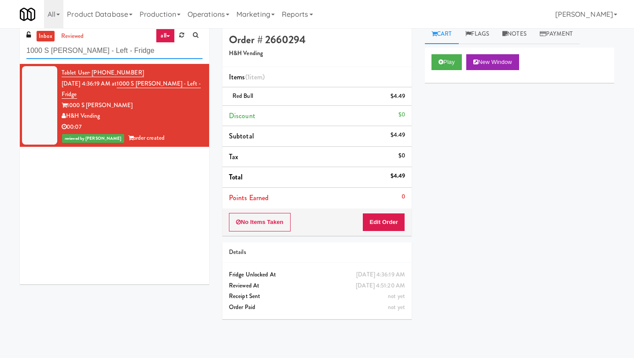
click at [124, 53] on input "1000 S [PERSON_NAME] - Left - Fridge" at bounding box center [114, 51] width 176 height 16
paste input "[PERSON_NAME]"
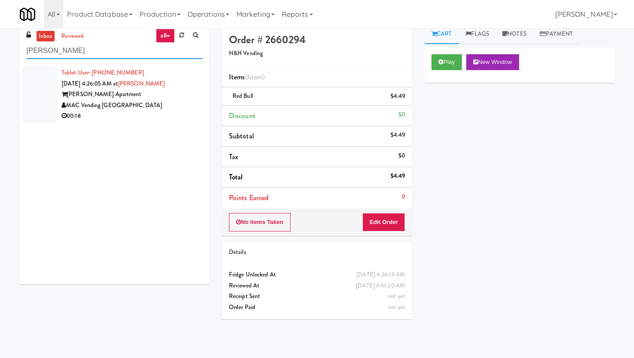
type input "[PERSON_NAME]"
click at [67, 91] on icon at bounding box center [64, 94] width 5 height 6
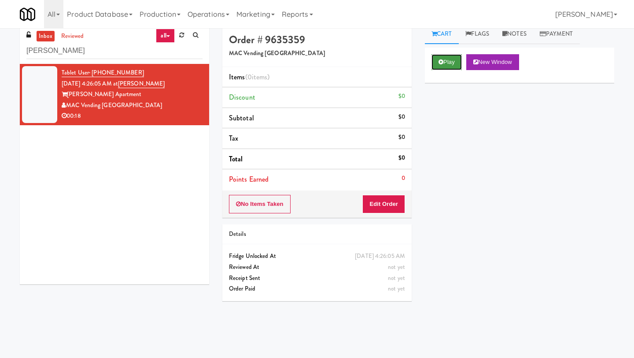
click at [454, 64] on button "Play" at bounding box center [447, 62] width 30 height 16
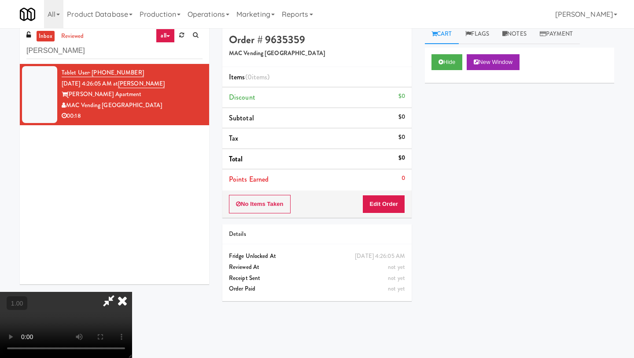
scroll to position [46, 0]
click at [132, 292] on video at bounding box center [66, 325] width 132 height 66
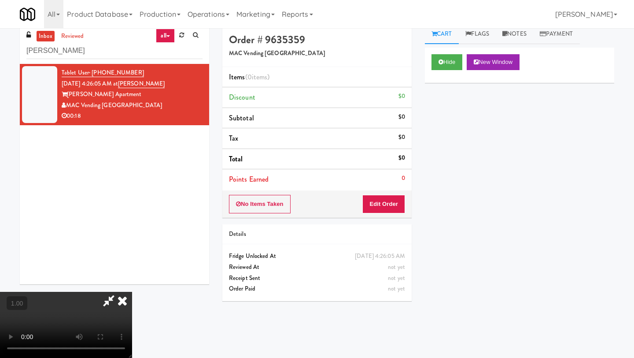
click at [132, 292] on video at bounding box center [66, 325] width 132 height 66
click at [397, 202] on button "Edit Order" at bounding box center [384, 204] width 43 height 19
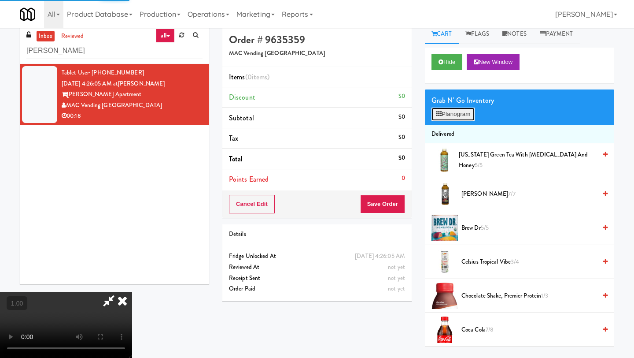
click at [454, 112] on button "Planogram" at bounding box center [453, 113] width 43 height 13
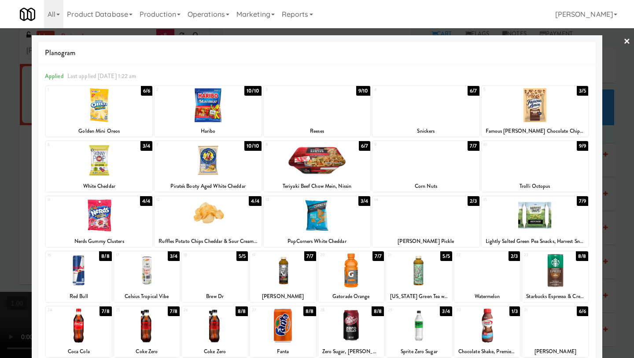
click at [223, 285] on div at bounding box center [215, 270] width 66 height 34
click at [555, 41] on link "×" at bounding box center [627, 41] width 7 height 27
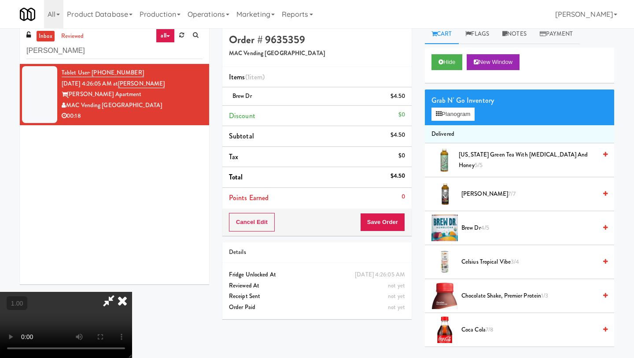
click at [132, 292] on video at bounding box center [66, 325] width 132 height 66
click at [498, 224] on span "Brew Dr 4/5" at bounding box center [529, 227] width 135 height 11
click at [132, 292] on icon at bounding box center [122, 301] width 19 height 18
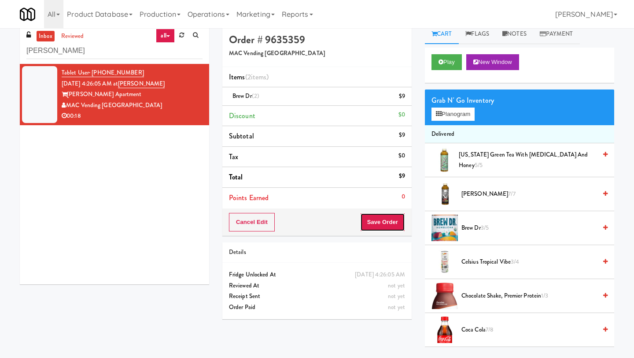
click at [380, 227] on button "Save Order" at bounding box center [382, 222] width 45 height 19
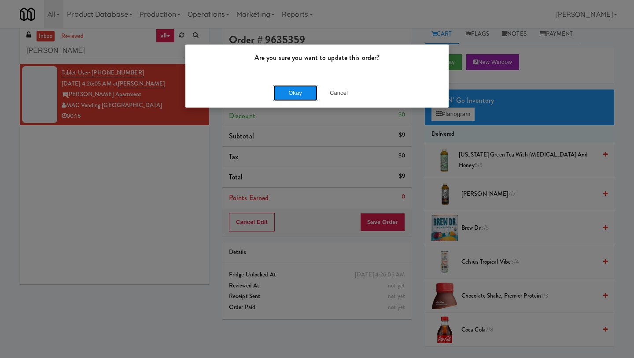
click at [301, 95] on button "Okay" at bounding box center [296, 93] width 44 height 16
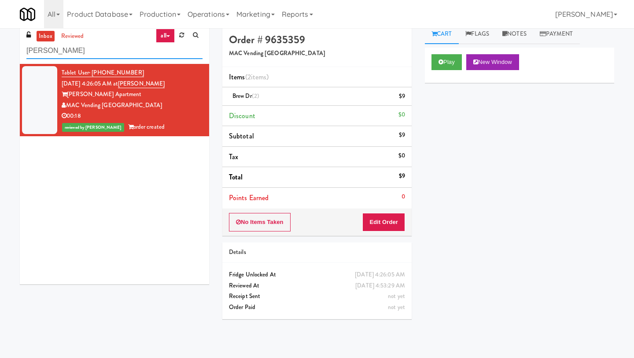
click at [87, 50] on input "[PERSON_NAME]" at bounding box center [114, 51] width 176 height 16
paste input "MH - Cooler - Left"
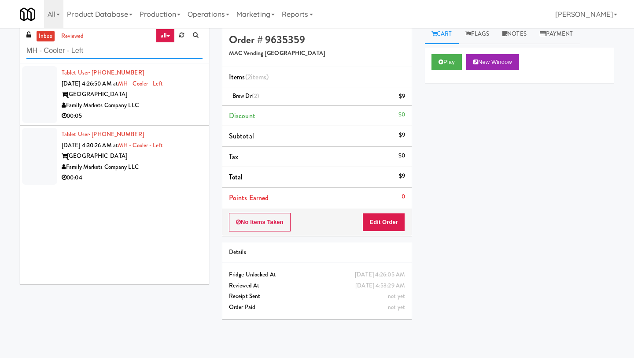
type input "MH - Cooler - Left"
click at [110, 103] on div "Family Markets Company LLC" at bounding box center [132, 105] width 141 height 11
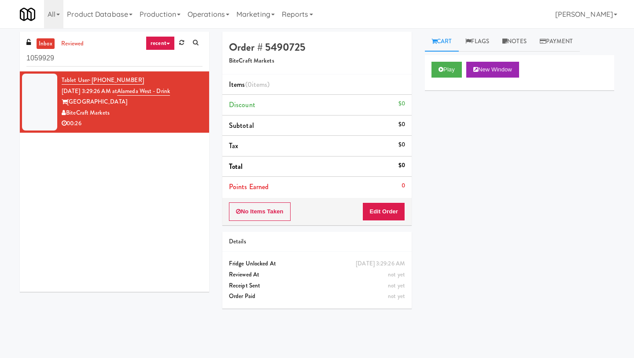
click at [163, 42] on link "recent" at bounding box center [160, 43] width 29 height 14
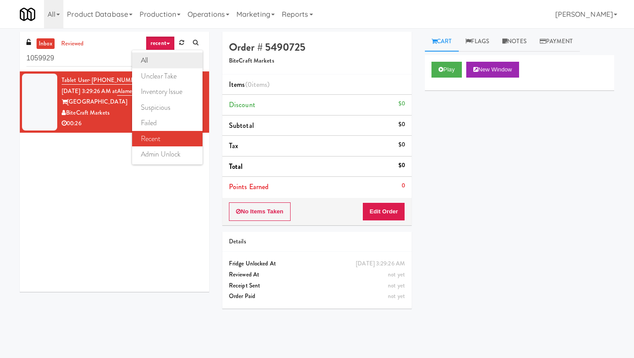
click at [165, 62] on link "all" at bounding box center [167, 60] width 70 height 16
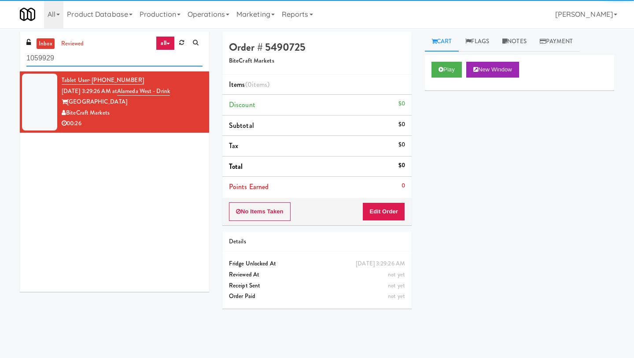
click at [71, 62] on input "1059929" at bounding box center [114, 58] width 176 height 16
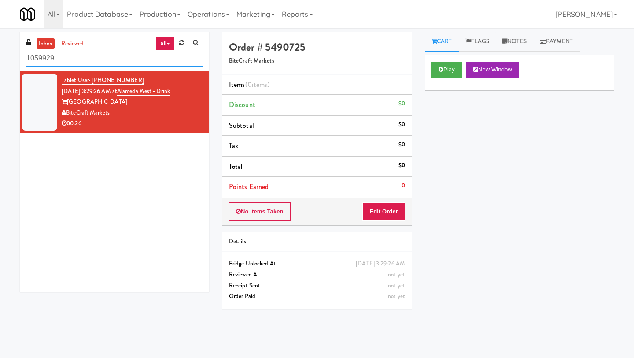
paste input "The Glenn - Cooler - Right"
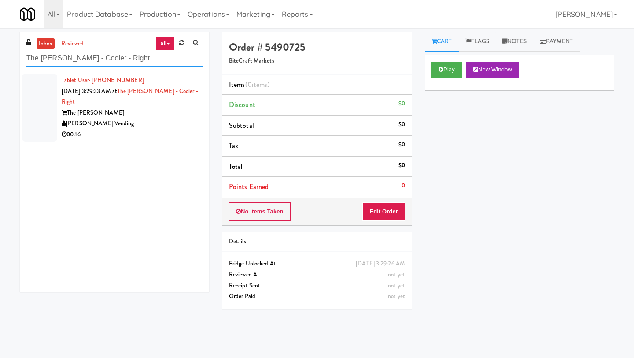
type input "The Glenn - Cooler - Right"
click at [85, 107] on div "The Glenn" at bounding box center [132, 112] width 141 height 11
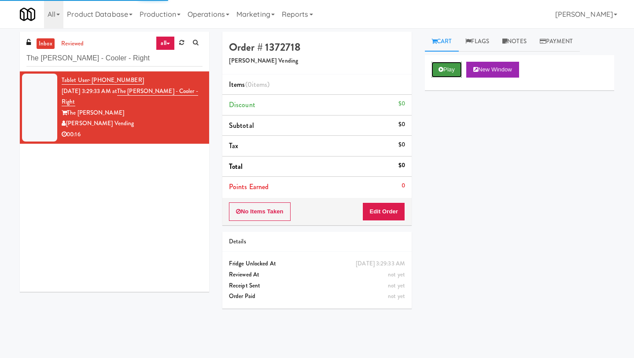
click at [438, 68] on button "Play" at bounding box center [447, 70] width 30 height 16
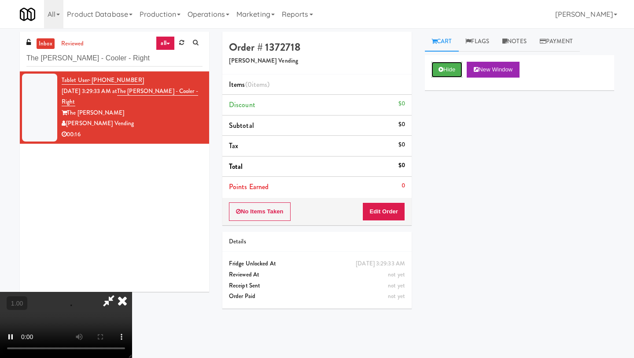
scroll to position [34, 0]
click at [132, 292] on video at bounding box center [66, 325] width 132 height 66
click at [393, 211] on button "Edit Order" at bounding box center [384, 211] width 43 height 19
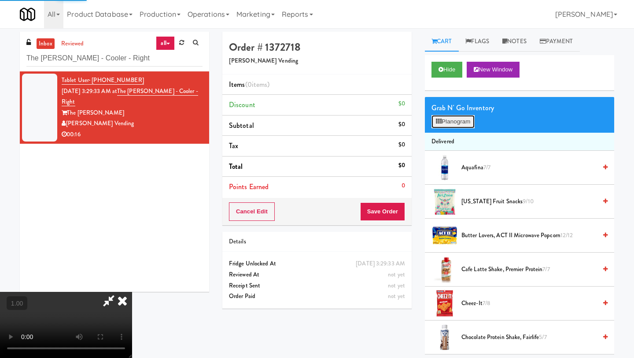
click at [459, 124] on button "Planogram" at bounding box center [453, 121] width 43 height 13
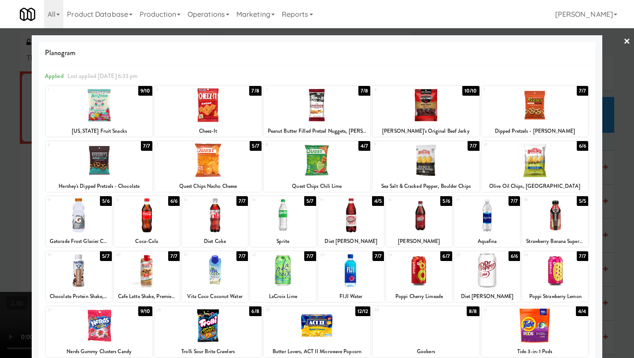
click at [424, 228] on div at bounding box center [419, 215] width 66 height 34
click at [628, 42] on link "×" at bounding box center [627, 41] width 7 height 27
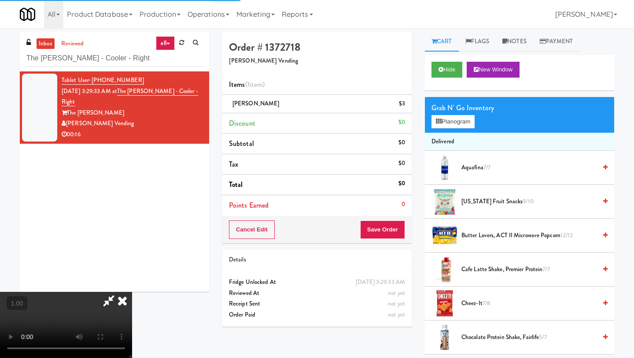
click at [132, 292] on video at bounding box center [66, 325] width 132 height 66
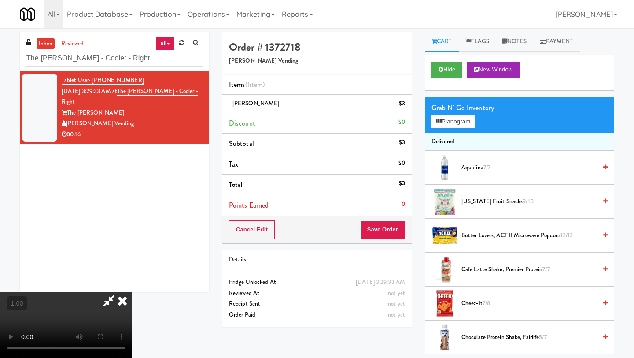
click at [132, 292] on icon at bounding box center [122, 301] width 19 height 18
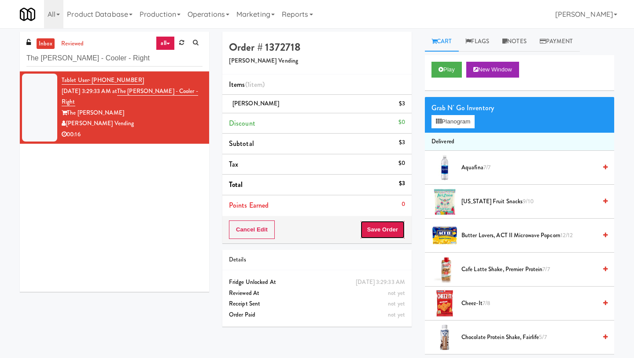
click at [380, 226] on button "Save Order" at bounding box center [382, 229] width 45 height 19
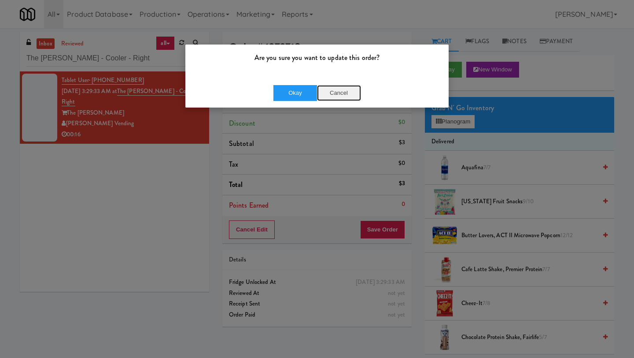
click at [342, 89] on button "Cancel" at bounding box center [339, 93] width 44 height 16
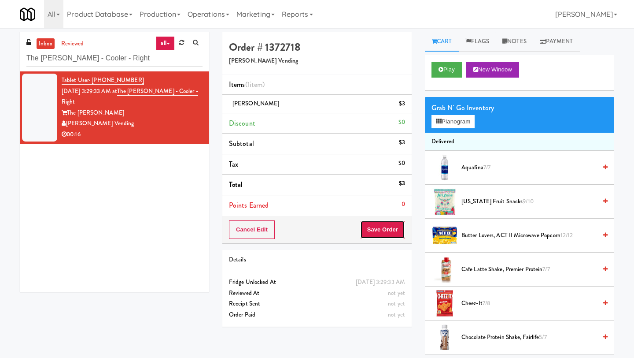
click at [384, 230] on button "Save Order" at bounding box center [382, 229] width 45 height 19
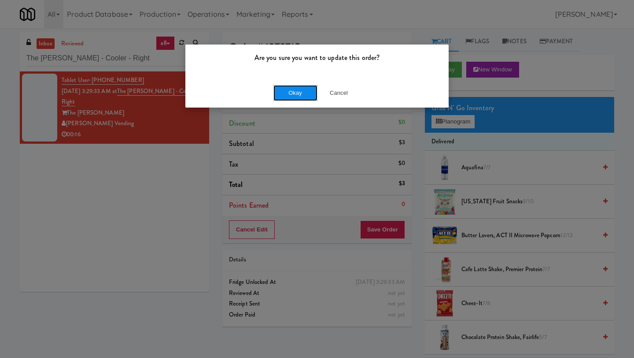
click at [287, 95] on button "Okay" at bounding box center [296, 93] width 44 height 16
